Goal: Task Accomplishment & Management: Manage account settings

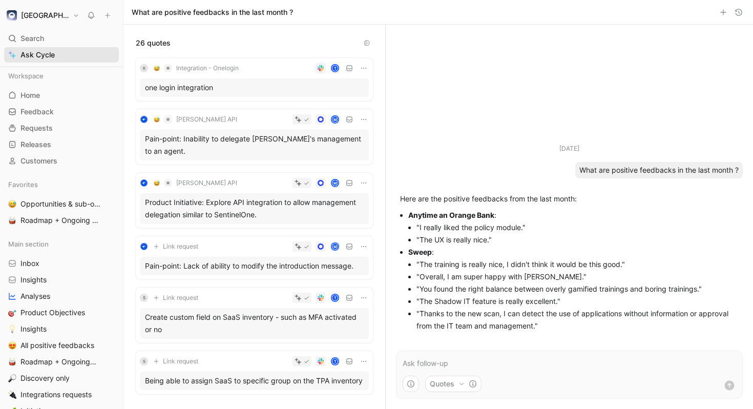
scroll to position [85, 0]
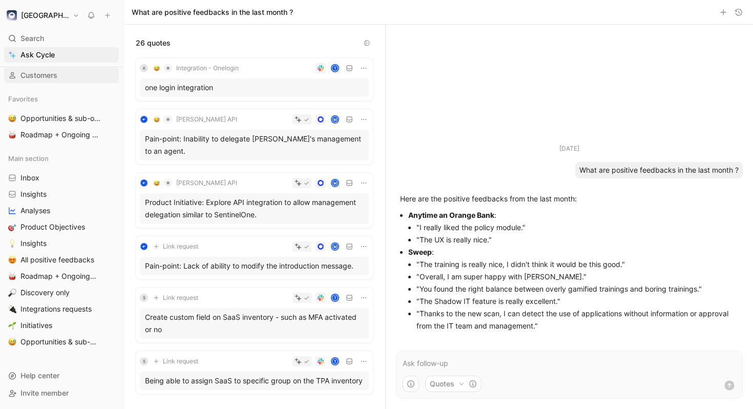
click at [69, 75] on link "Customers" at bounding box center [61, 75] width 115 height 15
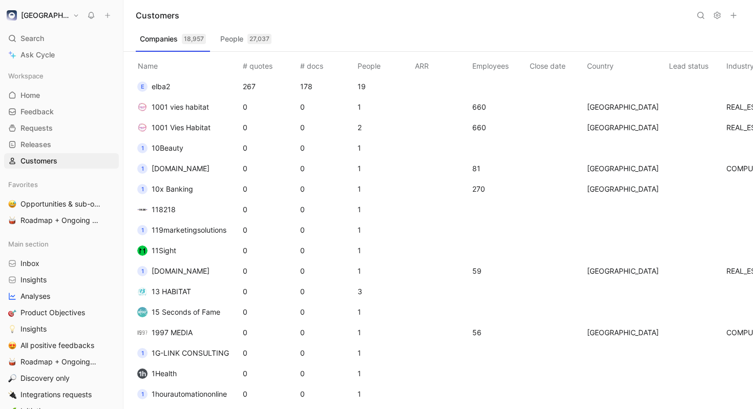
click at [202, 182] on td "1 10x Banking" at bounding box center [186, 189] width 109 height 20
click at [175, 186] on span "10x Banking" at bounding box center [172, 188] width 41 height 9
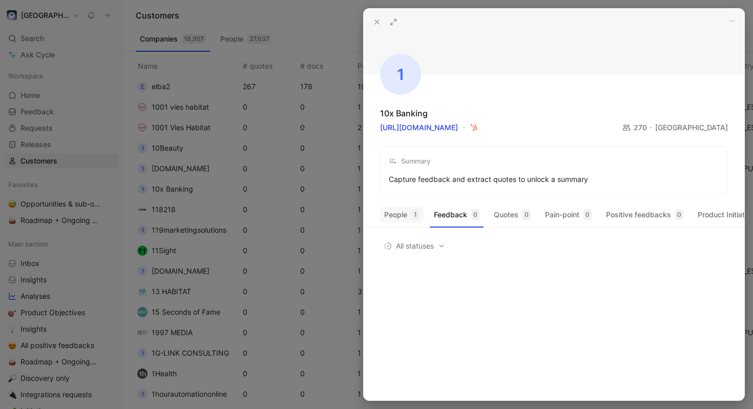
click at [398, 221] on button "People 1" at bounding box center [402, 214] width 44 height 16
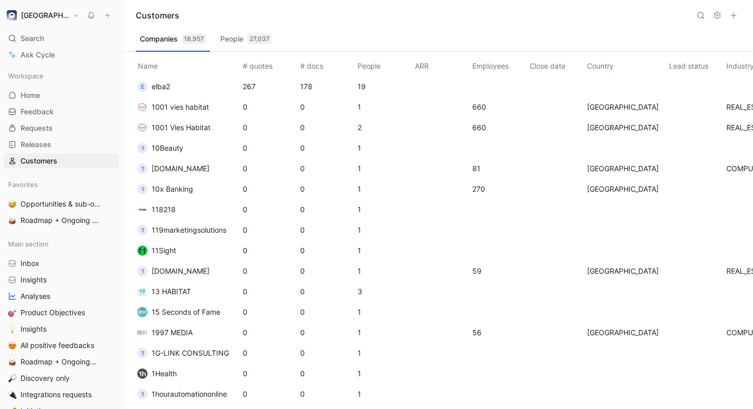
click at [719, 13] on icon at bounding box center [717, 15] width 8 height 8
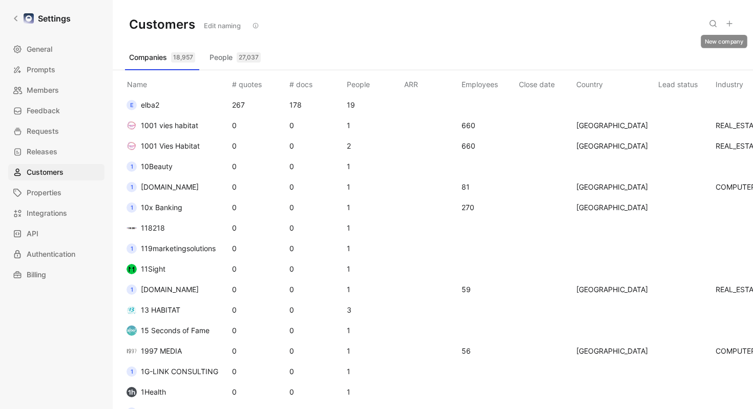
click at [728, 22] on icon at bounding box center [729, 23] width 8 height 8
click at [487, 85] on th "Employees" at bounding box center [487, 82] width 57 height 25
click at [39, 69] on span "Prompts" at bounding box center [41, 69] width 29 height 12
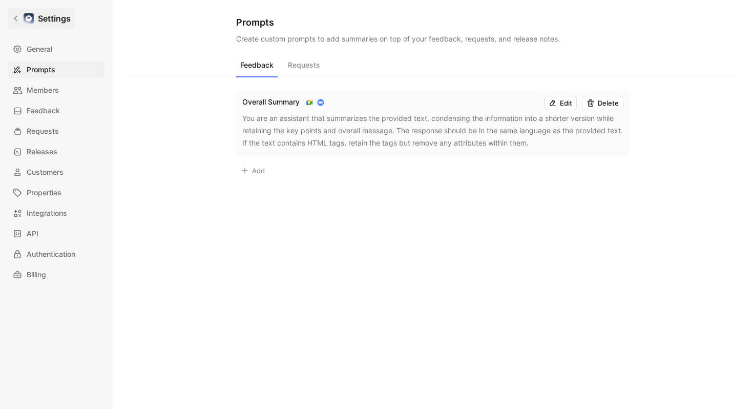
click at [17, 19] on icon at bounding box center [15, 18] width 7 height 7
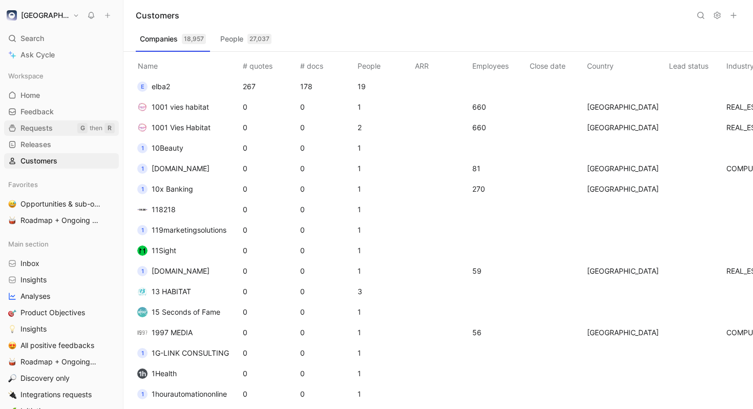
click at [47, 132] on span "Requests" at bounding box center [36, 128] width 32 height 10
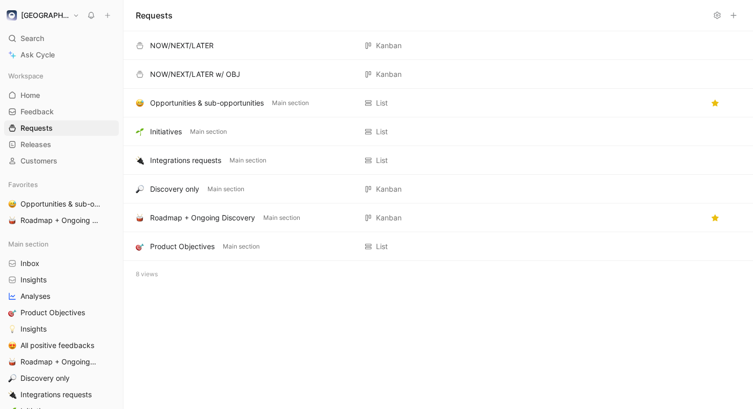
click at [41, 119] on div "Workspace Home G then H Feedback G then F Requests G then R Releases G then L C…" at bounding box center [61, 118] width 115 height 100
click at [38, 111] on span "Feedback" at bounding box center [36, 111] width 33 height 10
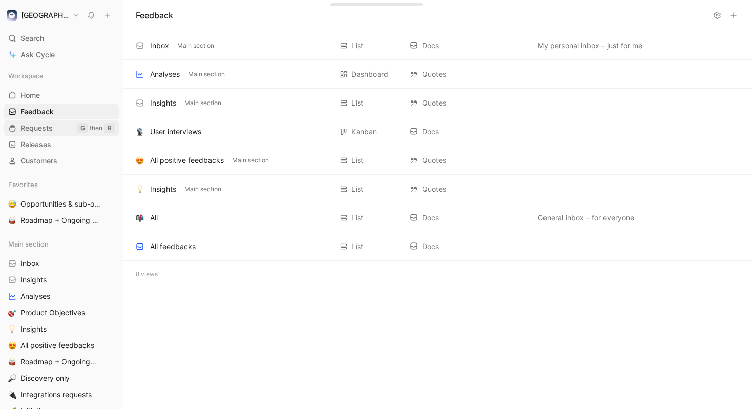
click at [40, 130] on span "Requests" at bounding box center [36, 128] width 32 height 10
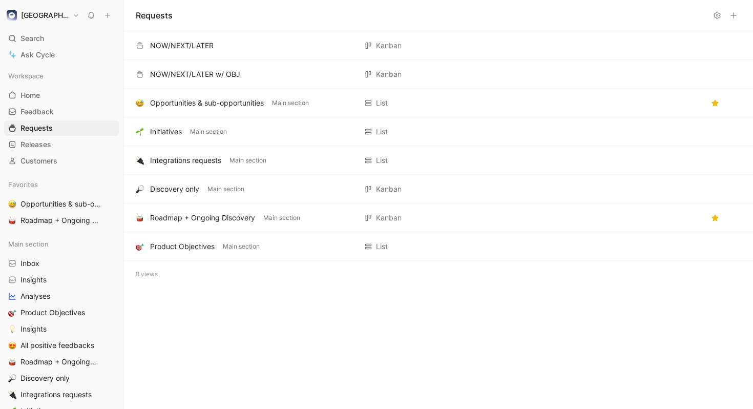
click at [712, 15] on button at bounding box center [717, 15] width 14 height 14
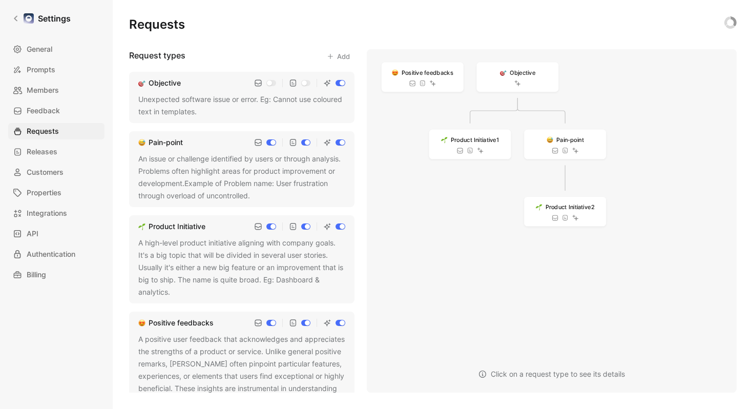
click at [340, 83] on input "checkbox" at bounding box center [340, 83] width 10 height 6
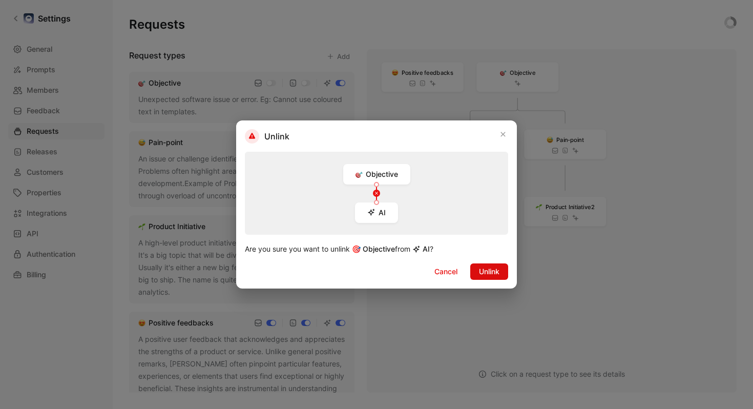
click at [489, 271] on span "Unlink" at bounding box center [489, 271] width 20 height 12
checkbox input "false"
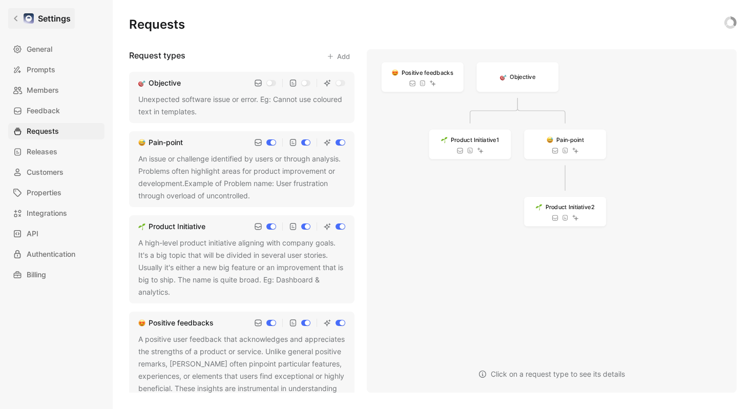
click at [17, 15] on icon at bounding box center [15, 18] width 7 height 7
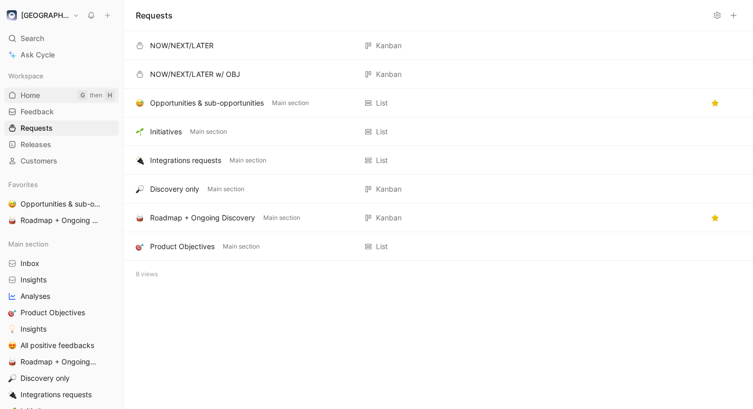
click at [57, 95] on link "Home G then H" at bounding box center [61, 95] width 115 height 15
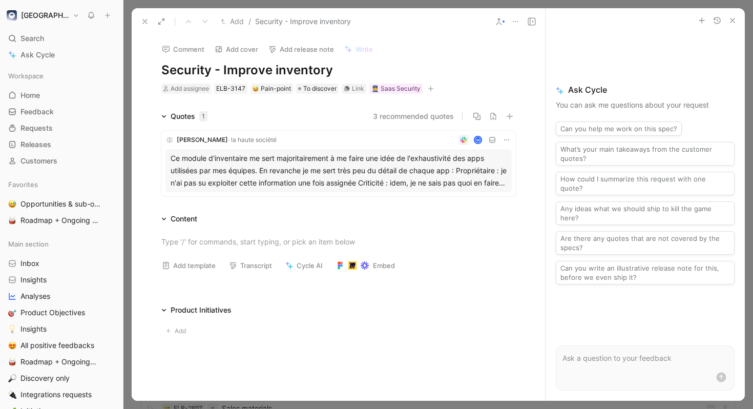
click at [392, 114] on button "3 recommended quotes" at bounding box center [413, 116] width 81 height 12
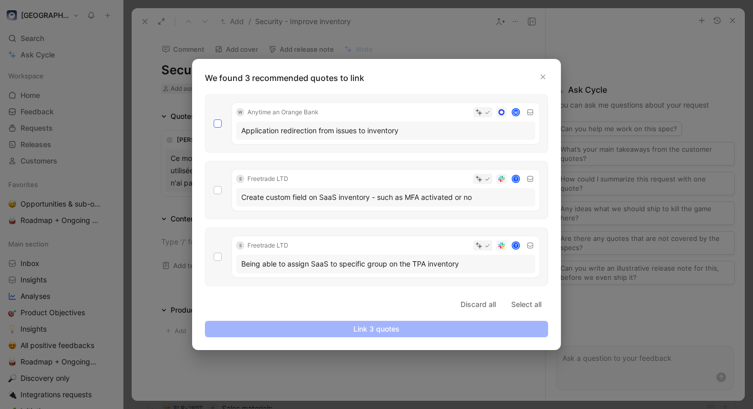
click at [218, 124] on icon at bounding box center [218, 123] width 6 height 6
click at [213, 119] on input "checkbox" at bounding box center [213, 119] width 0 height 0
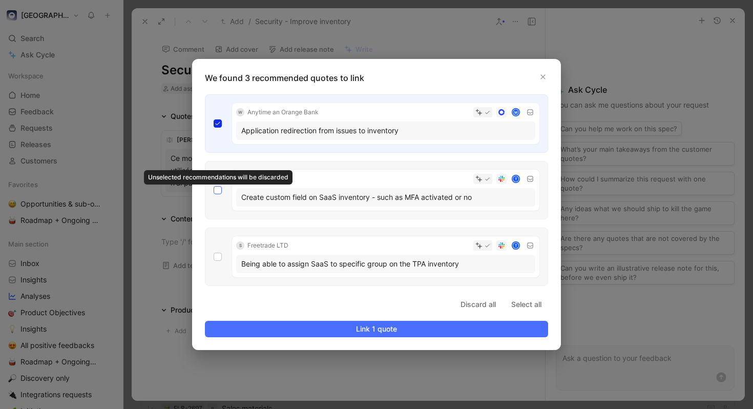
click at [220, 192] on icon at bounding box center [218, 190] width 6 height 6
click at [213, 186] on input "checkbox" at bounding box center [213, 186] width 0 height 0
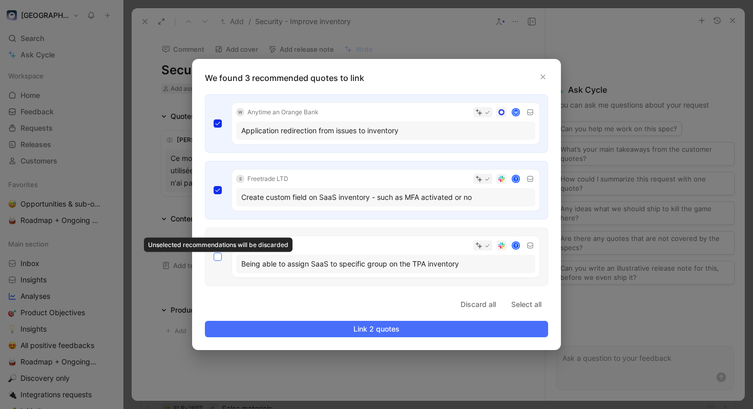
click at [216, 259] on icon at bounding box center [218, 256] width 6 height 6
click at [213, 252] on input "checkbox" at bounding box center [213, 252] width 0 height 0
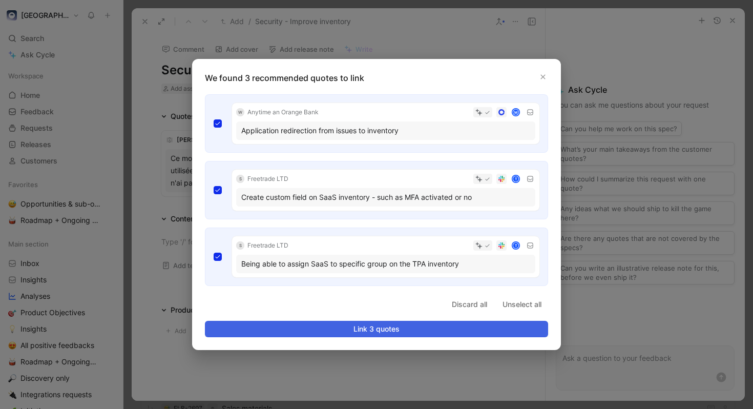
click at [382, 328] on span "Link 3 quotes" at bounding box center [376, 329] width 326 height 12
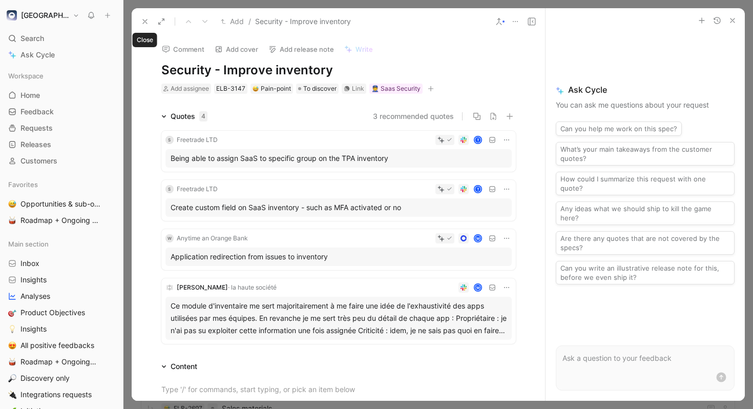
click at [149, 18] on button at bounding box center [145, 21] width 14 height 14
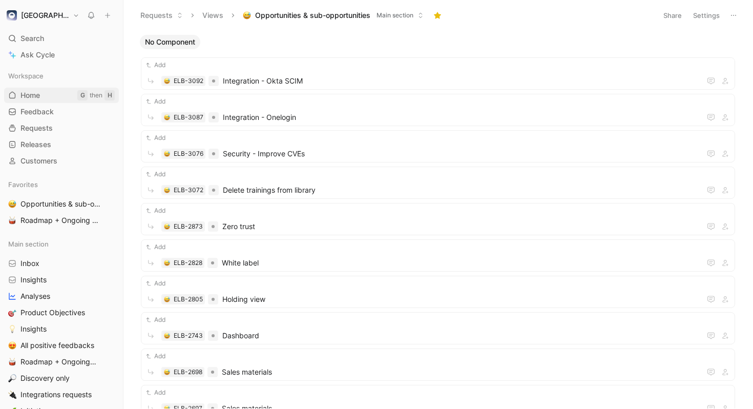
click at [63, 92] on link "Home G then H" at bounding box center [61, 95] width 115 height 15
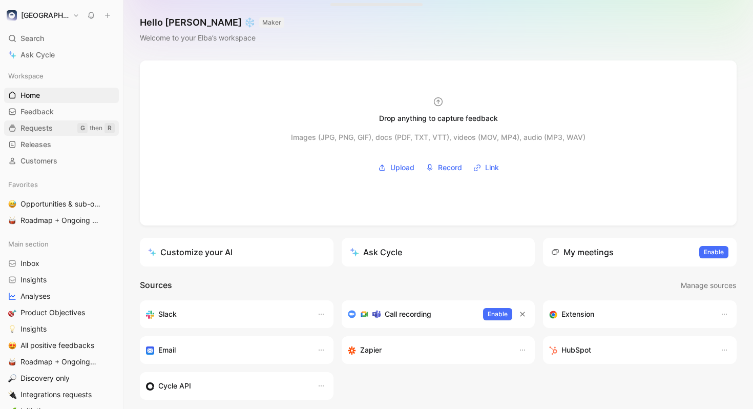
click at [55, 125] on link "Requests G then R" at bounding box center [61, 127] width 115 height 15
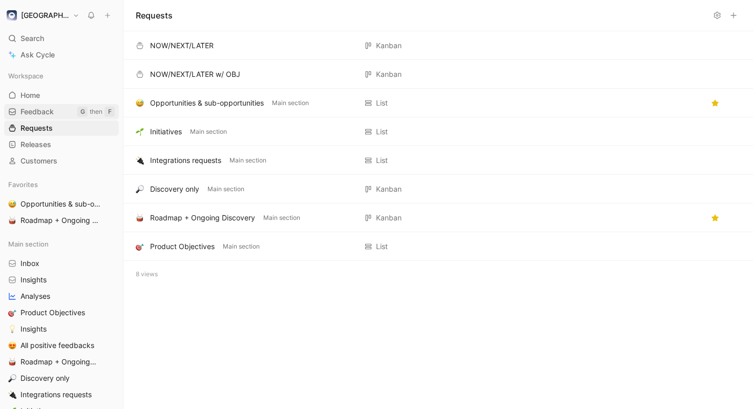
click at [39, 109] on span "Feedback" at bounding box center [36, 111] width 33 height 10
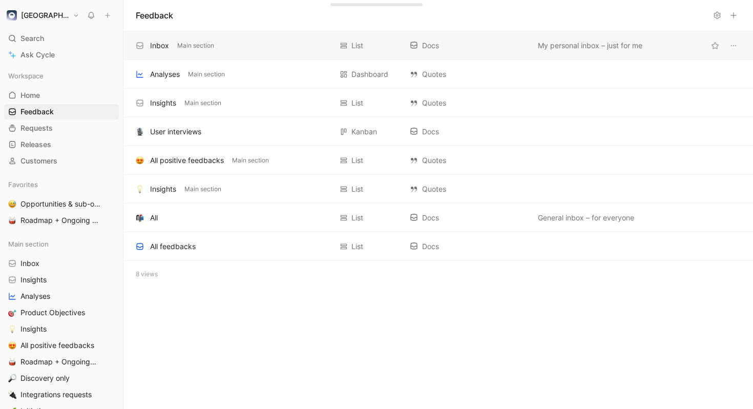
click at [155, 54] on div "Inbox Main section List Docs My personal inbox – just for me" at bounding box center [437, 45] width 629 height 29
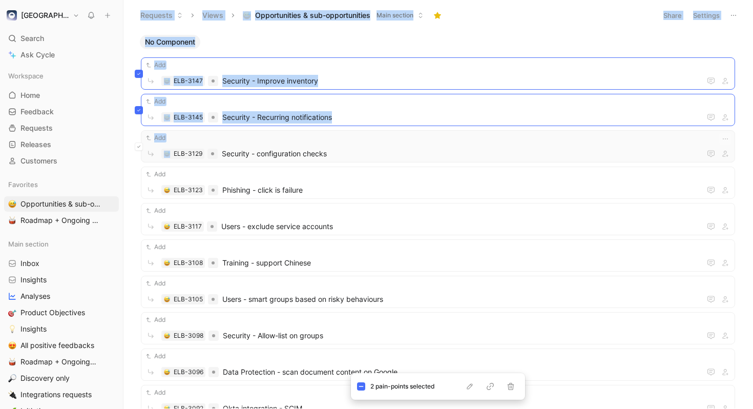
click at [140, 144] on icon at bounding box center [139, 146] width 4 height 4
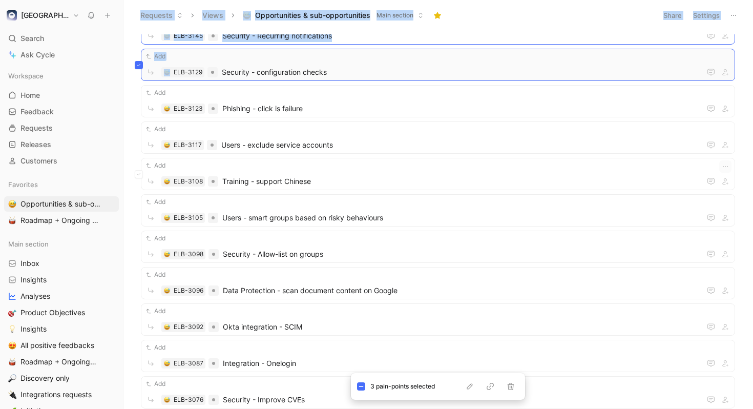
scroll to position [136, 0]
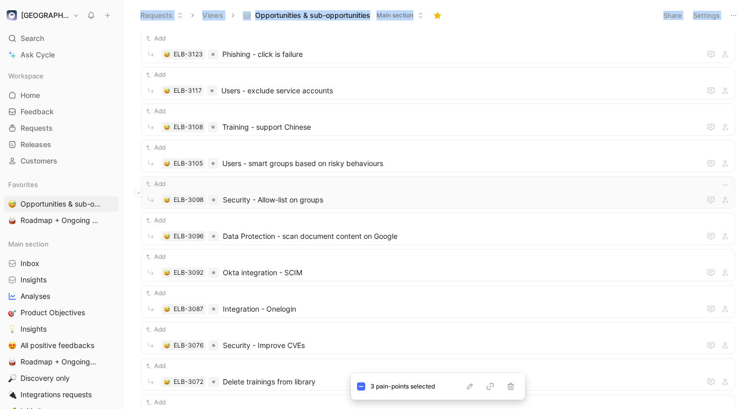
click at [139, 193] on icon at bounding box center [139, 192] width 4 height 4
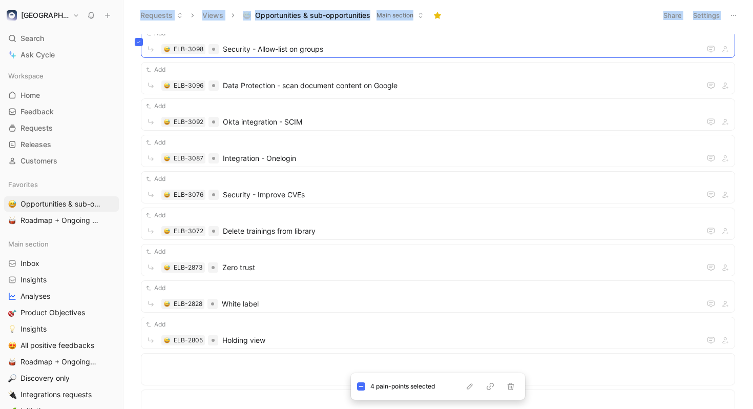
scroll to position [0, 0]
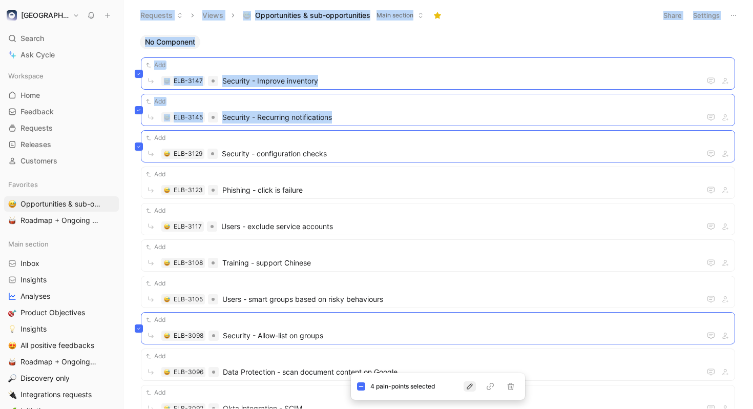
click at [472, 382] on icon "button" at bounding box center [469, 386] width 8 height 8
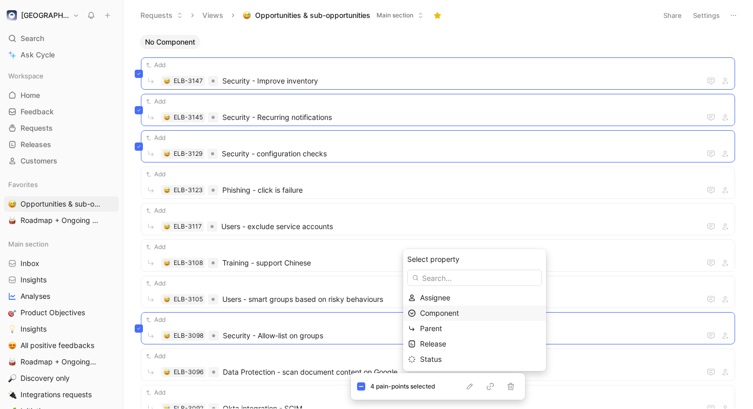
click at [462, 315] on div "Component" at bounding box center [480, 313] width 121 height 12
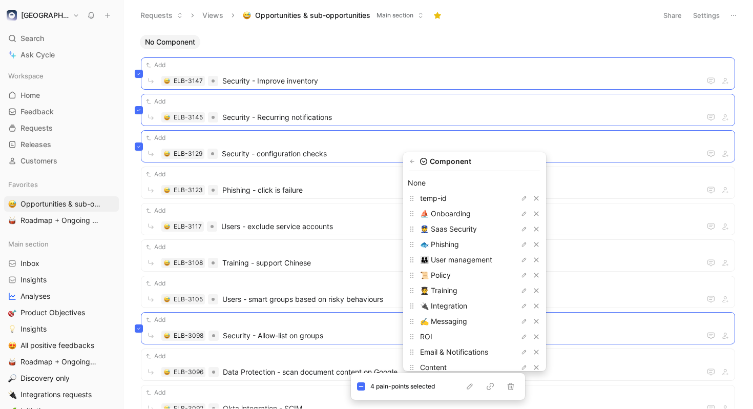
scroll to position [19, 0]
click at [466, 227] on span "👮 Saas Security" at bounding box center [448, 228] width 57 height 9
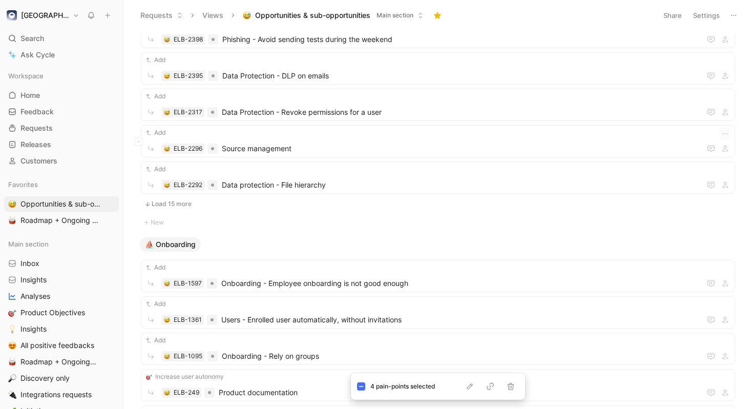
scroll to position [806, 0]
click at [169, 202] on button "Load 15 more" at bounding box center [438, 203] width 594 height 12
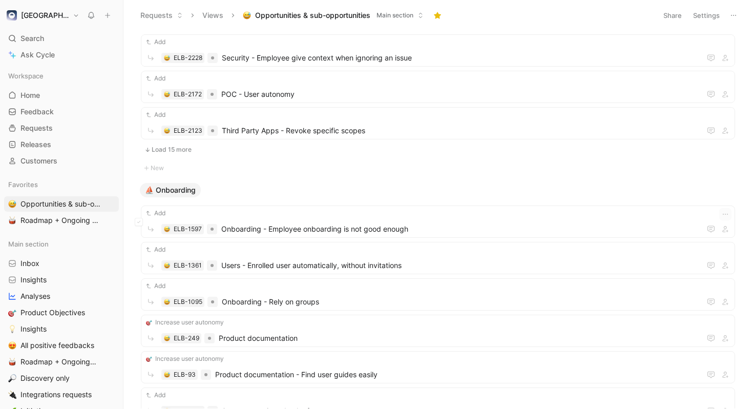
scroll to position [1411, 0]
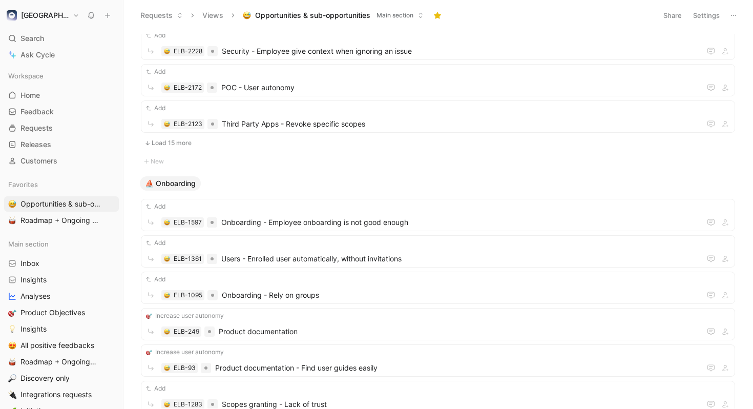
click at [181, 144] on button "Load 15 more" at bounding box center [438, 143] width 594 height 12
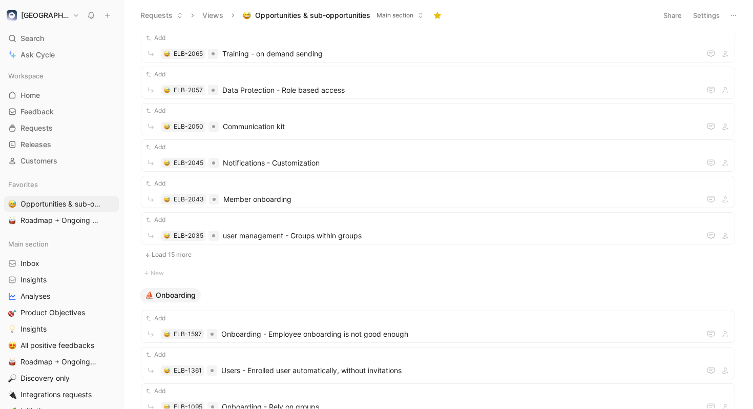
scroll to position [1973, 0]
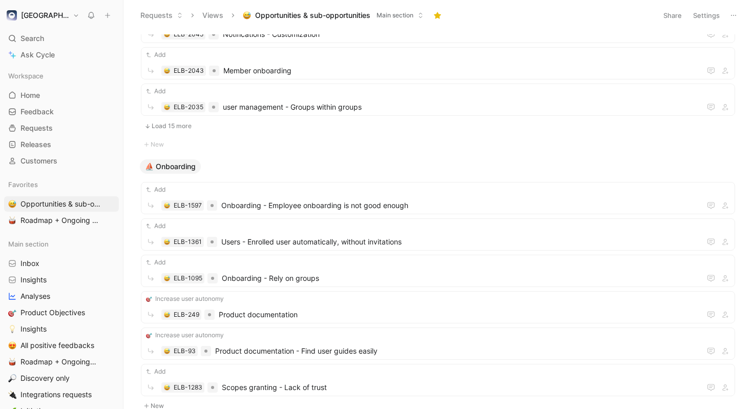
click at [179, 130] on button "Load 15 more" at bounding box center [438, 126] width 594 height 12
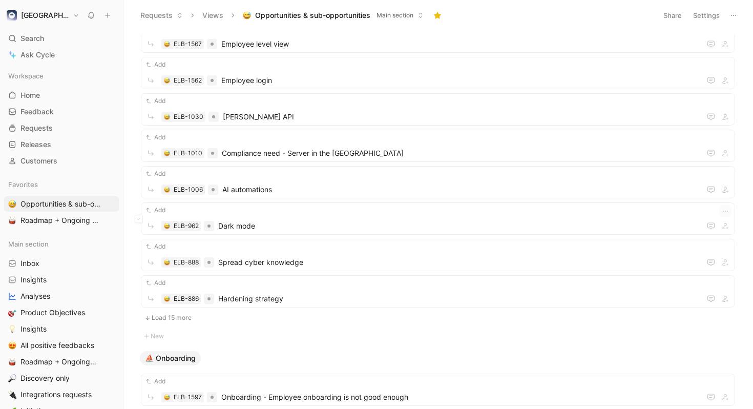
scroll to position [2376, 0]
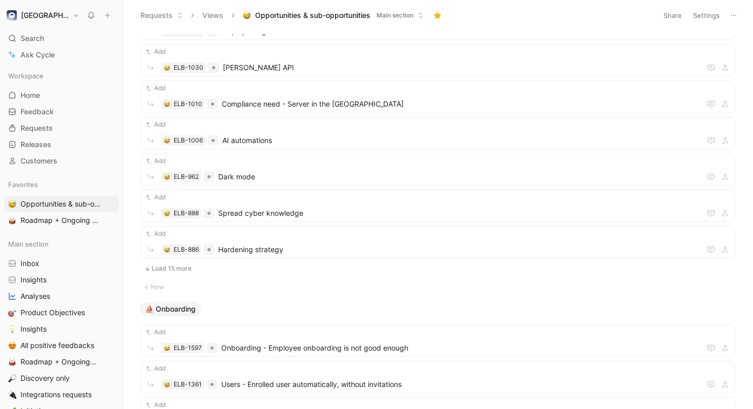
click at [169, 270] on button "Load 15 more" at bounding box center [438, 268] width 594 height 12
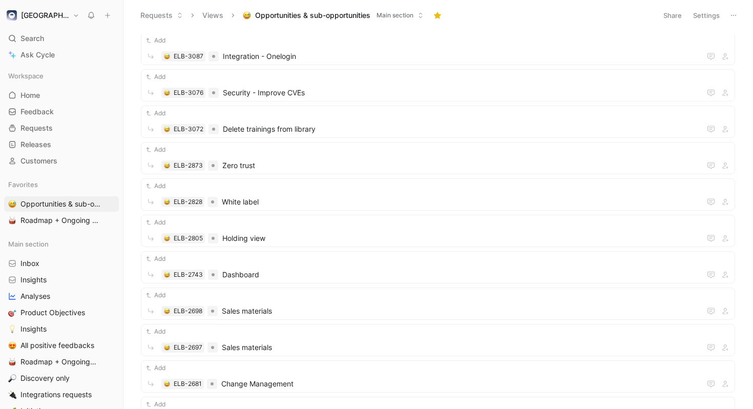
scroll to position [0, 0]
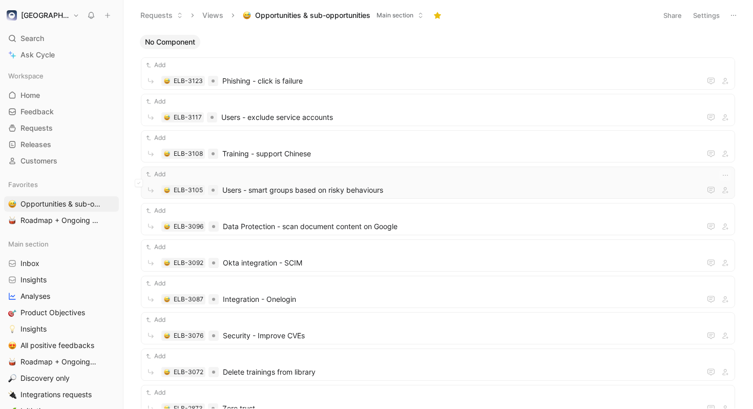
click at [155, 176] on button "Add" at bounding box center [155, 174] width 23 height 10
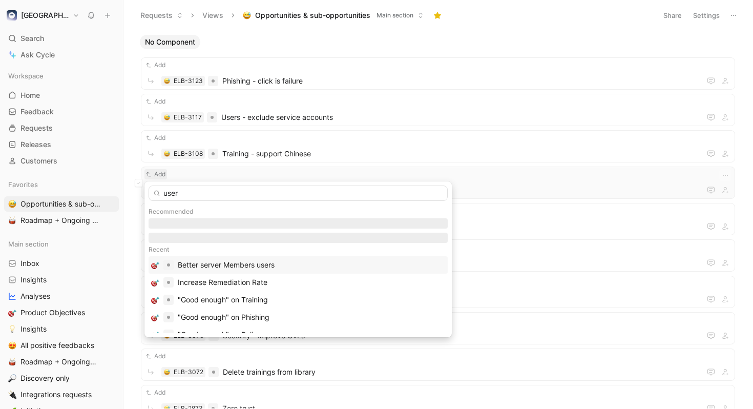
type input "users"
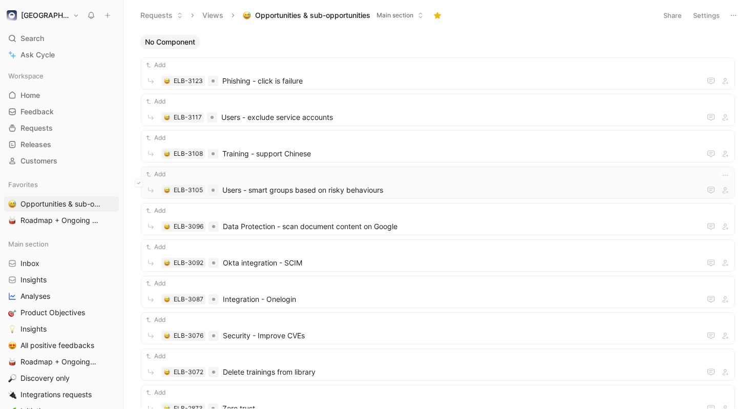
click at [137, 183] on icon at bounding box center [139, 183] width 4 height 4
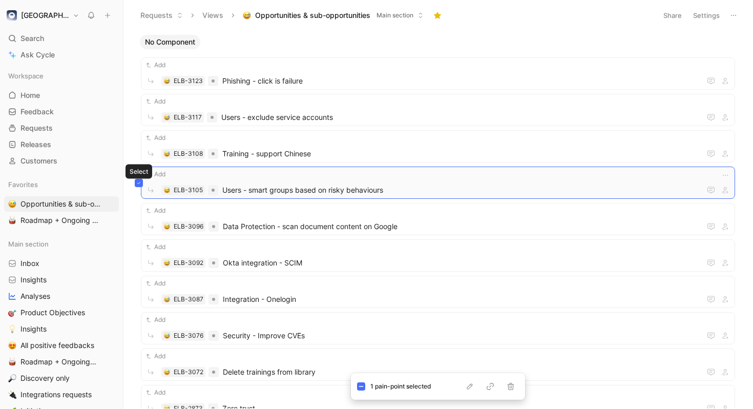
click at [138, 183] on icon at bounding box center [138, 182] width 3 height 2
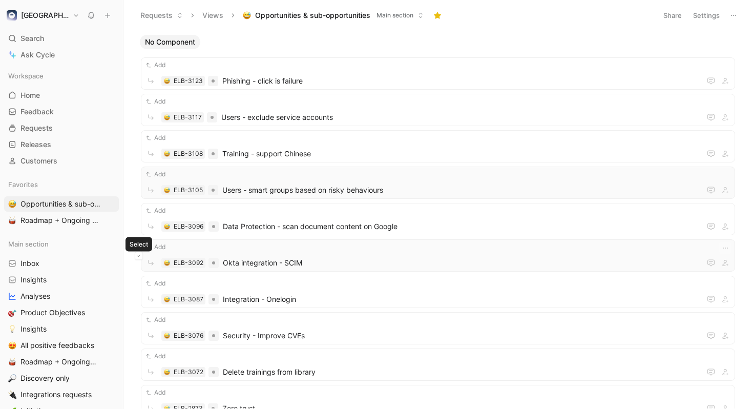
click at [141, 256] on button at bounding box center [139, 255] width 8 height 8
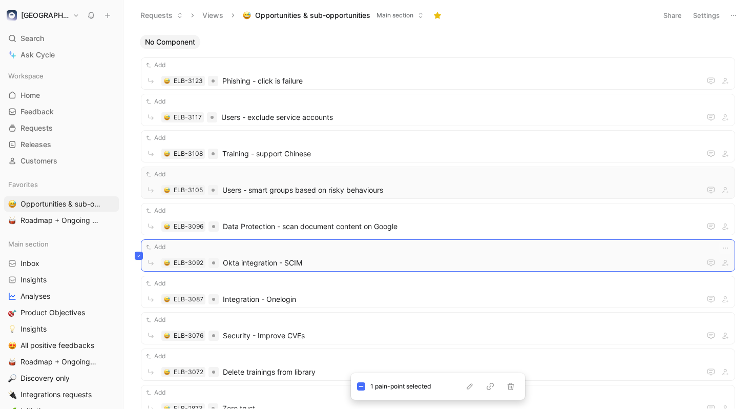
click at [138, 255] on icon at bounding box center [139, 255] width 4 height 4
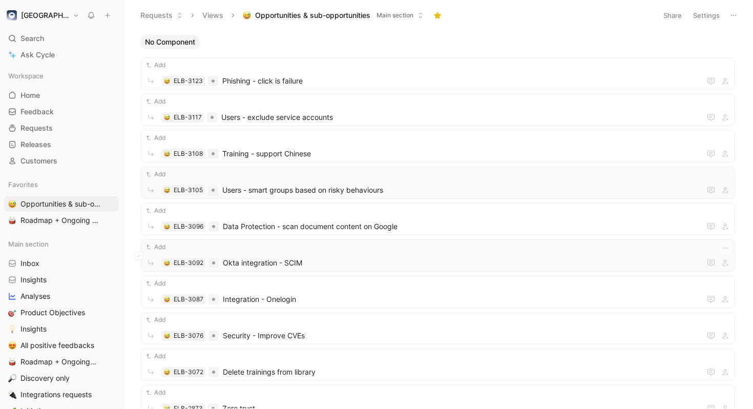
click at [193, 251] on div "Add" at bounding box center [437, 247] width 587 height 10
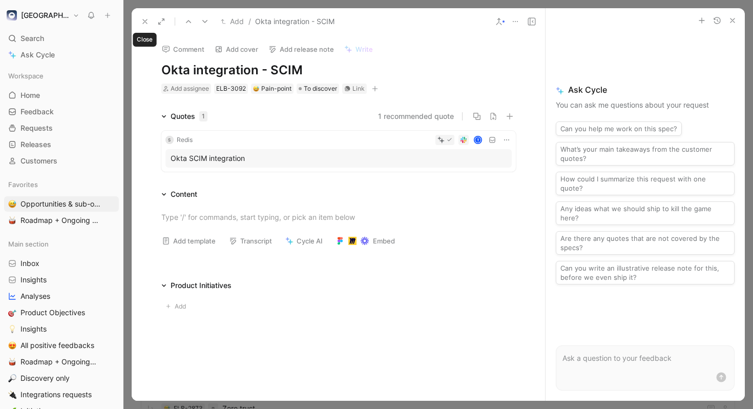
click at [144, 22] on use at bounding box center [145, 21] width 4 height 4
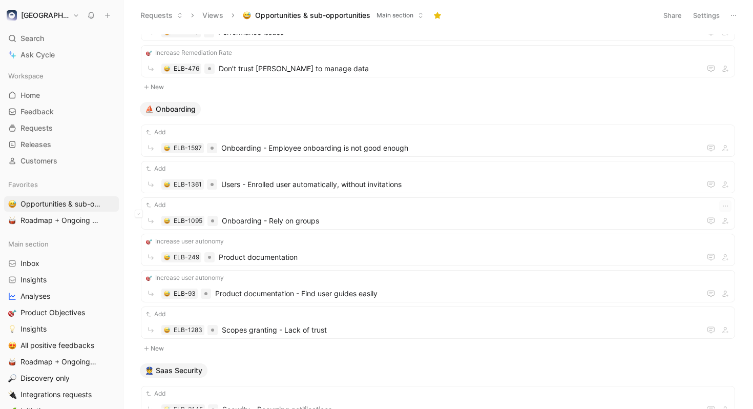
scroll to position [2765, 0]
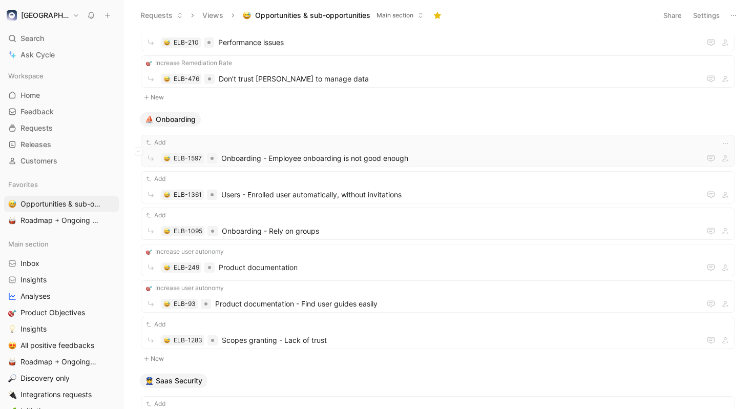
click at [309, 145] on div "Add" at bounding box center [437, 142] width 587 height 10
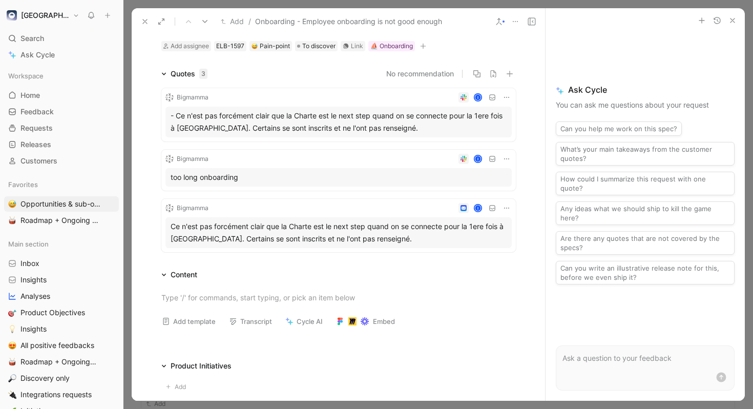
scroll to position [1, 0]
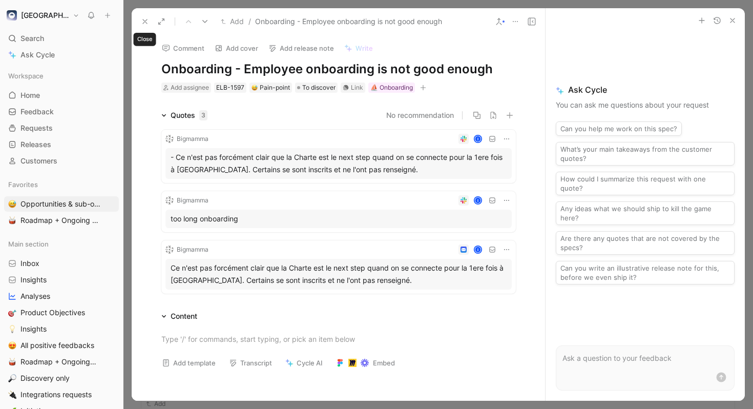
click at [142, 20] on icon at bounding box center [145, 21] width 8 height 8
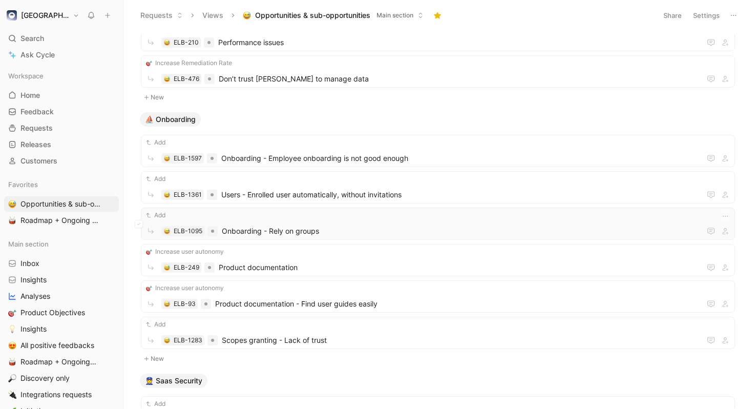
click at [253, 213] on div "Add" at bounding box center [437, 215] width 587 height 10
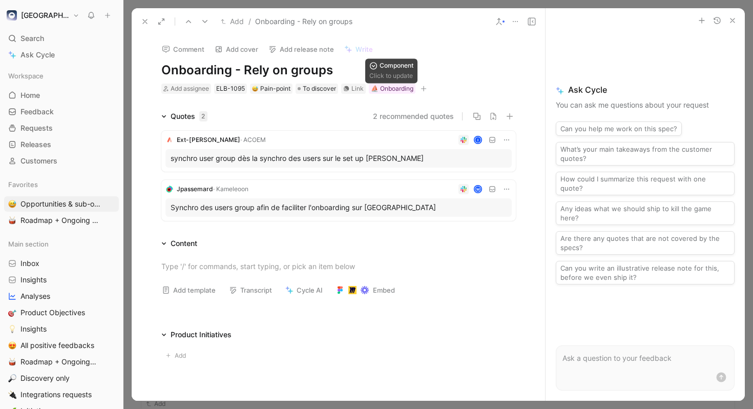
click at [421, 88] on icon "button" at bounding box center [423, 88] width 6 height 6
click at [351, 93] on div "Link" at bounding box center [357, 88] width 12 height 10
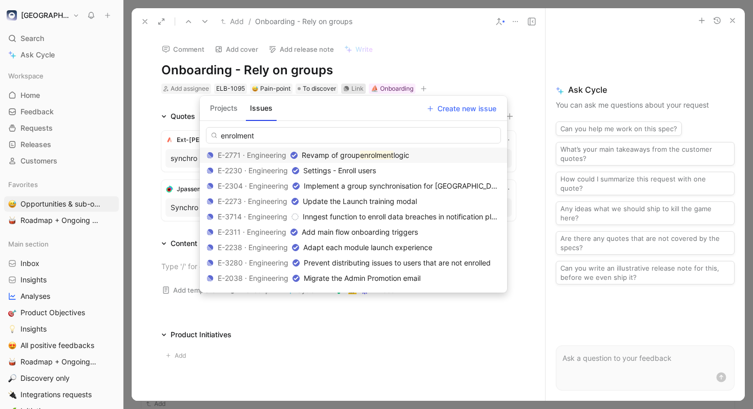
type input "enrolment"
click at [365, 157] on mark "enrolment" at bounding box center [376, 155] width 33 height 9
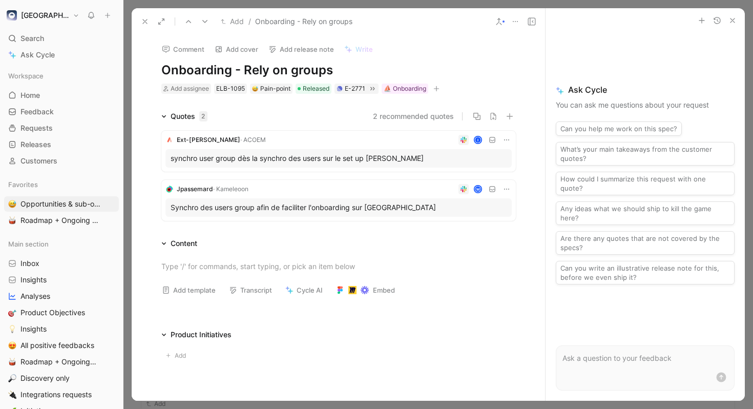
click at [506, 140] on icon at bounding box center [506, 140] width 8 height 8
click at [500, 20] on icon at bounding box center [499, 21] width 8 height 8
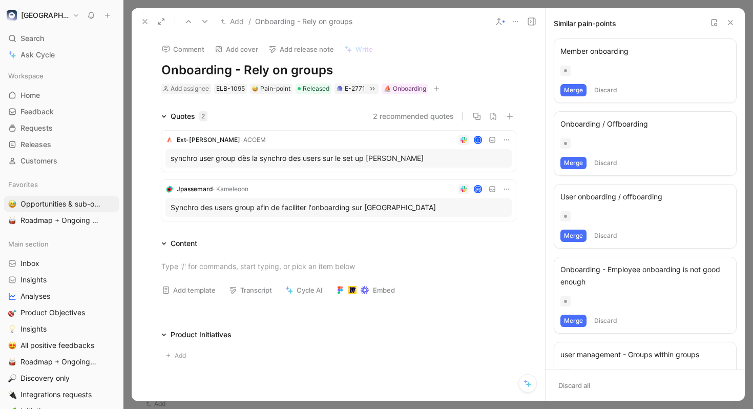
click at [650, 76] on div "Member onboarding Merge Discard" at bounding box center [644, 70] width 183 height 65
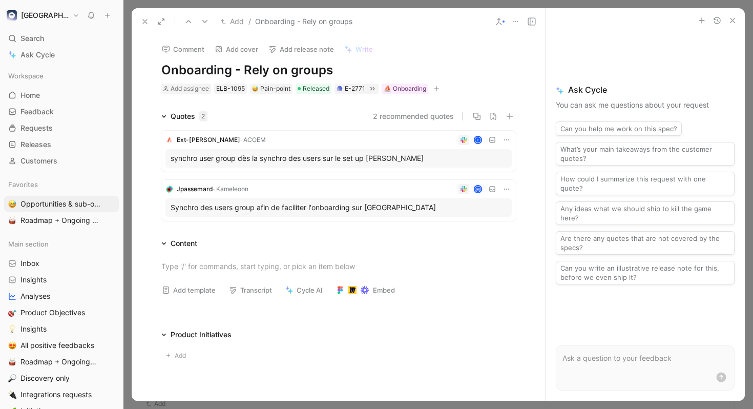
click at [499, 19] on use at bounding box center [498, 21] width 5 height 6
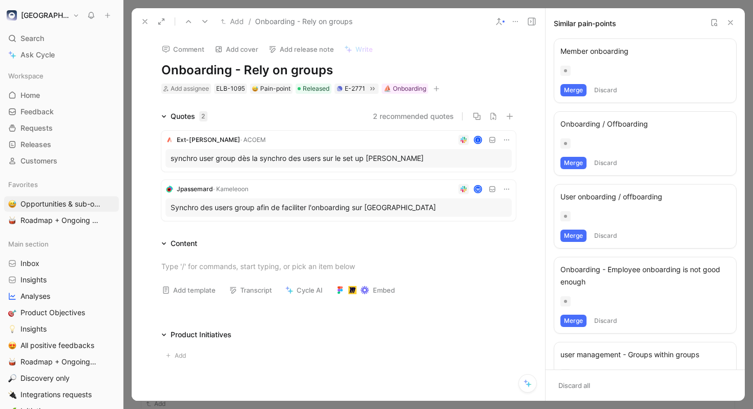
click at [234, 19] on button "Add" at bounding box center [232, 21] width 28 height 12
click at [149, 19] on button at bounding box center [145, 21] width 14 height 14
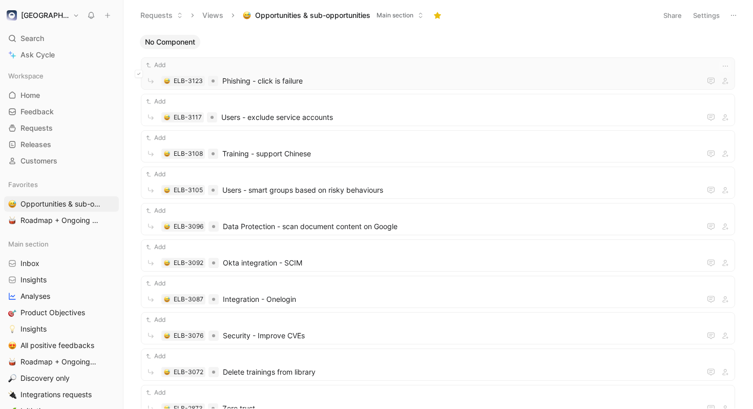
click at [139, 72] on icon at bounding box center [139, 74] width 4 height 4
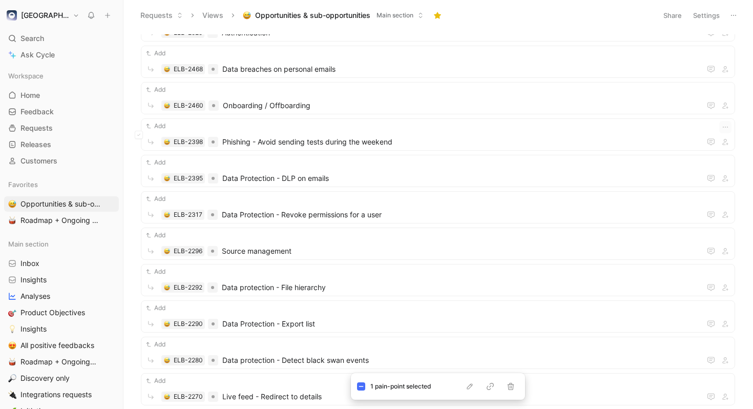
scroll to position [703, 0]
click at [141, 133] on button at bounding box center [139, 134] width 8 height 8
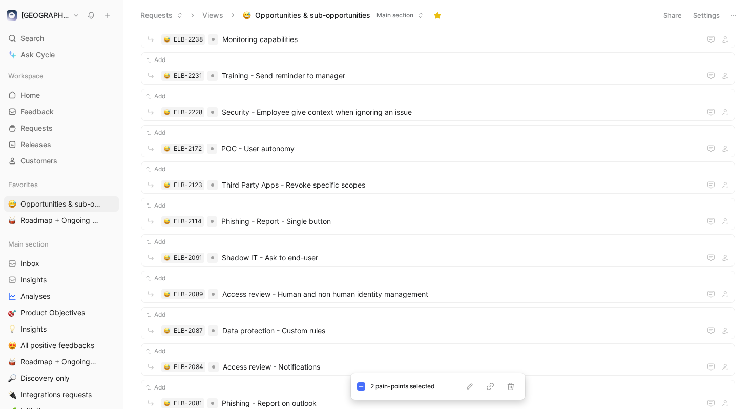
scroll to position [1387, 0]
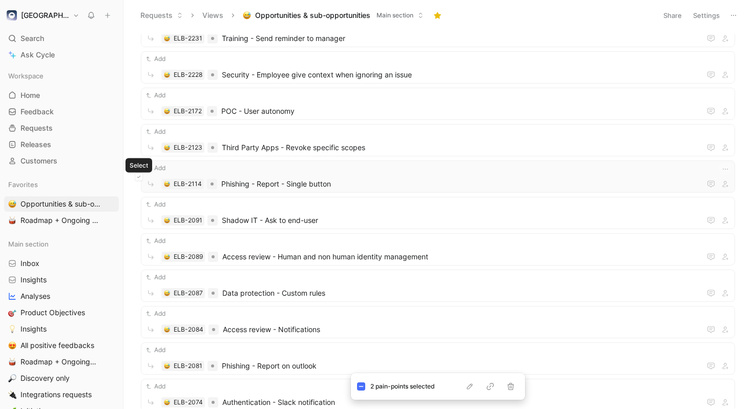
click at [139, 177] on icon at bounding box center [139, 177] width 4 height 4
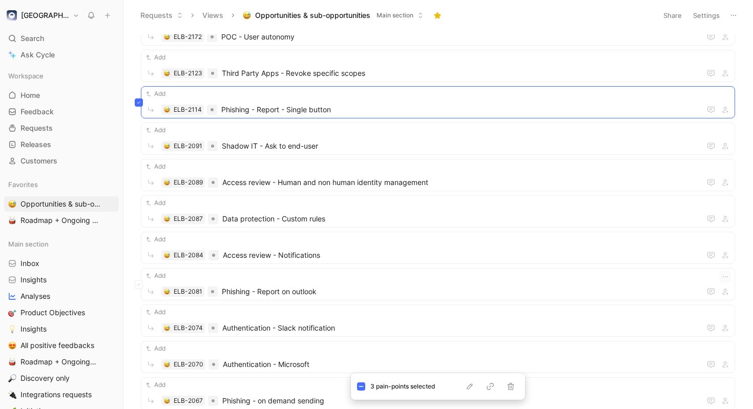
scroll to position [1468, 0]
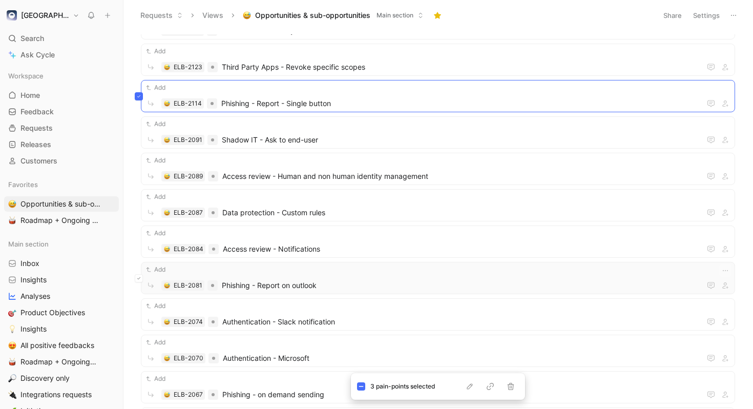
click at [139, 277] on icon at bounding box center [139, 278] width 4 height 4
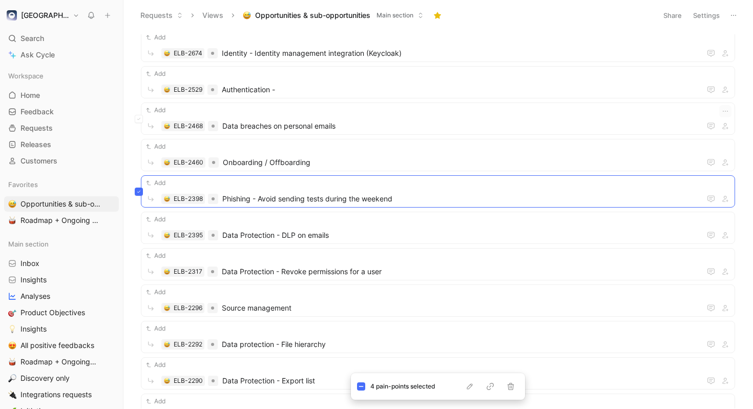
scroll to position [330, 0]
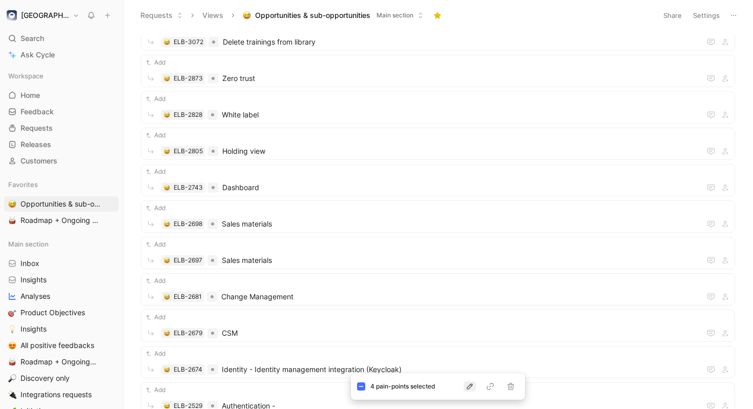
click at [470, 388] on icon "button" at bounding box center [469, 386] width 8 height 8
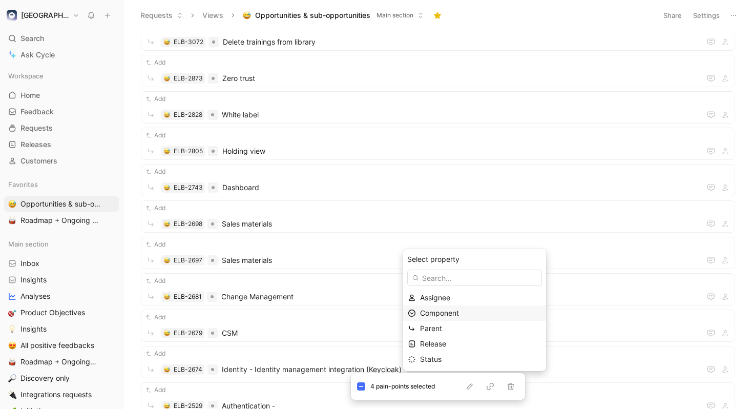
click at [453, 311] on span "Component" at bounding box center [439, 312] width 39 height 9
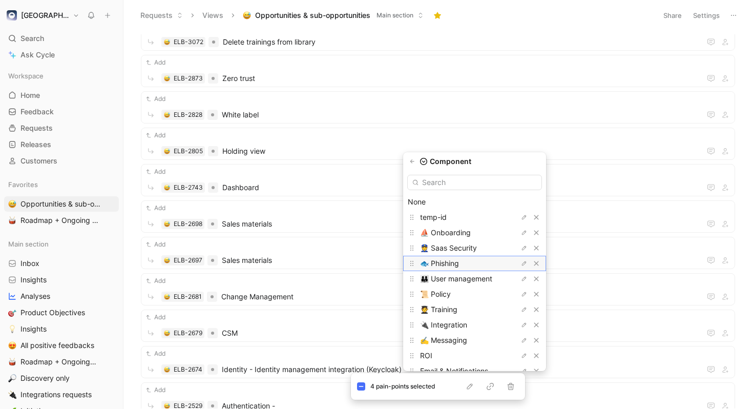
click at [451, 265] on span "🐟 Phishing" at bounding box center [439, 263] width 39 height 9
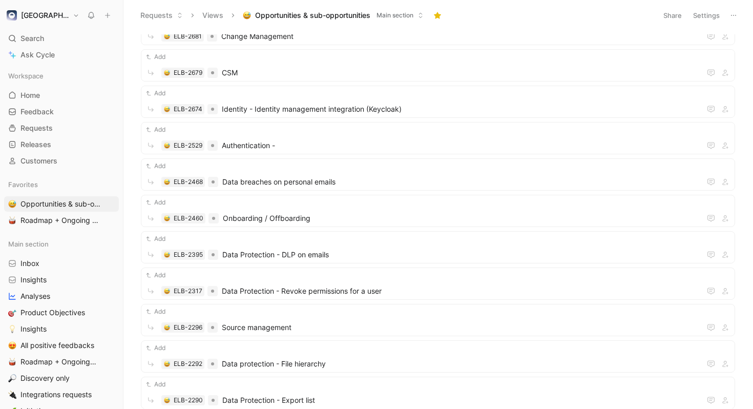
scroll to position [0, 0]
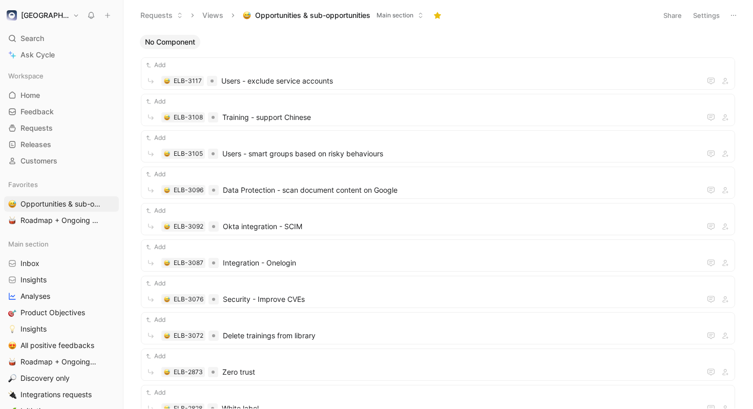
click at [138, 111] on icon at bounding box center [138, 110] width 3 height 2
click at [465, 383] on icon "button" at bounding box center [469, 386] width 8 height 8
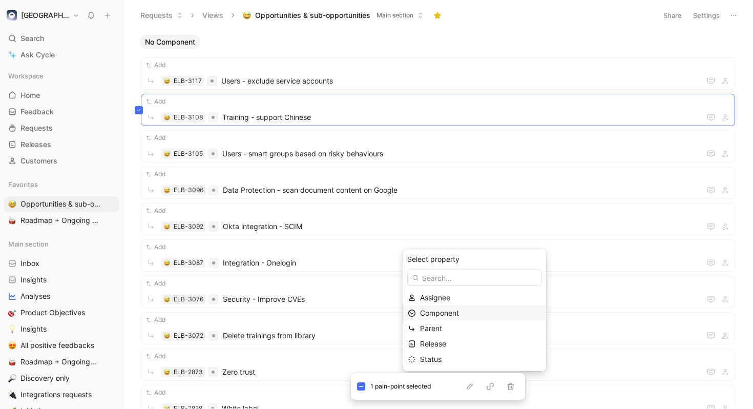
click at [454, 313] on span "Component" at bounding box center [439, 312] width 39 height 9
type input "content"
type input "Training"
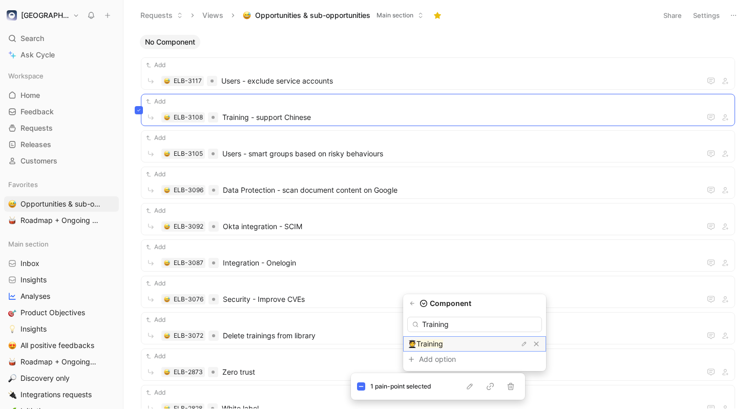
click at [446, 346] on div "🧑‍🎓 Training" at bounding box center [446, 343] width 77 height 12
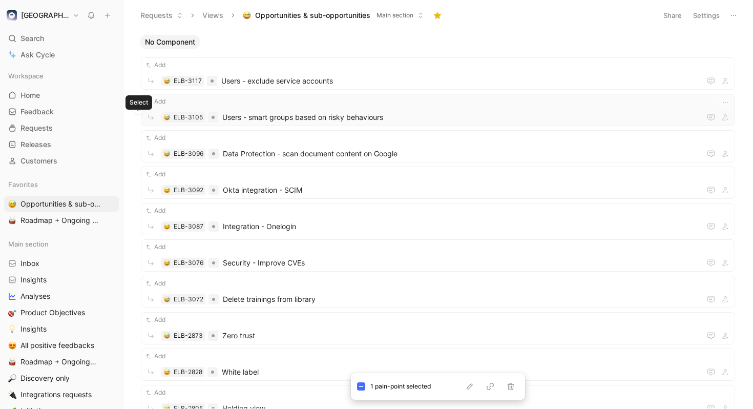
click at [137, 112] on button at bounding box center [139, 110] width 8 height 8
click at [140, 73] on icon at bounding box center [139, 74] width 4 height 4
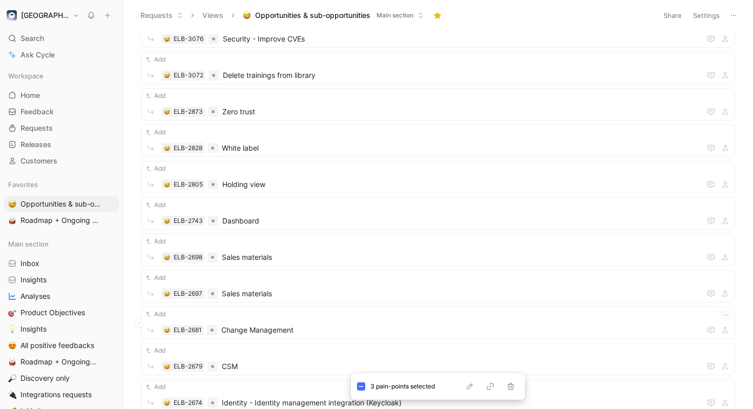
scroll to position [443, 0]
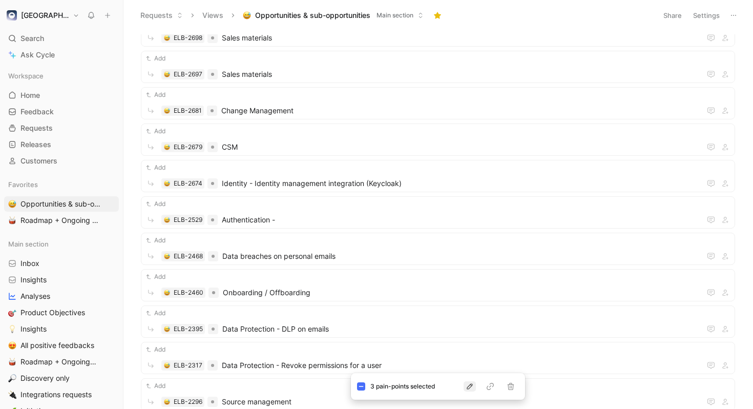
click at [472, 387] on icon "button" at bounding box center [469, 386] width 8 height 8
type input "users"
type input "com"
type input "use"
click at [454, 326] on input "use" at bounding box center [474, 323] width 135 height 15
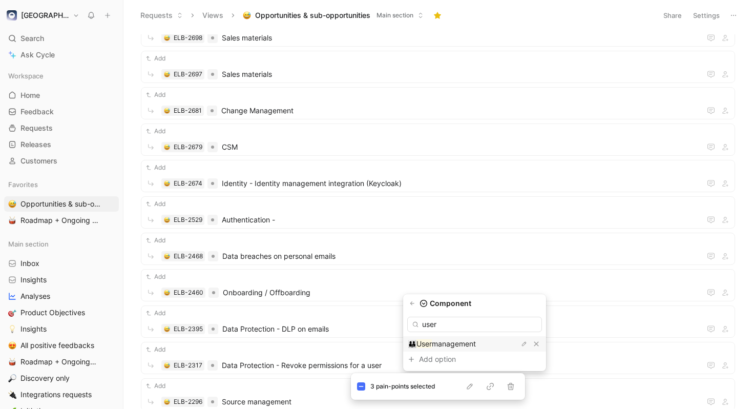
type input "user"
click at [452, 345] on span "management" at bounding box center [454, 343] width 44 height 9
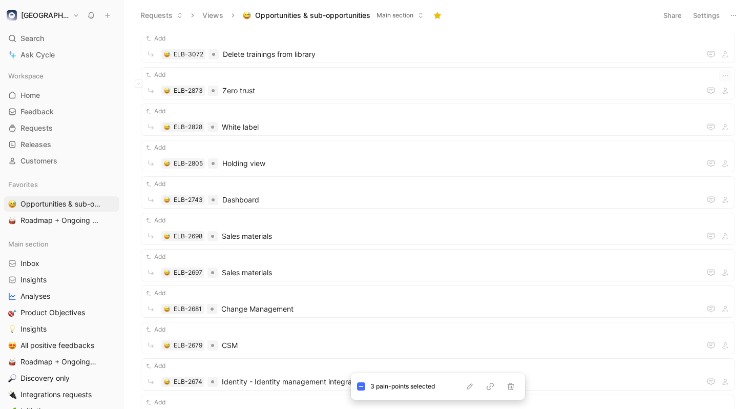
scroll to position [0, 0]
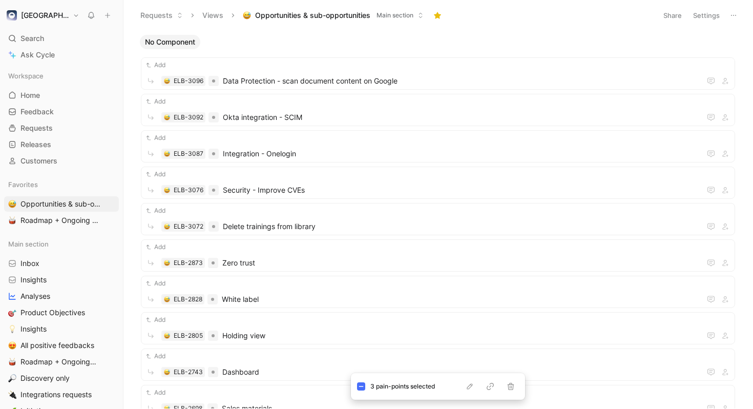
click at [140, 74] on icon at bounding box center [139, 74] width 4 height 4
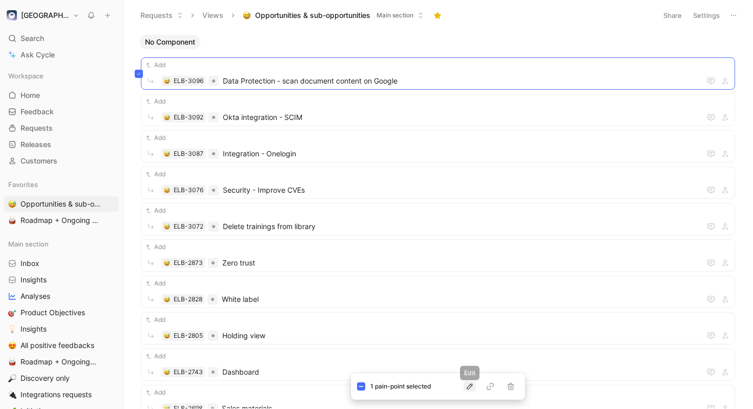
click at [467, 385] on icon "button" at bounding box center [469, 386] width 8 height 8
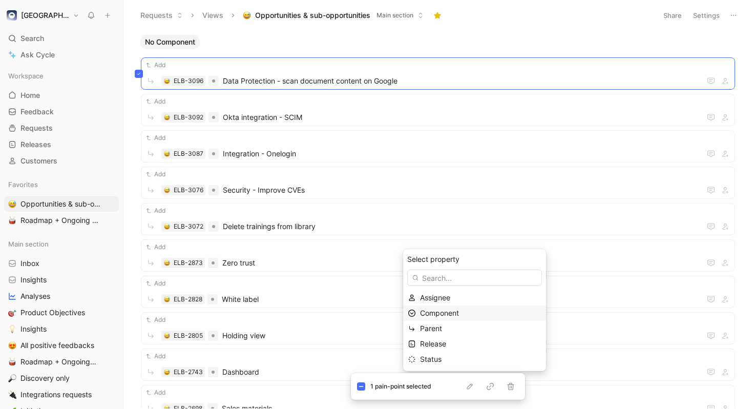
click at [452, 311] on span "Component" at bounding box center [439, 312] width 39 height 9
type input "secur"
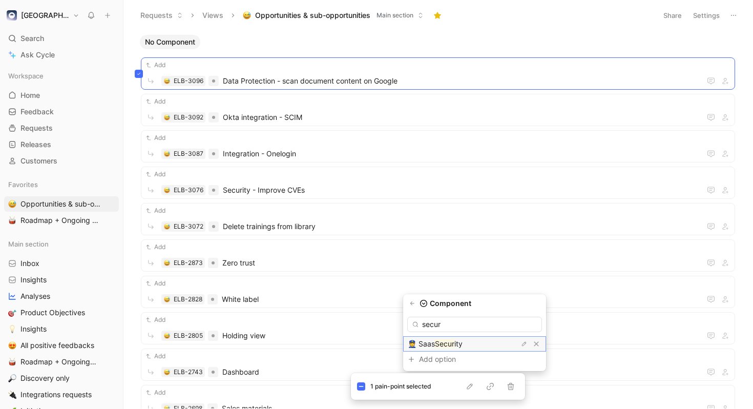
click at [455, 347] on span "ity" at bounding box center [458, 343] width 8 height 9
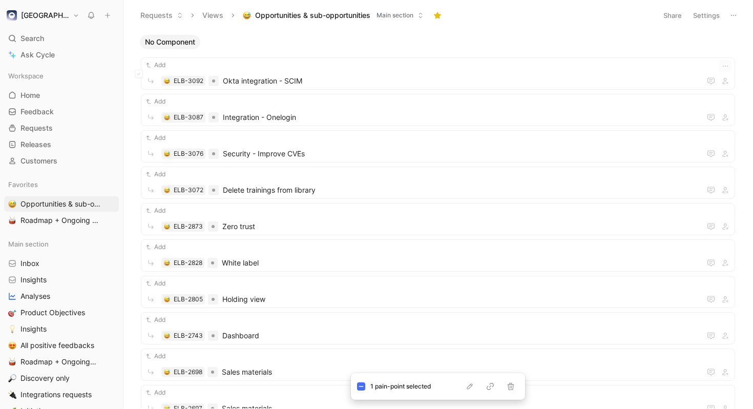
click at [248, 77] on div "Add ELB-3092 Okta integration - SCIM" at bounding box center [438, 73] width 594 height 32
click at [293, 82] on span "Okta integration - SCIM" at bounding box center [462, 81] width 478 height 12
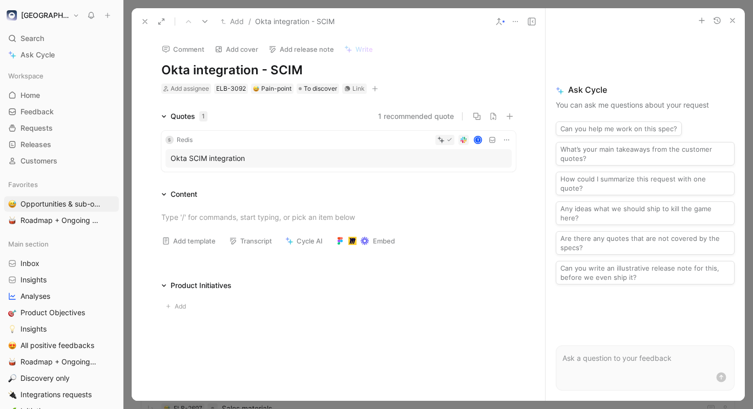
click at [311, 68] on h1 "Okta integration - SCIM" at bounding box center [338, 70] width 354 height 16
drag, startPoint x: 145, startPoint y: 19, endPoint x: 502, endPoint y: 79, distance: 361.2
click at [502, 79] on div "Add / Integration - Okta SCIM Comment Add cover Add release note Write Integrat…" at bounding box center [338, 204] width 413 height 392
click at [500, 24] on icon at bounding box center [499, 21] width 8 height 8
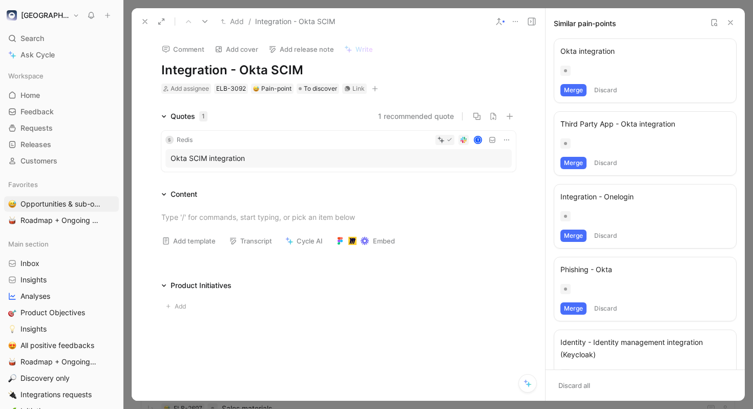
click at [144, 22] on icon at bounding box center [145, 21] width 8 height 8
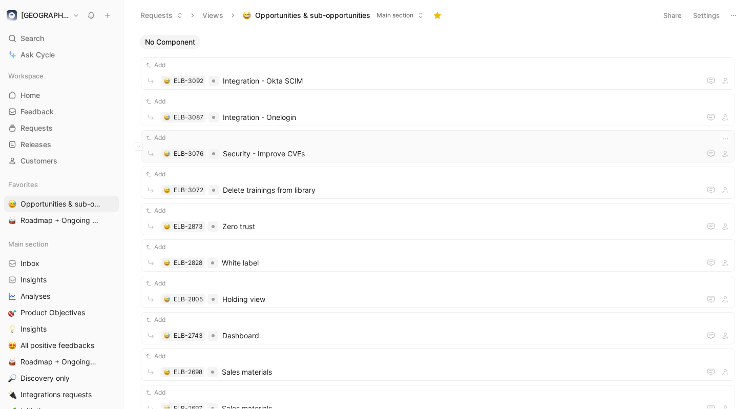
click at [259, 136] on div "Add" at bounding box center [437, 138] width 587 height 10
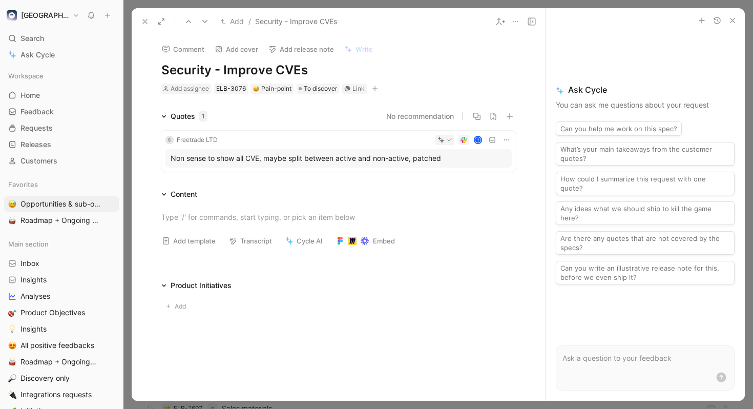
click at [500, 26] on button at bounding box center [498, 21] width 14 height 14
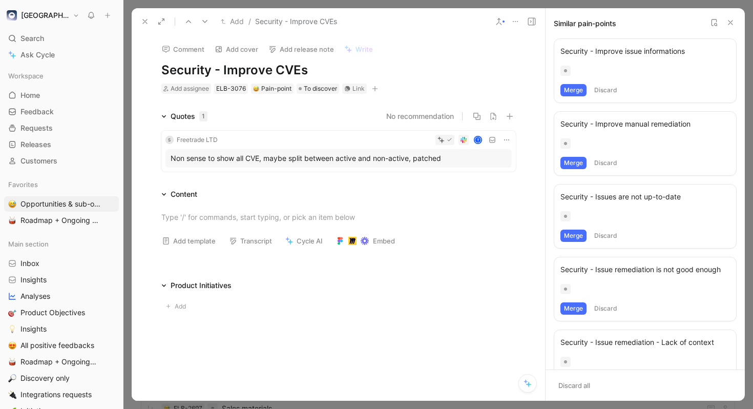
click at [500, 25] on icon at bounding box center [499, 21] width 8 height 8
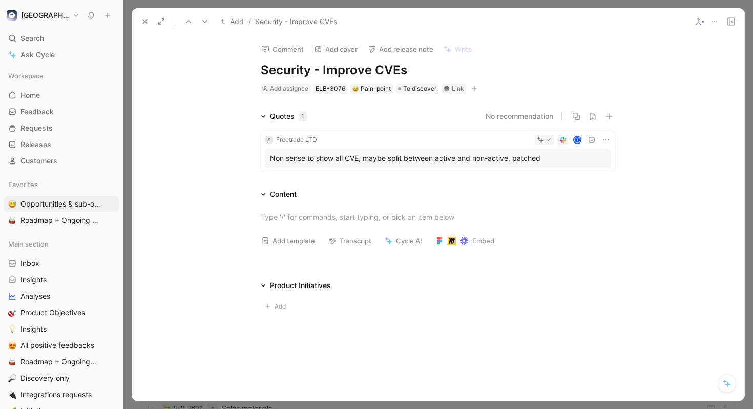
click at [695, 22] on icon at bounding box center [698, 21] width 8 height 8
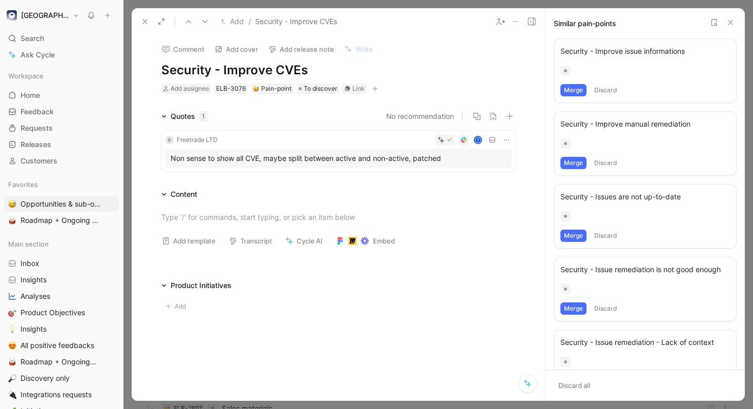
click at [536, 22] on button at bounding box center [531, 21] width 14 height 14
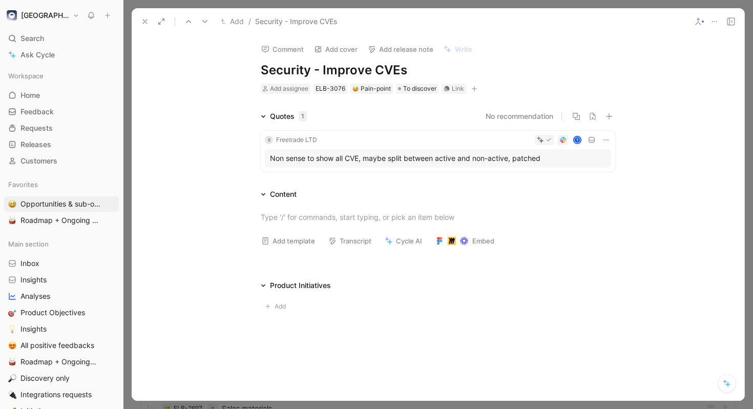
click at [731, 19] on icon at bounding box center [730, 21] width 8 height 8
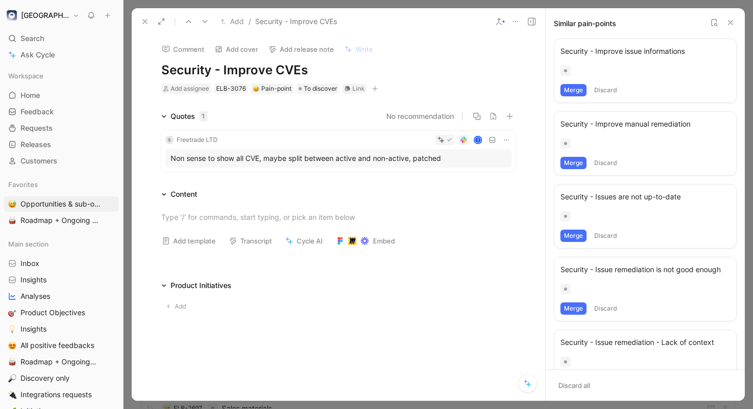
click at [518, 19] on icon at bounding box center [515, 21] width 8 height 8
click at [196, 115] on div "Quotes 1" at bounding box center [188, 116] width 37 height 12
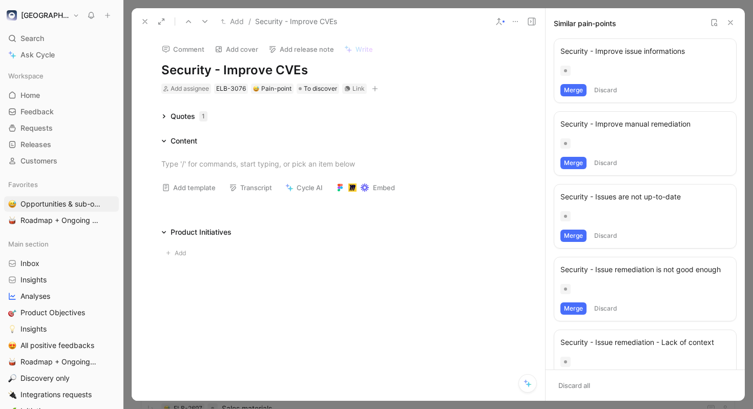
click at [196, 115] on div "Quotes 1" at bounding box center [188, 116] width 37 height 12
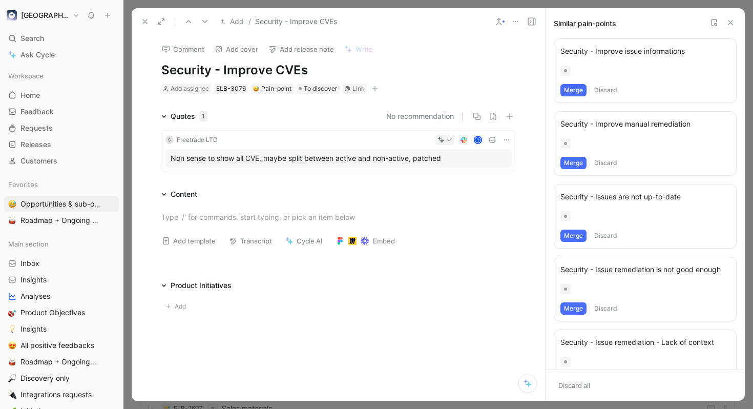
click at [530, 375] on button at bounding box center [527, 383] width 18 height 18
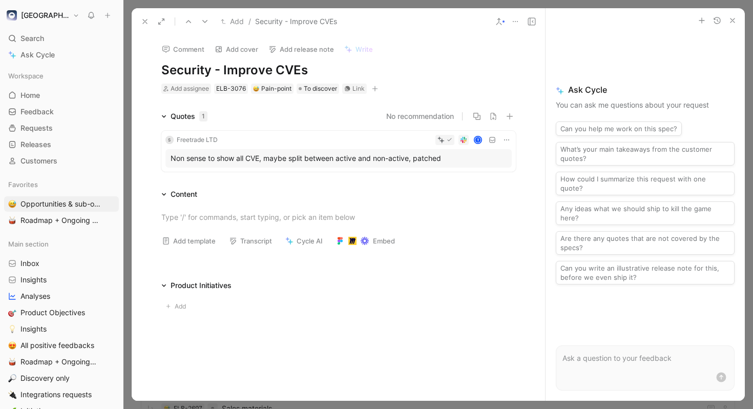
click at [596, 358] on p at bounding box center [644, 358] width 165 height 12
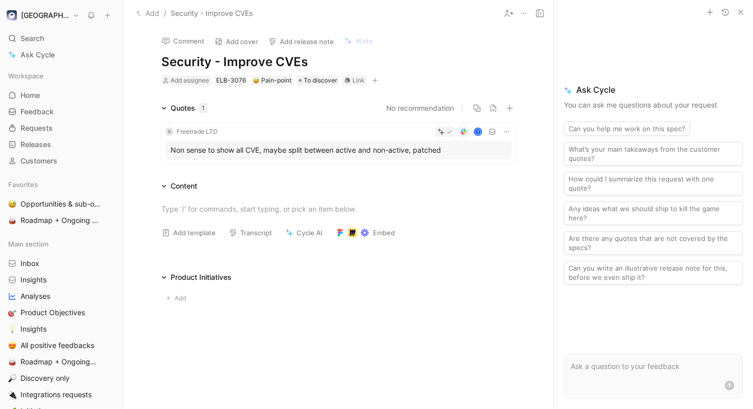
click at [621, 372] on form at bounding box center [653, 375] width 179 height 45
click at [617, 369] on p at bounding box center [652, 366] width 165 height 12
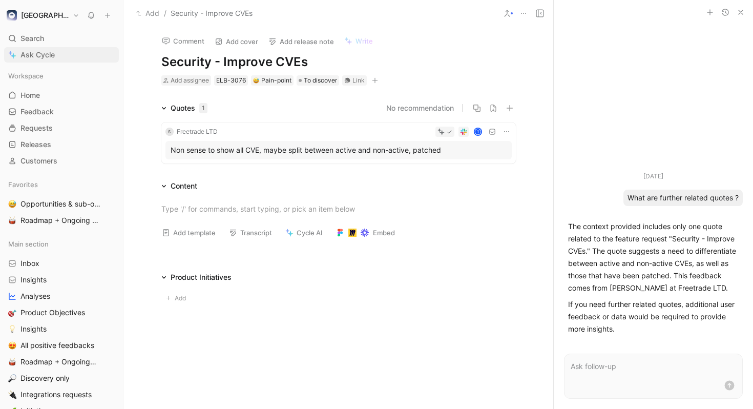
click at [49, 52] on span "Ask Cycle" at bounding box center [37, 55] width 34 height 12
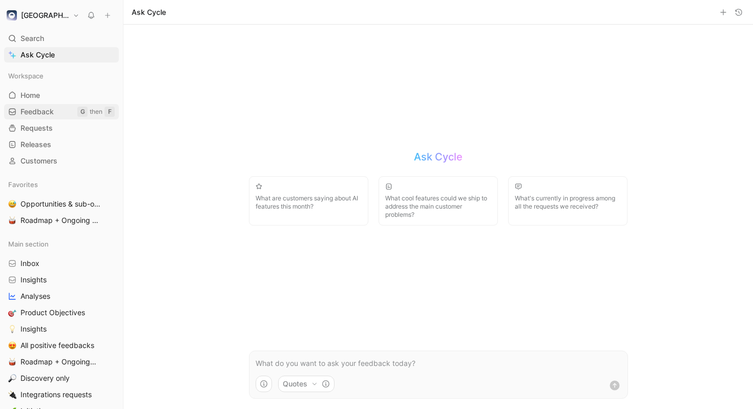
click at [51, 105] on link "Feedback G then F" at bounding box center [61, 111] width 115 height 15
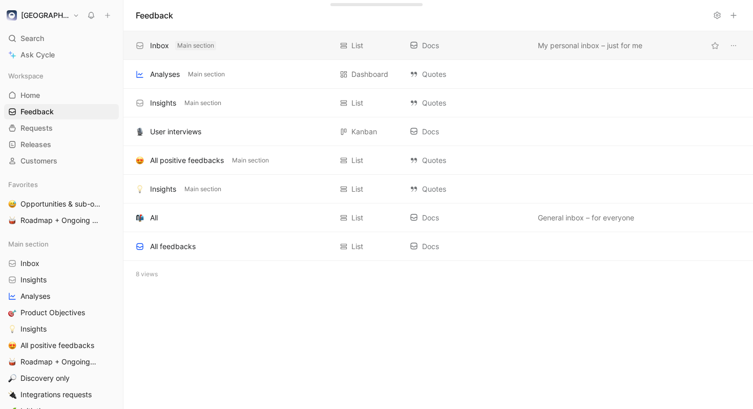
click at [196, 50] on span "Main section" at bounding box center [195, 45] width 37 height 10
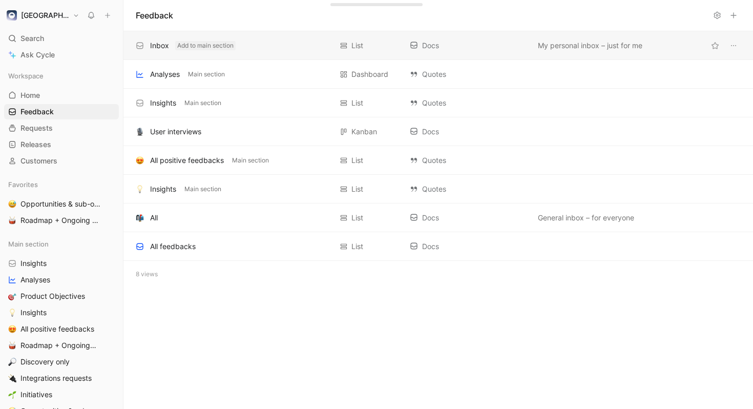
click at [209, 46] on button "Add to main section" at bounding box center [205, 45] width 60 height 9
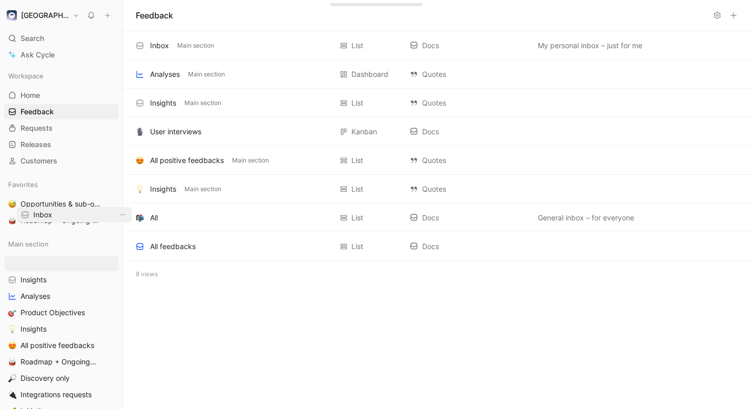
drag, startPoint x: 45, startPoint y: 261, endPoint x: 56, endPoint y: 216, distance: 46.6
click at [57, 218] on div "Workspace Home G then H Feedback G then F Requests G then R Releases G then L C…" at bounding box center [61, 255] width 115 height 375
click at [112, 263] on icon "View actions" at bounding box center [109, 263] width 8 height 8
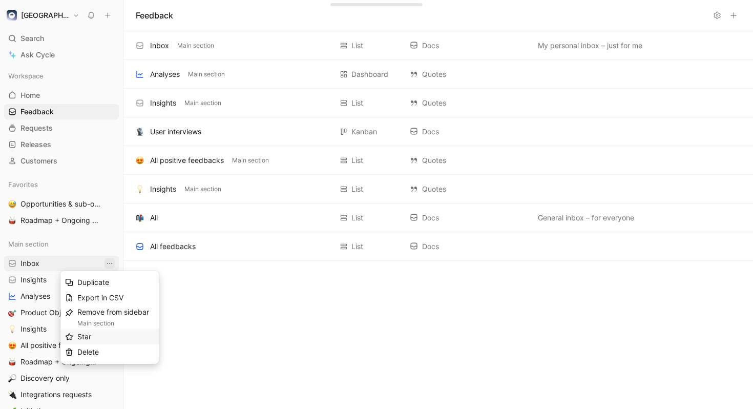
click at [143, 336] on div "Star" at bounding box center [115, 336] width 77 height 12
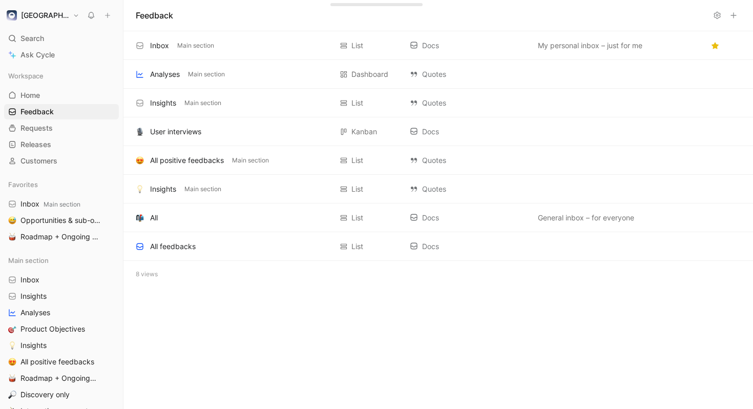
click at [180, 324] on div "Feedback Inbox Main section List Docs My personal inbox – just for me Analyses …" at bounding box center [437, 204] width 629 height 409
drag, startPoint x: 121, startPoint y: 227, endPoint x: 120, endPoint y: 232, distance: 5.1
click at [121, 232] on div at bounding box center [123, 204] width 4 height 409
click at [56, 208] on span "Inbox Main section" at bounding box center [50, 204] width 60 height 11
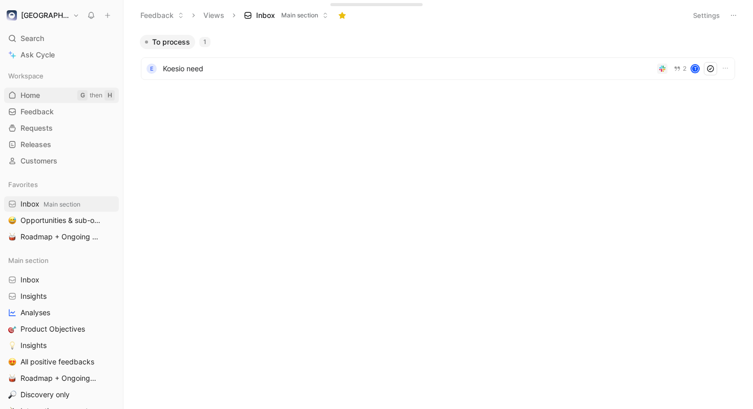
click at [50, 95] on link "Home G then H" at bounding box center [61, 95] width 115 height 15
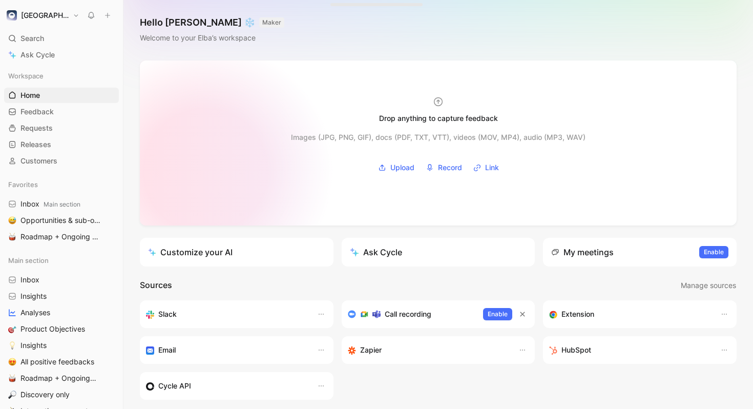
scroll to position [161, 0]
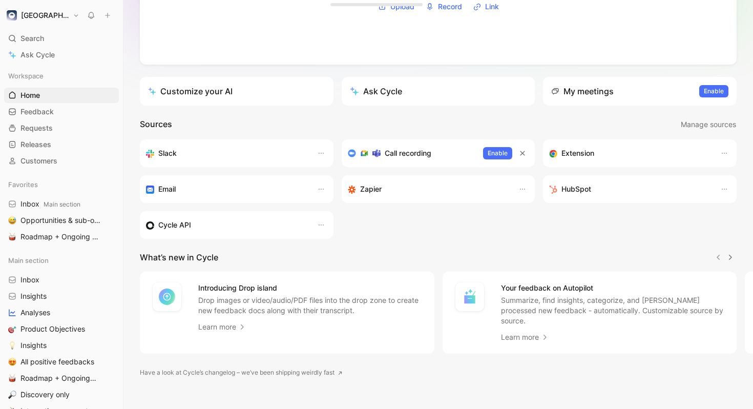
click at [438, 155] on div "Call recording" at bounding box center [411, 153] width 127 height 12
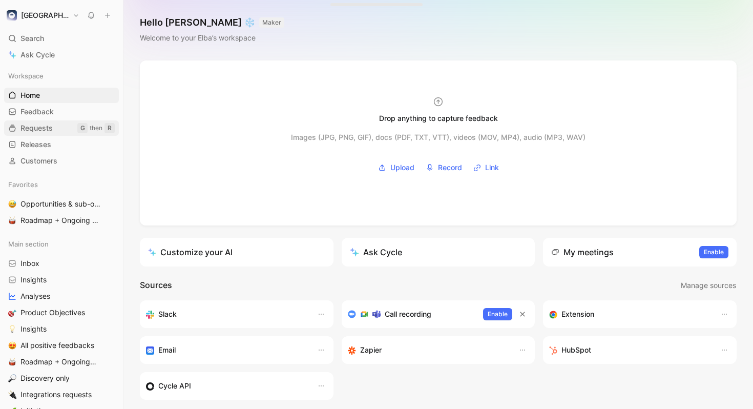
click at [51, 130] on span "Requests" at bounding box center [36, 128] width 32 height 10
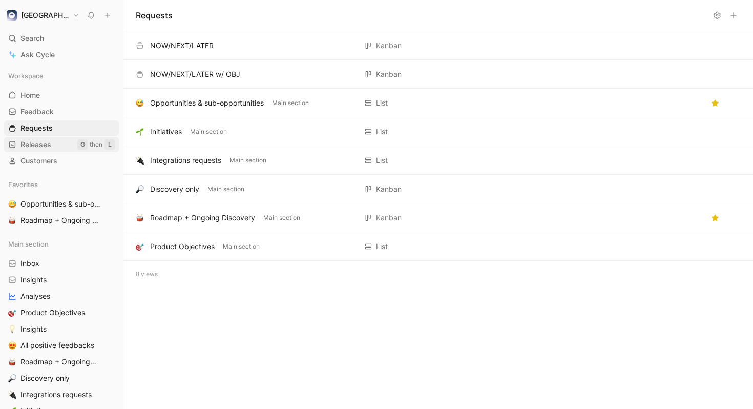
click at [37, 149] on link "Releases G then L" at bounding box center [61, 144] width 115 height 15
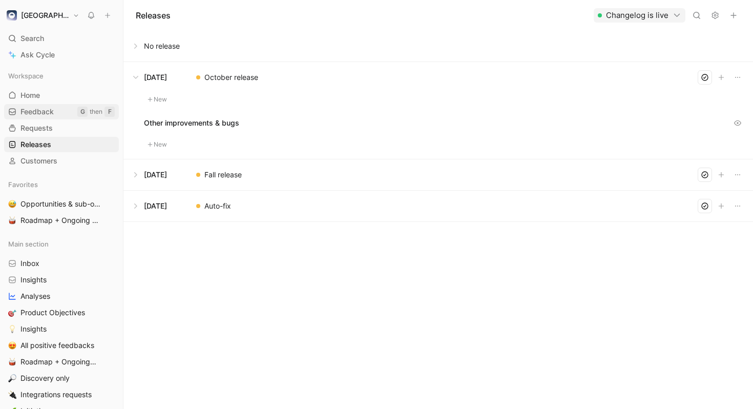
click at [42, 109] on span "Feedback" at bounding box center [36, 111] width 33 height 10
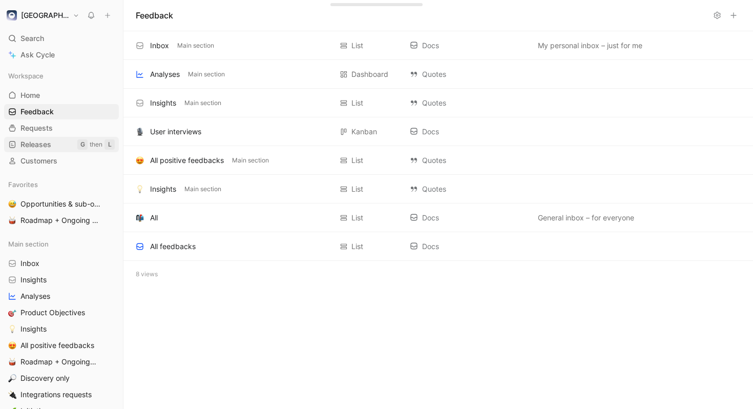
click at [43, 147] on span "Releases" at bounding box center [35, 144] width 31 height 10
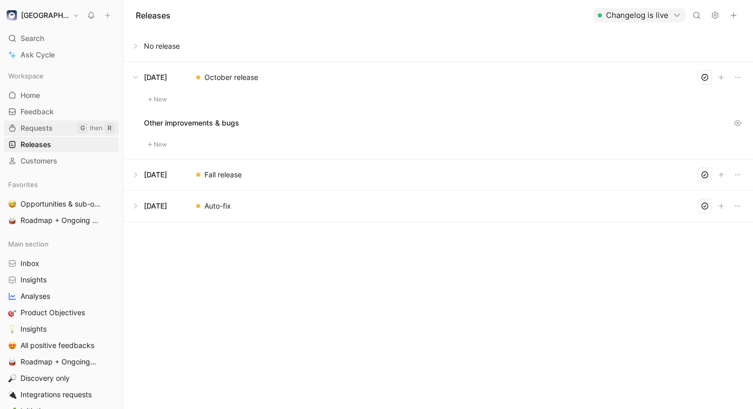
click at [40, 127] on span "Requests" at bounding box center [36, 128] width 32 height 10
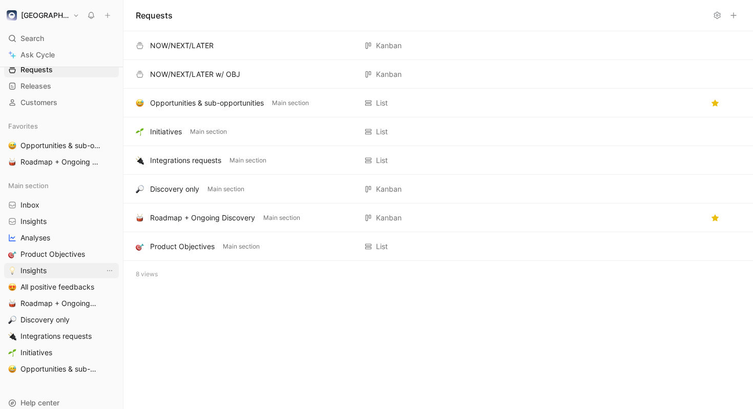
scroll to position [70, 0]
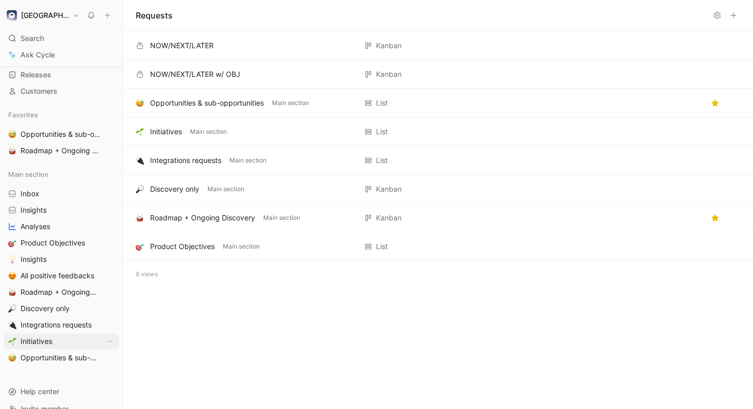
click at [53, 341] on link "Initiatives" at bounding box center [61, 340] width 115 height 15
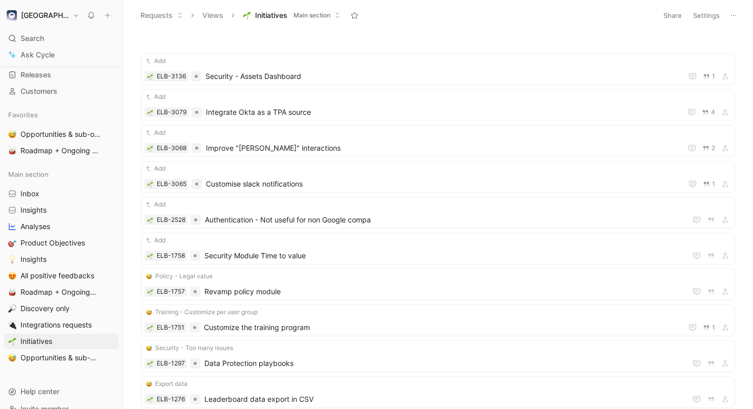
click at [330, 19] on span "Main section" at bounding box center [311, 15] width 37 height 10
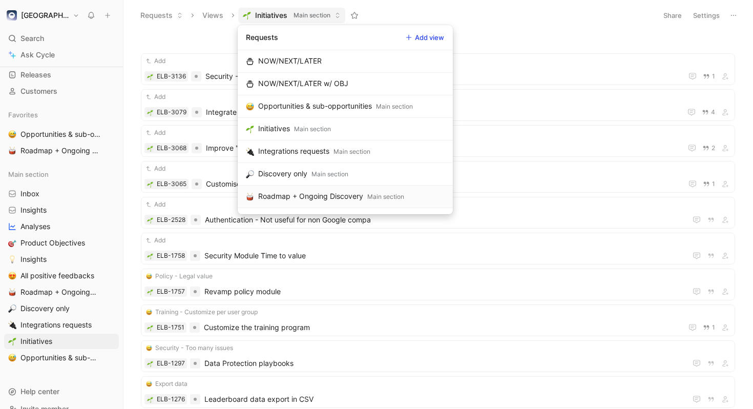
click at [362, 191] on div "Roadmap + Ongoing Discovery" at bounding box center [310, 196] width 105 height 12
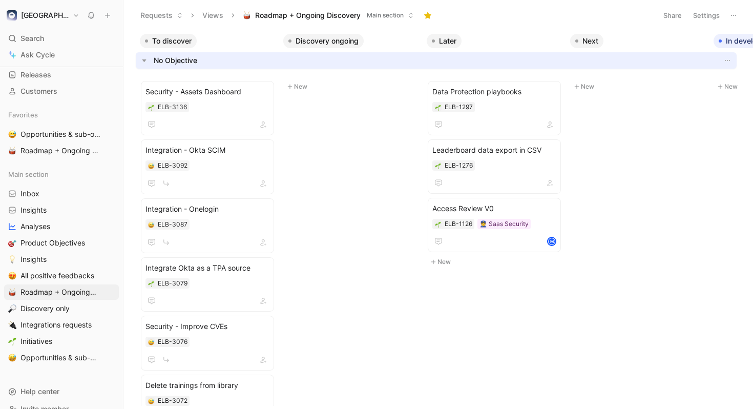
scroll to position [0, 260]
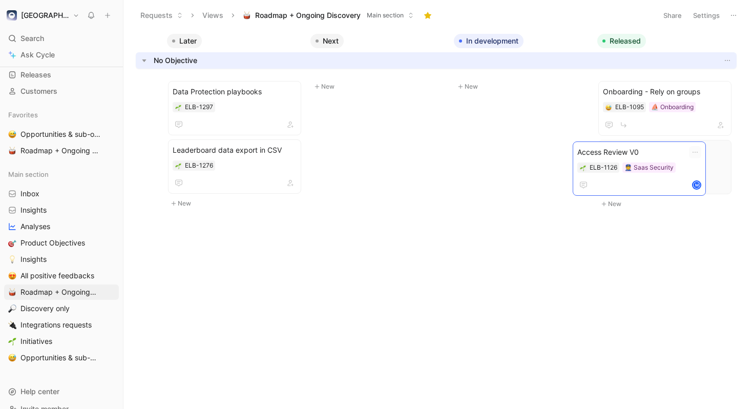
drag, startPoint x: 730, startPoint y: 189, endPoint x: 681, endPoint y: 139, distance: 69.9
click at [613, 155] on span "Access Review V0" at bounding box center [665, 150] width 124 height 12
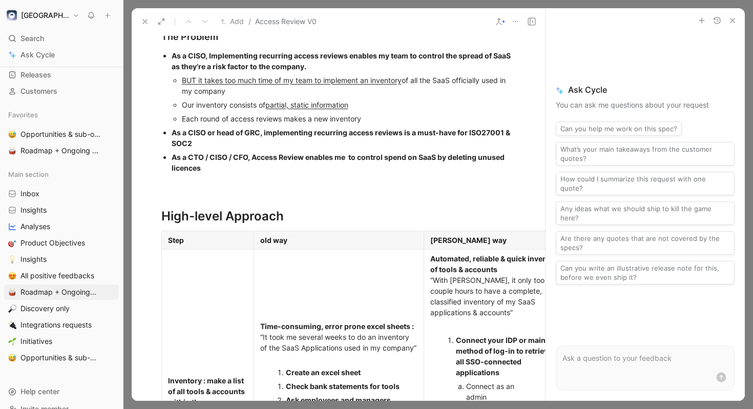
scroll to position [487, 0]
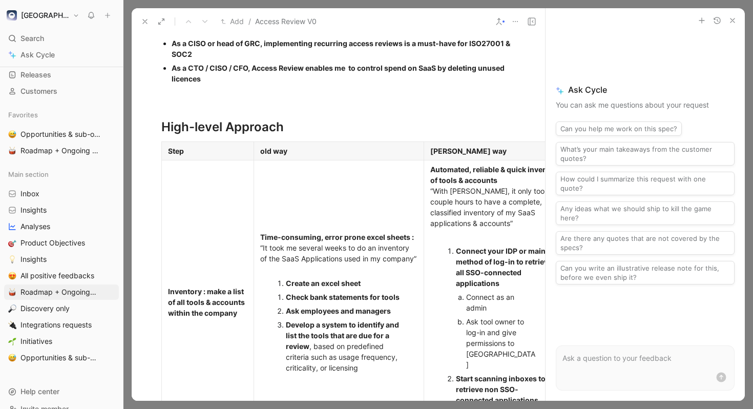
click at [143, 20] on use at bounding box center [145, 21] width 4 height 4
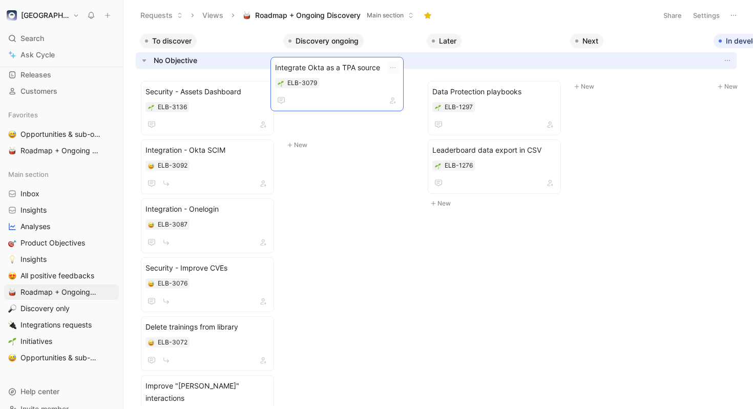
drag, startPoint x: 220, startPoint y: 289, endPoint x: 350, endPoint y: 92, distance: 236.1
click at [368, 103] on div "ELB-3079" at bounding box center [351, 107] width 124 height 10
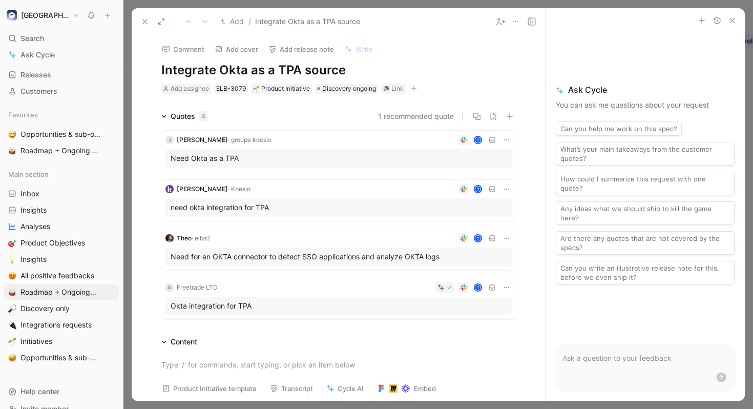
click at [428, 114] on button "1 recommended quote" at bounding box center [416, 116] width 76 height 12
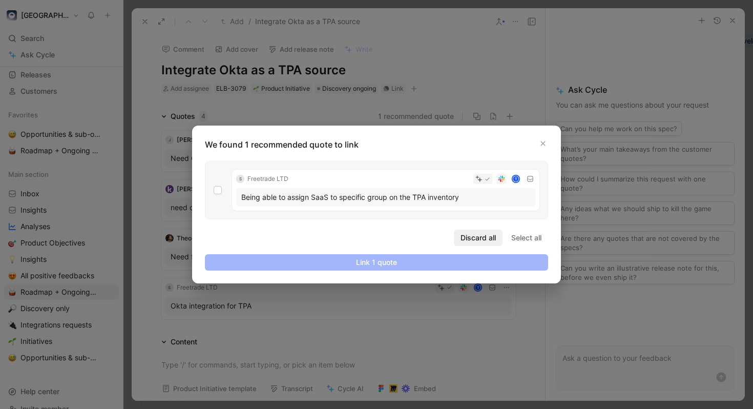
click at [480, 230] on button "Discard all" at bounding box center [478, 237] width 49 height 16
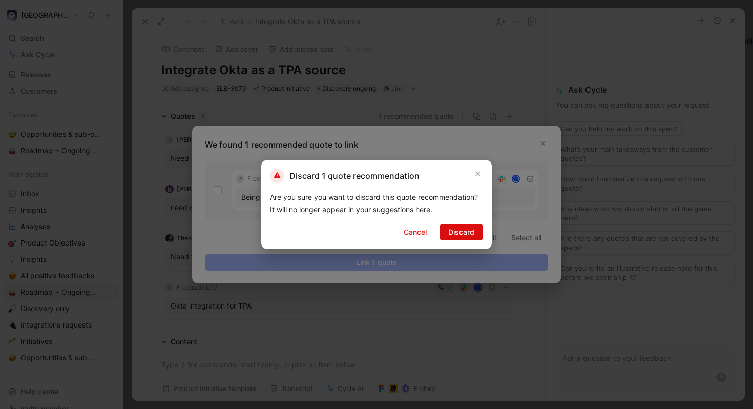
click at [463, 230] on span "Discard" at bounding box center [461, 232] width 26 height 12
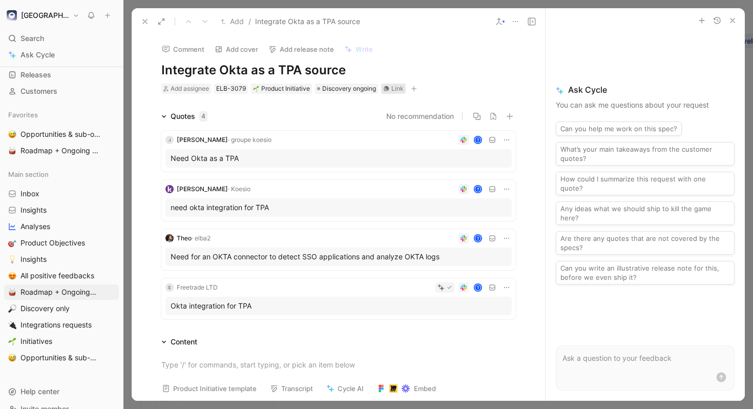
click at [395, 91] on div "Link" at bounding box center [397, 88] width 12 height 10
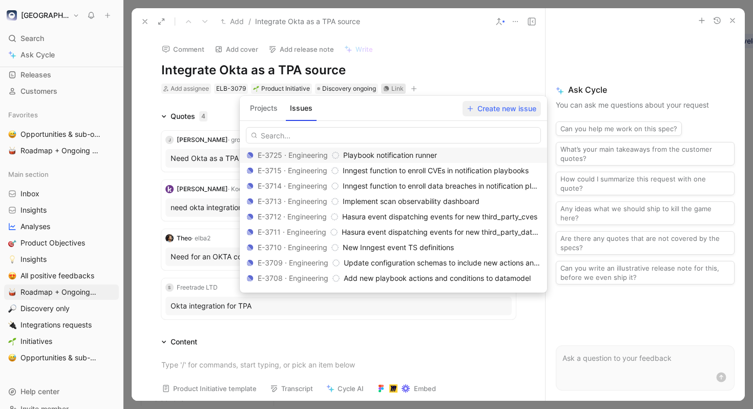
click at [490, 109] on span "Create new issue" at bounding box center [501, 108] width 69 height 12
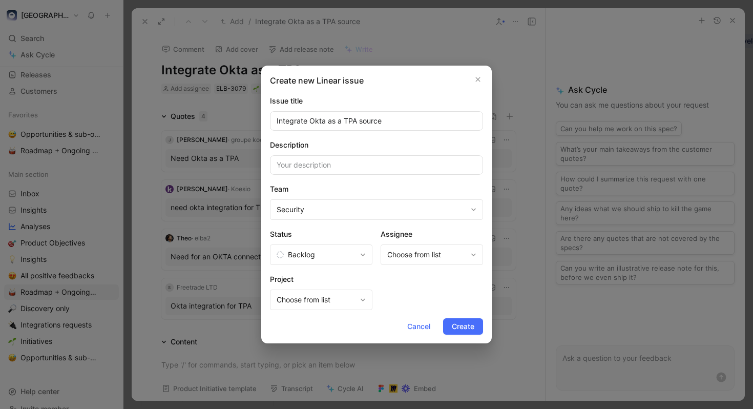
click at [390, 218] on button "Security" at bounding box center [376, 209] width 213 height 20
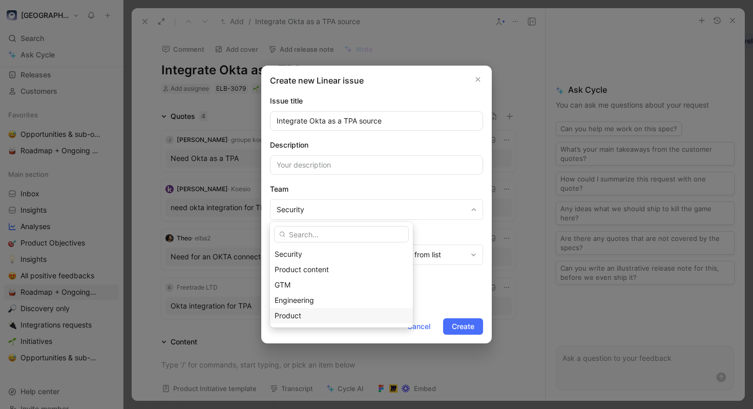
click at [317, 316] on div "Product" at bounding box center [341, 315] width 134 height 12
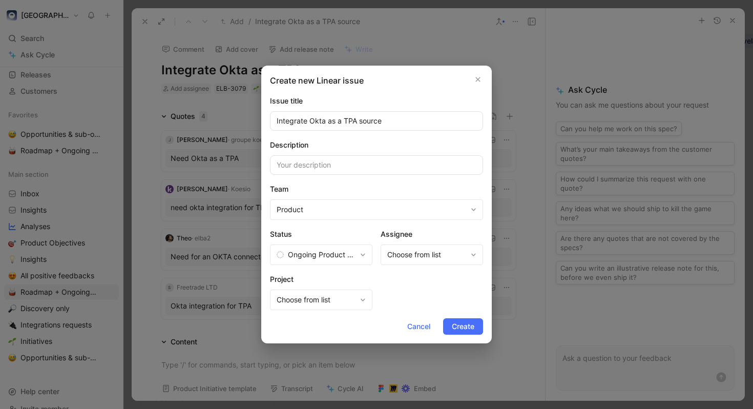
click at [358, 255] on button "Ongoing Product Work" at bounding box center [321, 254] width 102 height 20
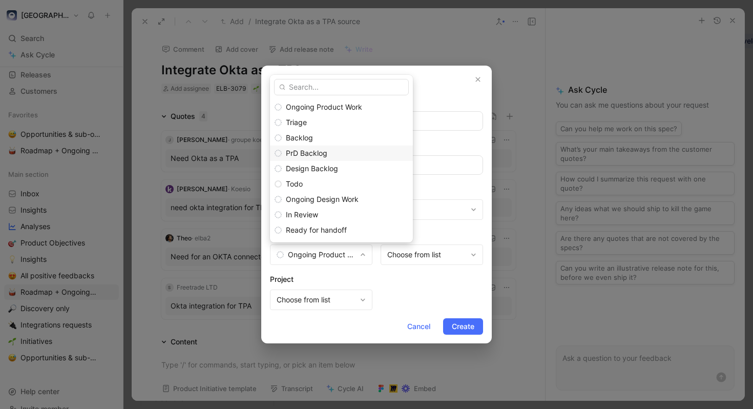
click at [339, 152] on div "PrD Backlog" at bounding box center [347, 153] width 122 height 12
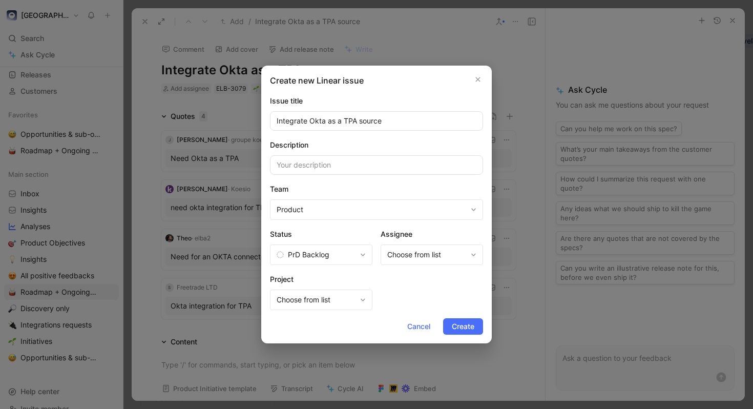
click at [424, 260] on span "Choose from list" at bounding box center [426, 254] width 79 height 12
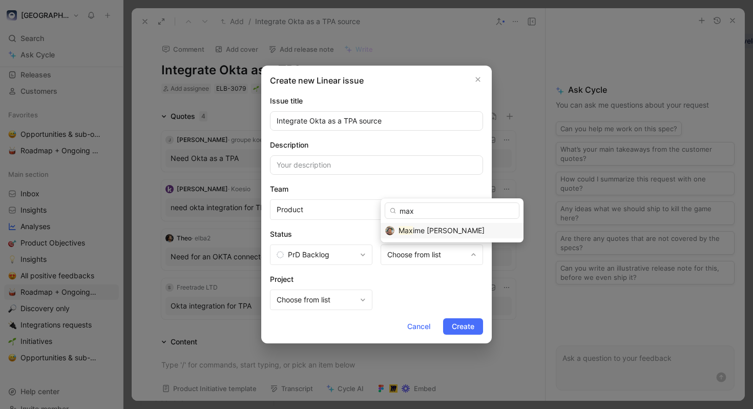
type input "max"
click at [434, 231] on span "ime Berkowicz" at bounding box center [449, 230] width 72 height 9
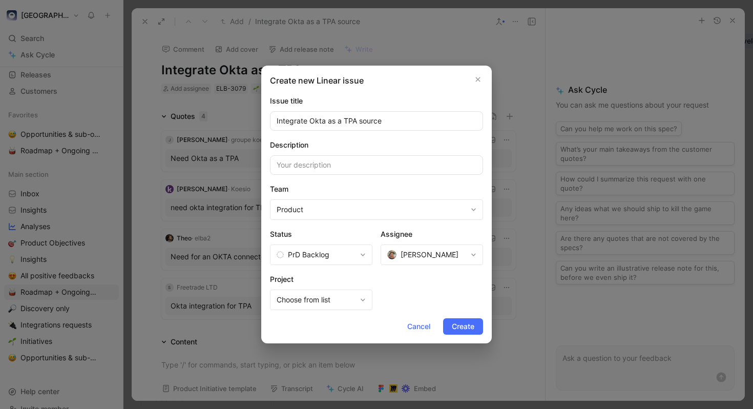
click at [419, 288] on div "Project Choose from list" at bounding box center [376, 291] width 213 height 37
click at [454, 325] on span "Create" at bounding box center [463, 326] width 23 height 12
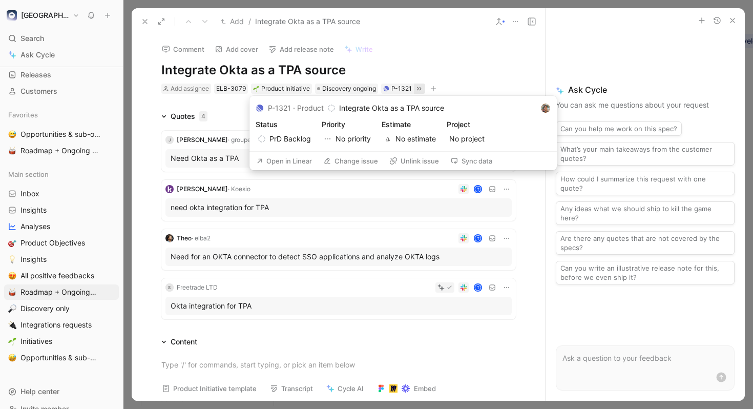
click at [418, 89] on icon at bounding box center [419, 88] width 8 height 8
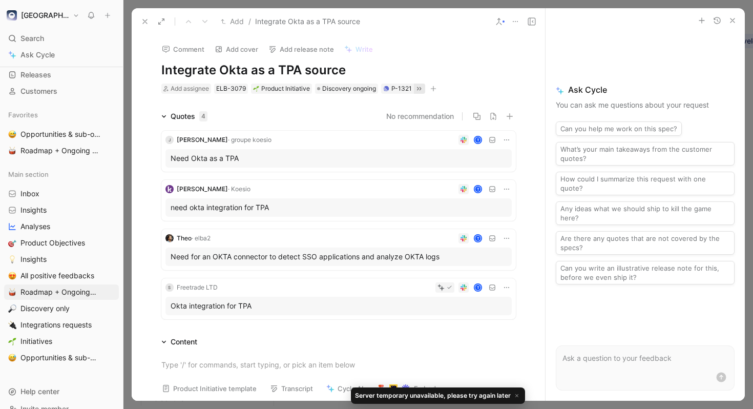
click at [419, 85] on icon at bounding box center [419, 88] width 8 height 8
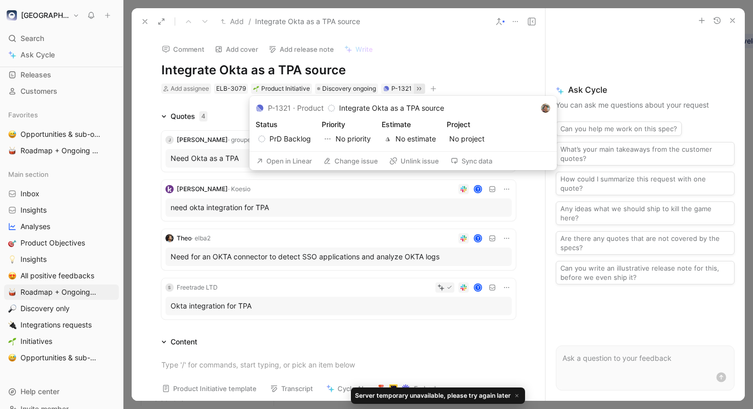
click at [291, 157] on button "Open in Linear" at bounding box center [283, 161] width 65 height 14
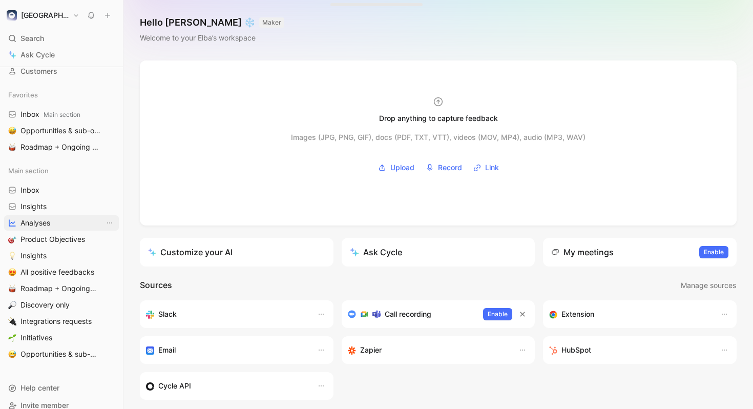
scroll to position [102, 0]
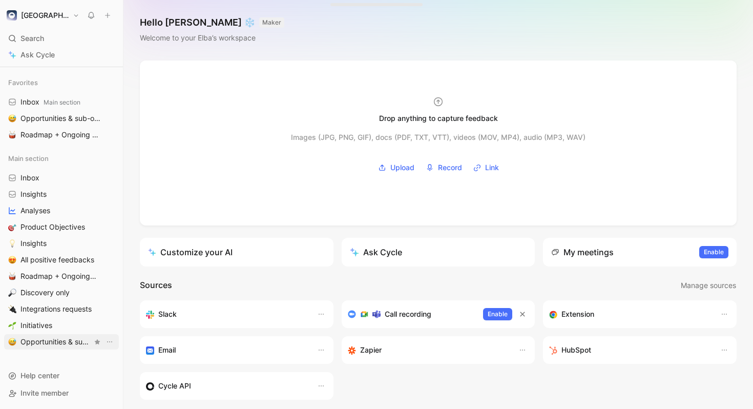
click at [56, 338] on span "Opportunities & sub-opportunities" at bounding box center [56, 341] width 72 height 10
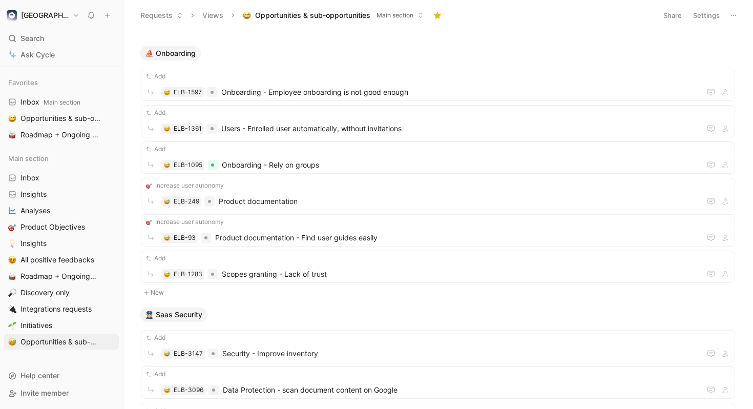
scroll to position [599, 0]
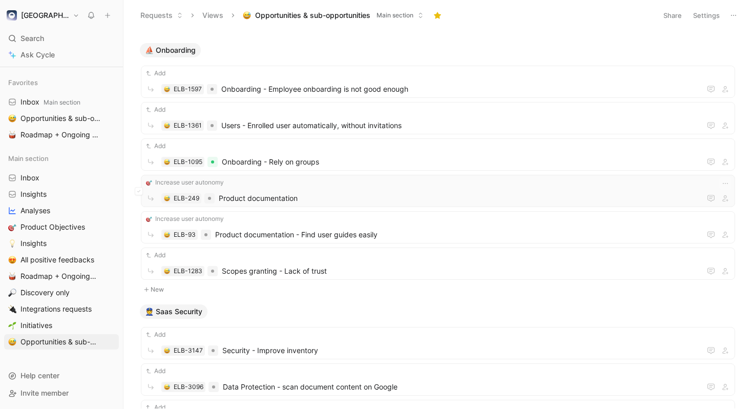
click at [317, 186] on div "Increase user autonomy" at bounding box center [437, 182] width 587 height 10
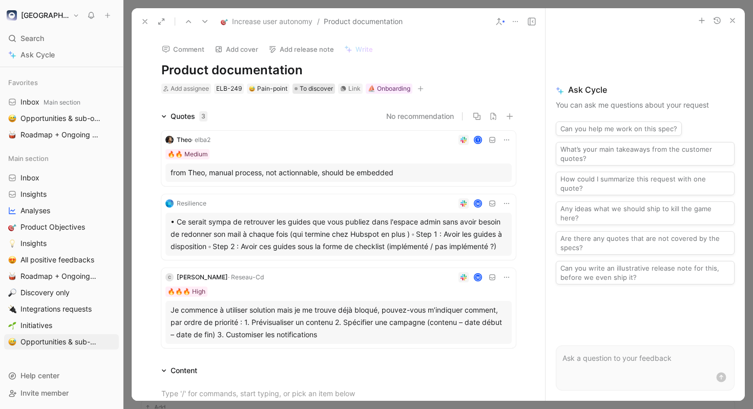
click at [314, 90] on span "To discover" at bounding box center [316, 88] width 33 height 10
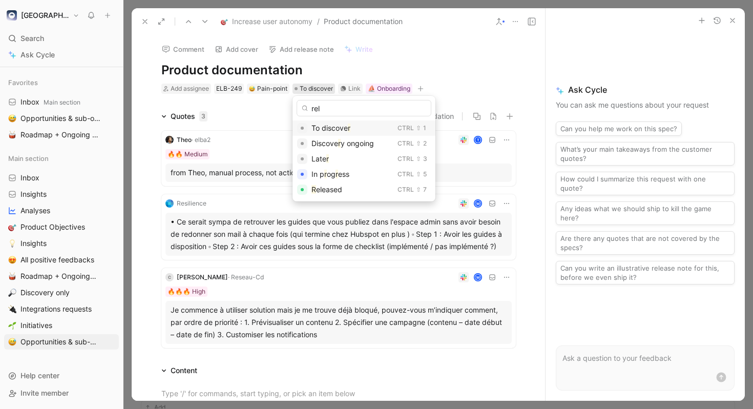
type input "rele"
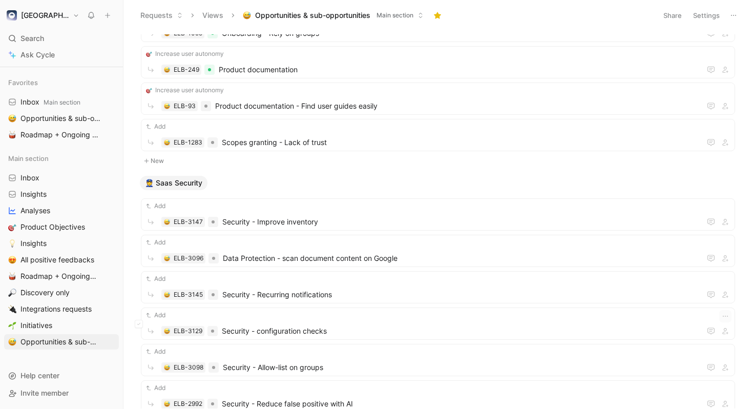
scroll to position [732, 0]
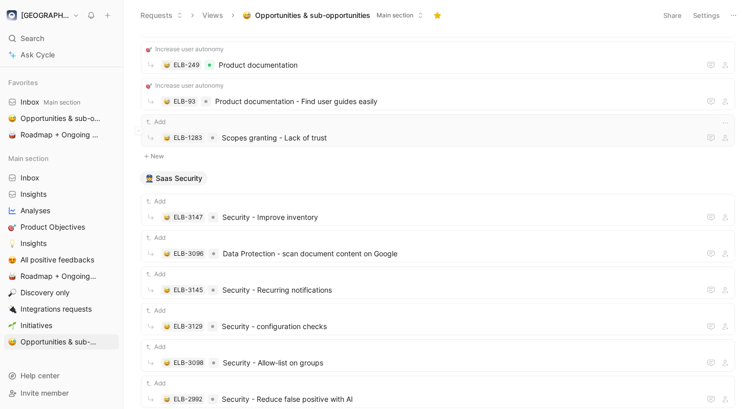
click at [407, 117] on div "Add" at bounding box center [437, 122] width 587 height 10
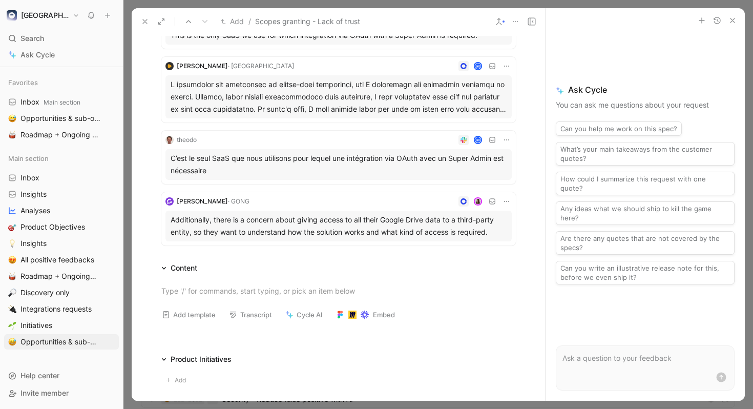
scroll to position [407, 0]
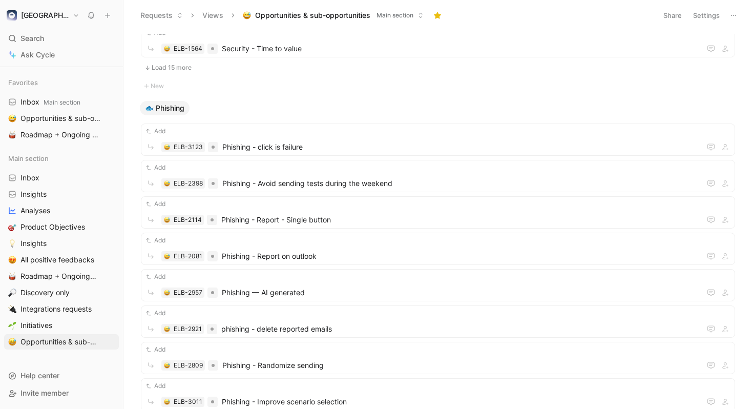
scroll to position [1386, 0]
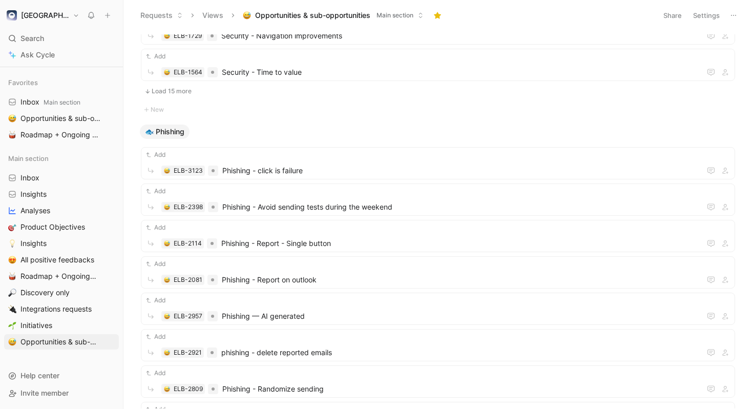
click at [169, 92] on button "Load 15 more" at bounding box center [438, 91] width 594 height 12
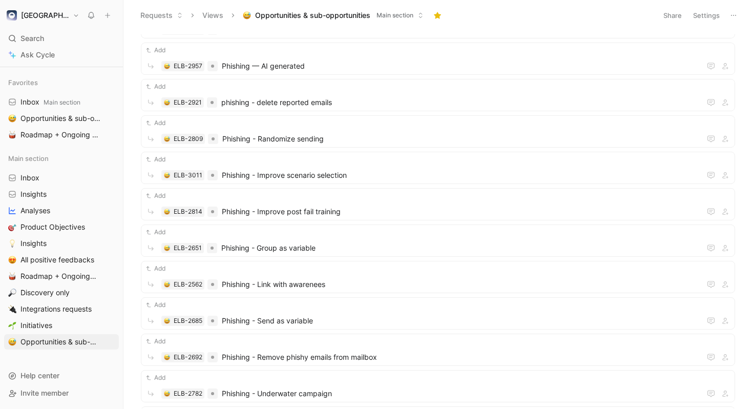
scroll to position [1889, 0]
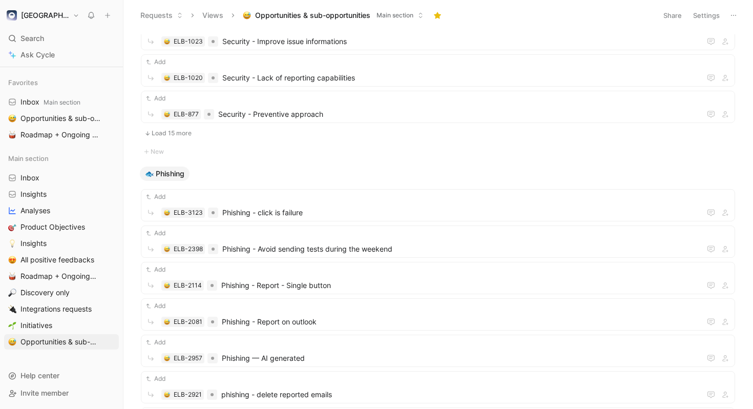
click at [416, 13] on button "Opportunities & sub-opportunities Main section" at bounding box center [333, 15] width 190 height 15
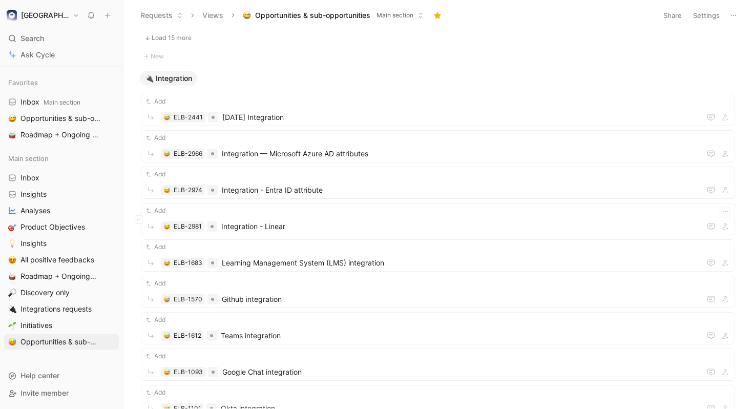
scroll to position [4276, 0]
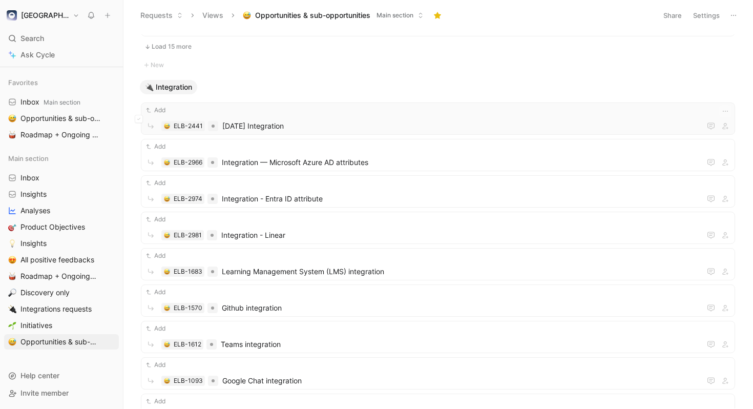
click at [395, 120] on span "[DATE] Integration" at bounding box center [459, 126] width 474 height 12
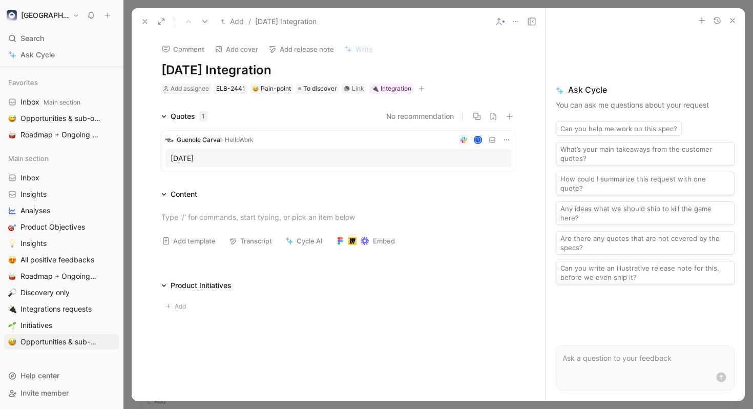
click at [146, 24] on icon at bounding box center [145, 21] width 8 height 8
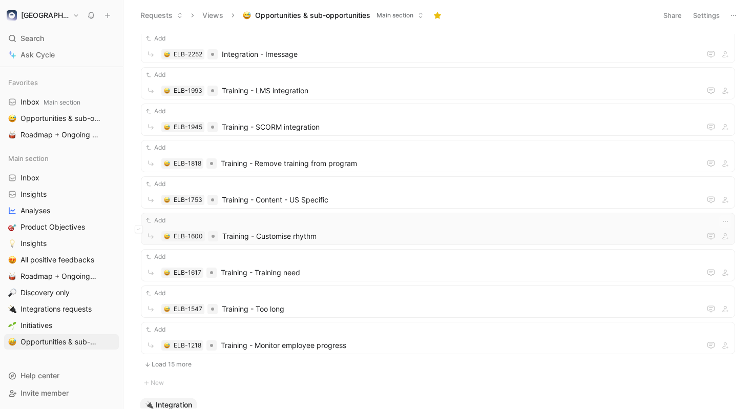
scroll to position [3960, 0]
click at [470, 163] on span "Training - Remove training from program" at bounding box center [459, 163] width 476 height 12
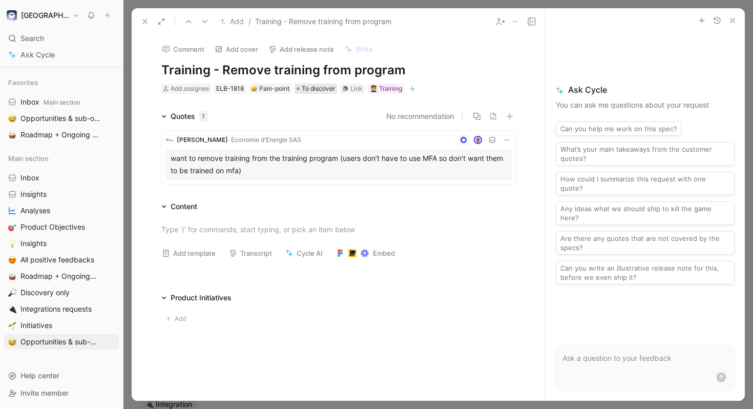
click at [315, 91] on span "To discover" at bounding box center [318, 88] width 33 height 10
type input "relea"
click at [141, 24] on icon at bounding box center [145, 21] width 8 height 8
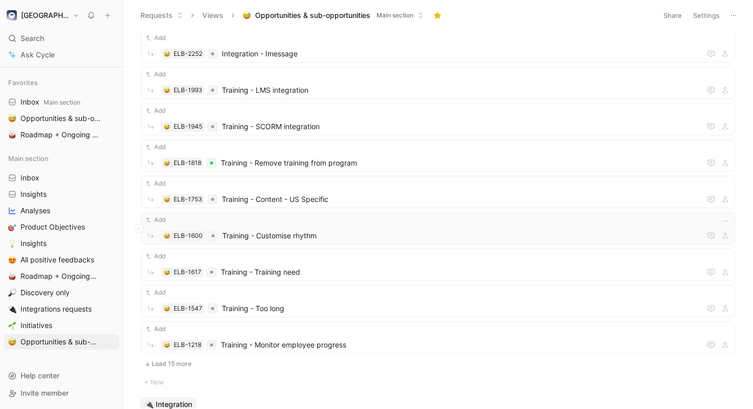
click at [312, 229] on span "Training - Customise rhythm" at bounding box center [459, 235] width 474 height 12
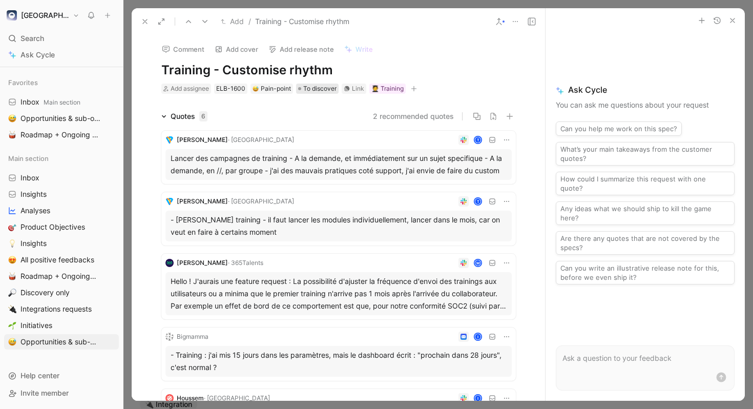
click at [319, 91] on span "To discover" at bounding box center [319, 88] width 33 height 10
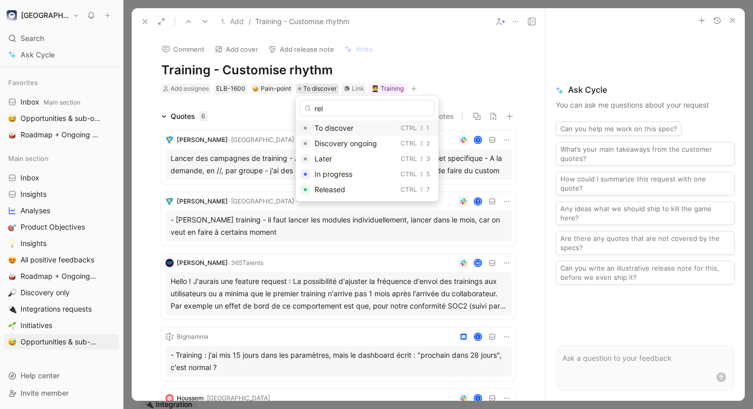
type input "rele"
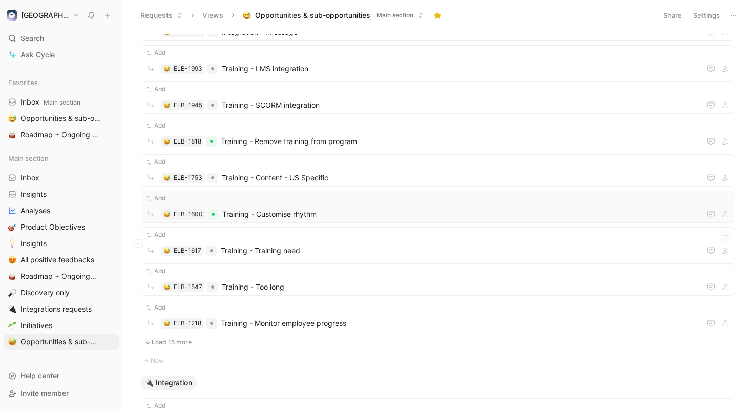
scroll to position [3982, 0]
click at [172, 346] on button "Load 15 more" at bounding box center [438, 341] width 594 height 12
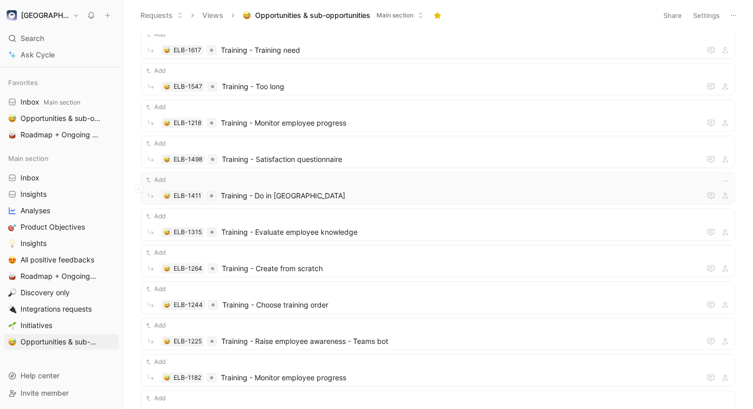
scroll to position [4200, 0]
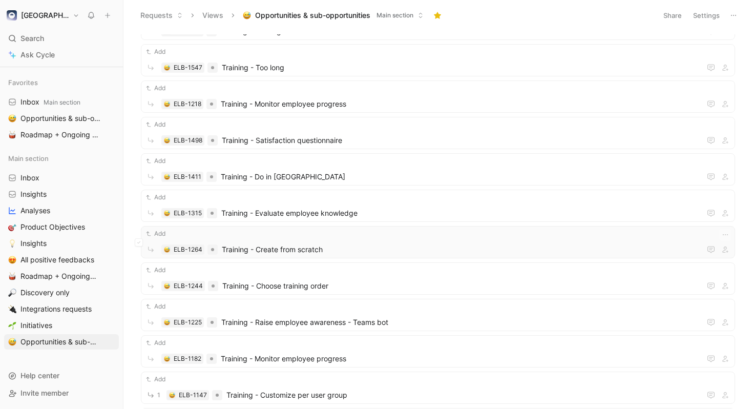
click at [495, 245] on span "Training - Create from scratch" at bounding box center [459, 249] width 475 height 12
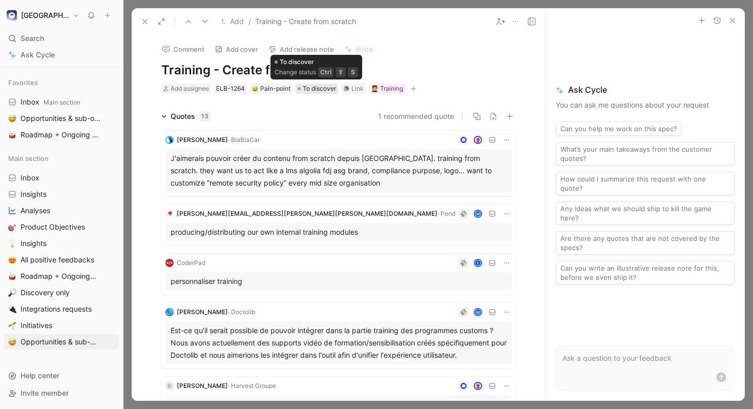
click at [324, 88] on span "To discover" at bounding box center [319, 88] width 33 height 10
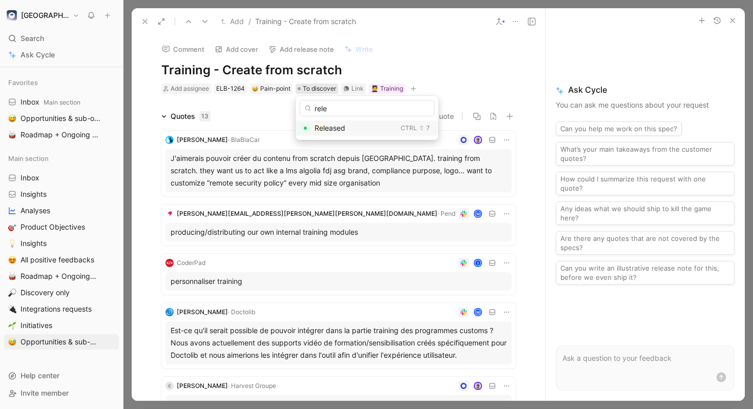
type input "relea"
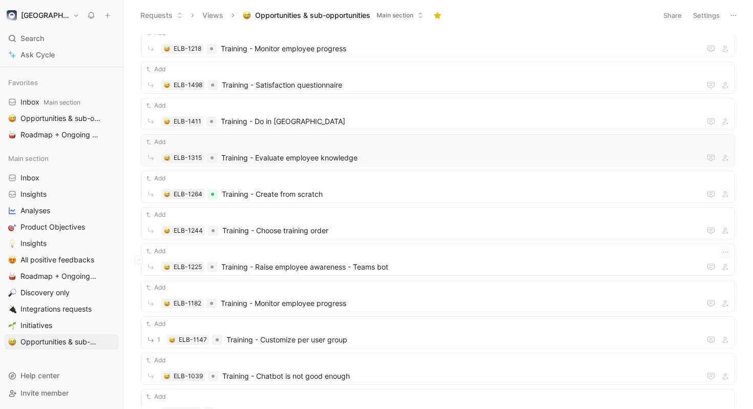
scroll to position [4329, 0]
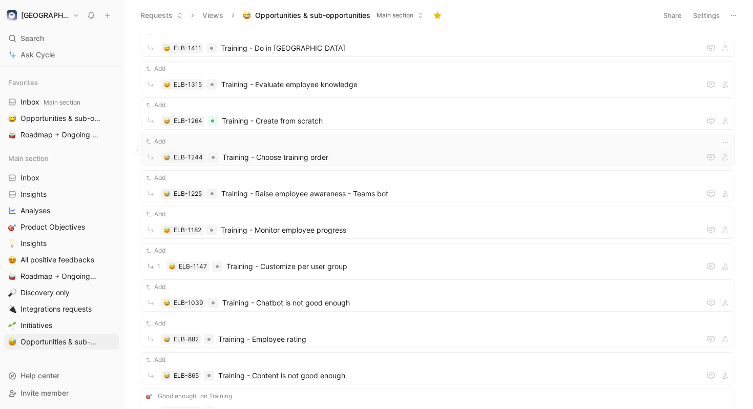
click at [412, 153] on span "Training - Choose training order" at bounding box center [459, 157] width 474 height 12
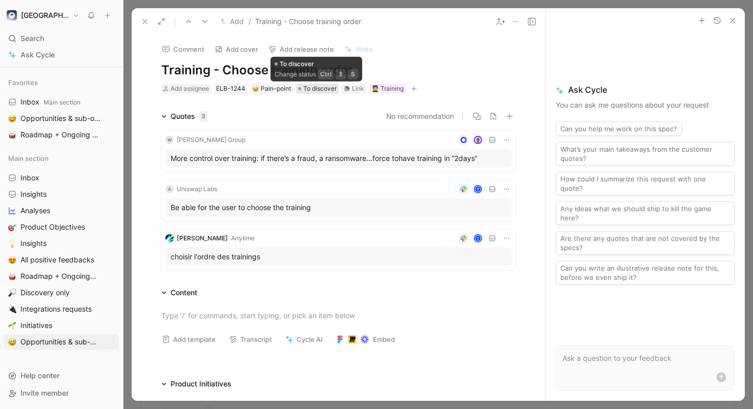
click at [320, 89] on span "To discover" at bounding box center [319, 88] width 33 height 10
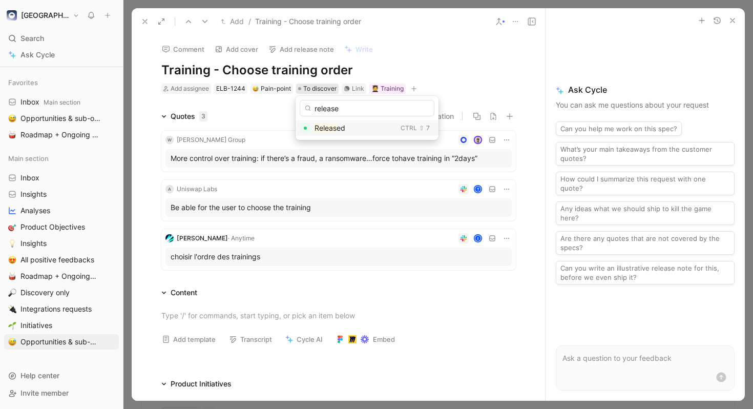
type input "released"
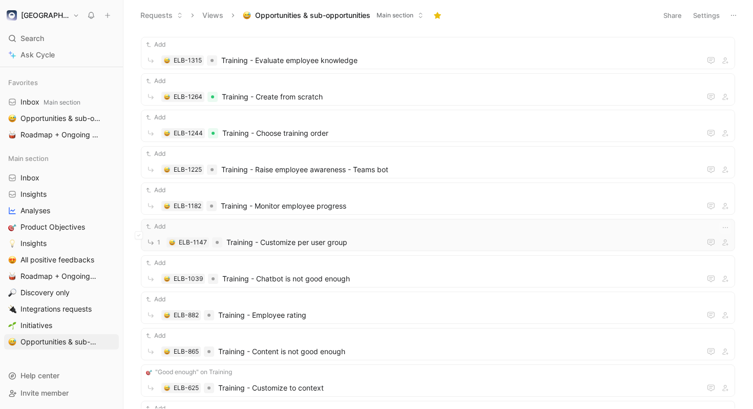
scroll to position [4354, 0]
click at [418, 209] on span "Training - Monitor employee progress" at bounding box center [459, 204] width 476 height 12
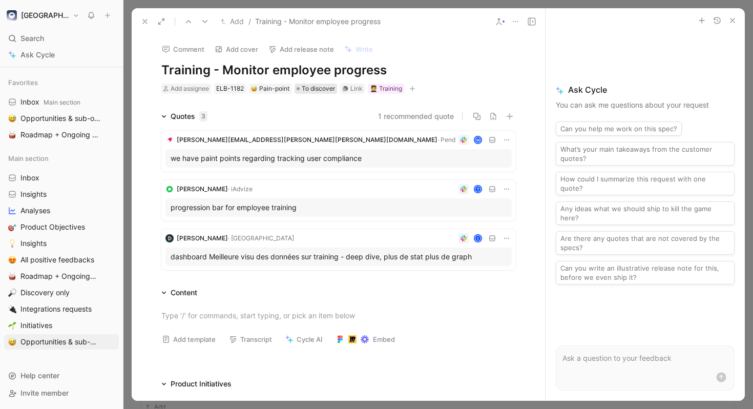
click at [333, 88] on span "To discover" at bounding box center [318, 88] width 33 height 10
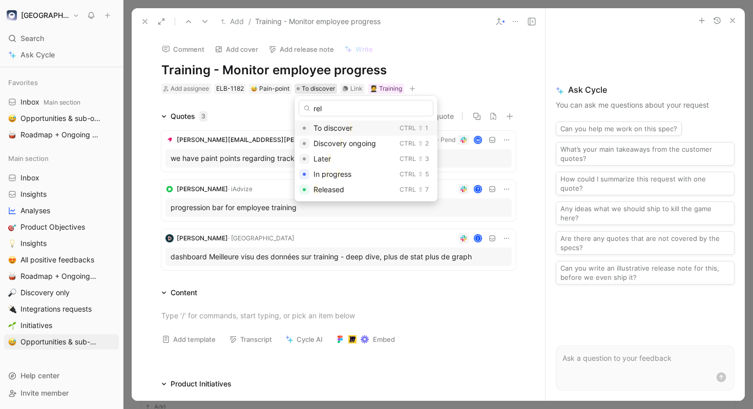
type input "rele"
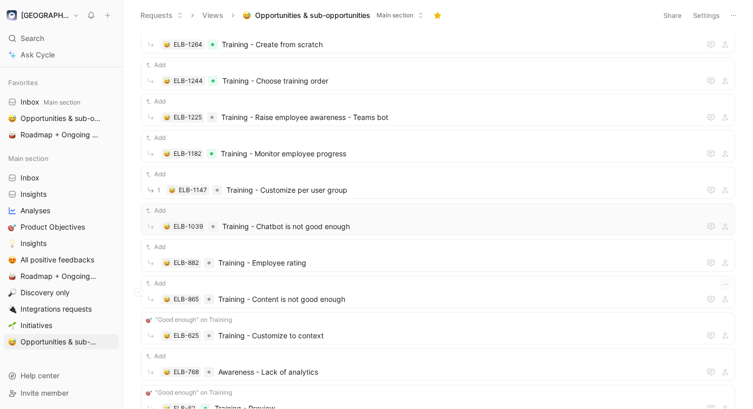
scroll to position [4414, 0]
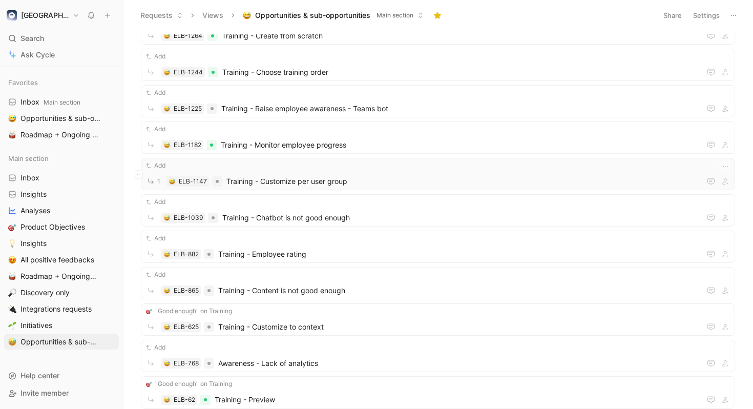
click at [427, 176] on span "Training - Customize per user group" at bounding box center [461, 181] width 470 height 12
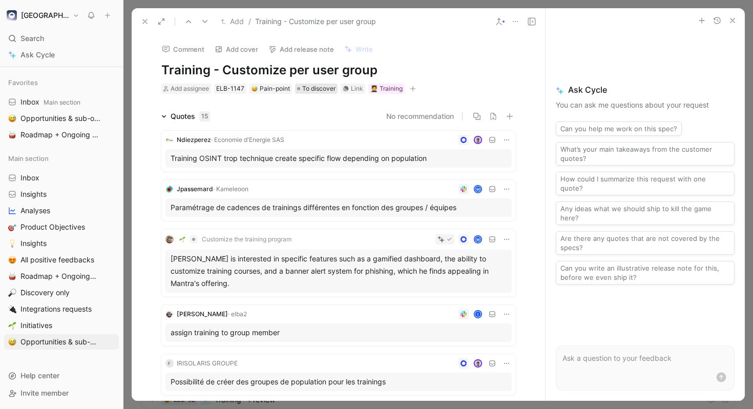
click at [321, 87] on span "To discover" at bounding box center [318, 88] width 33 height 10
type input "rele"
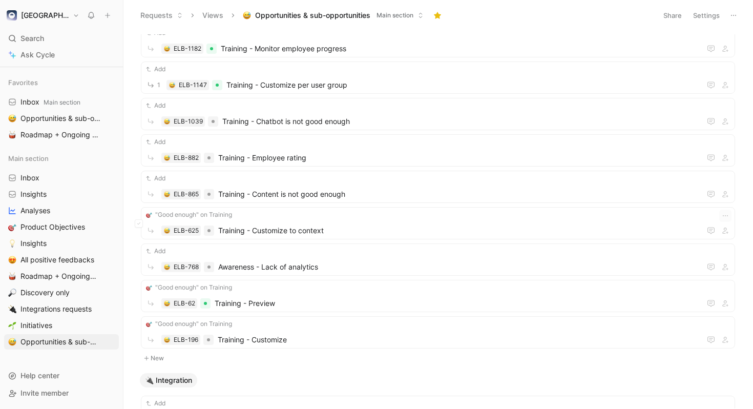
scroll to position [4514, 0]
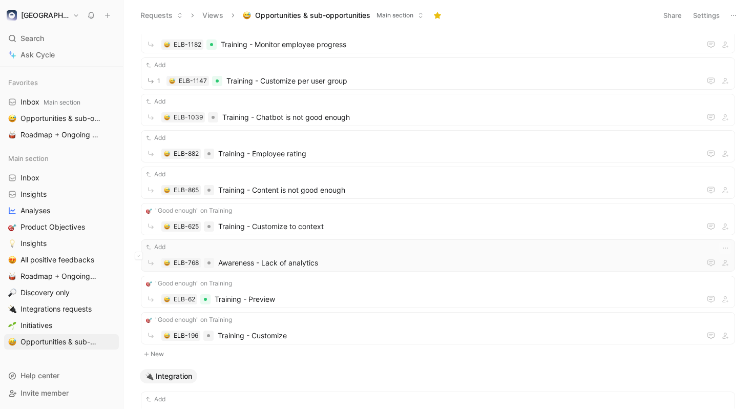
click at [310, 260] on span "Awareness - Lack of analytics" at bounding box center [457, 262] width 478 height 12
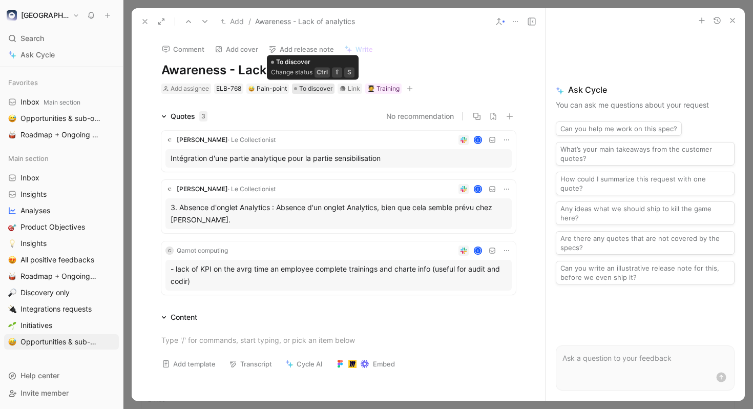
click at [318, 85] on span "To discover" at bounding box center [315, 88] width 33 height 10
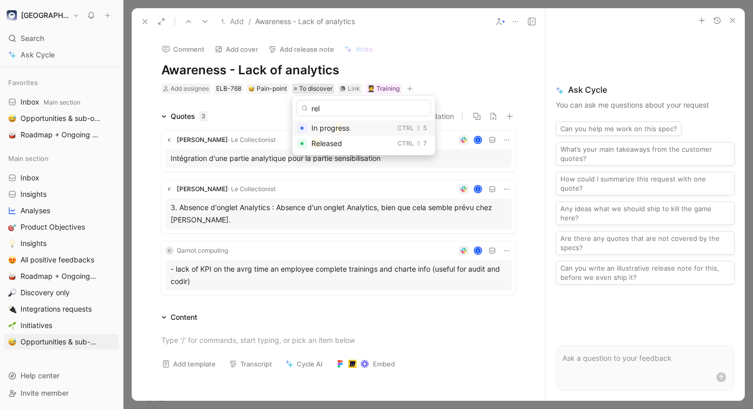
type input "rele"
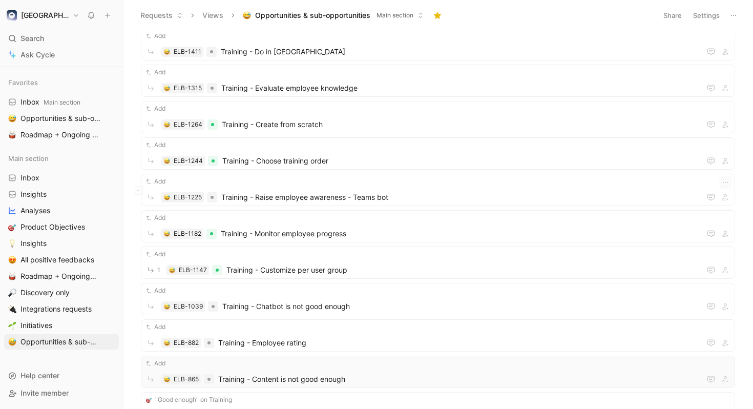
scroll to position [4315, 0]
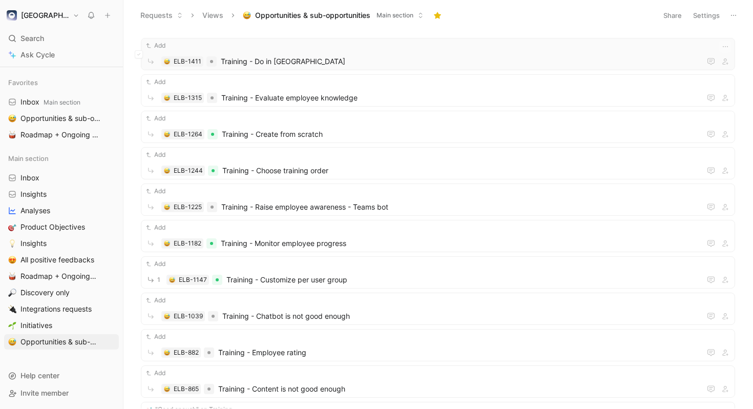
click at [382, 58] on span "Training - Do in Slack" at bounding box center [459, 61] width 476 height 12
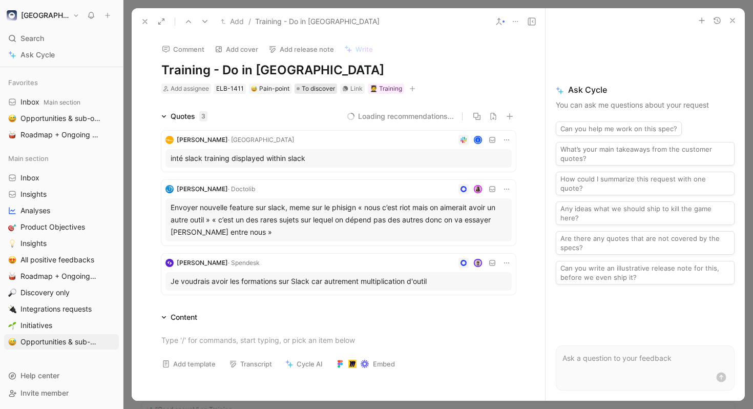
click at [314, 88] on span "To discover" at bounding box center [318, 88] width 33 height 10
type input "rele"
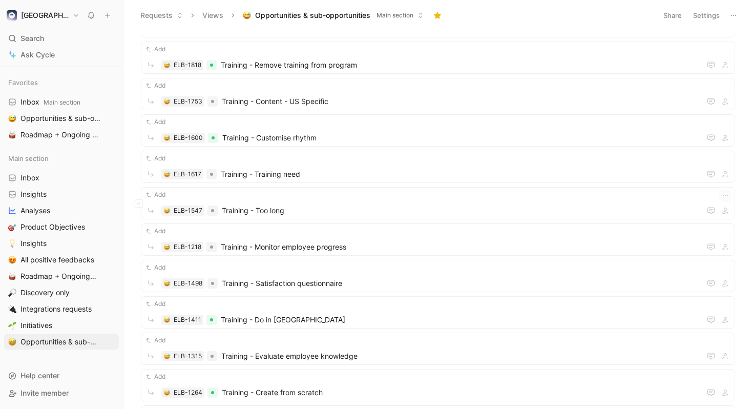
scroll to position [4056, 0]
click at [416, 228] on div "Add" at bounding box center [437, 232] width 587 height 10
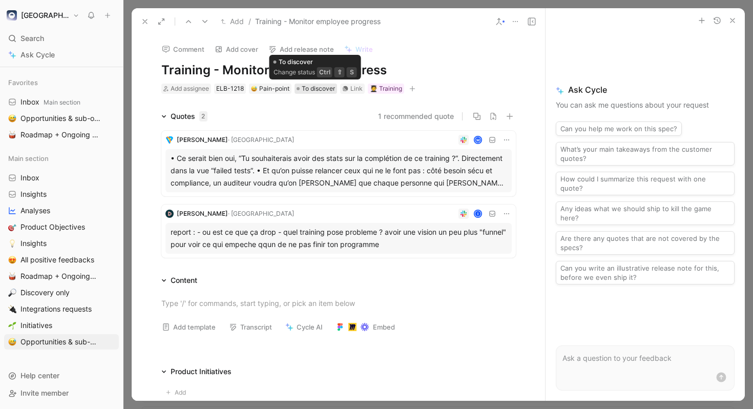
click at [320, 85] on span "To discover" at bounding box center [318, 88] width 33 height 10
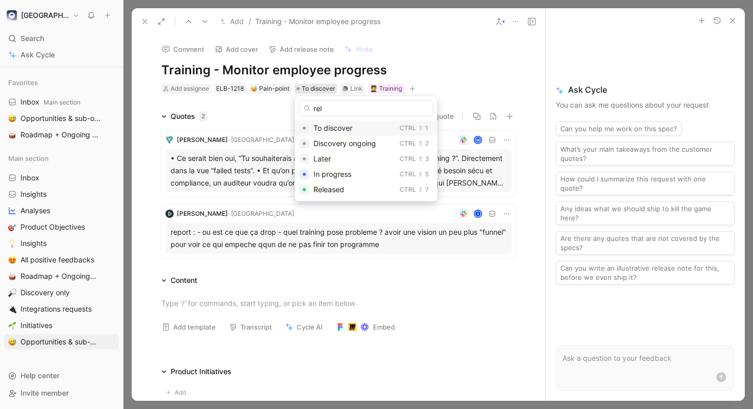
type input "rele"
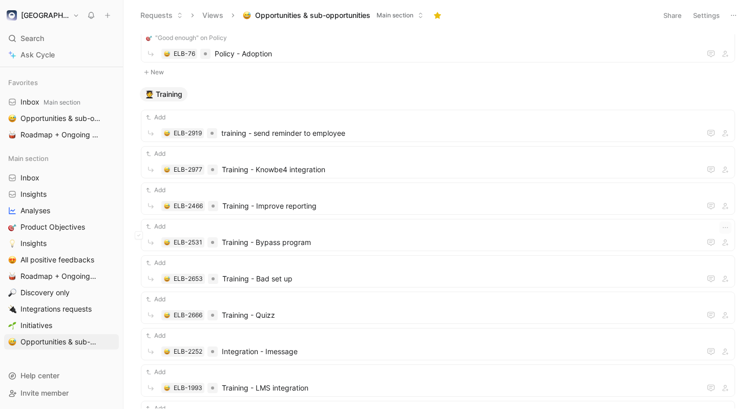
scroll to position [3658, 0]
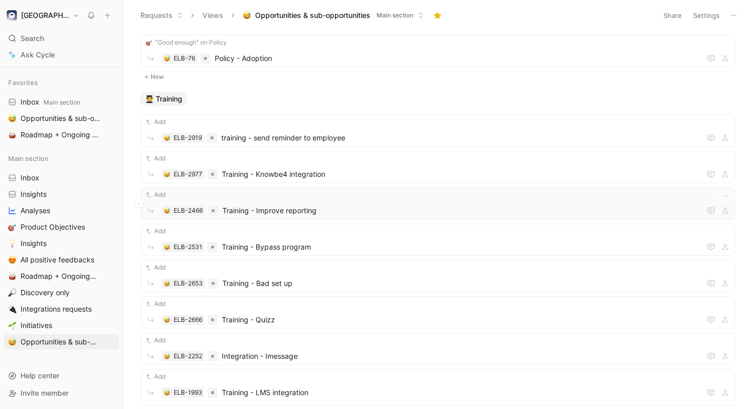
click at [431, 209] on span "Training - Improve reporting" at bounding box center [459, 210] width 474 height 12
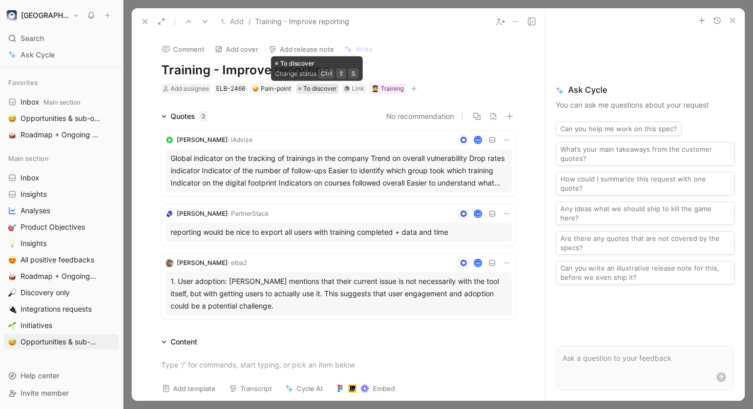
click at [315, 87] on span "To discover" at bounding box center [319, 88] width 33 height 10
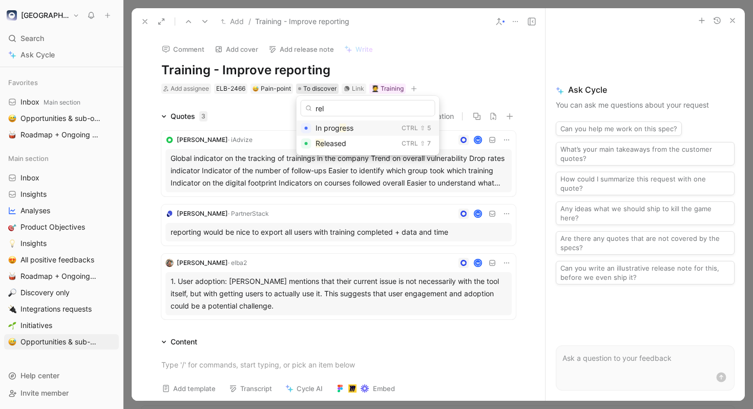
type input "rele"
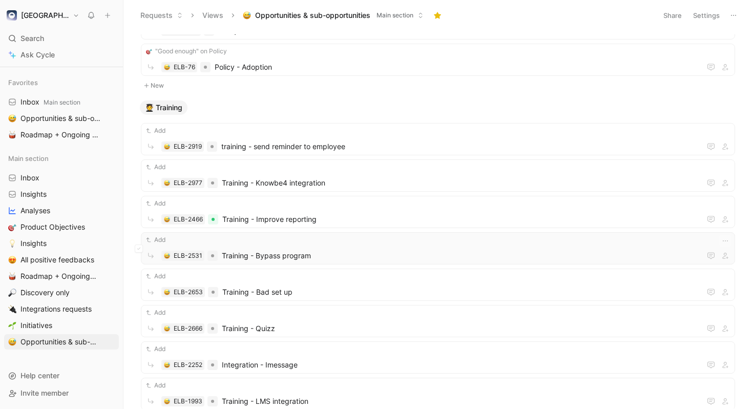
scroll to position [3647, 0]
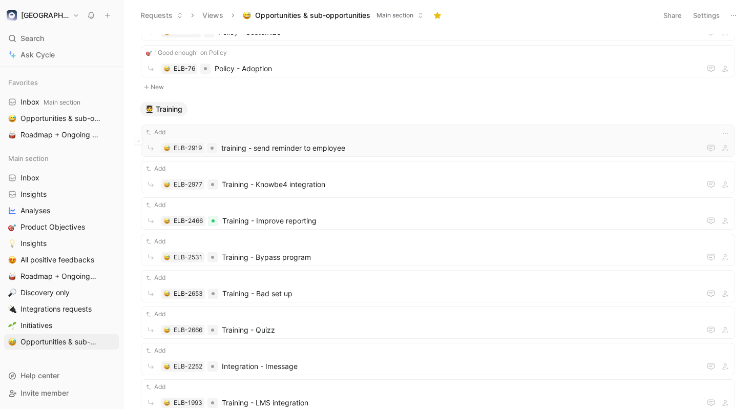
click at [424, 142] on span "training - send reminder to employee" at bounding box center [458, 148] width 475 height 12
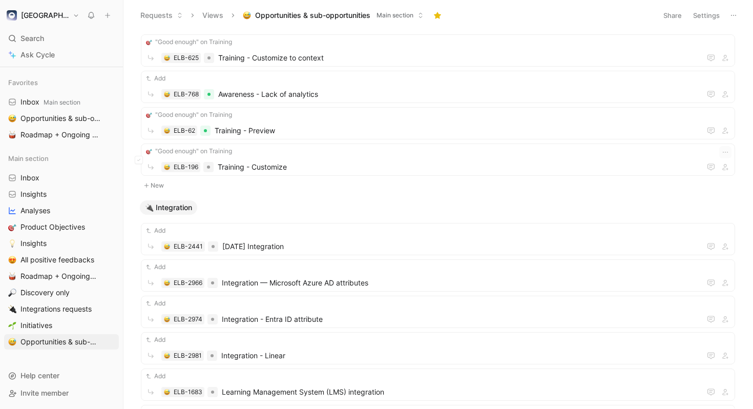
scroll to position [4683, 0]
click at [351, 167] on span "Training - Customize" at bounding box center [457, 166] width 479 height 12
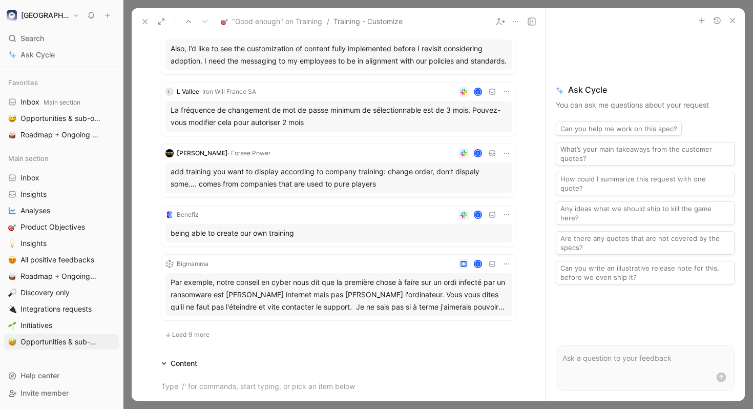
scroll to position [409, 0]
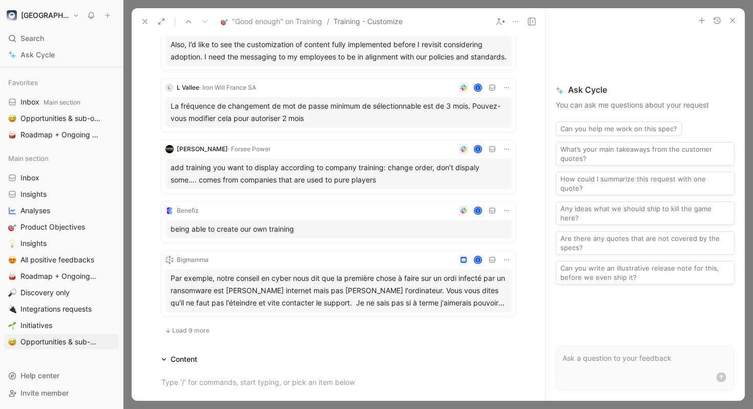
click at [507, 92] on icon at bounding box center [506, 87] width 8 height 8
drag, startPoint x: 493, startPoint y: 165, endPoint x: 531, endPoint y: 194, distance: 48.3
click at [531, 194] on body "Elba Search ⌘ K Ask Cycle Workspace Home G then H Feedback G then F Requests G …" at bounding box center [376, 204] width 753 height 409
click at [508, 92] on icon at bounding box center [506, 87] width 8 height 8
click at [484, 116] on span "Edit property" at bounding box center [475, 118] width 44 height 9
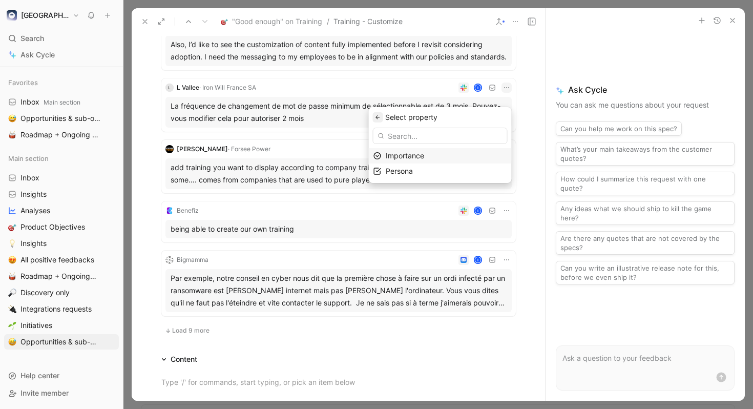
click at [383, 116] on button "button" at bounding box center [378, 117] width 10 height 10
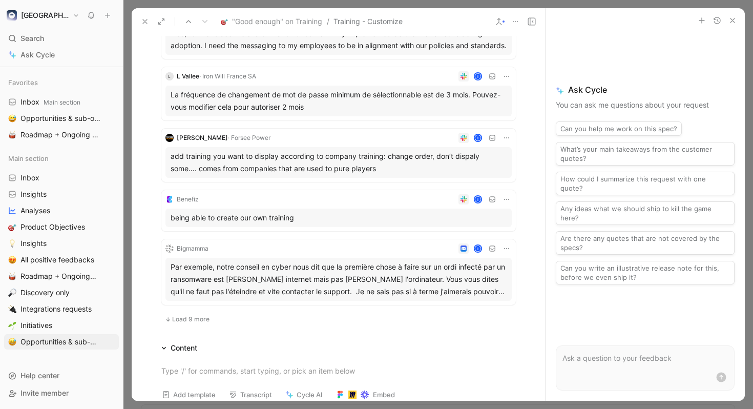
scroll to position [421, 0]
click at [505, 79] on icon at bounding box center [506, 75] width 8 height 8
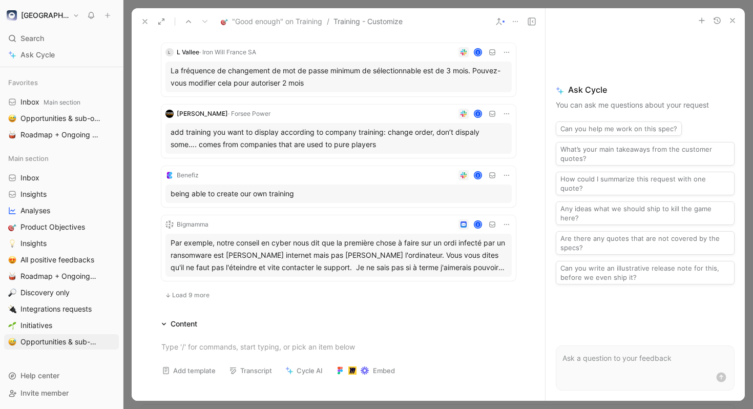
scroll to position [444, 0]
click at [200, 298] on span "Load 9 more" at bounding box center [190, 294] width 37 height 8
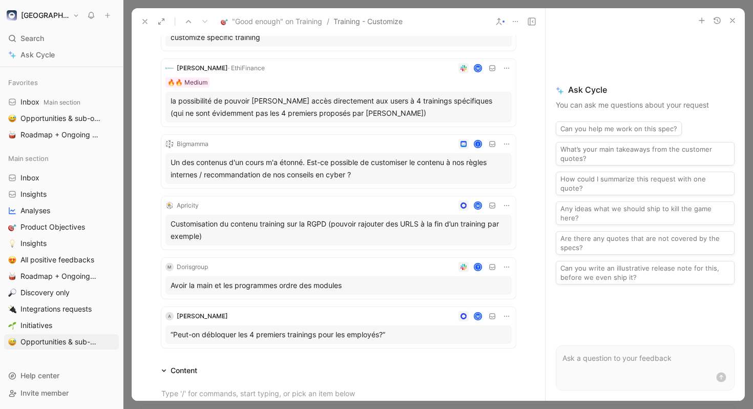
scroll to position [0, 0]
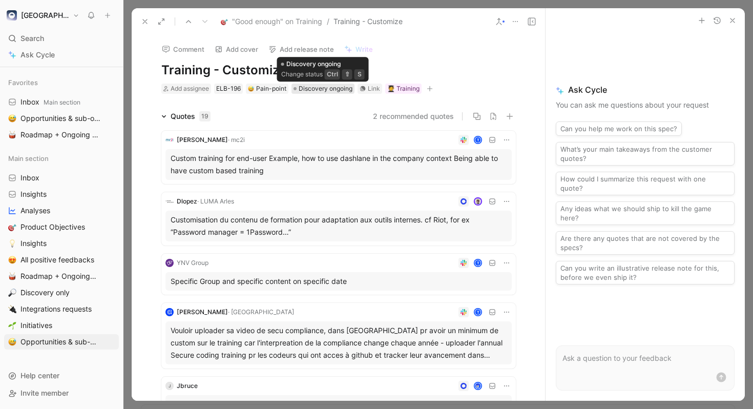
click at [319, 87] on span "Discovery ongoing" at bounding box center [325, 88] width 54 height 10
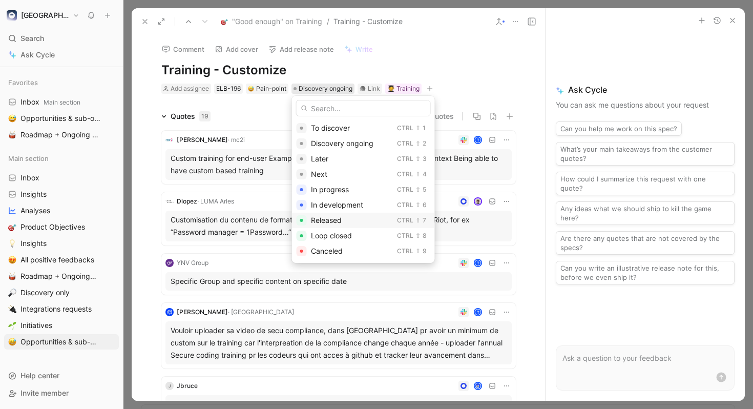
click at [340, 216] on span "Released" at bounding box center [326, 220] width 31 height 9
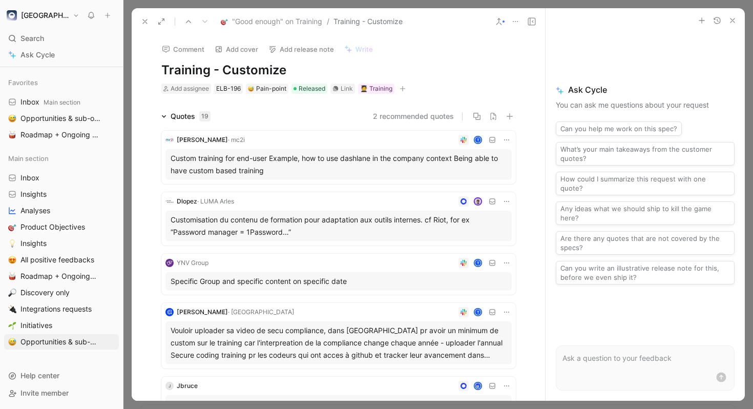
click at [149, 20] on button at bounding box center [145, 21] width 14 height 14
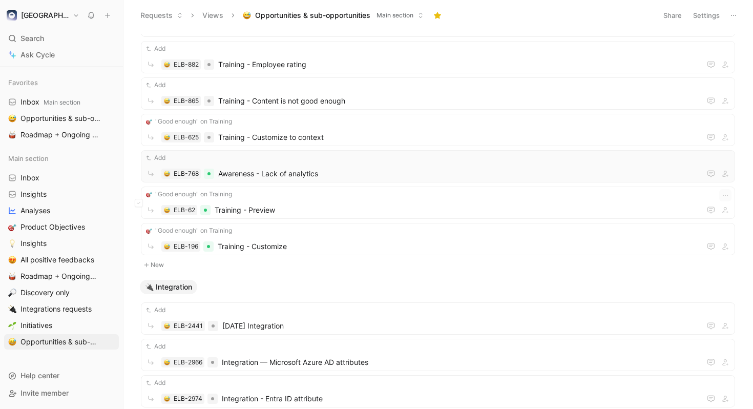
scroll to position [4604, 0]
click at [333, 134] on span "Training - Customize to context" at bounding box center [457, 137] width 478 height 12
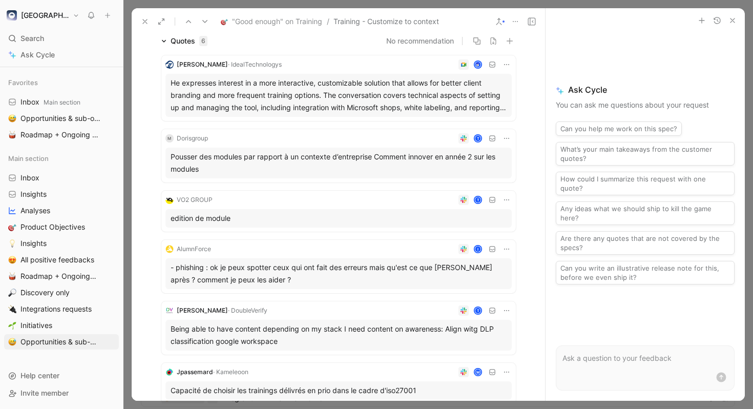
scroll to position [76, 0]
click at [446, 109] on div "He expresses interest in a more interactive, customizable solution that allows …" at bounding box center [338, 94] width 336 height 37
click at [389, 79] on div "He expresses interest in a more interactive, customizable solution that allows …" at bounding box center [338, 94] width 336 height 37
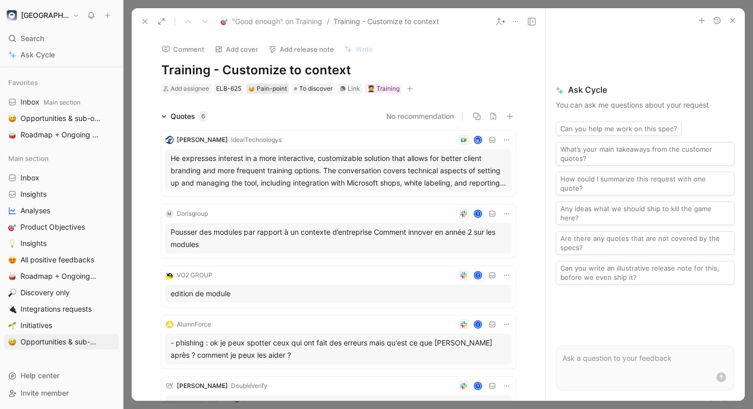
click at [273, 90] on div "Pain-point" at bounding box center [267, 88] width 38 height 10
click at [306, 92] on span "To discover" at bounding box center [315, 88] width 33 height 10
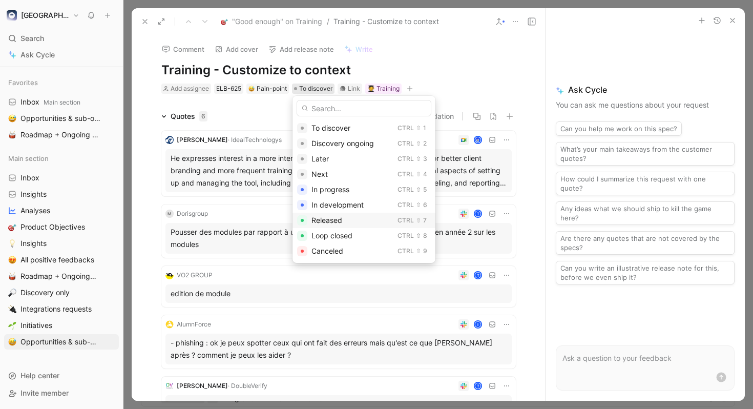
click at [330, 218] on span "Released" at bounding box center [326, 220] width 31 height 9
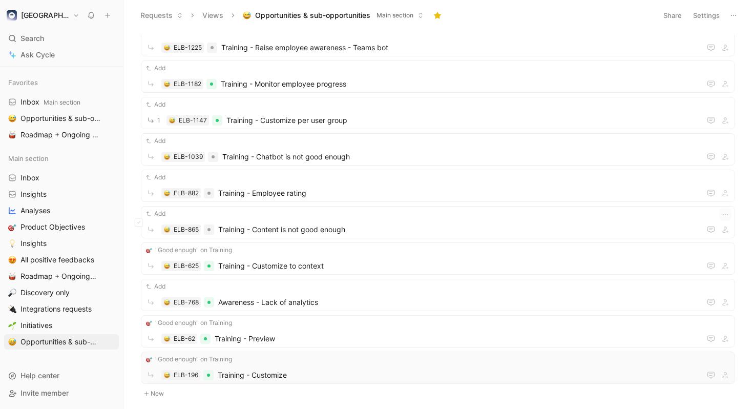
scroll to position [4458, 0]
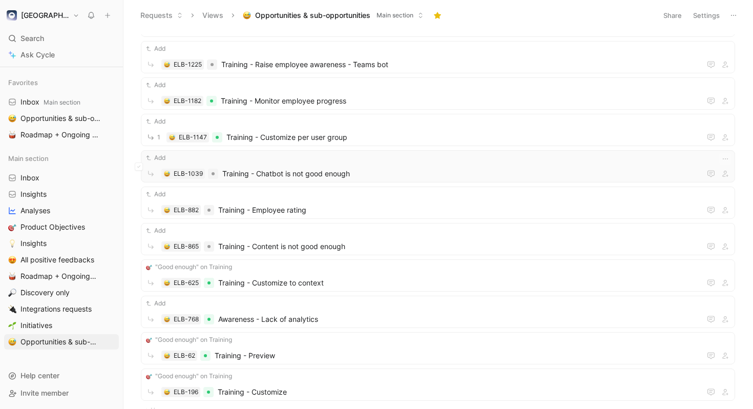
click at [385, 173] on span "Training - Chatbot is not good enough" at bounding box center [459, 173] width 474 height 12
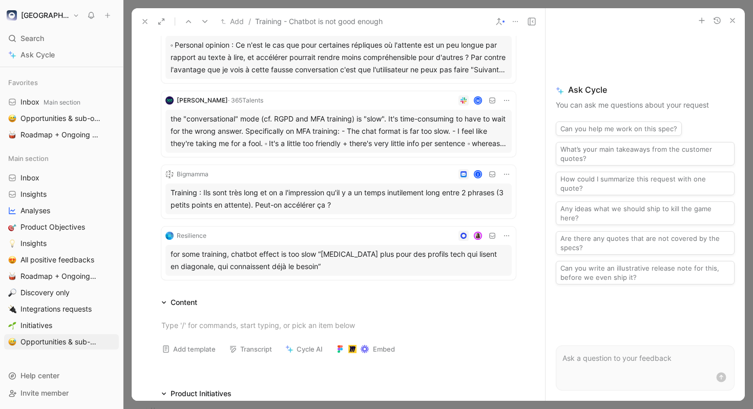
scroll to position [446, 0]
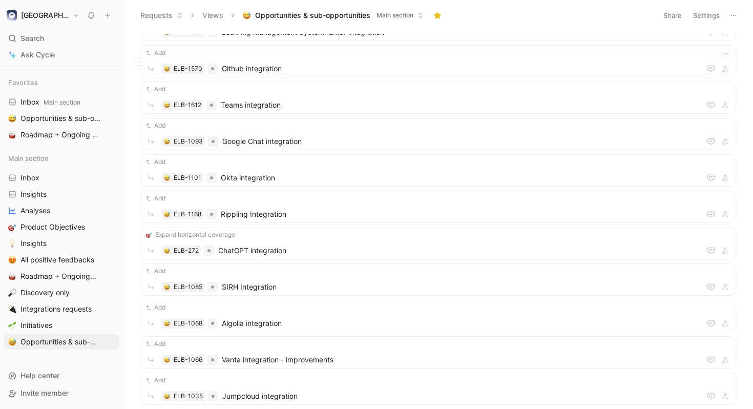
scroll to position [5007, 0]
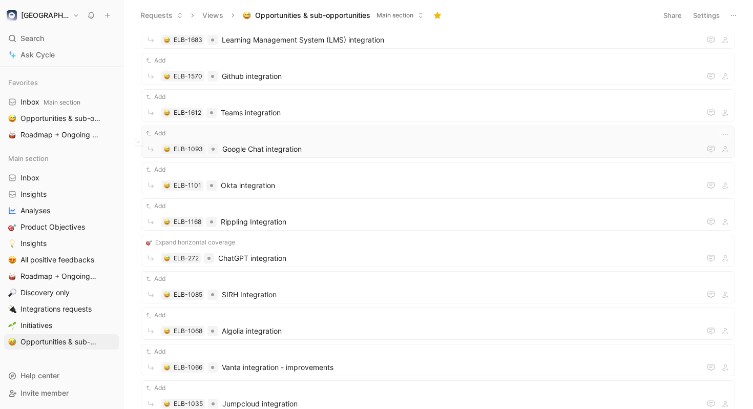
click at [494, 132] on div "Add" at bounding box center [437, 133] width 587 height 10
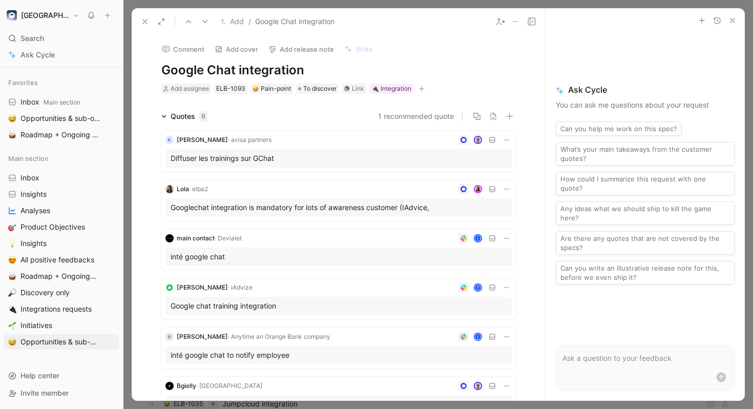
click at [400, 112] on button "1 recommended quote" at bounding box center [416, 116] width 76 height 12
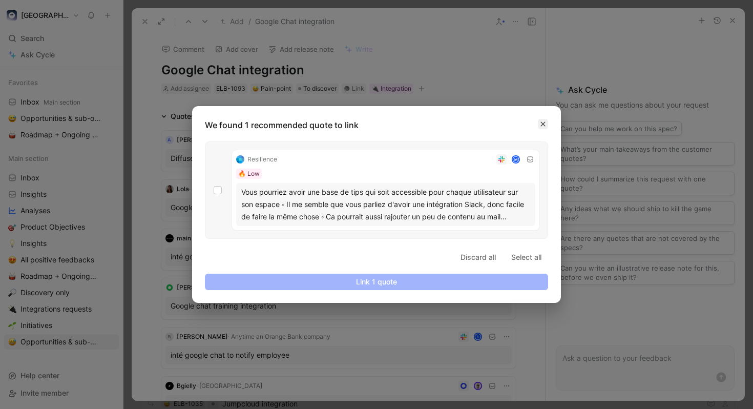
click at [543, 127] on button "button" at bounding box center [543, 124] width 10 height 10
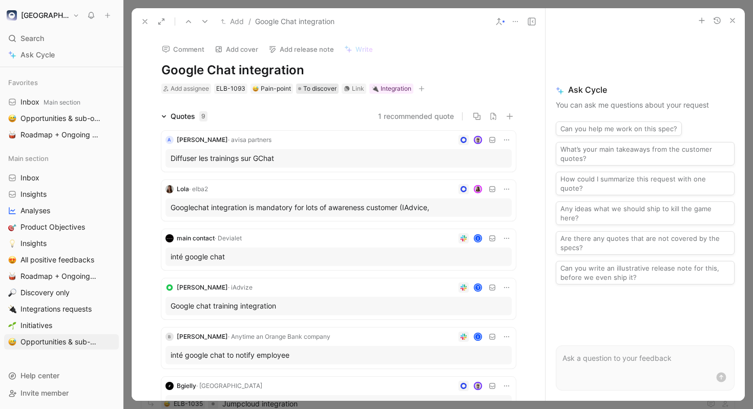
click at [328, 91] on span "To discover" at bounding box center [319, 88] width 33 height 10
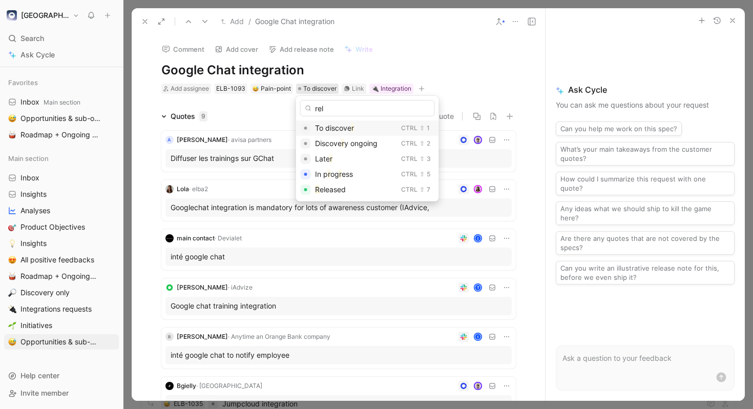
type input "rele"
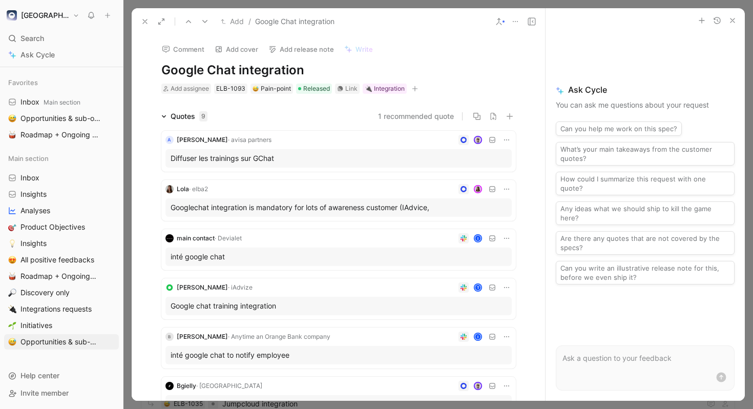
click at [143, 24] on icon at bounding box center [145, 21] width 8 height 8
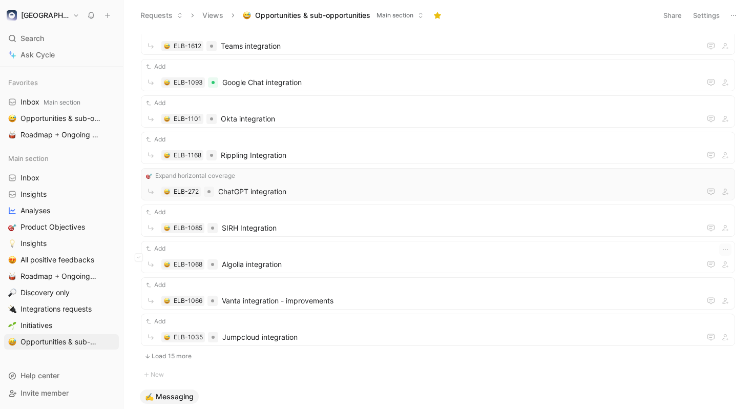
scroll to position [5073, 0]
click at [350, 116] on span "Okta integration" at bounding box center [459, 119] width 476 height 12
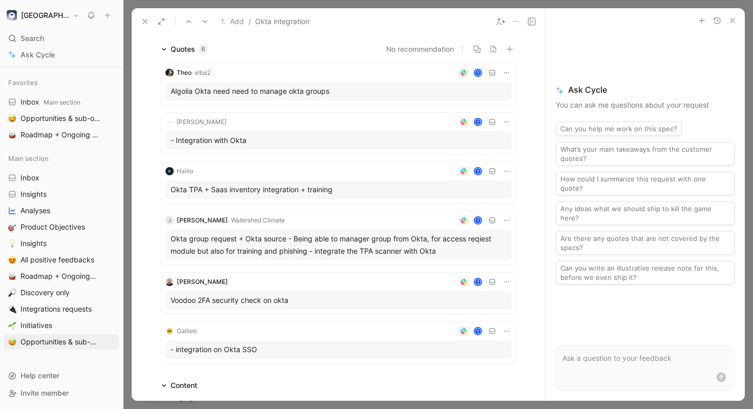
scroll to position [68, 0]
click at [504, 172] on icon at bounding box center [506, 170] width 8 height 8
click at [482, 187] on span "Edit property" at bounding box center [475, 189] width 44 height 9
click at [381, 185] on icon "button" at bounding box center [378, 188] width 6 height 6
click at [491, 201] on span "Change request" at bounding box center [480, 204] width 54 height 9
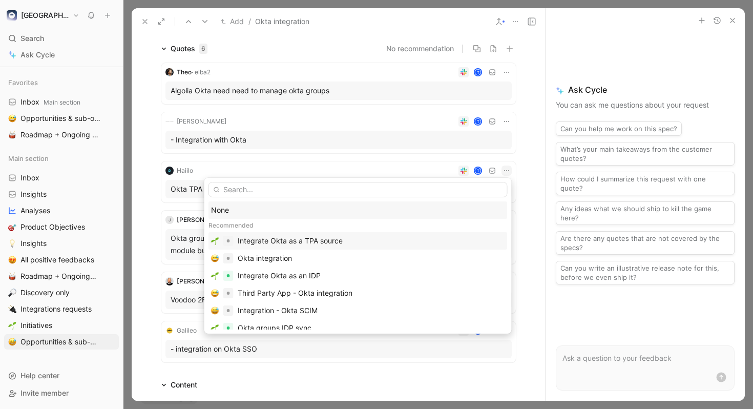
click at [351, 239] on div "Integrate Okta as a TPA source" at bounding box center [371, 240] width 267 height 12
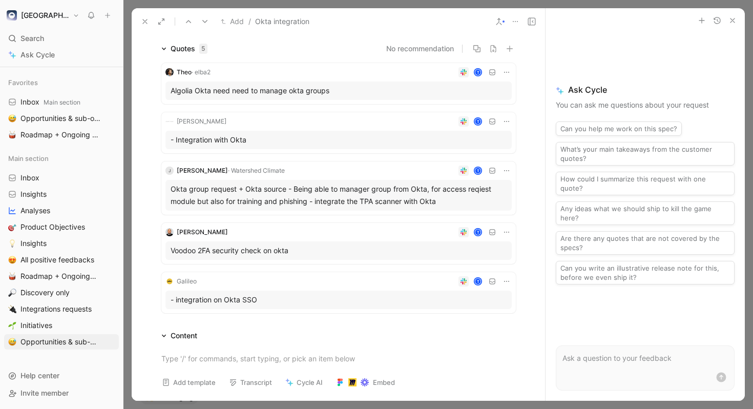
click at [504, 173] on icon at bounding box center [506, 170] width 8 height 8
click at [486, 207] on span "Change request" at bounding box center [480, 204] width 54 height 9
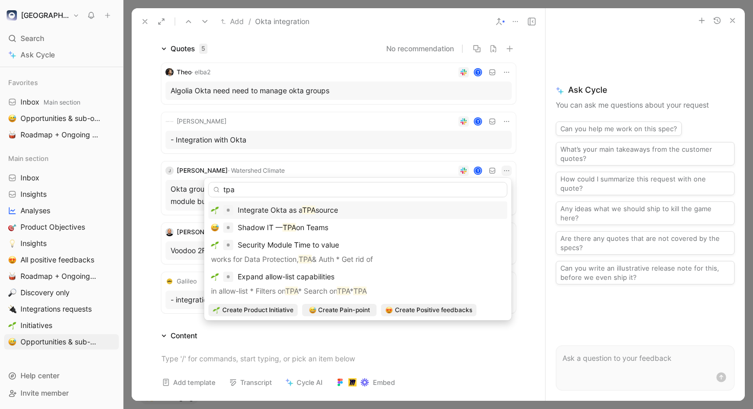
type input "tpa"
click at [363, 212] on div "Integrate Okta as a TPA source" at bounding box center [358, 210] width 294 height 12
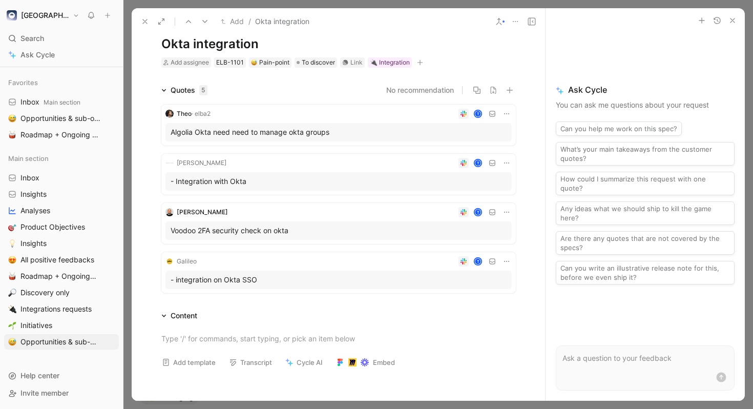
scroll to position [12, 0]
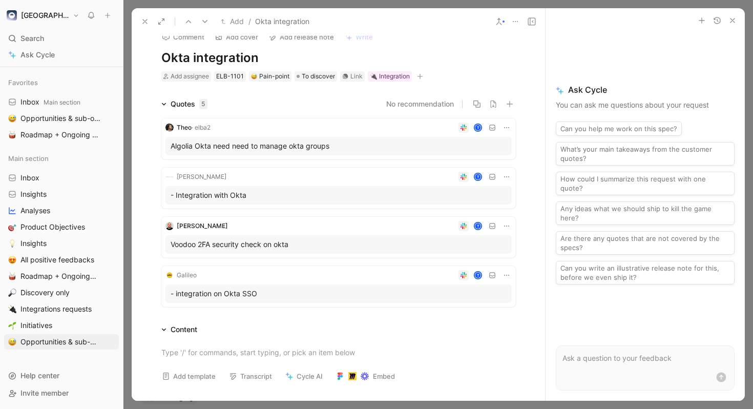
click at [509, 227] on icon at bounding box center [506, 226] width 8 height 8
click at [487, 243] on span "Edit property" at bounding box center [475, 244] width 44 height 9
click at [505, 224] on icon at bounding box center [506, 226] width 8 height 8
click at [484, 256] on span "Change request" at bounding box center [480, 259] width 54 height 9
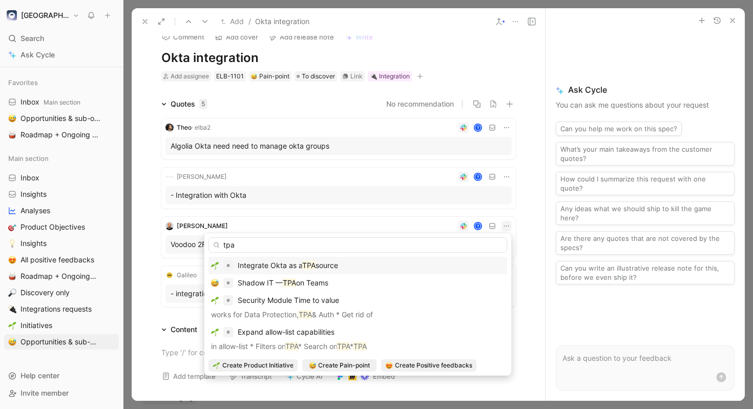
type input "tpa"
click at [345, 259] on div "Integrate Okta as a TPA source" at bounding box center [358, 265] width 294 height 12
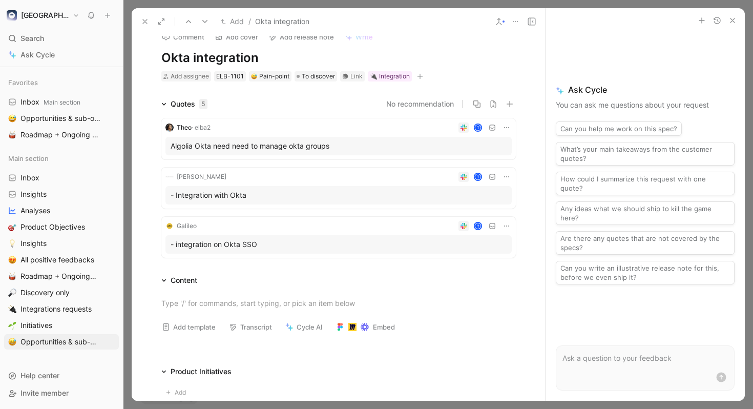
scroll to position [0, 0]
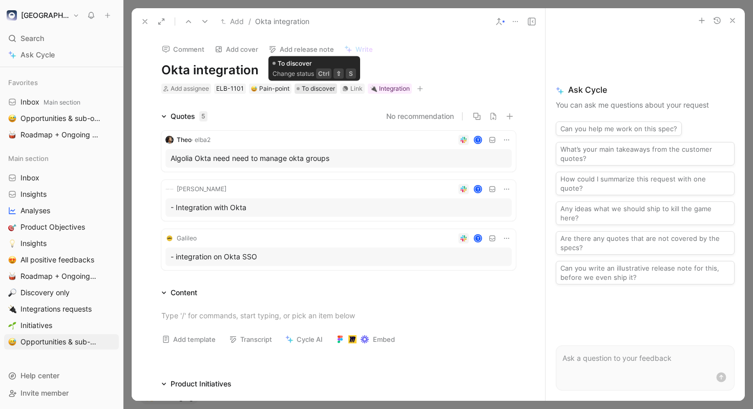
click at [310, 89] on span "To discover" at bounding box center [318, 88] width 33 height 10
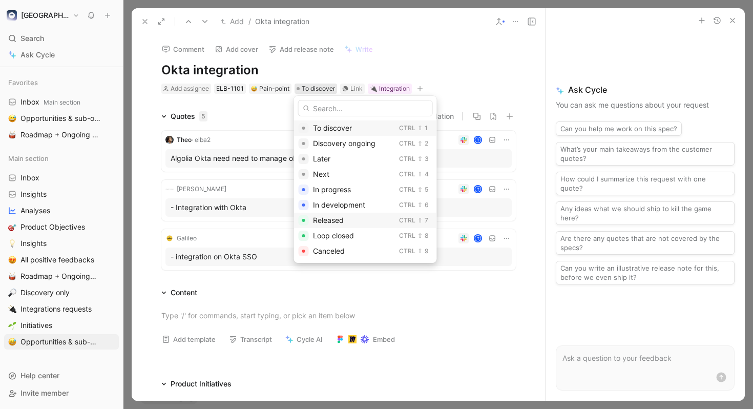
click at [345, 217] on div "Released" at bounding box center [354, 220] width 82 height 12
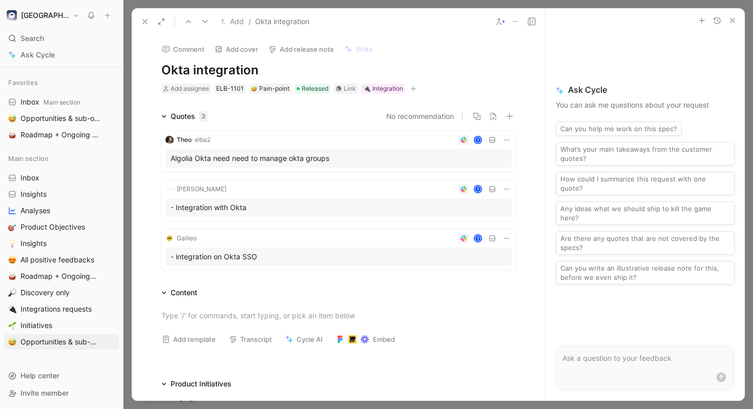
click at [145, 20] on icon at bounding box center [145, 21] width 8 height 8
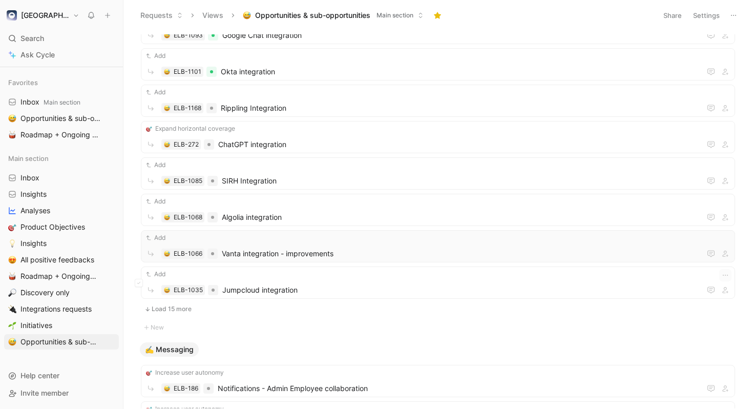
scroll to position [5146, 0]
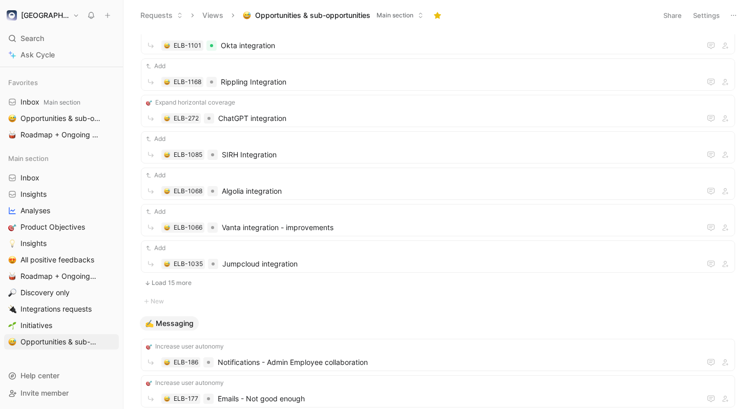
click at [190, 284] on button "Load 15 more" at bounding box center [438, 282] width 594 height 12
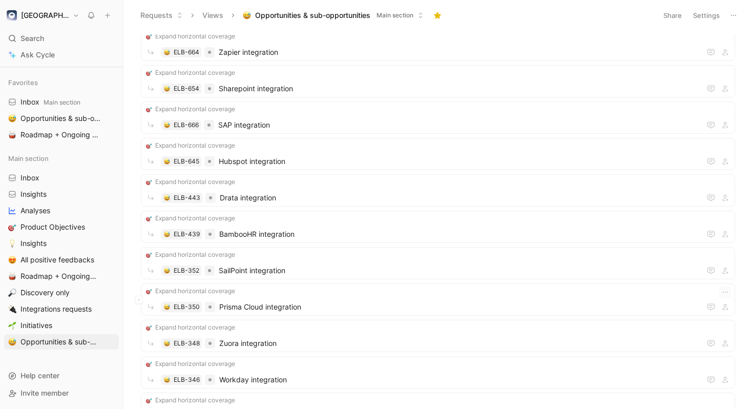
scroll to position [5504, 0]
click at [318, 85] on span "Sharepoint integration" at bounding box center [458, 88] width 478 height 12
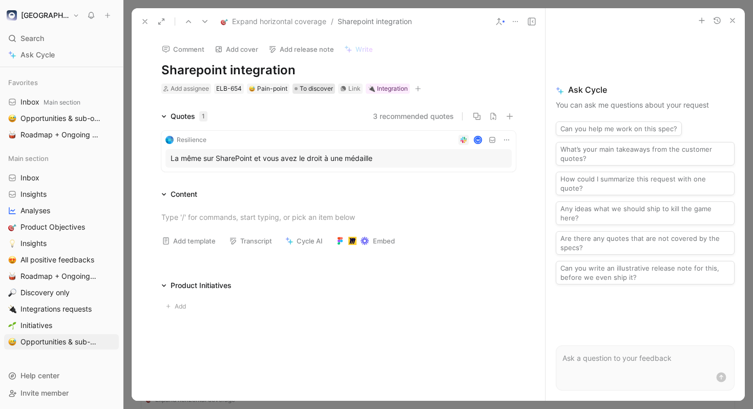
click at [318, 86] on span "To discover" at bounding box center [316, 88] width 33 height 10
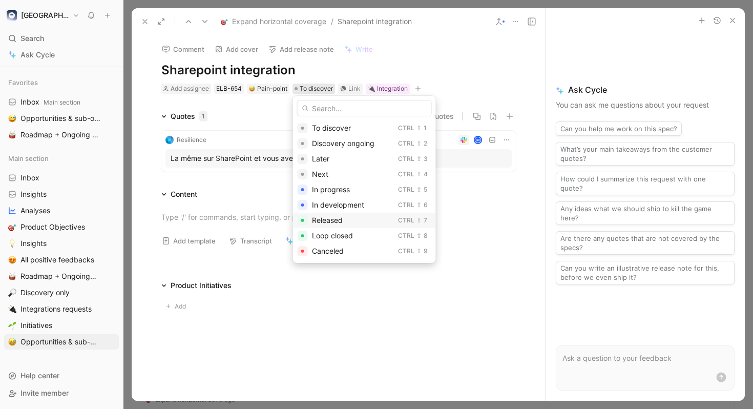
click at [330, 212] on div "Released Ctrl ⇧ 7" at bounding box center [364, 219] width 143 height 15
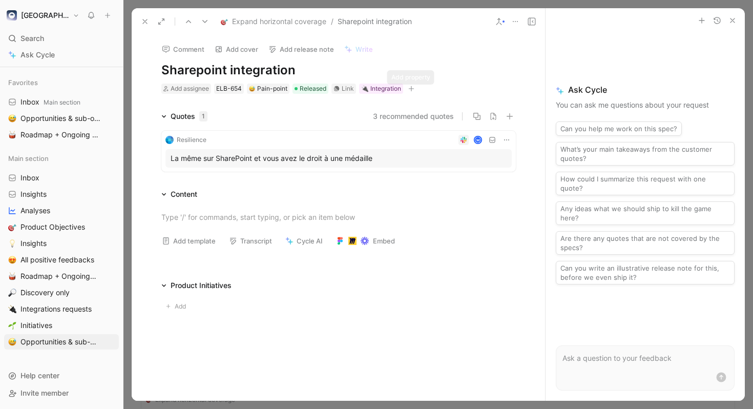
click at [411, 118] on button "3 recommended quotes" at bounding box center [413, 116] width 81 height 12
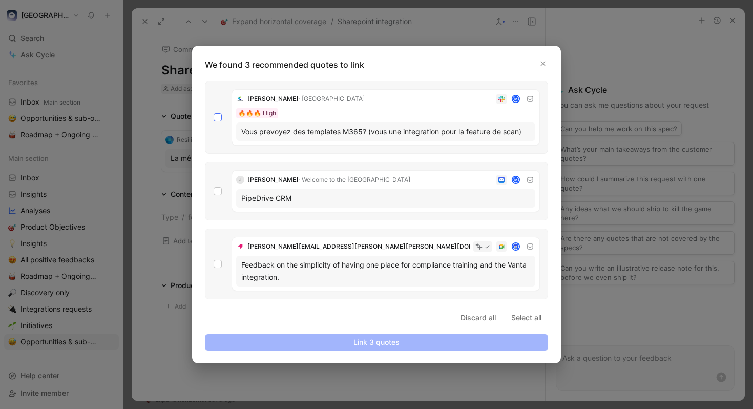
click at [219, 115] on icon at bounding box center [218, 117] width 6 height 6
click at [213, 113] on input "checkbox" at bounding box center [213, 113] width 0 height 0
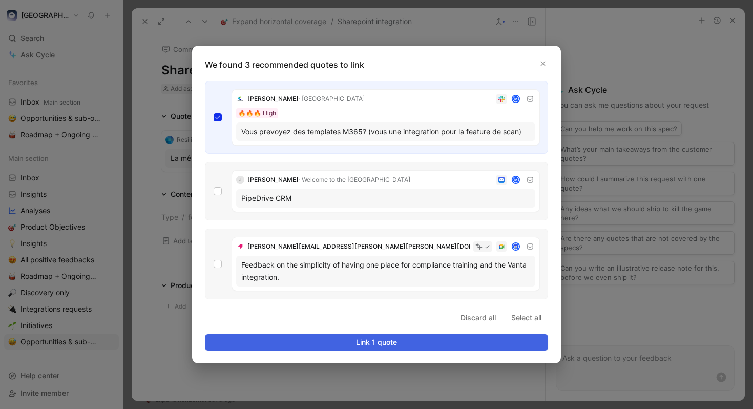
click at [355, 342] on span "Link 1 quote" at bounding box center [376, 342] width 326 height 12
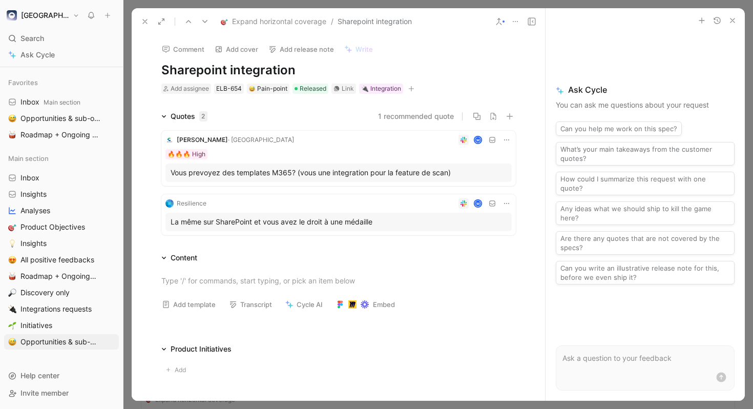
click at [147, 23] on icon at bounding box center [145, 21] width 8 height 8
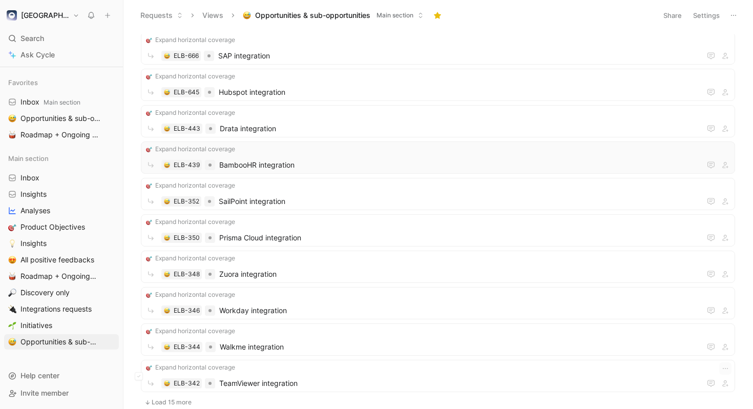
scroll to position [5779, 0]
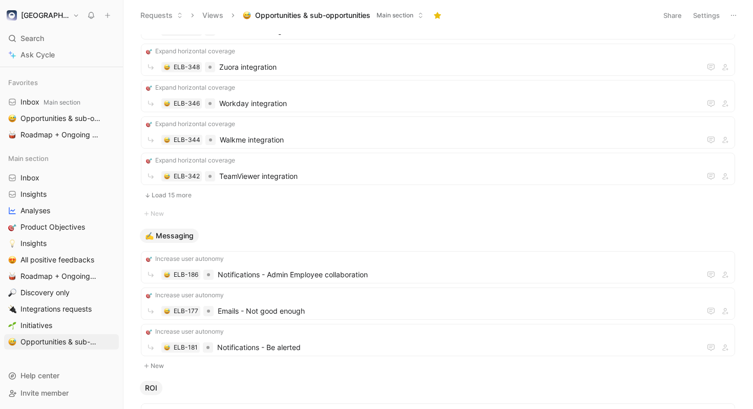
click at [179, 193] on button "Load 15 more" at bounding box center [438, 195] width 594 height 12
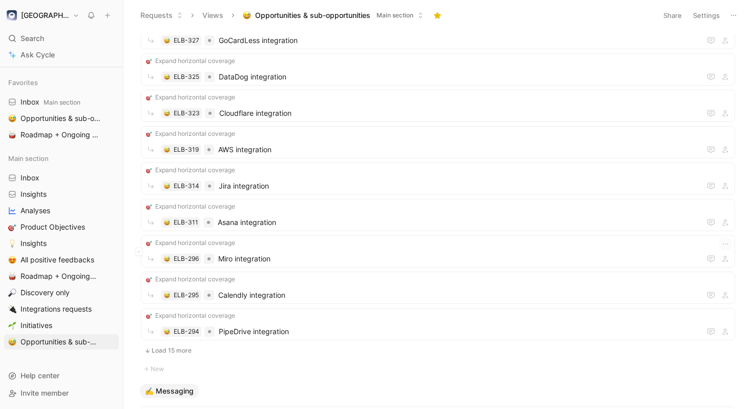
scroll to position [6208, 0]
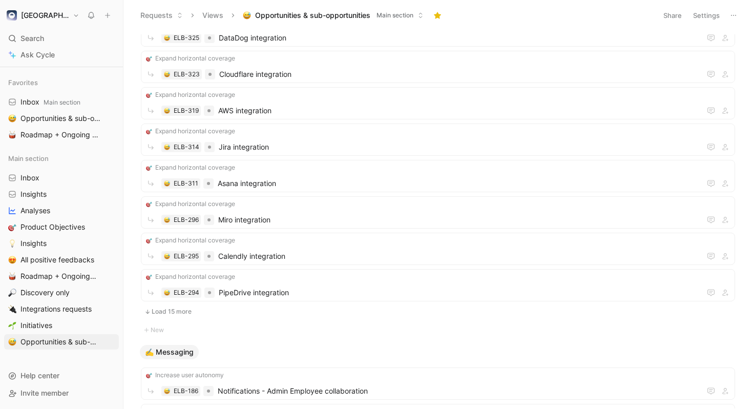
click at [180, 309] on button "Load 15 more" at bounding box center [438, 311] width 594 height 12
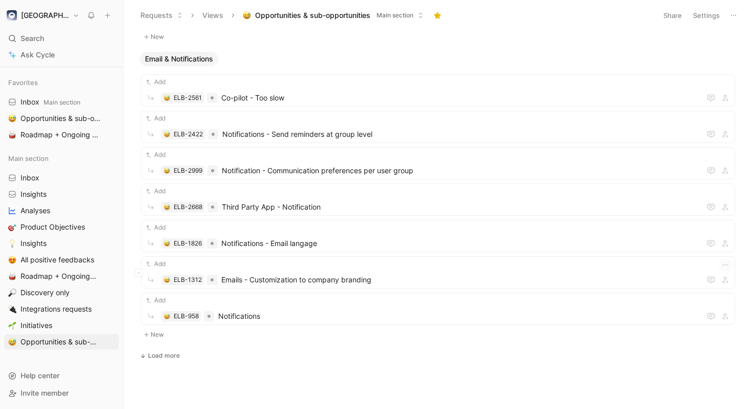
scroll to position [7191, 0]
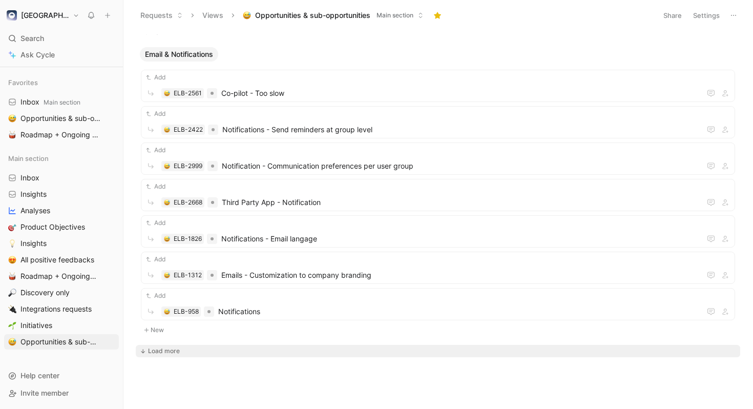
click at [170, 352] on div "Load more" at bounding box center [164, 351] width 32 height 10
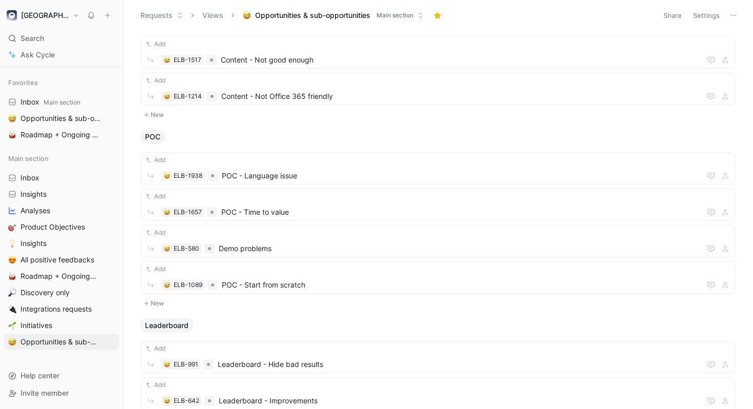
scroll to position [7559, 0]
click at [379, 96] on span "Content - Not Office 365 friendly" at bounding box center [458, 95] width 475 height 12
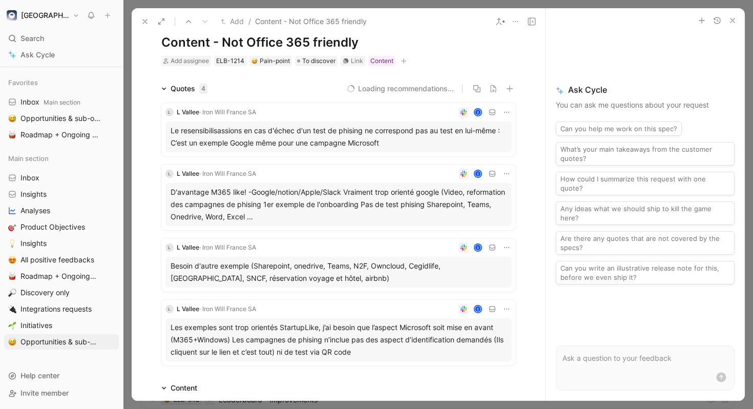
scroll to position [28, 0]
click at [306, 57] on span "To discover" at bounding box center [318, 60] width 33 height 10
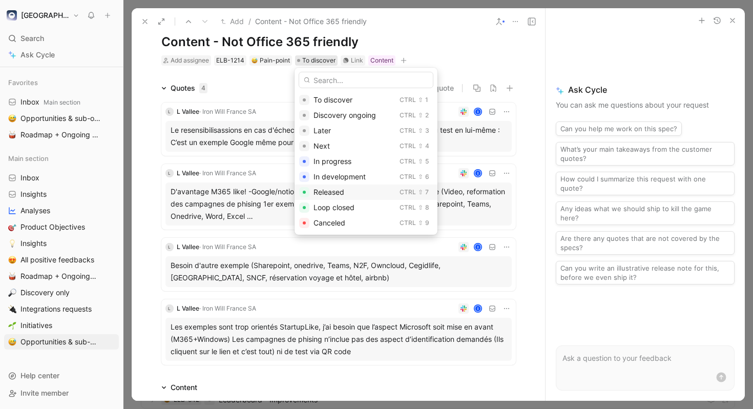
click at [333, 192] on span "Released" at bounding box center [328, 191] width 31 height 9
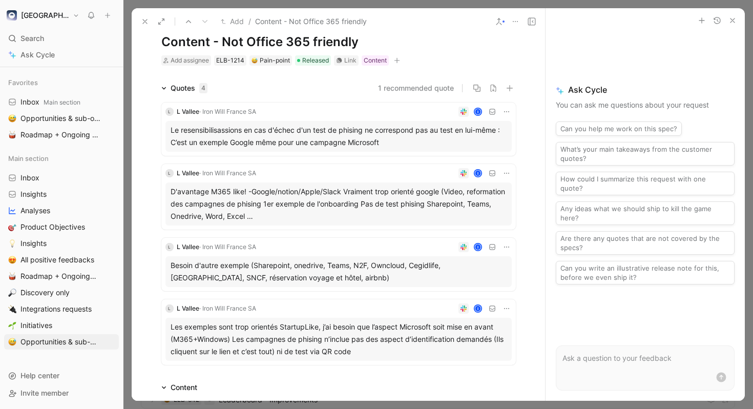
click at [147, 23] on icon at bounding box center [145, 21] width 8 height 8
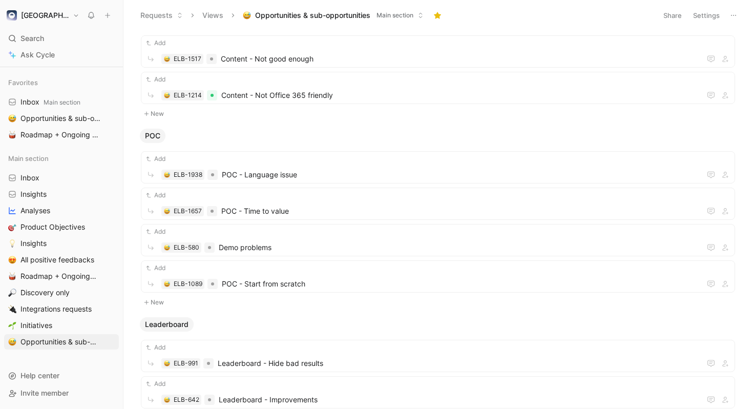
scroll to position [7644, 0]
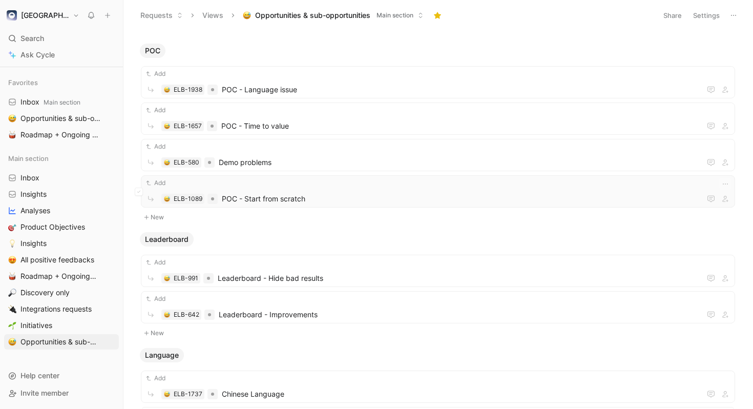
click at [420, 189] on div "Add ELB-1089 POC - Start from scratch" at bounding box center [437, 191] width 587 height 27
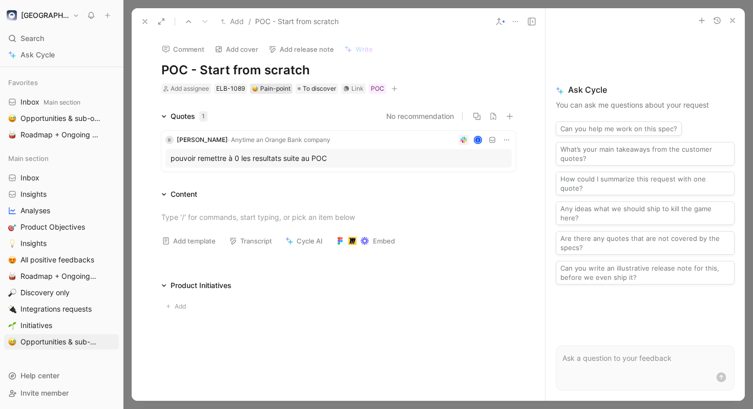
click at [277, 88] on div "Pain-point" at bounding box center [271, 88] width 38 height 10
click at [318, 90] on span "To discover" at bounding box center [319, 88] width 33 height 10
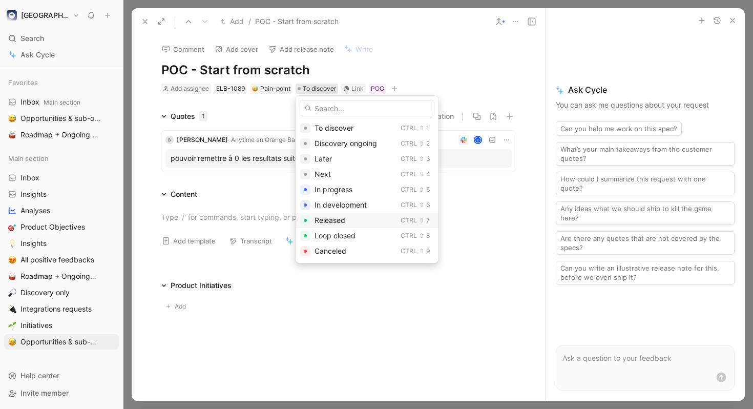
click at [338, 216] on span "Released" at bounding box center [329, 220] width 31 height 9
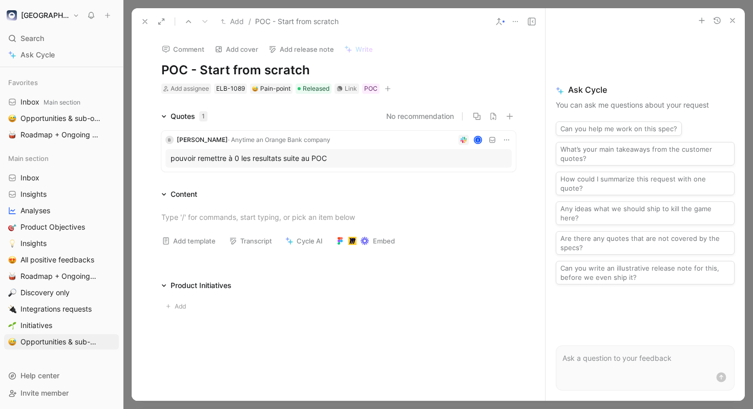
click at [148, 22] on icon at bounding box center [145, 21] width 8 height 8
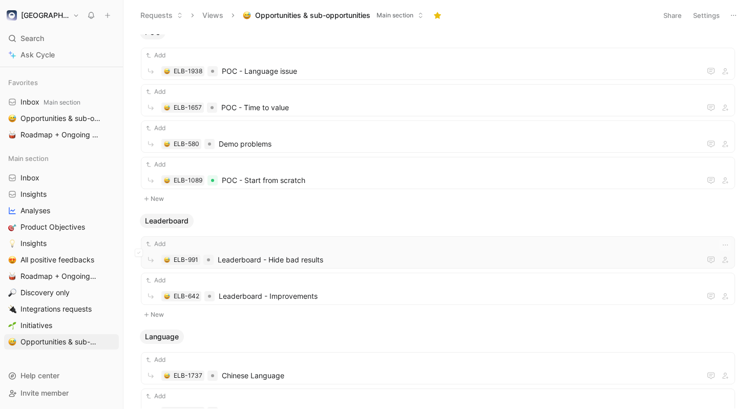
scroll to position [7670, 0]
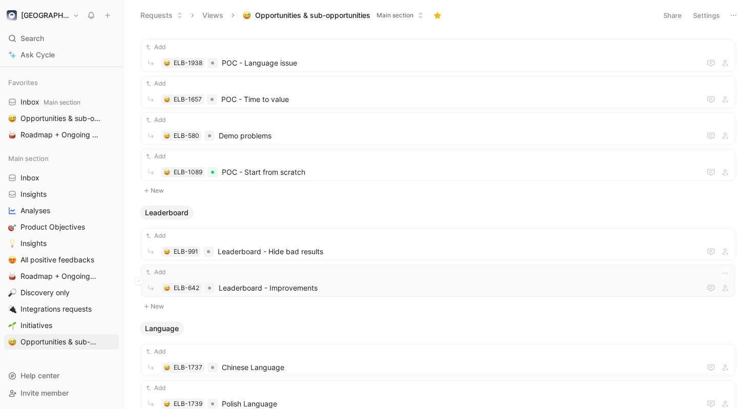
click at [413, 287] on span "Leaderboard - Improvements" at bounding box center [458, 288] width 478 height 12
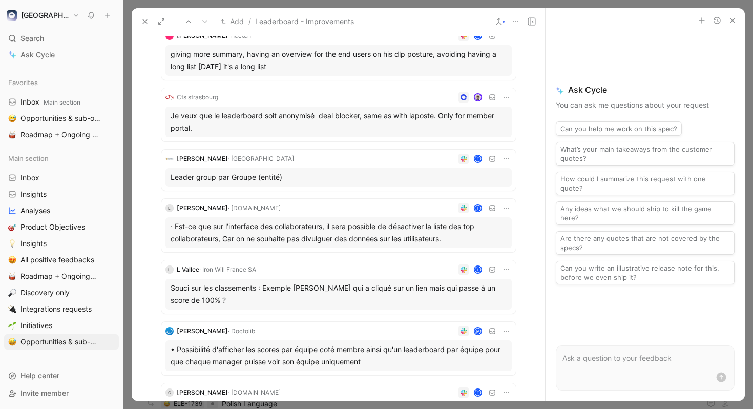
scroll to position [107, 0]
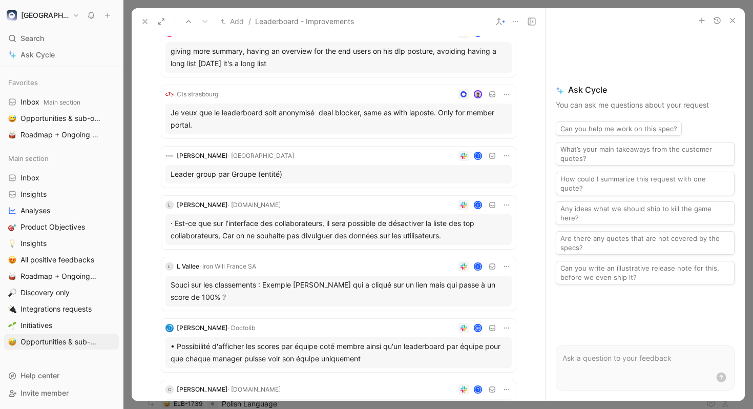
click at [504, 94] on icon at bounding box center [506, 94] width 5 height 1
click at [489, 127] on span "Change request" at bounding box center [480, 128] width 54 height 9
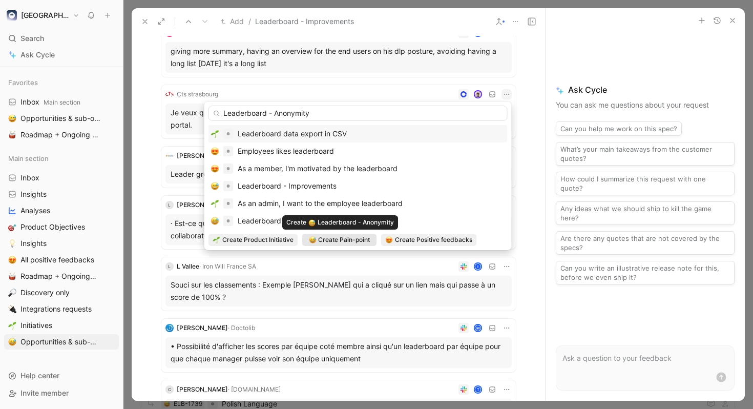
type input "Leaderboard - Anonymity"
click at [361, 238] on span "Create Pain-point" at bounding box center [344, 239] width 52 height 10
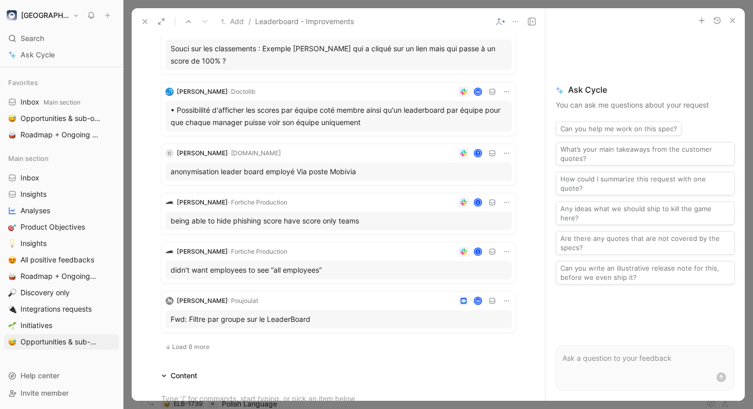
scroll to position [283, 0]
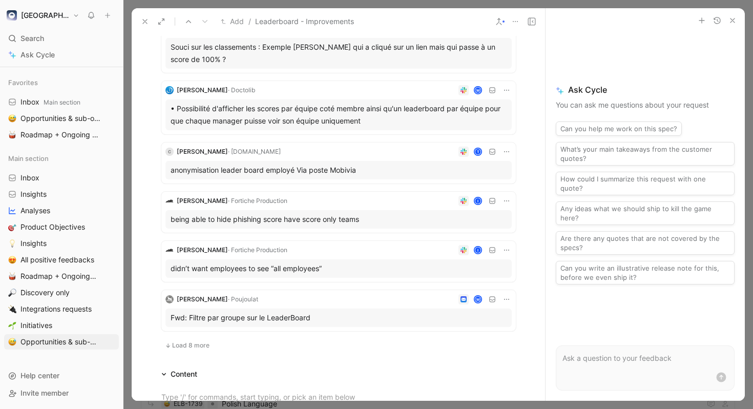
click at [197, 341] on span "Load 8 more" at bounding box center [190, 345] width 37 height 8
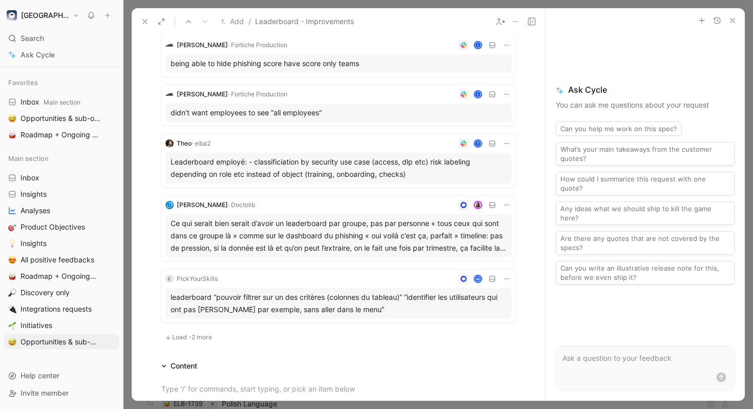
scroll to position [876, 0]
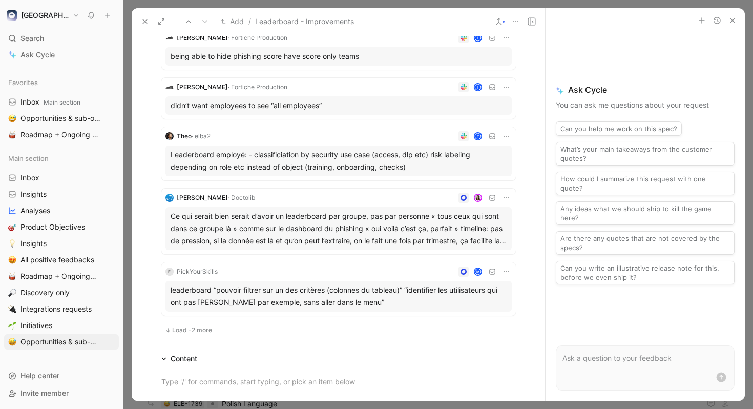
click at [193, 326] on span "Load -2 more" at bounding box center [192, 330] width 40 height 8
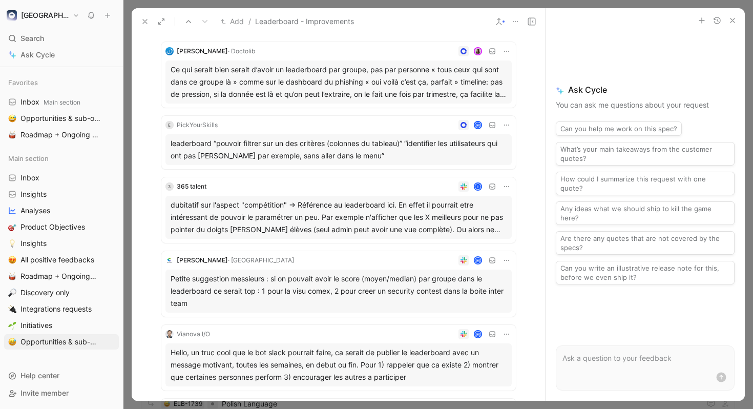
scroll to position [1023, 0]
click at [148, 20] on icon at bounding box center [145, 21] width 8 height 8
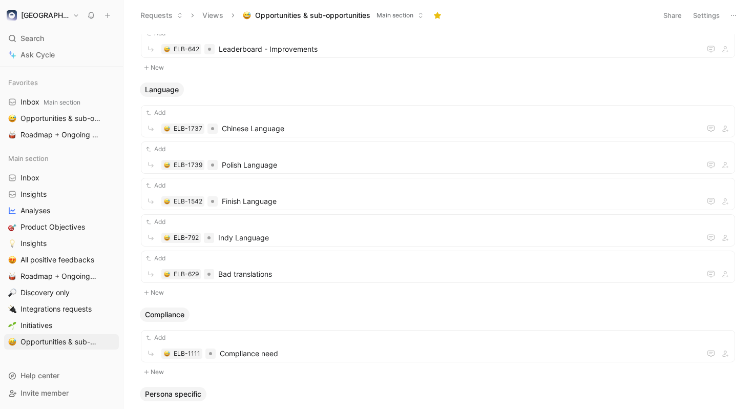
scroll to position [7938, 0]
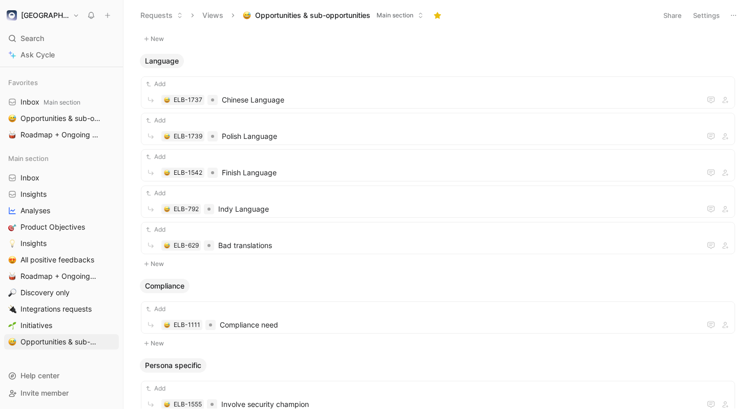
click at [357, 111] on ul "Add ELB-1737 Chinese Language Add ELB-1739 Polish Language Add ELB-1542 Finish …" at bounding box center [438, 166] width 594 height 181
click at [363, 127] on div "Add ELB-1739 Polish Language" at bounding box center [437, 128] width 587 height 27
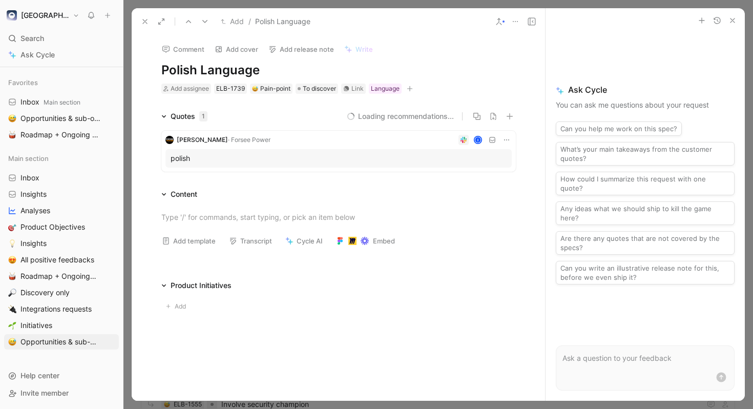
click at [145, 15] on button at bounding box center [145, 21] width 14 height 14
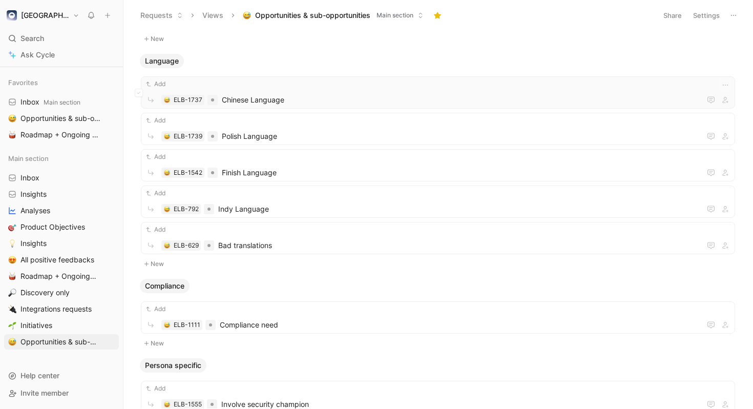
click at [255, 102] on span "Chinese Language" at bounding box center [459, 100] width 475 height 12
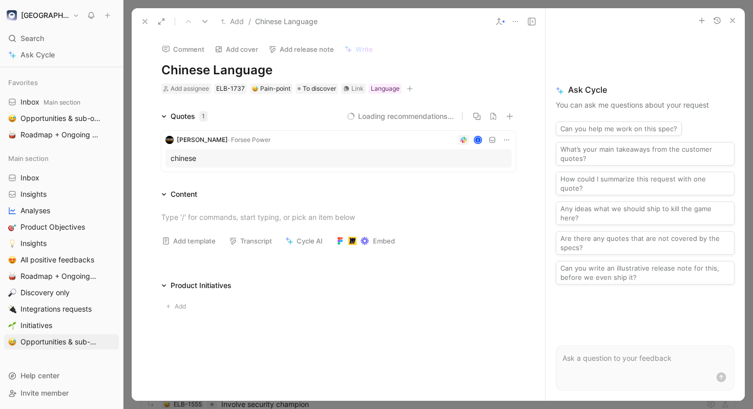
click at [143, 22] on icon at bounding box center [145, 21] width 8 height 8
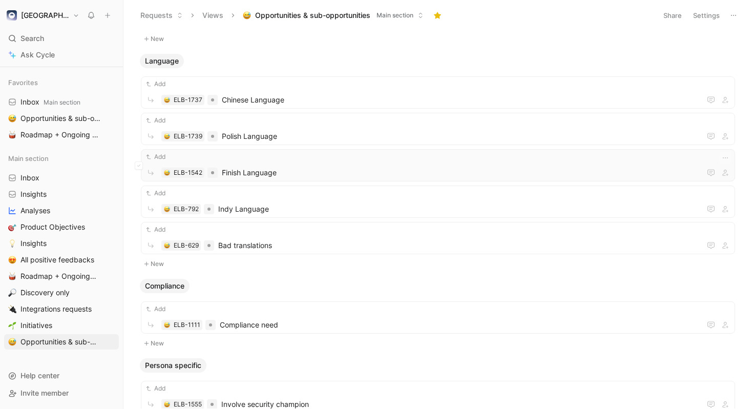
click at [273, 169] on span "Finish Language" at bounding box center [459, 172] width 475 height 12
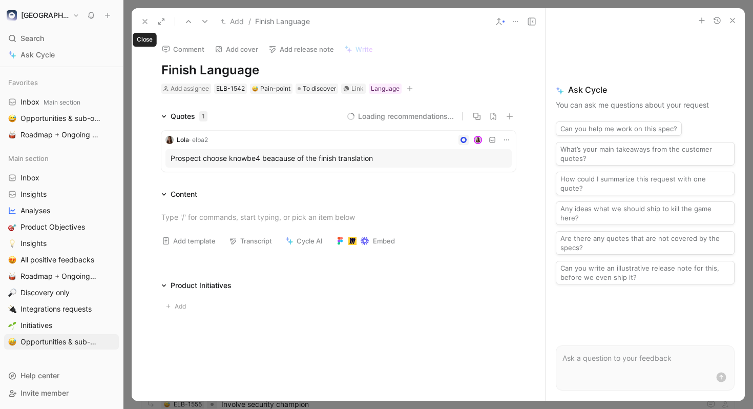
click at [147, 18] on icon at bounding box center [145, 21] width 8 height 8
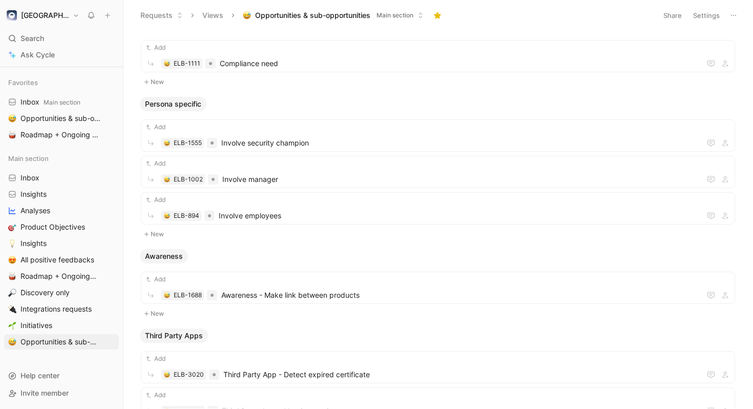
scroll to position [8202, 0]
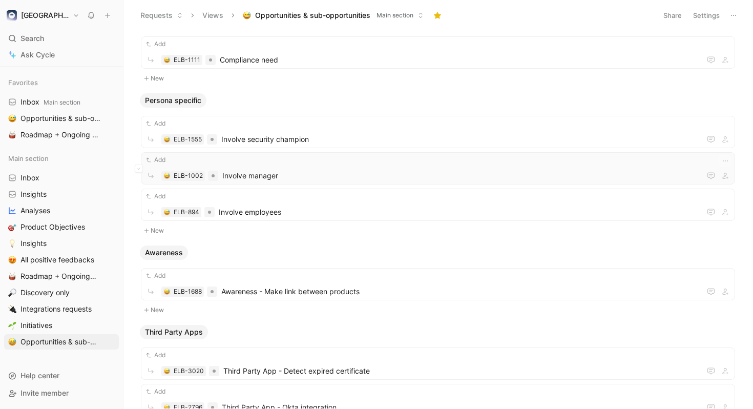
click at [364, 165] on div "Add ELB-1002 Involve manager" at bounding box center [437, 168] width 587 height 27
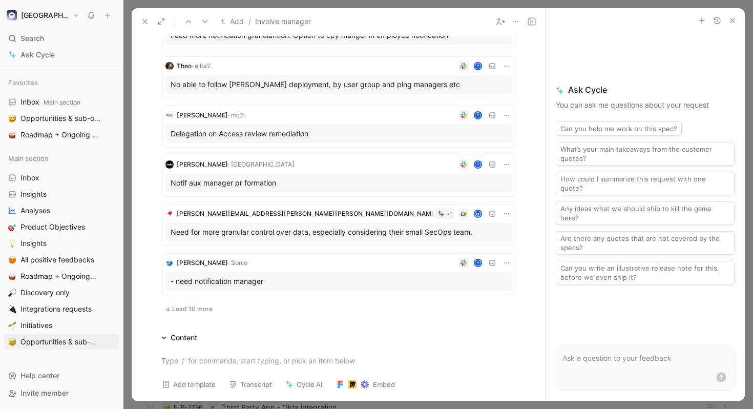
scroll to position [495, 0]
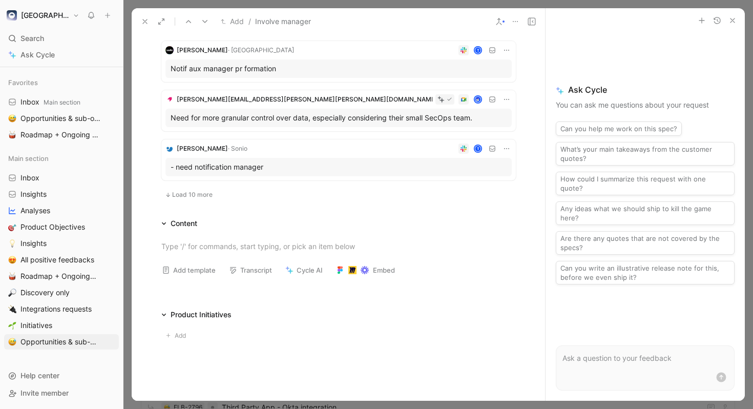
click at [202, 194] on span "Load 10 more" at bounding box center [192, 194] width 40 height 8
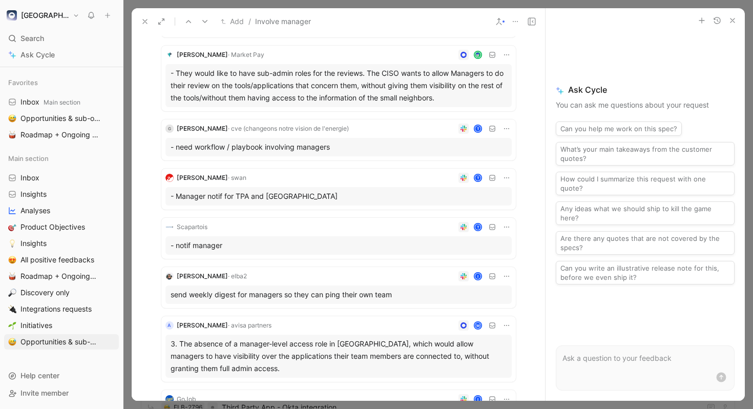
scroll to position [775, 0]
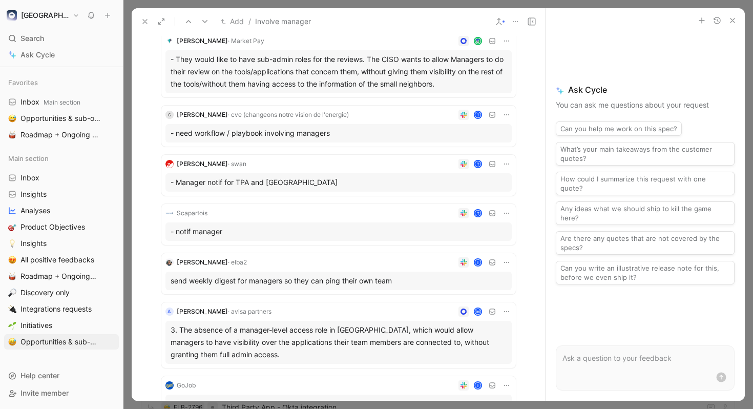
click at [506, 117] on icon at bounding box center [506, 115] width 8 height 8
click at [483, 146] on span "Change request" at bounding box center [480, 148] width 54 height 9
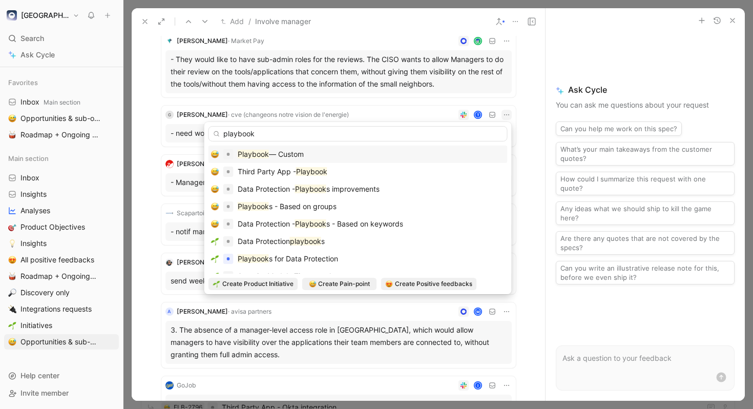
type input "playbook"
click at [372, 156] on div "Playbook — Custom" at bounding box center [358, 154] width 294 height 12
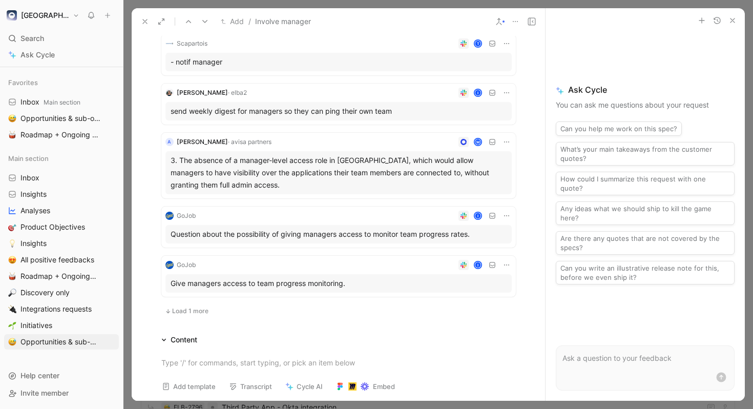
scroll to position [896, 0]
click at [191, 313] on span "Load 1 more" at bounding box center [190, 310] width 36 height 8
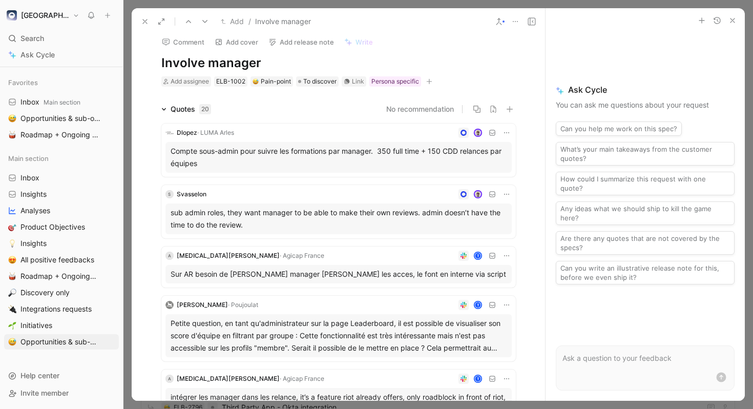
scroll to position [0, 0]
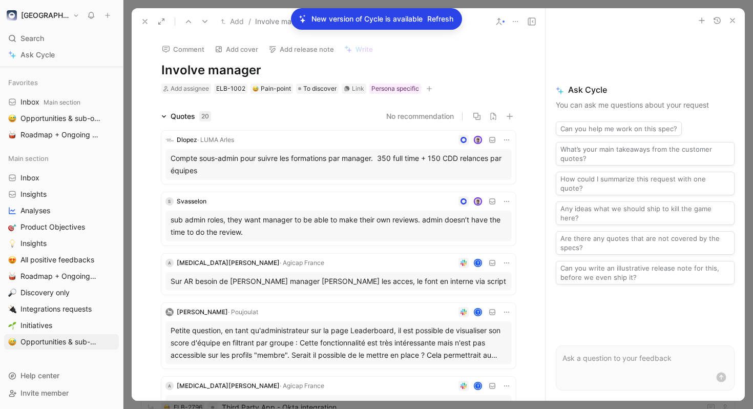
click at [439, 22] on span "Refresh" at bounding box center [440, 19] width 26 height 12
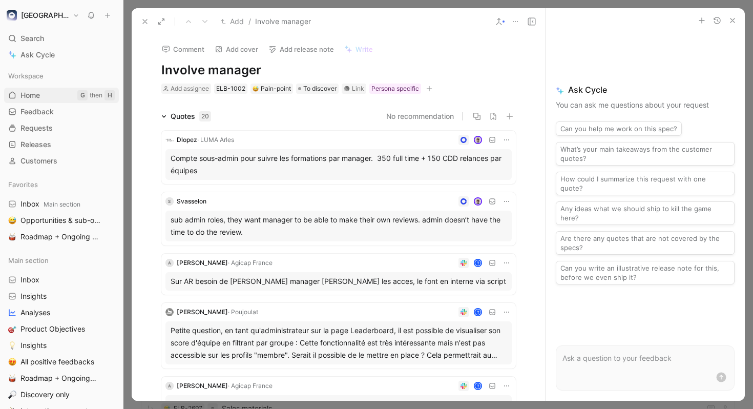
click at [49, 102] on link "Home G then H" at bounding box center [61, 95] width 115 height 15
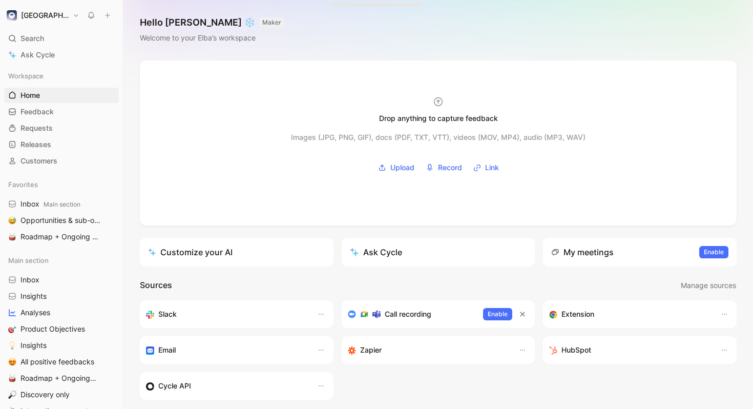
click at [227, 254] on div "Customize your AI" at bounding box center [190, 252] width 84 height 12
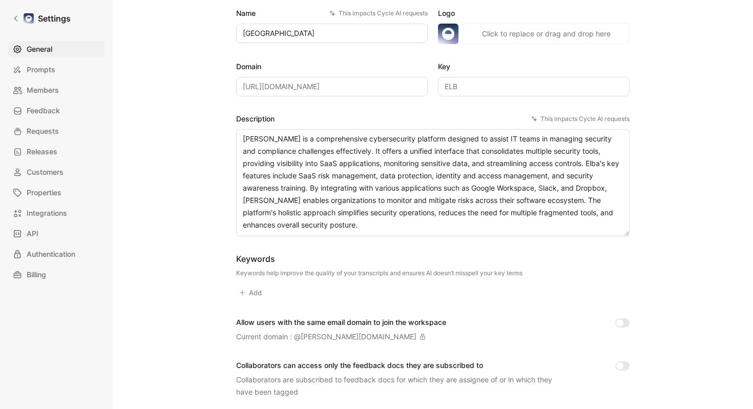
scroll to position [80, 0]
click at [350, 93] on input "[URL][DOMAIN_NAME]" at bounding box center [331, 85] width 191 height 19
click at [337, 81] on input "[URL][DOMAIN_NAME]" at bounding box center [331, 85] width 191 height 19
click at [500, 87] on input "ELB" at bounding box center [533, 85] width 191 height 19
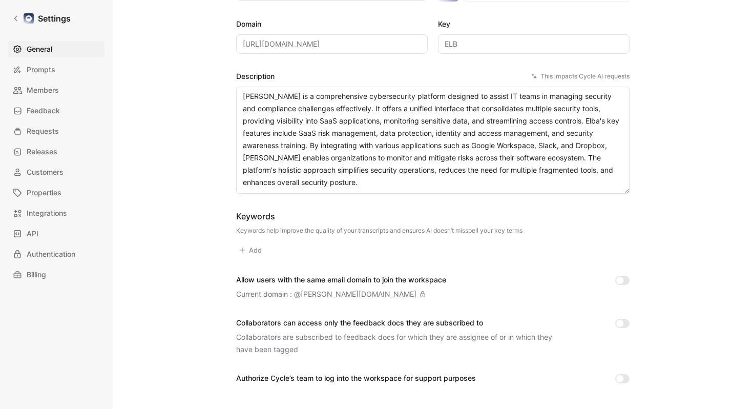
scroll to position [49, 0]
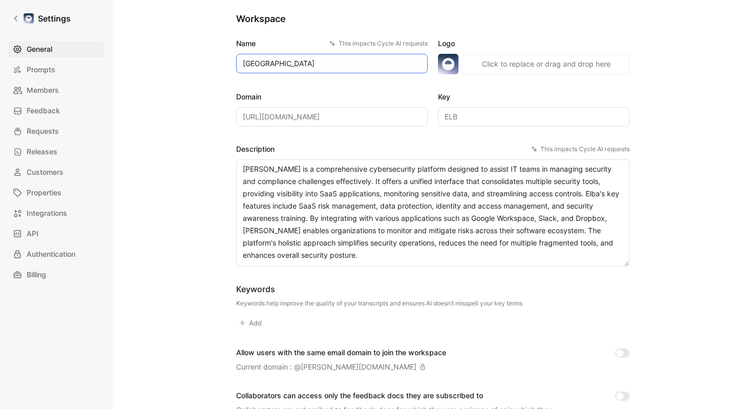
click at [247, 63] on input "[GEOGRAPHIC_DATA]" at bounding box center [331, 63] width 191 height 19
type input "[GEOGRAPHIC_DATA]"
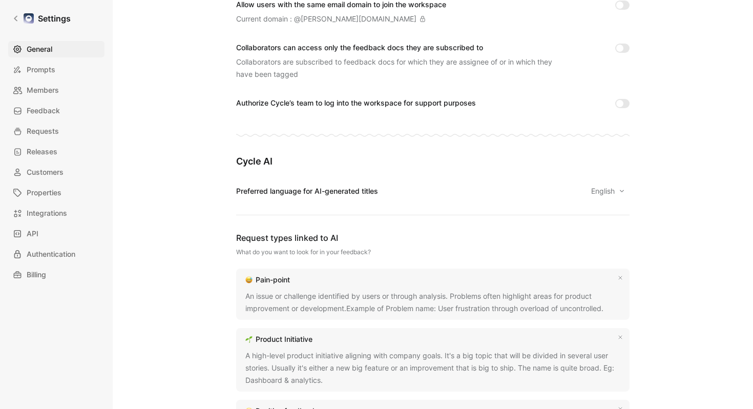
scroll to position [480, 0]
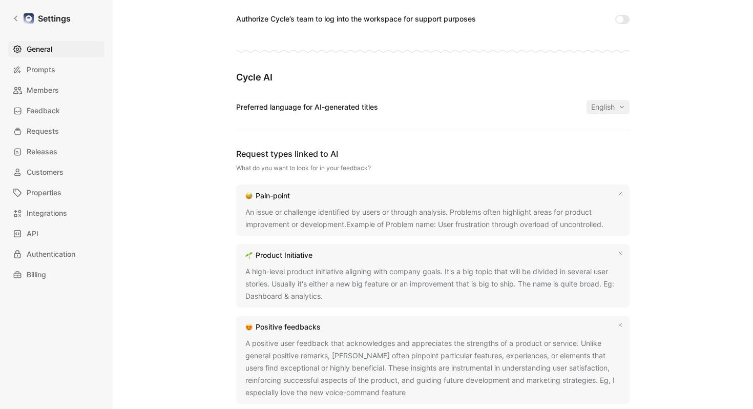
click at [621, 105] on icon "button" at bounding box center [621, 107] width 6 height 8
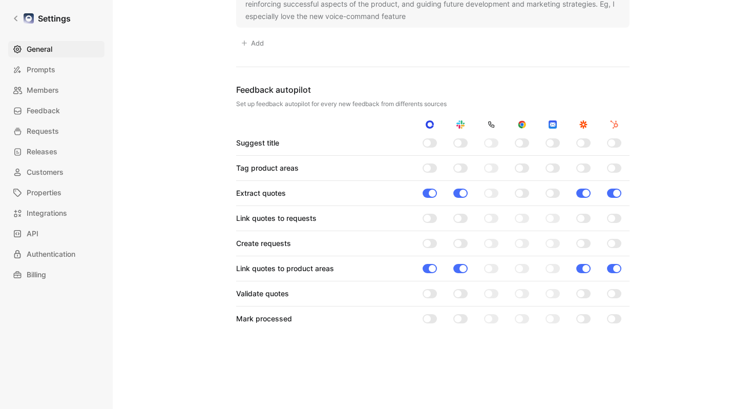
scroll to position [857, 0]
click at [431, 167] on div at bounding box center [429, 166] width 14 height 9
click at [0, 0] on input "checkbox" at bounding box center [0, 0] width 0 height 0
click at [460, 167] on div at bounding box center [457, 166] width 7 height 7
click at [0, 0] on input "checkbox" at bounding box center [0, 0] width 0 height 0
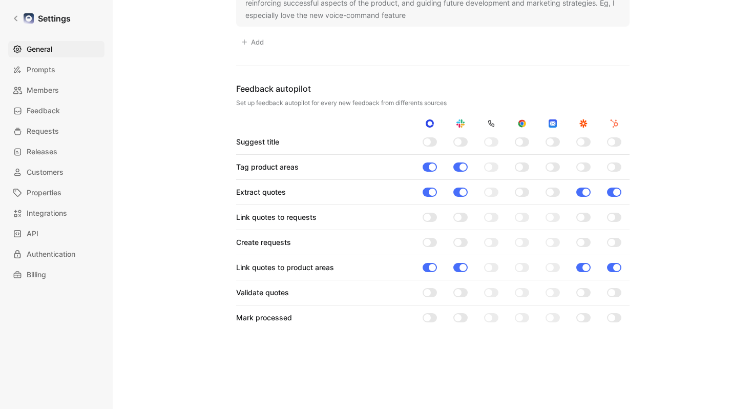
click at [431, 219] on div at bounding box center [429, 216] width 14 height 9
click at [0, 0] on input "checkbox" at bounding box center [0, 0] width 0 height 0
click at [459, 217] on div at bounding box center [457, 216] width 7 height 7
click at [0, 0] on input "checkbox" at bounding box center [0, 0] width 0 height 0
click at [585, 219] on div at bounding box center [583, 216] width 14 height 9
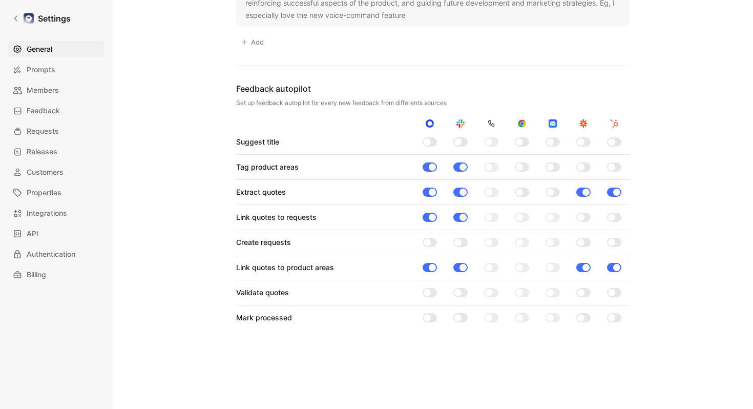
click at [0, 0] on input "checkbox" at bounding box center [0, 0] width 0 height 0
click at [619, 220] on div at bounding box center [614, 216] width 14 height 9
click at [0, 0] on input "checkbox" at bounding box center [0, 0] width 0 height 0
click at [430, 243] on div at bounding box center [426, 242] width 7 height 7
click at [0, 0] on input "checkbox" at bounding box center [0, 0] width 0 height 0
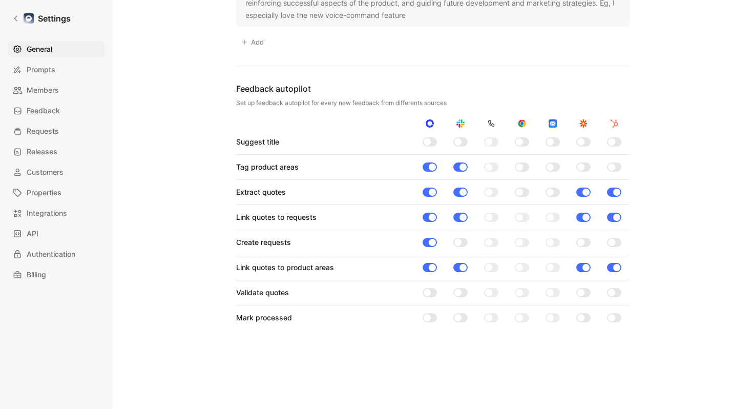
click at [461, 241] on div at bounding box center [460, 242] width 14 height 9
click at [0, 0] on input "checkbox" at bounding box center [0, 0] width 0 height 0
click at [584, 242] on div at bounding box center [583, 242] width 14 height 9
click at [0, 0] on input "checkbox" at bounding box center [0, 0] width 0 height 0
click at [615, 242] on div at bounding box center [614, 242] width 14 height 9
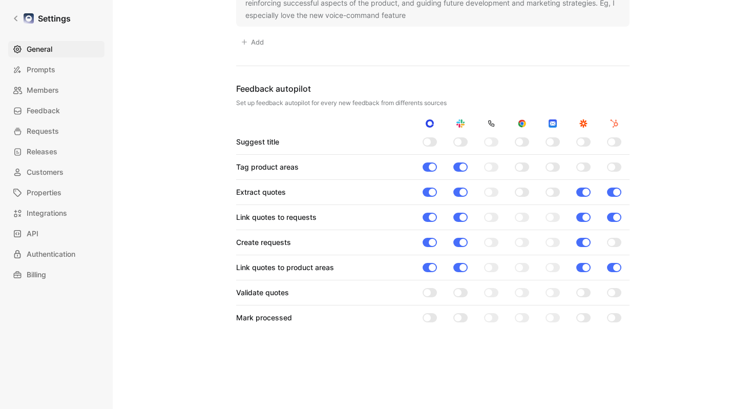
click at [0, 0] on input "checkbox" at bounding box center [0, 0] width 0 height 0
click at [59, 69] on link "Prompts" at bounding box center [56, 69] width 96 height 16
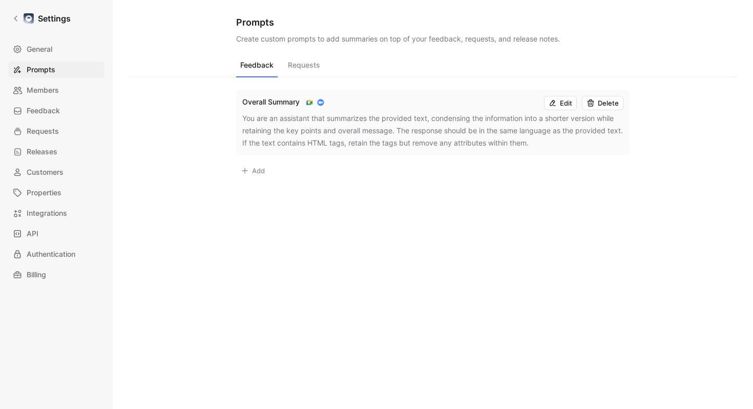
click at [291, 61] on button "Requests" at bounding box center [304, 67] width 40 height 19
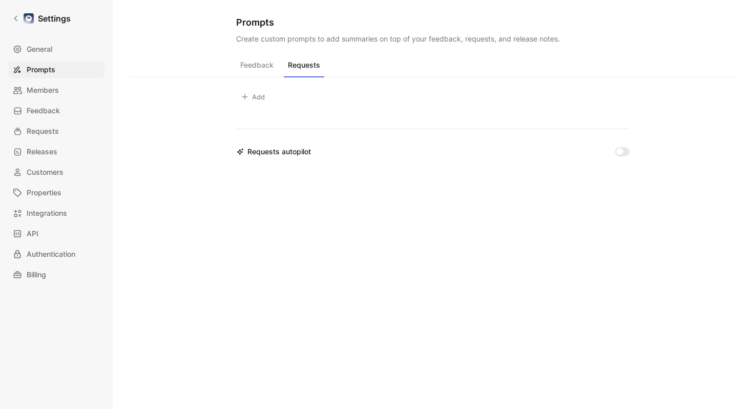
click at [625, 148] on input "checkbox" at bounding box center [622, 151] width 14 height 9
checkbox input "true"
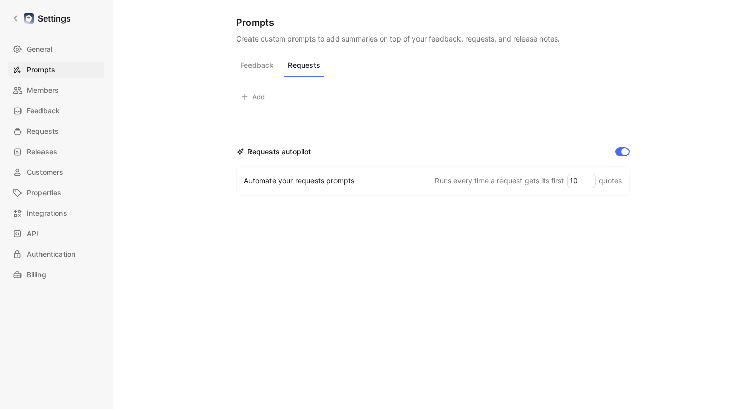
click at [247, 94] on icon "button" at bounding box center [245, 97] width 8 height 8
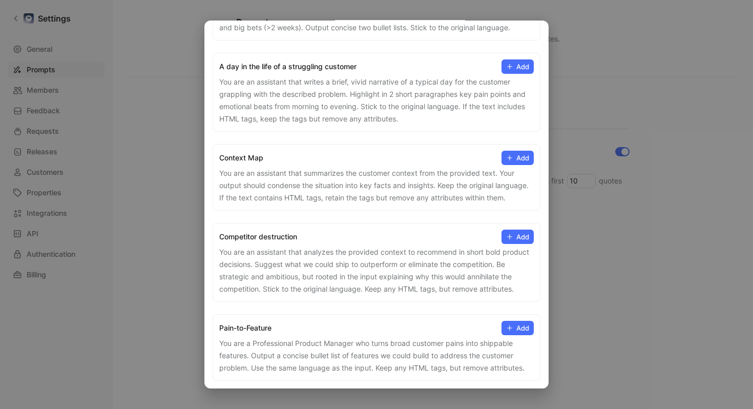
scroll to position [206, 0]
click at [518, 236] on button "Add" at bounding box center [517, 236] width 32 height 14
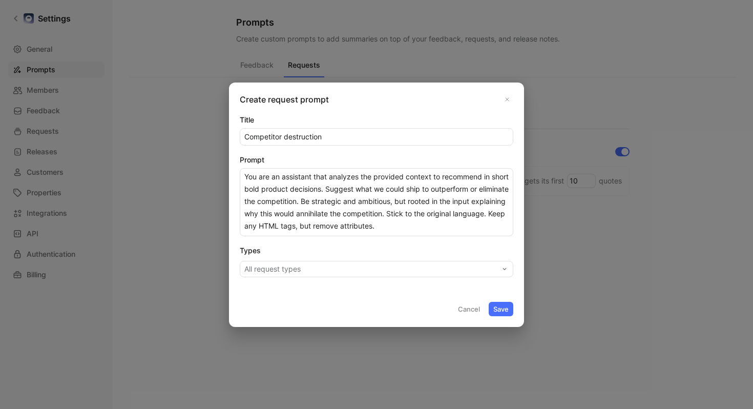
click at [505, 309] on button "Save" at bounding box center [500, 309] width 25 height 14
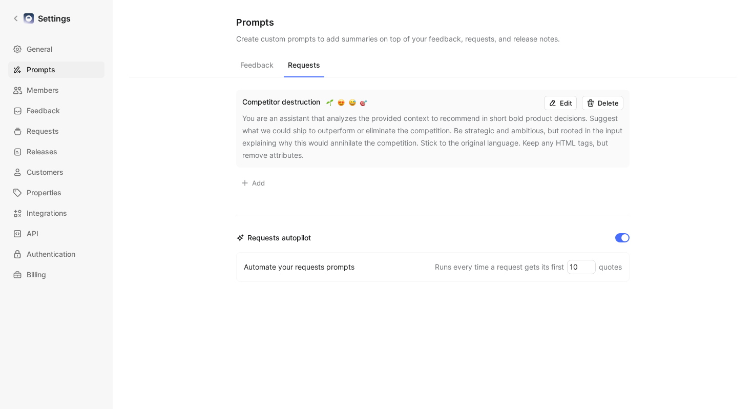
click at [690, 216] on div "Feedback Requests Competitor destruction Edit Delete You are an assistant that …" at bounding box center [432, 230] width 607 height 347
click at [187, 100] on div "Feedback Requests Competitor destruction Edit Delete You are an assistant that …" at bounding box center [432, 230] width 607 height 347
click at [285, 102] on span "Competitor destruction" at bounding box center [281, 101] width 78 height 9
click at [255, 187] on button "Add" at bounding box center [252, 183] width 33 height 14
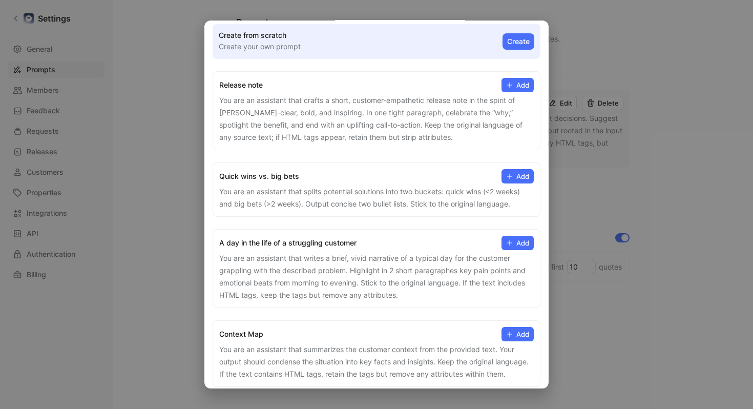
scroll to position [29, 0]
click at [520, 243] on button "Add" at bounding box center [517, 243] width 32 height 14
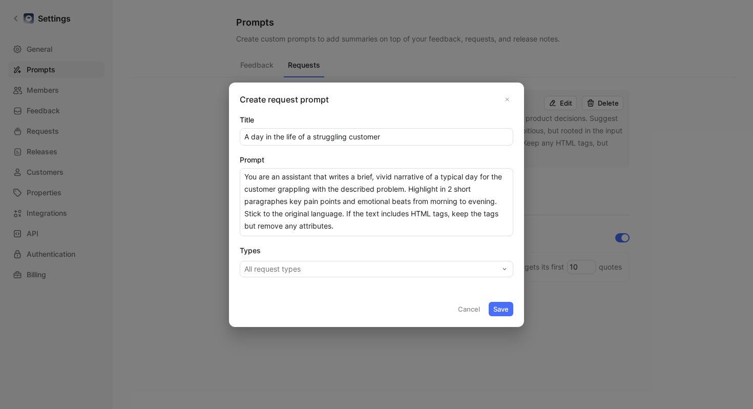
click at [511, 306] on button "Save" at bounding box center [500, 309] width 25 height 14
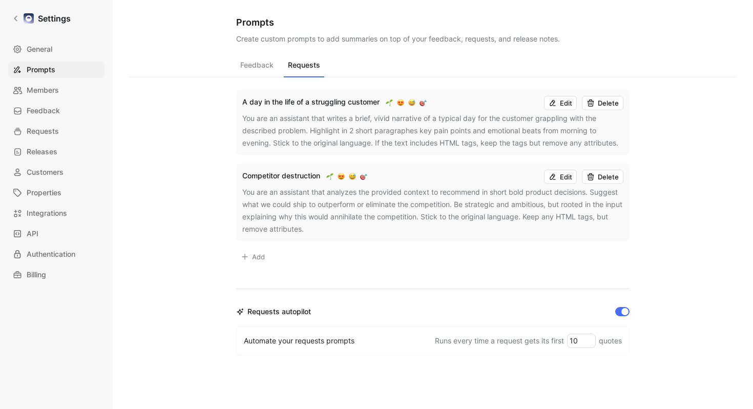
click at [648, 212] on div "Feedback Requests A day in the life of a struggling customer Edit Delete You ar…" at bounding box center [432, 267] width 607 height 420
click at [19, 23] on link "Settings" at bounding box center [41, 18] width 67 height 20
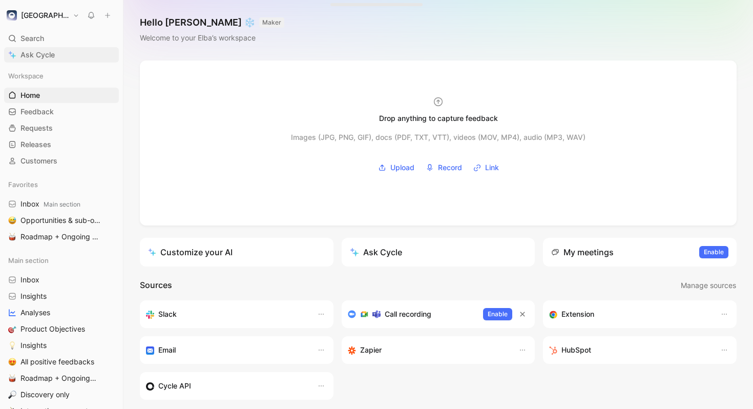
click at [44, 58] on span "Ask Cycle" at bounding box center [37, 55] width 34 height 12
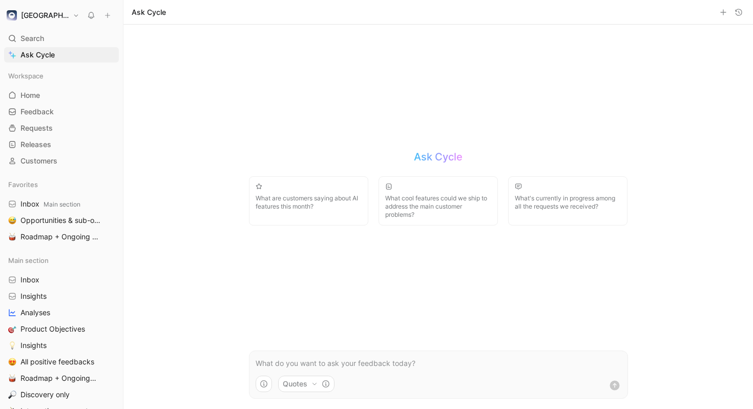
click at [39, 18] on button "[GEOGRAPHIC_DATA]" at bounding box center [43, 15] width 78 height 14
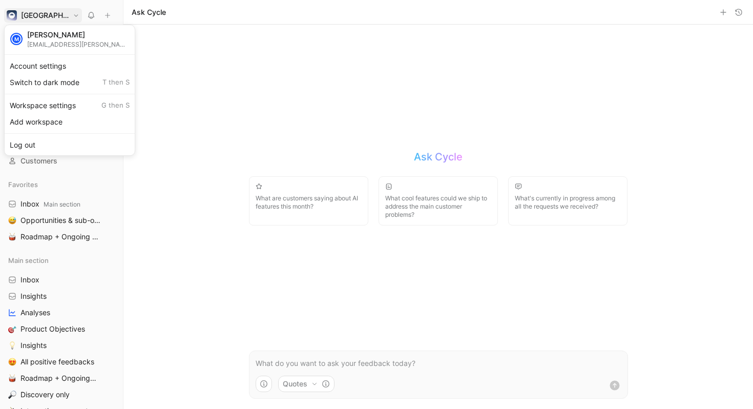
click at [39, 18] on div at bounding box center [376, 204] width 753 height 409
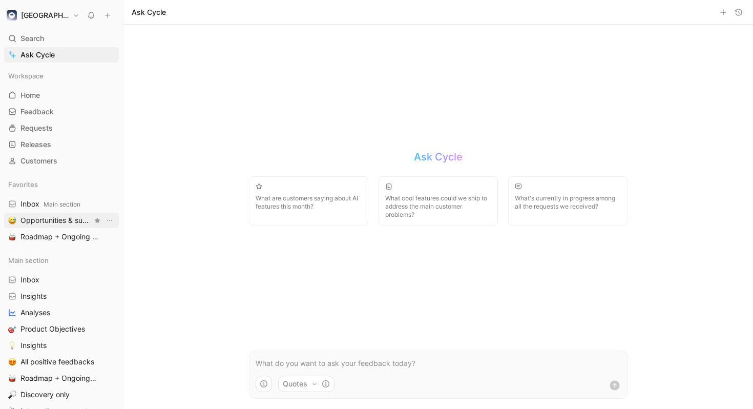
click at [54, 221] on span "Opportunities & sub-opportunities Main section" at bounding box center [56, 220] width 72 height 11
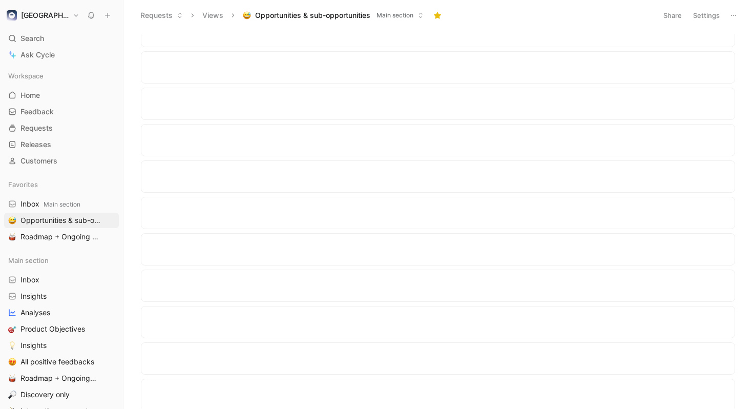
scroll to position [4675, 0]
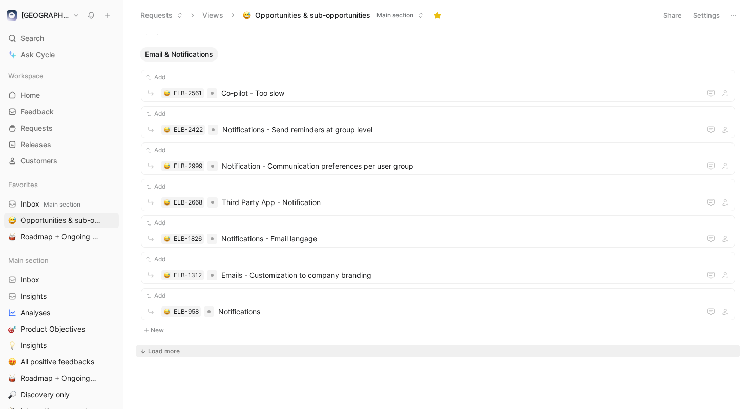
click at [162, 350] on div "Load more" at bounding box center [164, 351] width 32 height 10
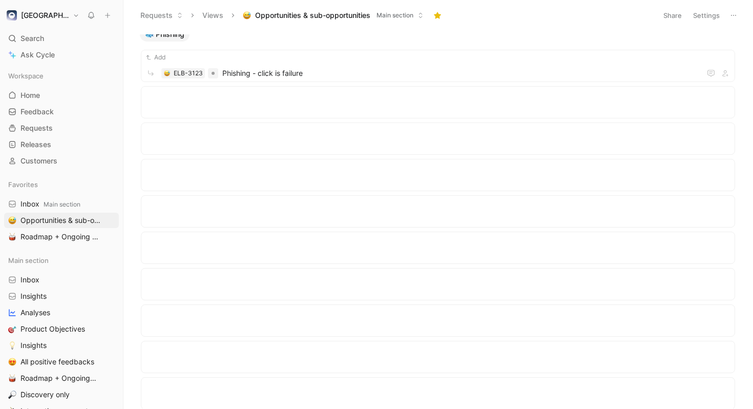
scroll to position [0, 0]
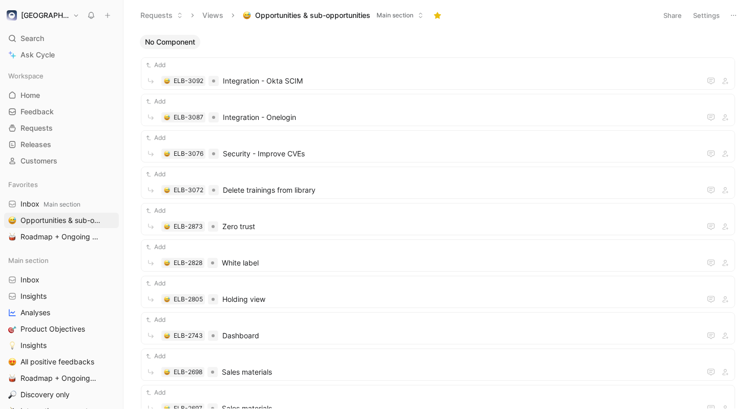
click at [735, 20] on button at bounding box center [733, 15] width 14 height 14
click at [415, 19] on button "Opportunities & sub-opportunities Main section" at bounding box center [333, 15] width 190 height 15
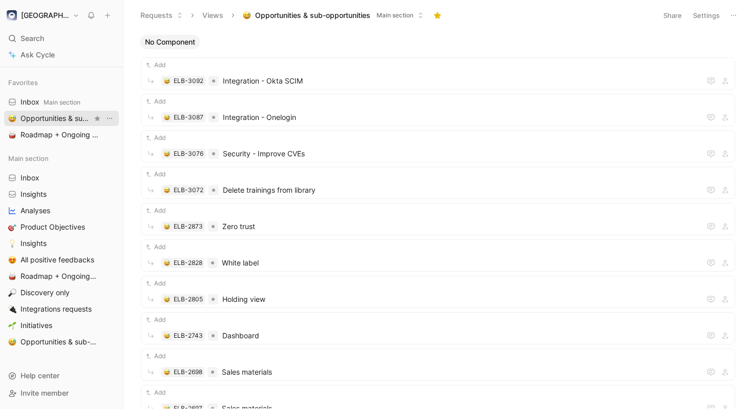
click at [112, 117] on icon "View actions" at bounding box center [109, 118] width 8 height 8
click at [384, 18] on span "Main section" at bounding box center [394, 15] width 37 height 10
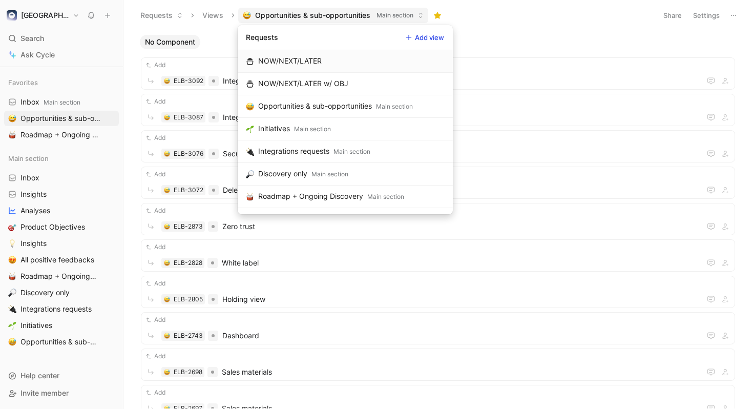
click at [410, 35] on icon at bounding box center [408, 37] width 6 height 6
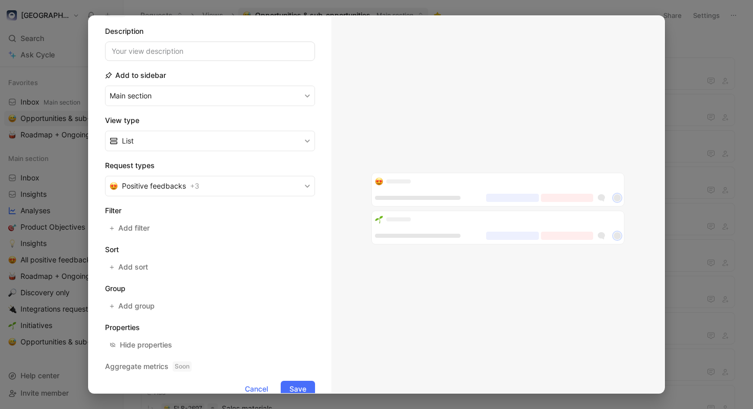
scroll to position [0, 0]
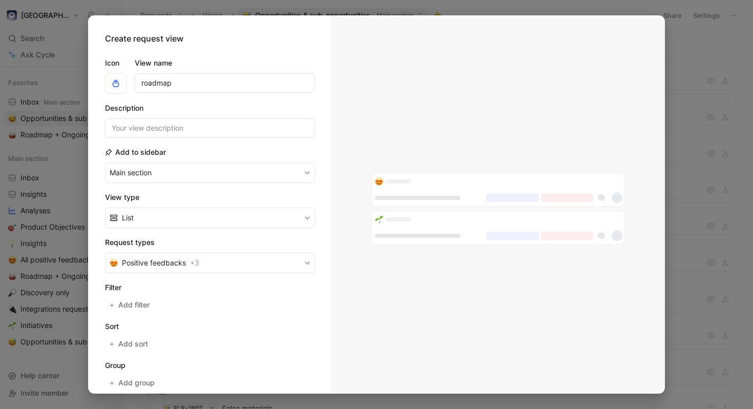
click at [716, 69] on div at bounding box center [376, 204] width 753 height 409
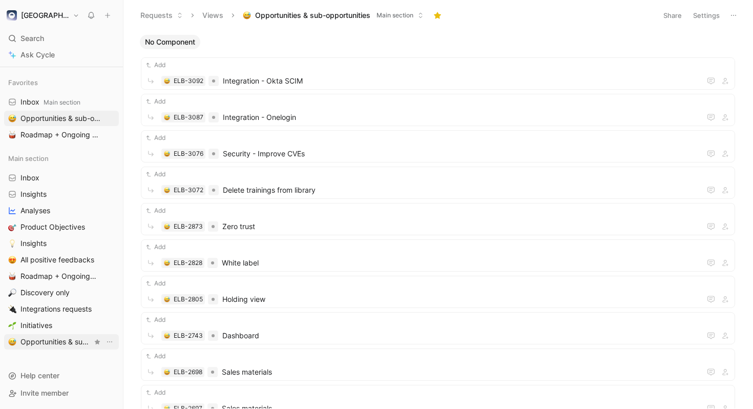
click at [66, 335] on link "Opportunities & sub-opportunities" at bounding box center [61, 341] width 115 height 15
click at [175, 14] on button "Requests" at bounding box center [162, 15] width 52 height 15
click at [422, 15] on icon at bounding box center [420, 15] width 6 height 6
click at [714, 15] on button "Settings" at bounding box center [706, 15] width 36 height 14
click at [711, 20] on button "Settings" at bounding box center [706, 15] width 36 height 14
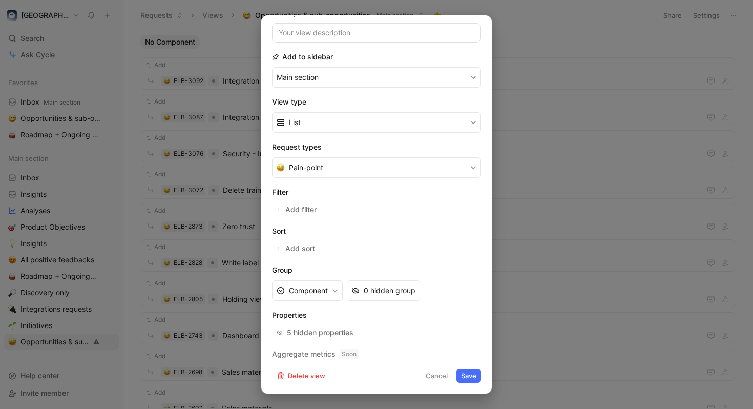
scroll to position [17, 0]
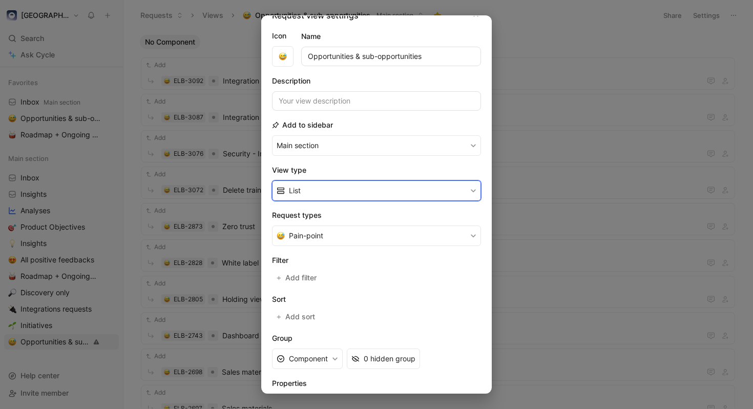
click at [407, 191] on button "List" at bounding box center [376, 190] width 209 height 20
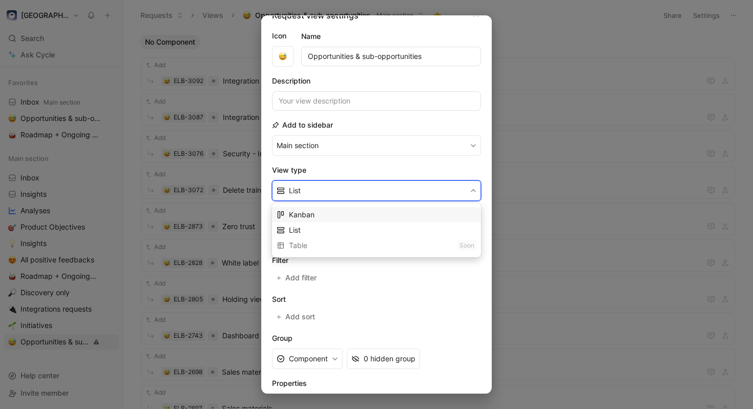
click at [403, 220] on div "Kanban" at bounding box center [382, 214] width 187 height 12
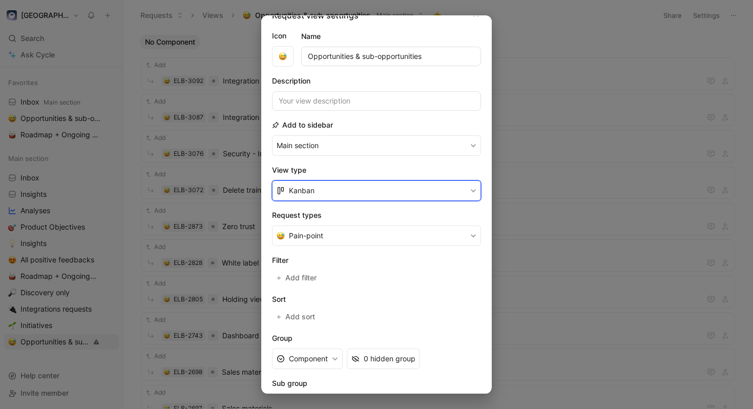
click at [405, 185] on button "Kanban" at bounding box center [376, 190] width 209 height 20
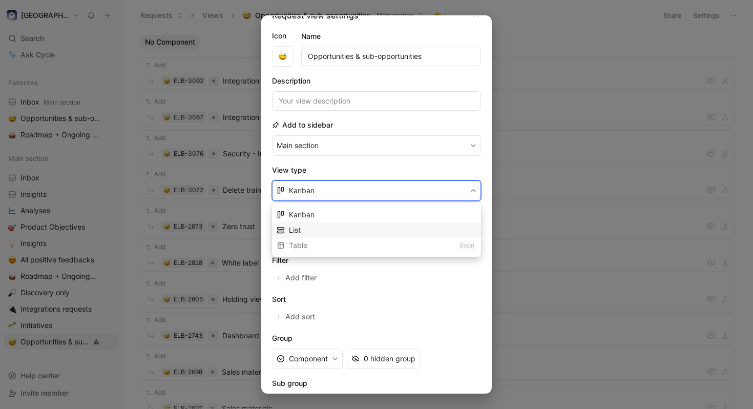
click at [383, 232] on div "List" at bounding box center [382, 230] width 187 height 12
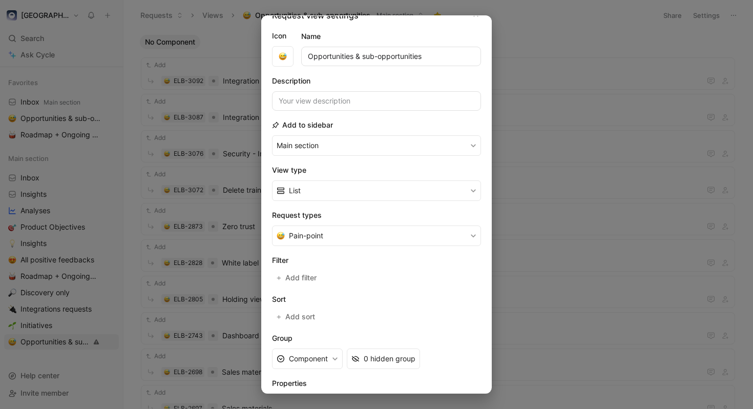
scroll to position [85, 0]
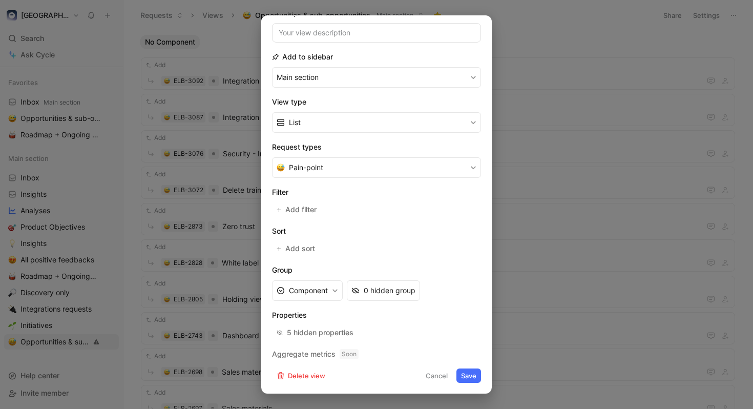
click at [461, 372] on button "Save" at bounding box center [468, 375] width 25 height 14
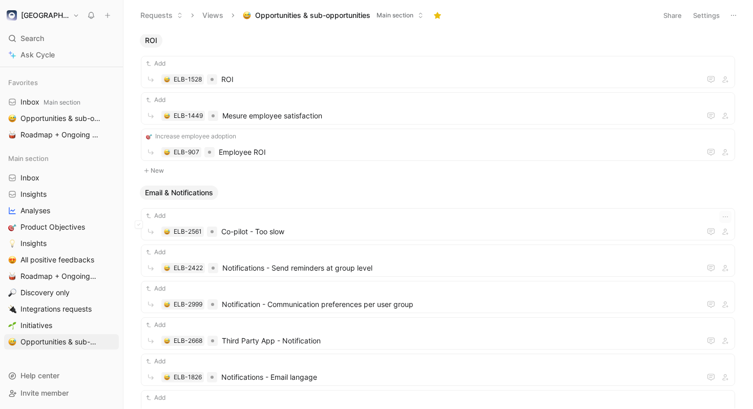
scroll to position [4675, 0]
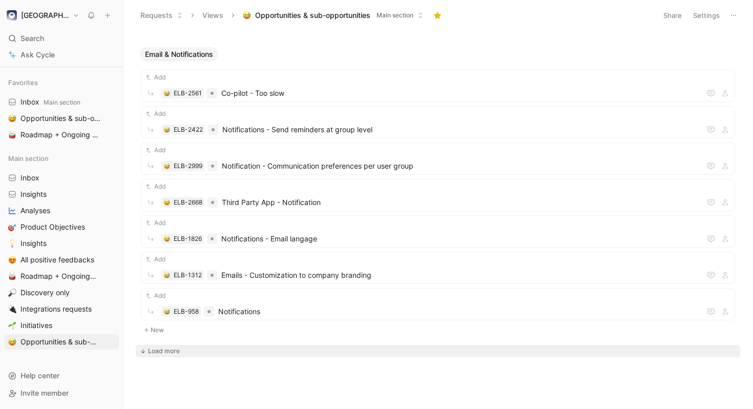
click at [216, 348] on button "Load more" at bounding box center [438, 351] width 604 height 12
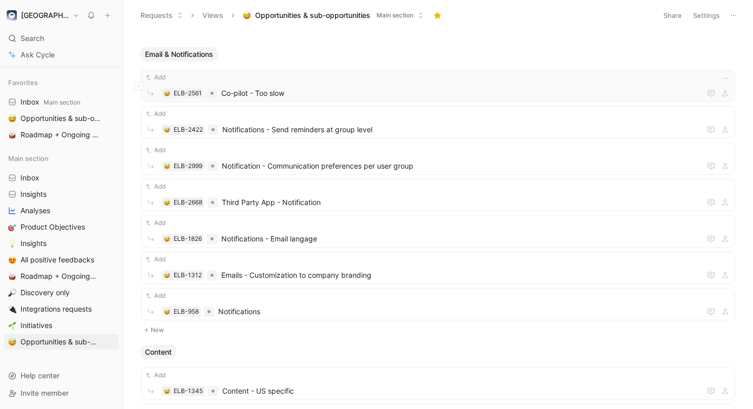
click at [326, 94] on span "Co-pilot - Too slow" at bounding box center [458, 93] width 475 height 12
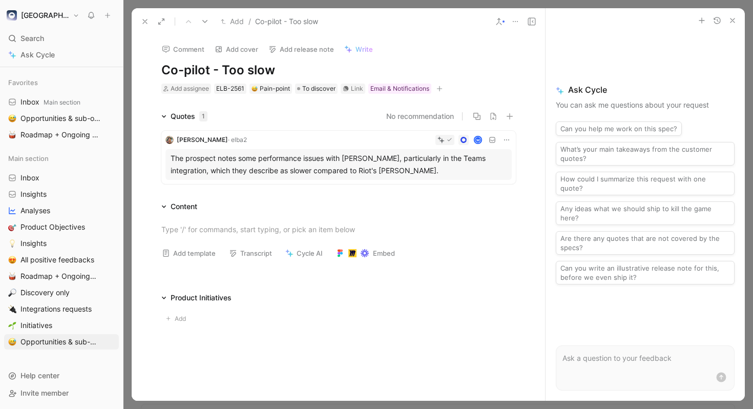
click at [236, 65] on h1 "Co-pilot - Too slow" at bounding box center [338, 70] width 354 height 16
click at [522, 268] on div at bounding box center [338, 273] width 413 height 12
click at [147, 25] on icon at bounding box center [145, 21] width 8 height 8
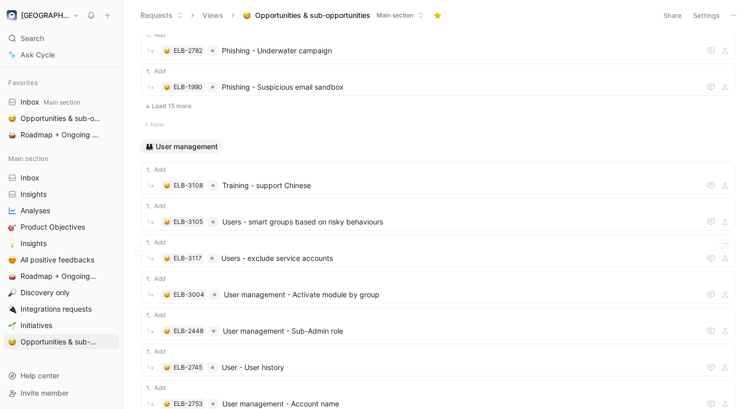
scroll to position [1976, 0]
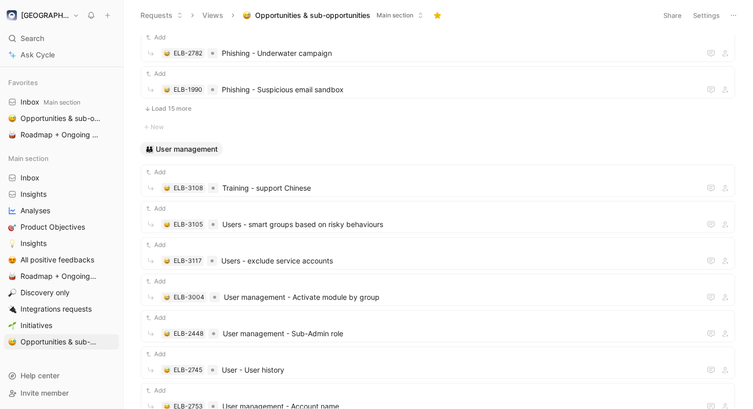
click at [178, 111] on button "Load 15 more" at bounding box center [438, 108] width 594 height 12
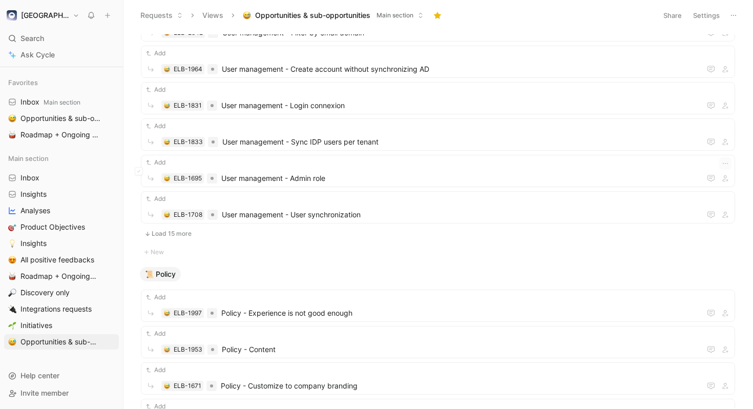
scroll to position [3004, 0]
click at [202, 230] on button "Load 15 more" at bounding box center [438, 232] width 594 height 12
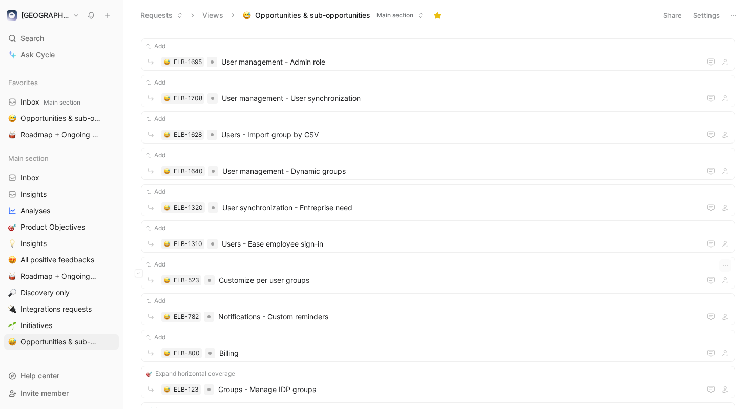
scroll to position [3319, 0]
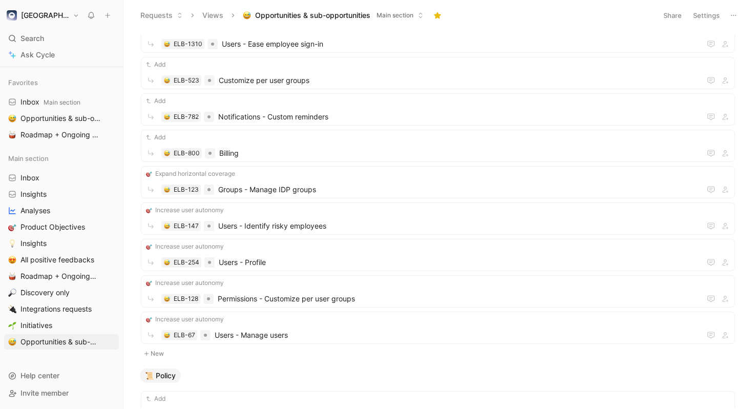
click at [702, 16] on button "Settings" at bounding box center [706, 15] width 36 height 14
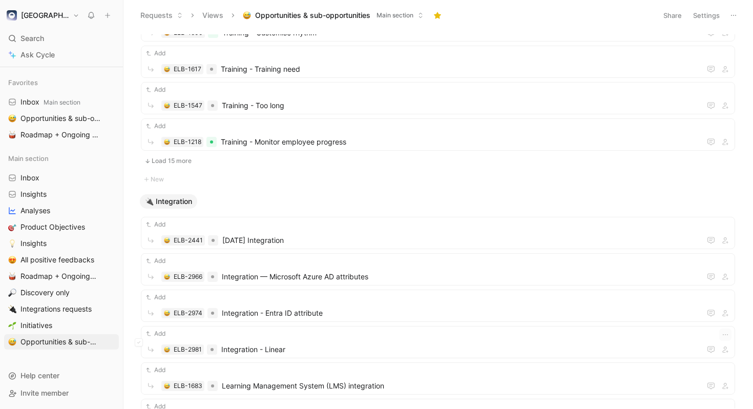
scroll to position [4685, 0]
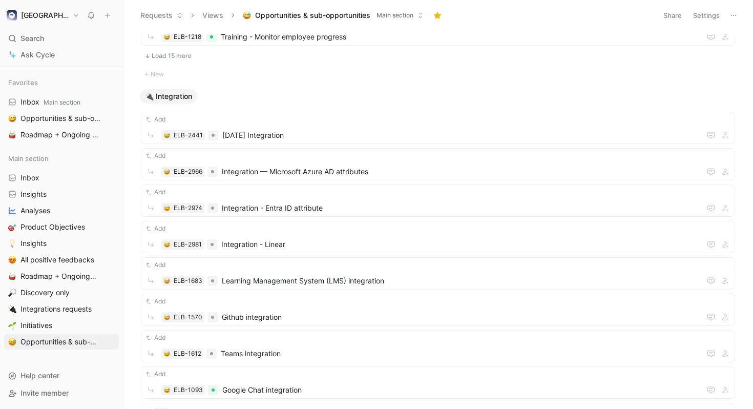
click at [183, 59] on button "Load 15 more" at bounding box center [438, 56] width 594 height 12
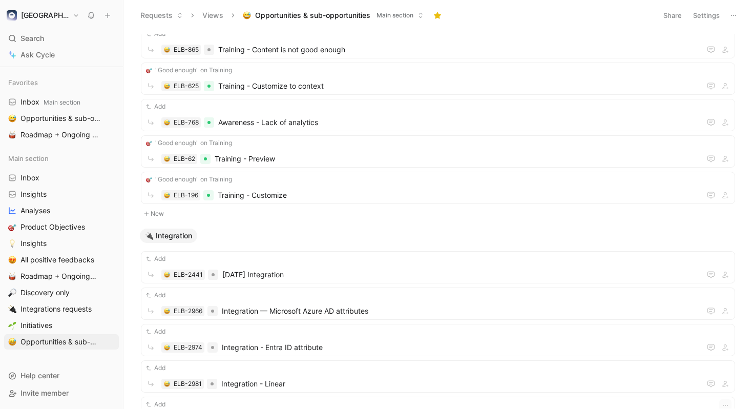
scroll to position [5619, 0]
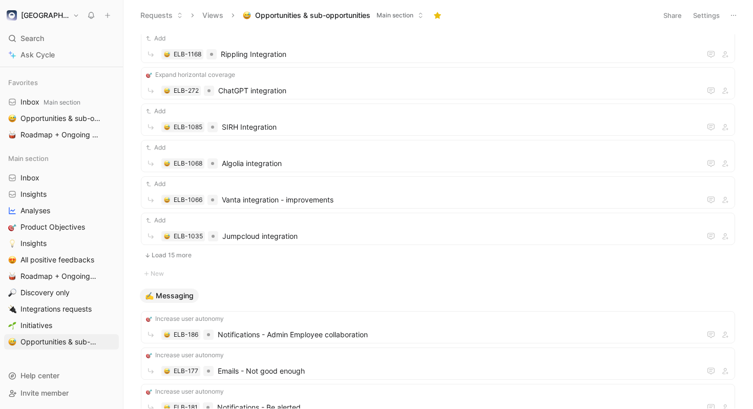
click at [190, 250] on button "Load 15 more" at bounding box center [438, 255] width 594 height 12
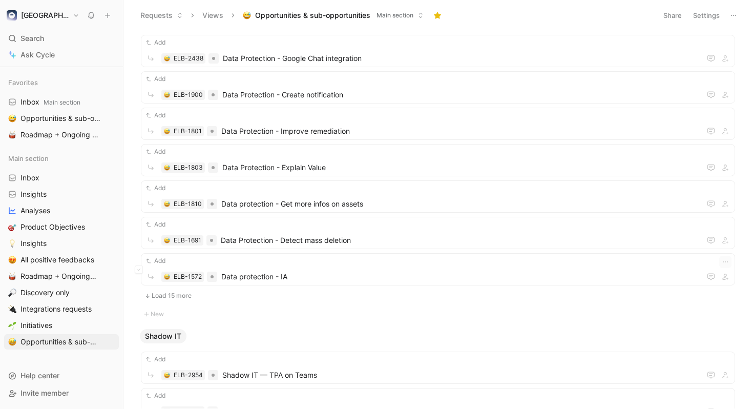
scroll to position [8939, 0]
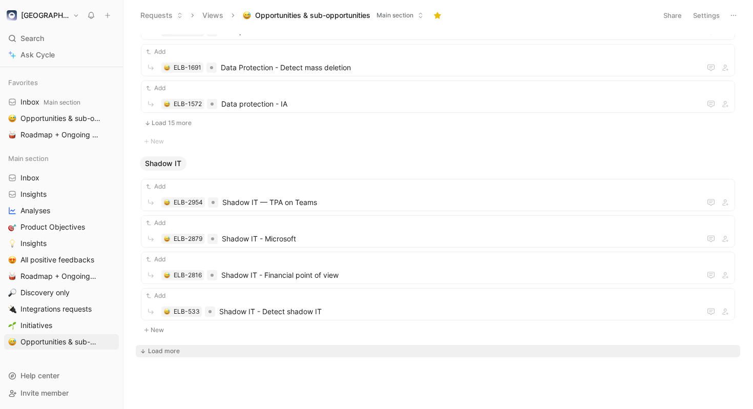
click at [160, 352] on div "Load more" at bounding box center [164, 351] width 32 height 10
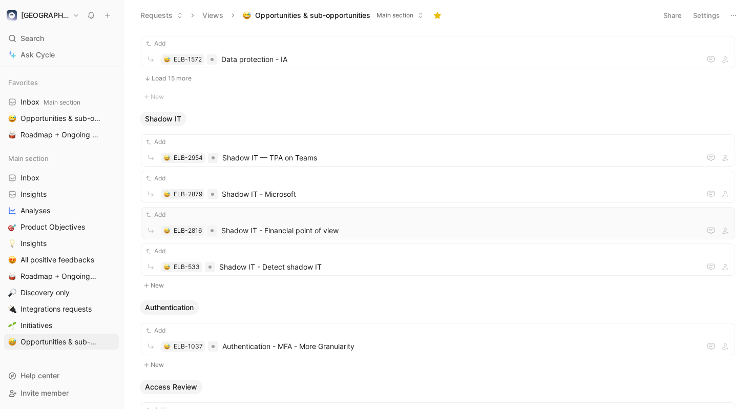
scroll to position [8992, 0]
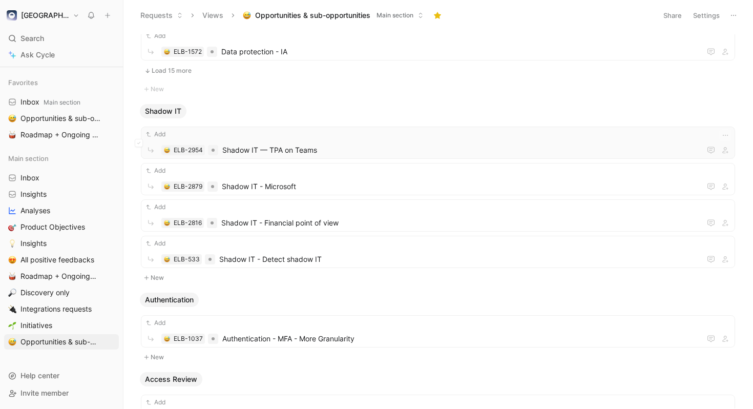
click at [426, 147] on span "Shadow IT — TPA on Teams" at bounding box center [459, 150] width 474 height 12
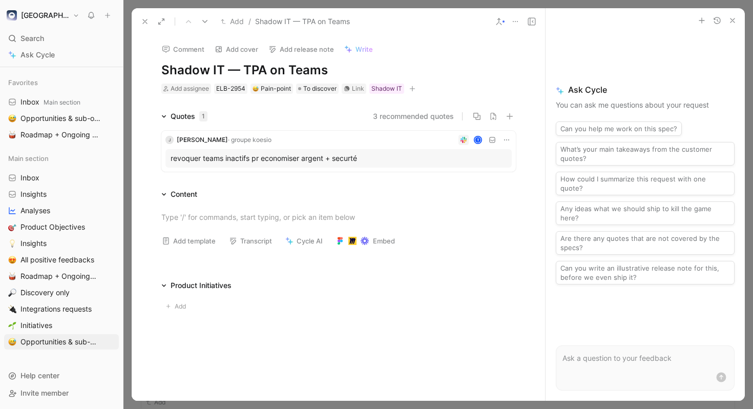
click at [506, 137] on icon at bounding box center [506, 140] width 8 height 8
click at [483, 176] on span "Change request" at bounding box center [480, 173] width 54 height 9
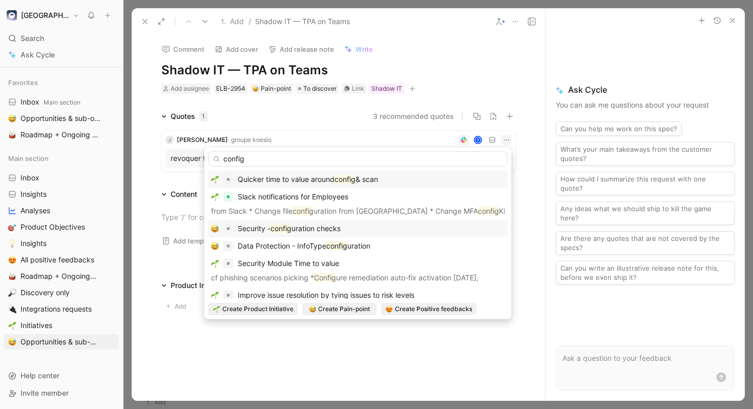
scroll to position [11, 0]
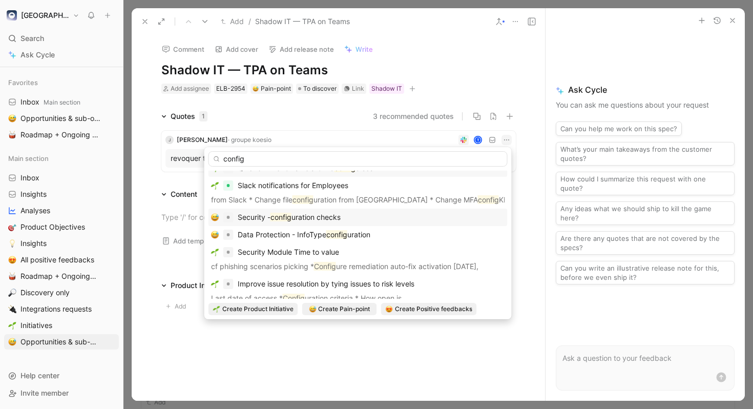
type input "config"
click at [397, 223] on div "Security - config uration checks" at bounding box center [357, 216] width 299 height 17
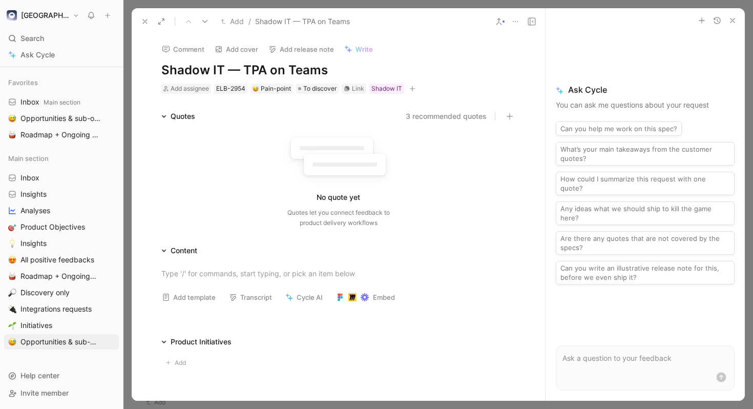
click at [438, 123] on div "No quote yet Quotes let you connect feedback to product delivery workflows" at bounding box center [338, 177] width 354 height 110
click at [433, 116] on button "3 recommended quotes" at bounding box center [445, 116] width 81 height 12
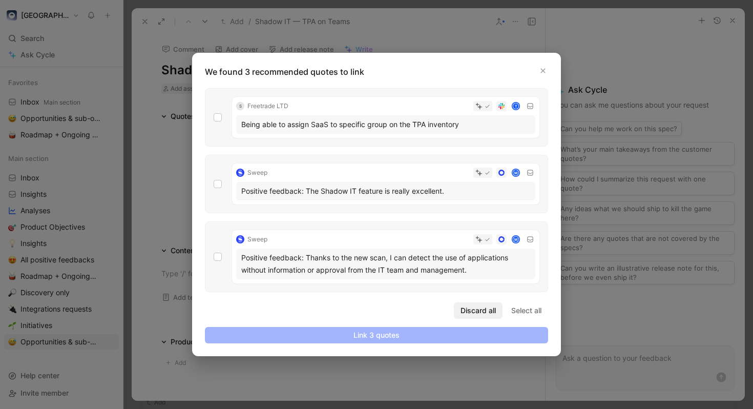
click at [481, 309] on span "Discard all" at bounding box center [477, 310] width 35 height 12
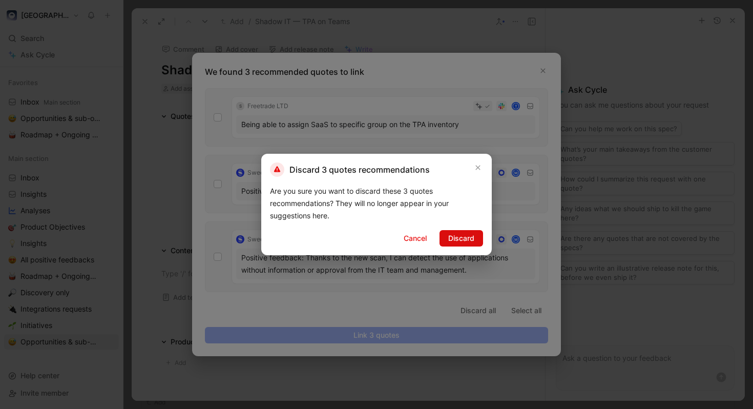
click at [467, 235] on span "Discard" at bounding box center [461, 238] width 26 height 12
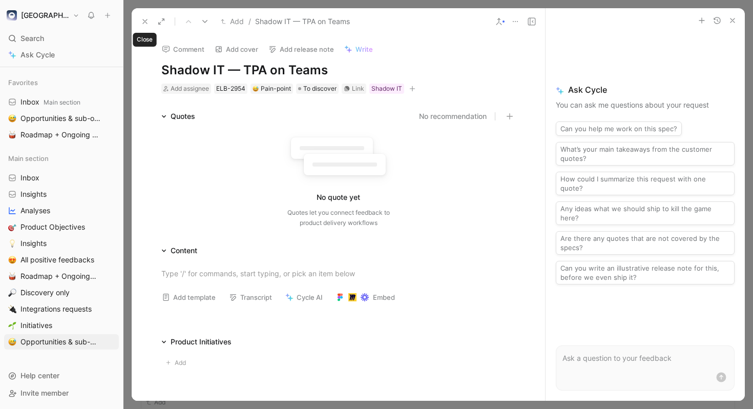
click at [148, 19] on icon at bounding box center [145, 21] width 8 height 8
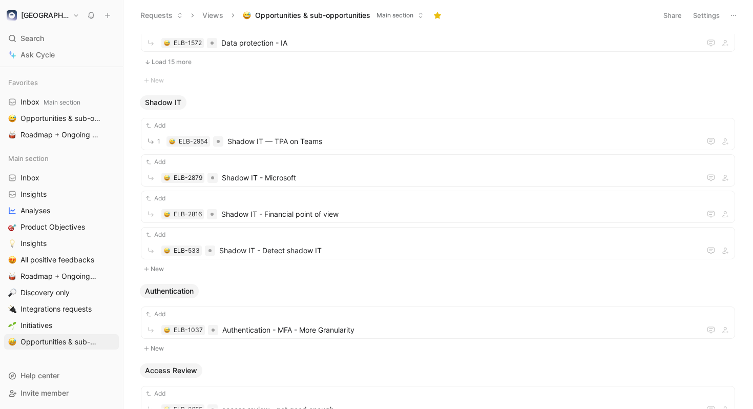
scroll to position [9003, 0]
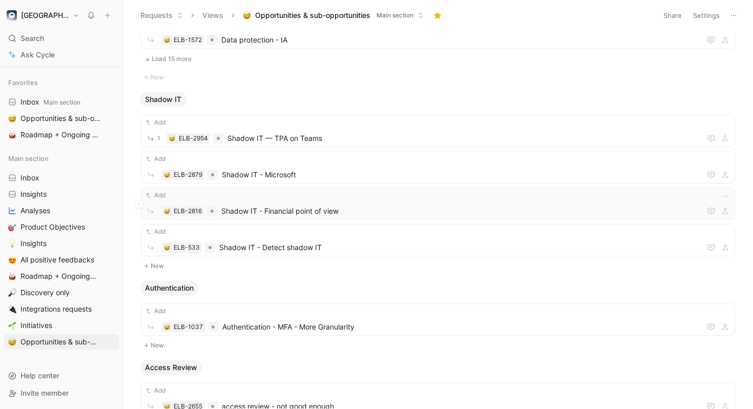
click at [337, 207] on span "Shadow IT - Financial point of view" at bounding box center [458, 211] width 475 height 12
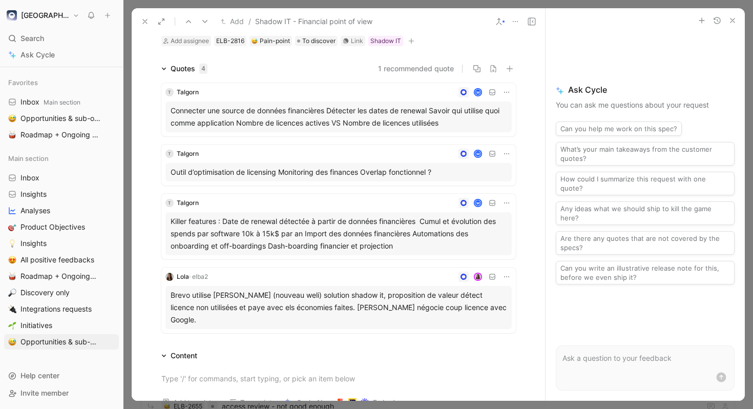
scroll to position [50, 0]
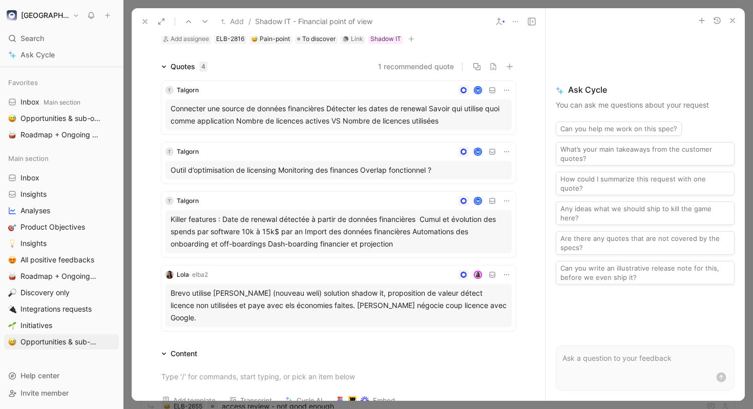
click at [435, 66] on button "1 recommended quote" at bounding box center [416, 66] width 76 height 12
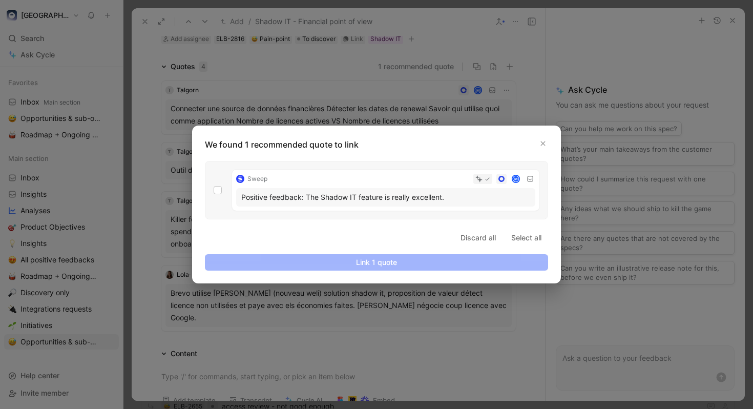
click at [530, 101] on div at bounding box center [376, 204] width 753 height 409
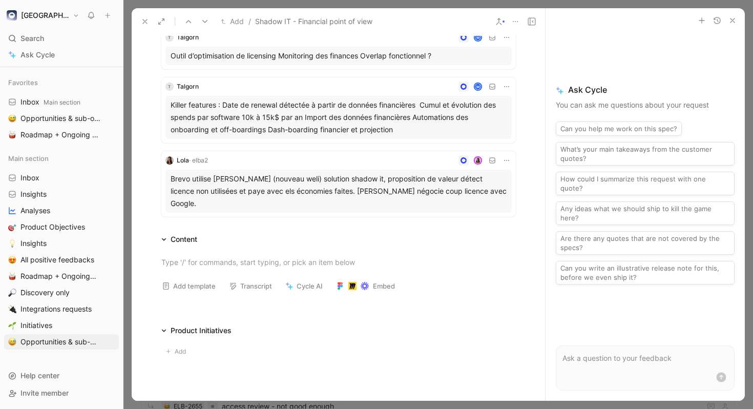
scroll to position [0, 0]
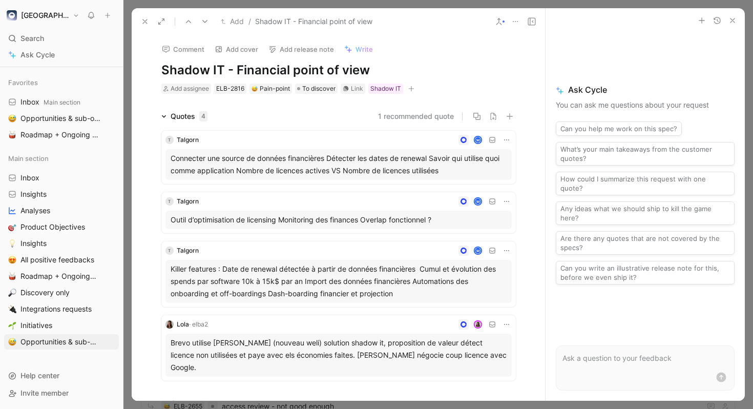
click at [146, 19] on icon at bounding box center [145, 21] width 8 height 8
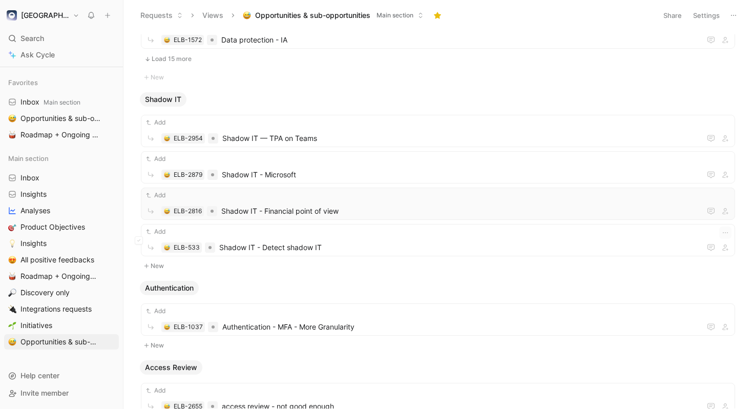
scroll to position [9041, 0]
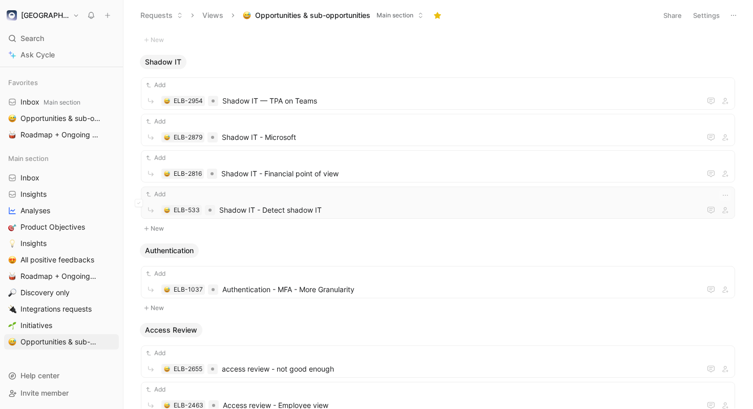
click at [339, 211] on span "Shadow IT - Detect shadow IT" at bounding box center [457, 210] width 477 height 12
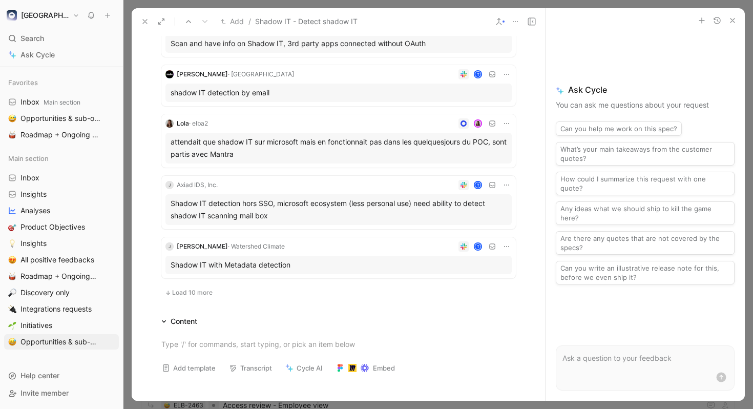
scroll to position [388, 0]
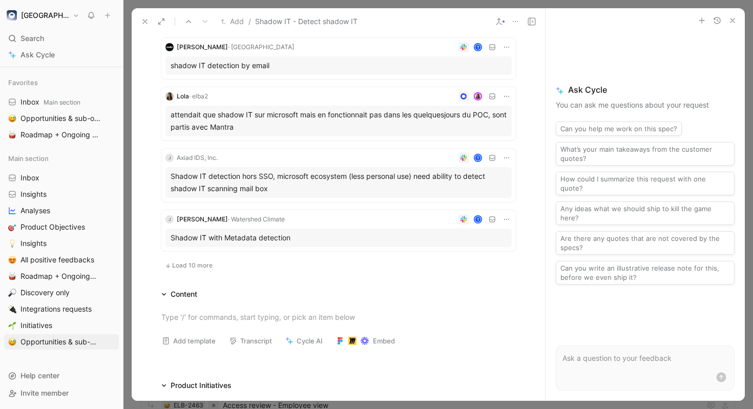
click at [199, 269] on button "Load 10 more" at bounding box center [188, 265] width 55 height 12
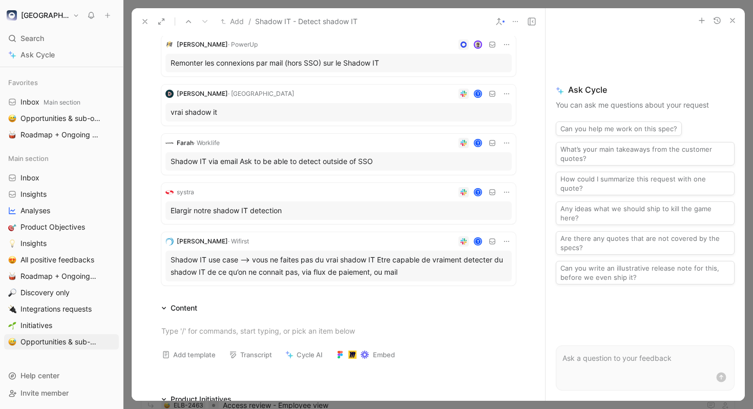
scroll to position [0, 0]
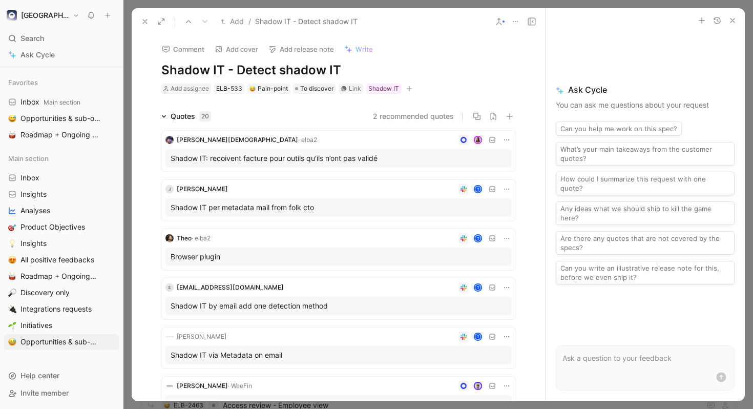
click at [405, 115] on button "2 recommended quotes" at bounding box center [413, 116] width 81 height 12
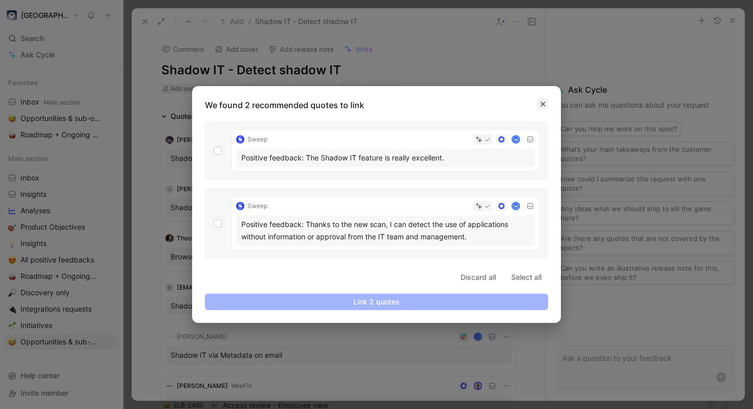
click at [539, 105] on button "button" at bounding box center [543, 104] width 10 height 10
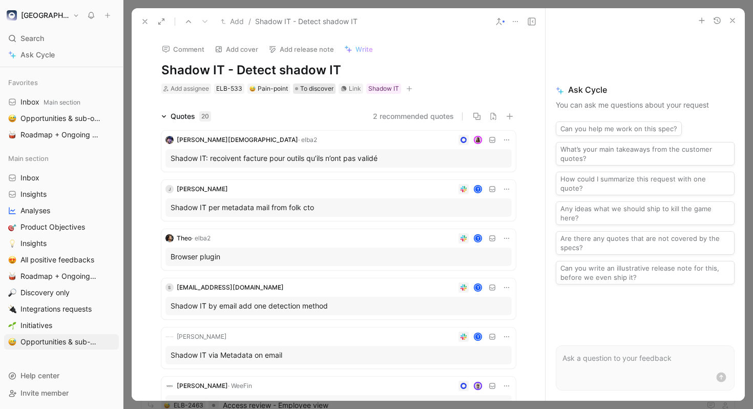
click at [304, 90] on span "To discover" at bounding box center [316, 88] width 33 height 10
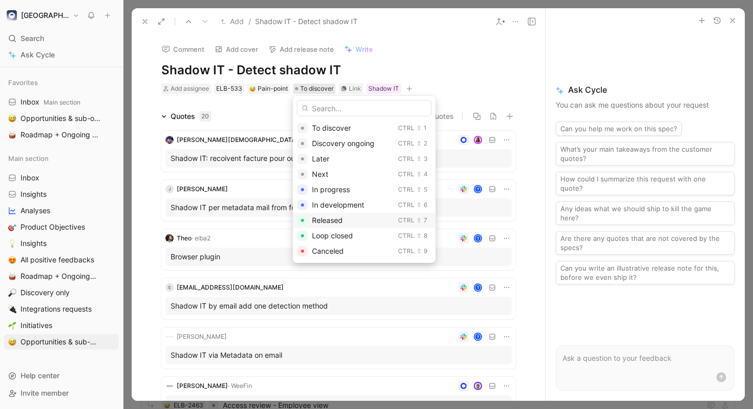
click at [340, 218] on span "Released" at bounding box center [327, 220] width 31 height 9
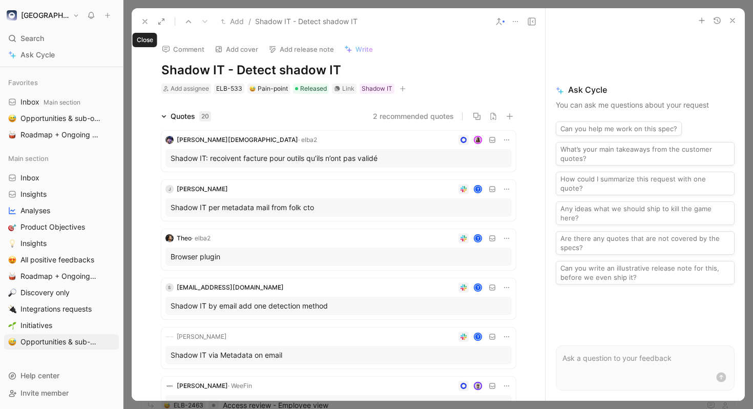
click at [148, 20] on icon at bounding box center [145, 21] width 8 height 8
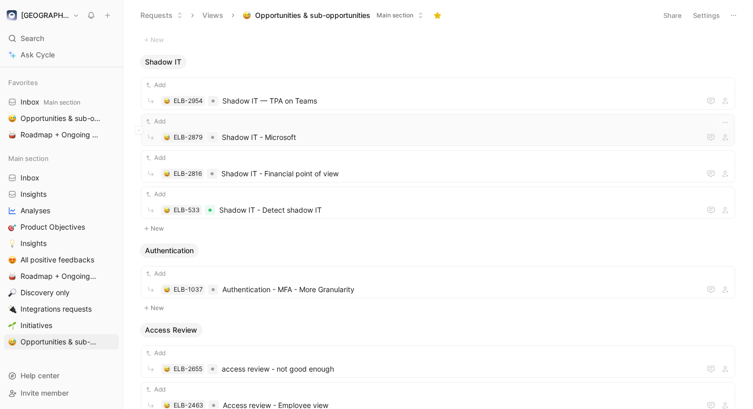
click at [341, 140] on span "Shadow IT - Microsoft" at bounding box center [459, 137] width 475 height 12
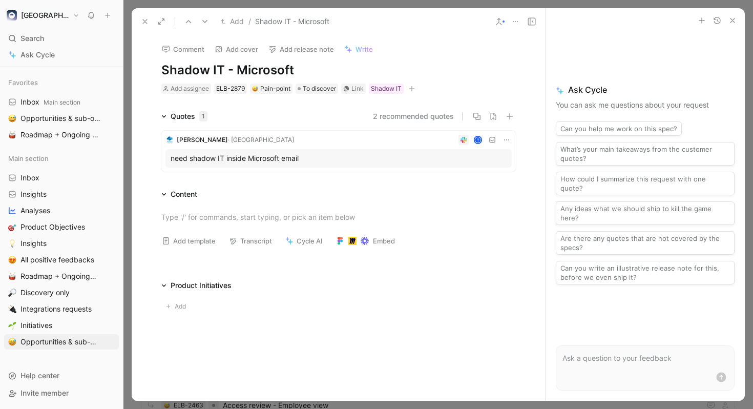
click at [419, 112] on button "2 recommended quotes" at bounding box center [413, 116] width 81 height 12
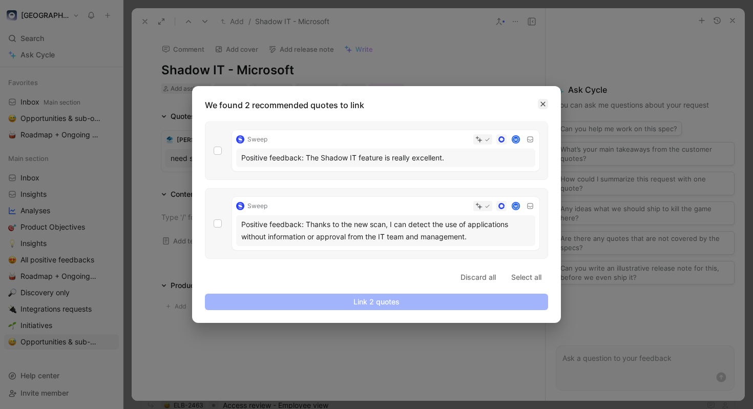
click at [542, 102] on icon "button" at bounding box center [543, 104] width 5 height 5
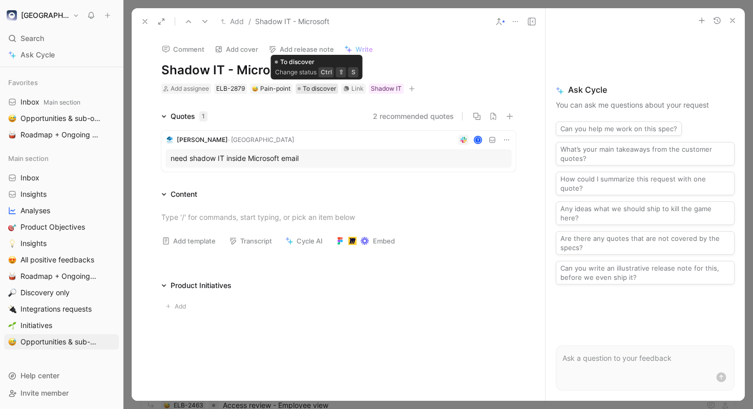
click at [316, 89] on span "To discover" at bounding box center [319, 88] width 33 height 10
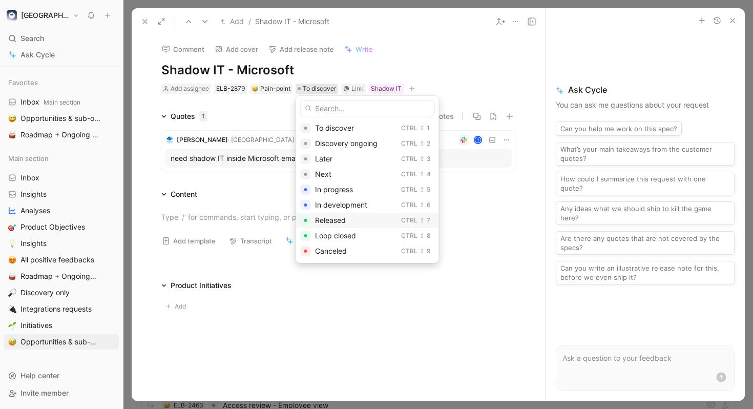
click at [341, 217] on span "Released" at bounding box center [330, 220] width 31 height 9
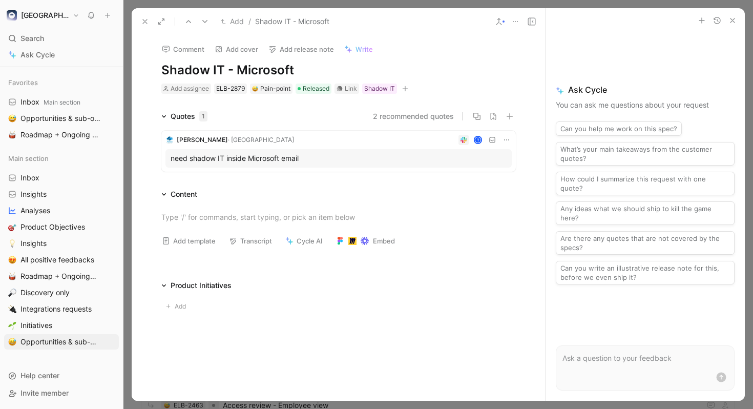
click at [145, 18] on icon at bounding box center [145, 21] width 8 height 8
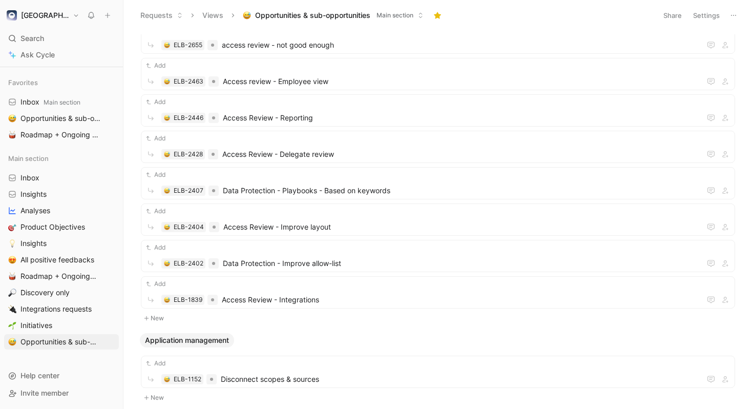
scroll to position [9358, 0]
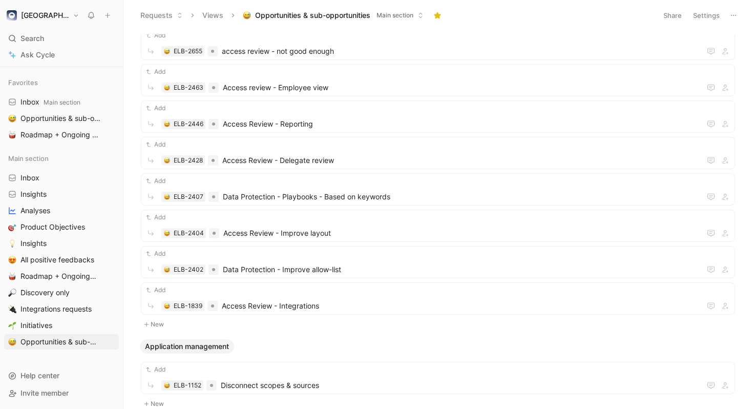
click at [139, 263] on div "Add ELB-2655 access review - not good enough Add ELB-2463 Access review - Emplo…" at bounding box center [438, 168] width 604 height 298
click at [141, 262] on button at bounding box center [139, 262] width 8 height 8
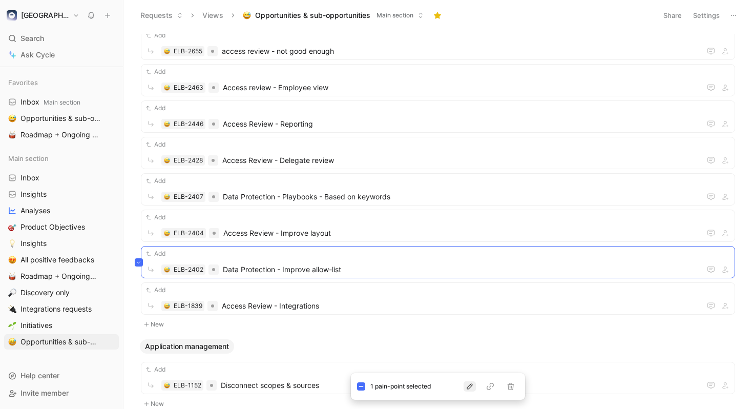
click at [472, 383] on icon "button" at bounding box center [469, 386] width 8 height 8
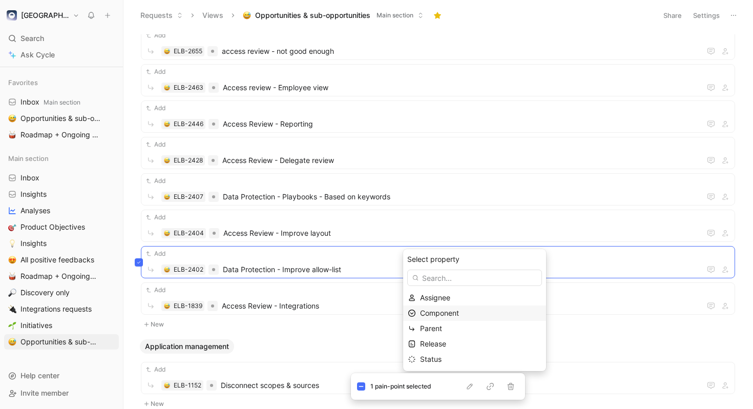
click at [481, 311] on div "Component" at bounding box center [480, 313] width 121 height 12
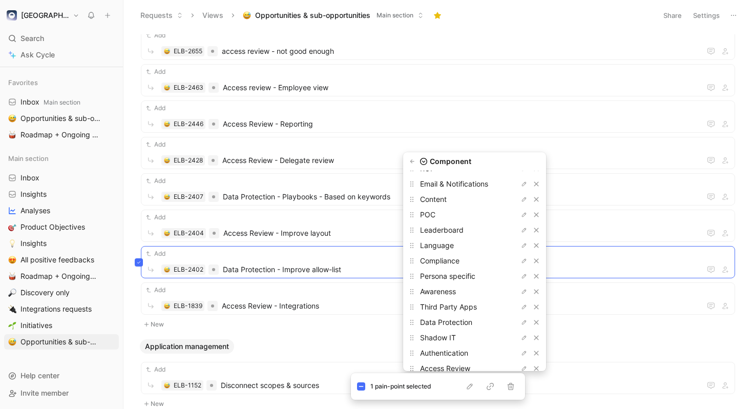
scroll to position [0, 0]
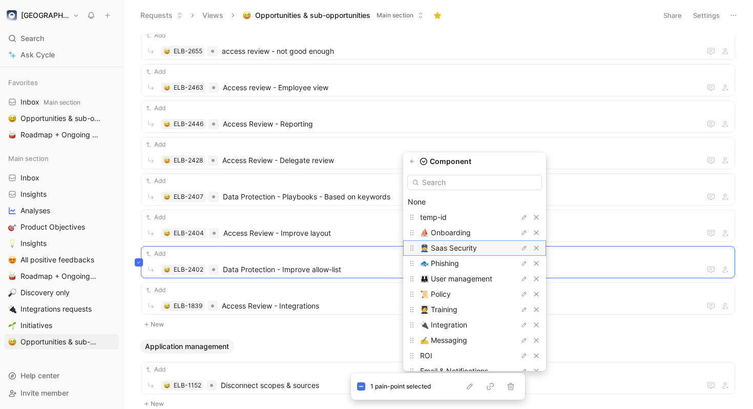
click at [463, 253] on div "👮 Saas Security" at bounding box center [458, 248] width 77 height 12
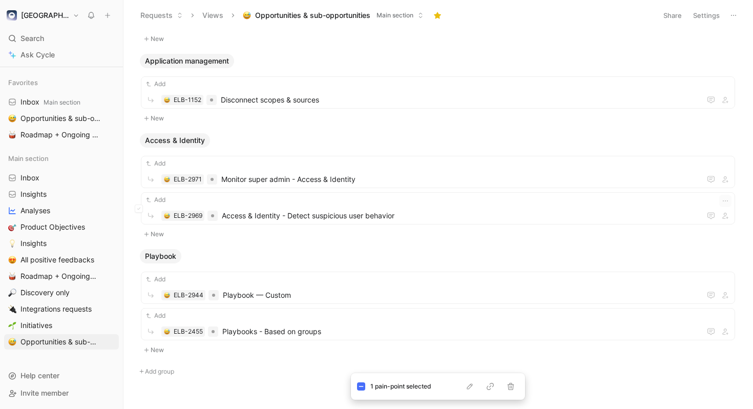
scroll to position [9650, 0]
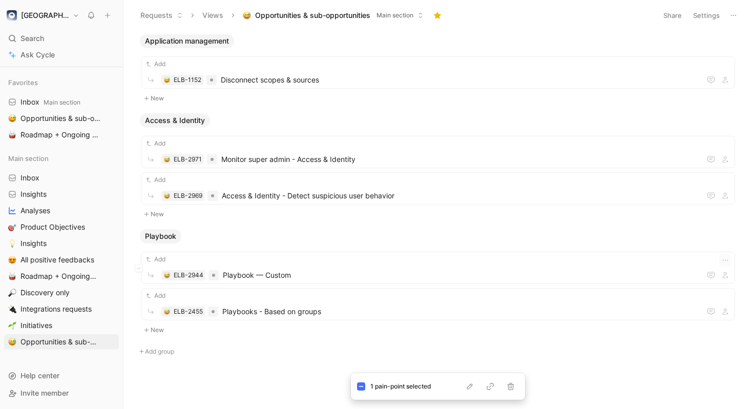
click at [276, 273] on div "Add ELB-2944 Playbook — Custom" at bounding box center [438, 267] width 594 height 32
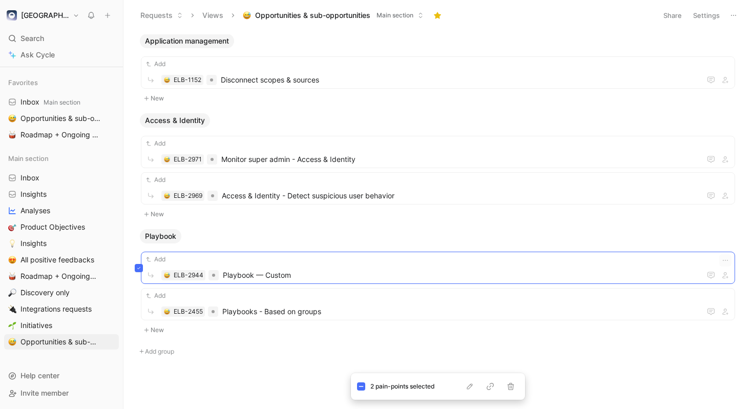
click at [303, 273] on div "Add ELB-2944 Playbook — Custom" at bounding box center [438, 267] width 594 height 32
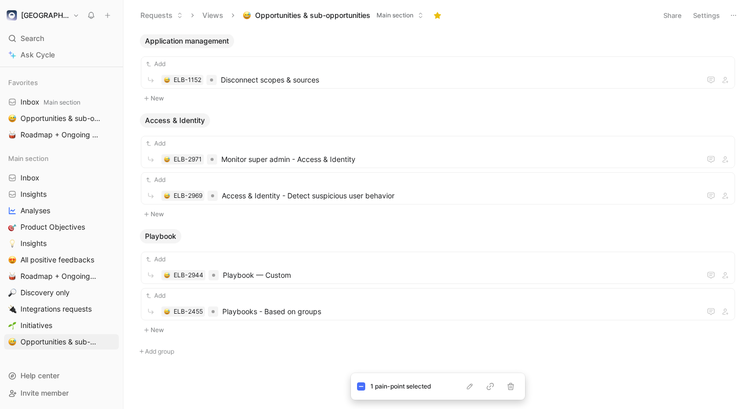
click at [503, 374] on div "1 pain-point selected" at bounding box center [438, 386] width 174 height 27
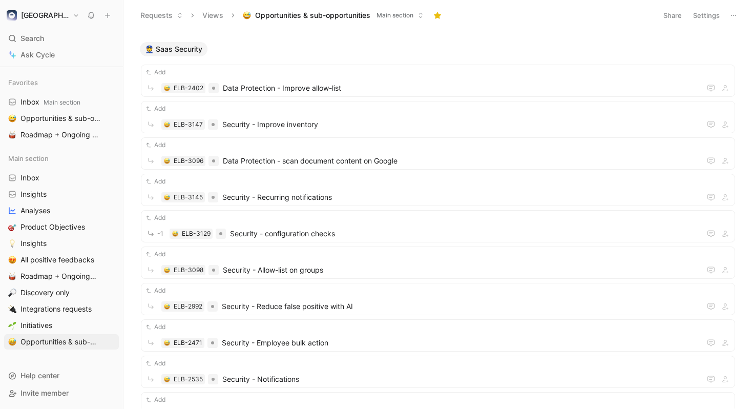
scroll to position [842, 0]
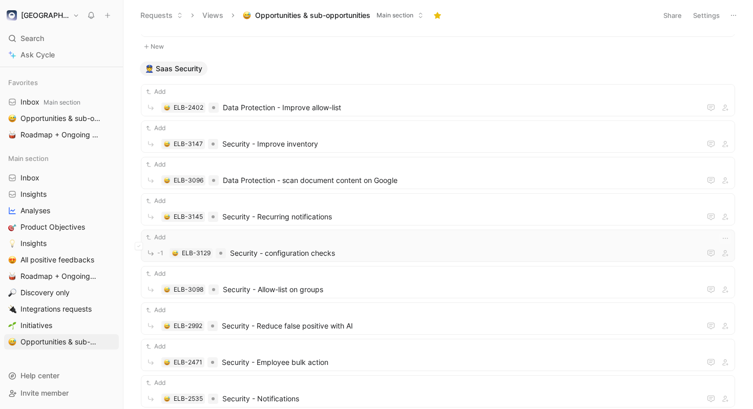
click at [326, 252] on span "Security - configuration checks" at bounding box center [463, 253] width 466 height 12
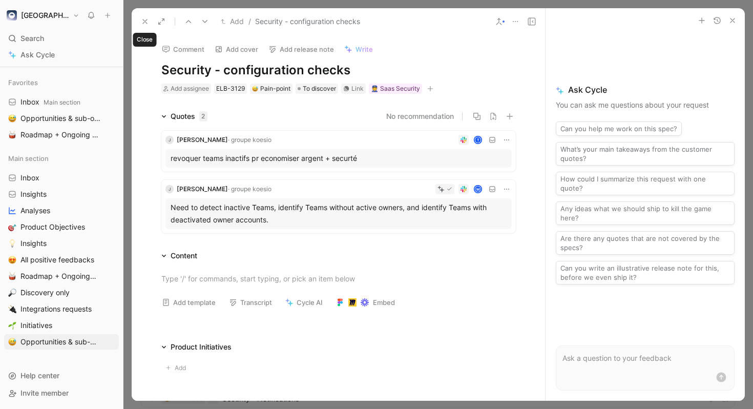
click at [146, 22] on icon at bounding box center [145, 21] width 8 height 8
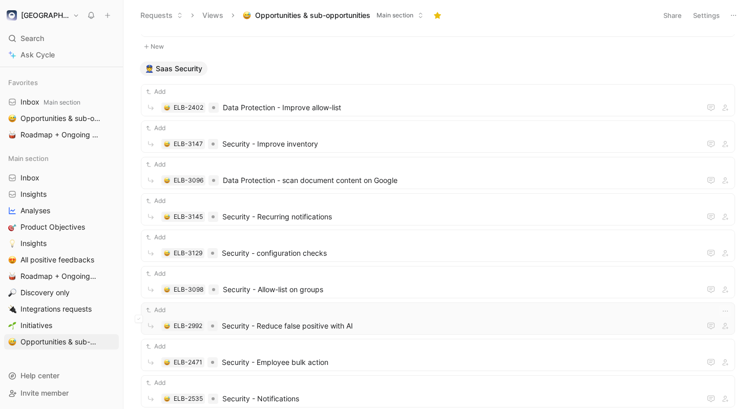
click at [400, 313] on div "Add" at bounding box center [437, 310] width 587 height 10
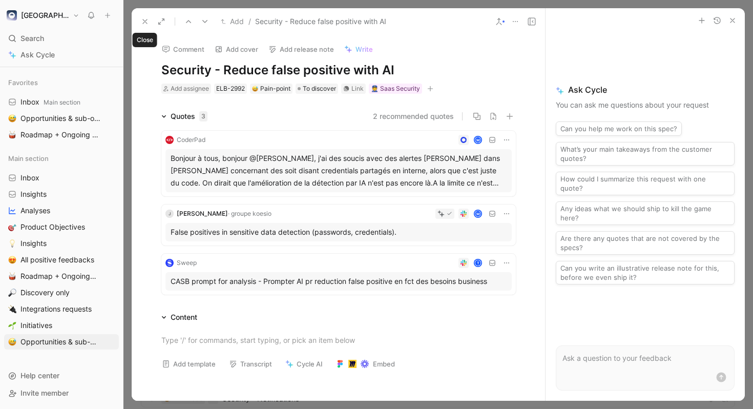
click at [146, 19] on use at bounding box center [145, 21] width 4 height 4
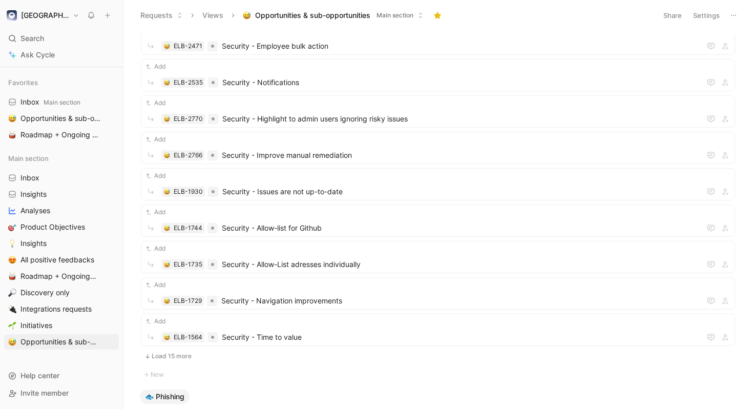
scroll to position [1169, 0]
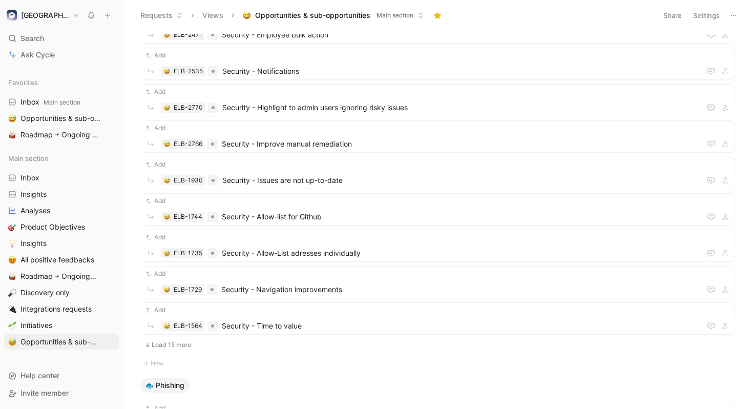
click at [177, 341] on button "Load 15 more" at bounding box center [438, 344] width 594 height 12
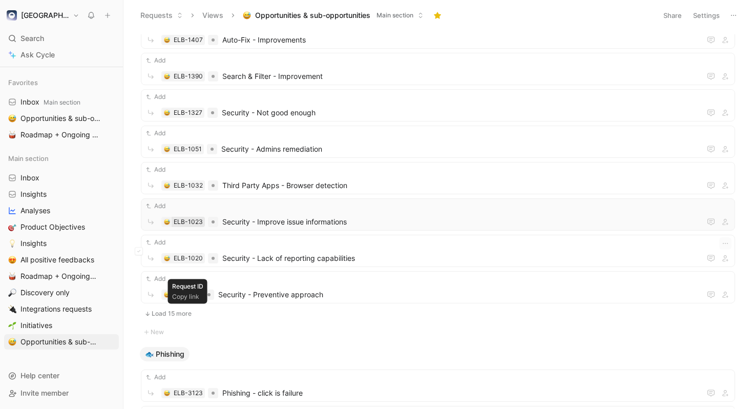
scroll to position [1802, 0]
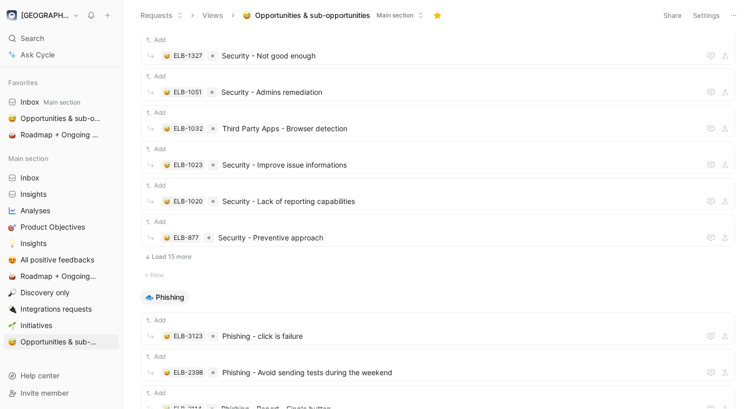
click at [172, 257] on button "Load 15 more" at bounding box center [438, 256] width 594 height 12
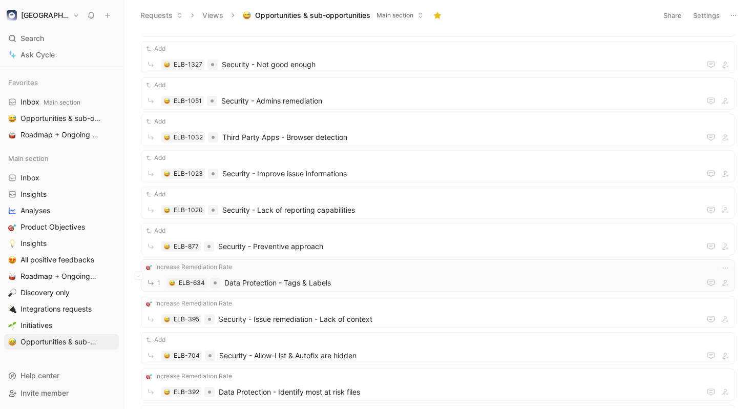
scroll to position [1790, 0]
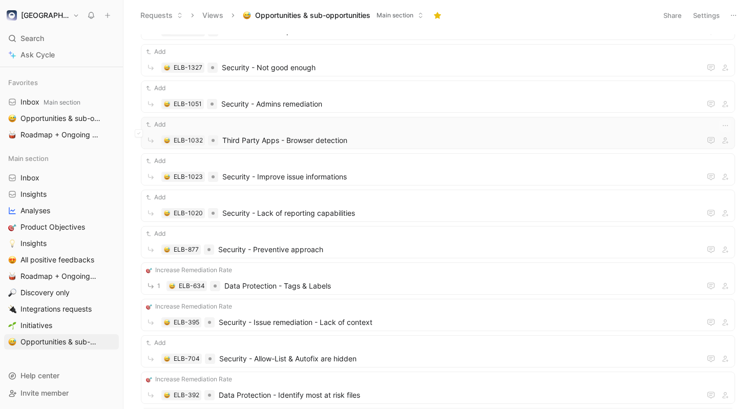
click at [398, 134] on span "Third Party Apps - Browser detection" at bounding box center [459, 140] width 474 height 12
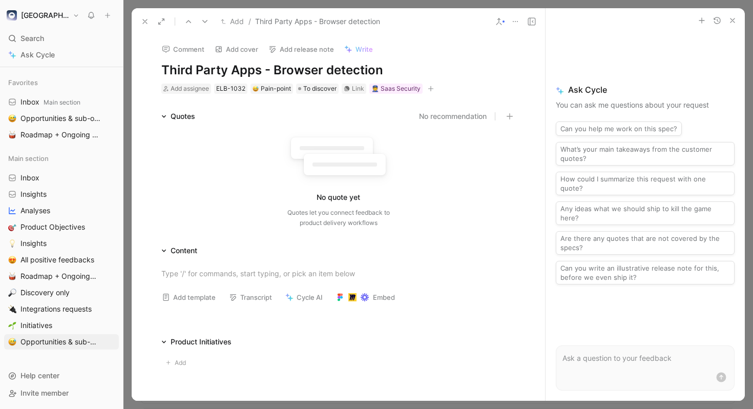
click at [147, 19] on icon at bounding box center [145, 21] width 8 height 8
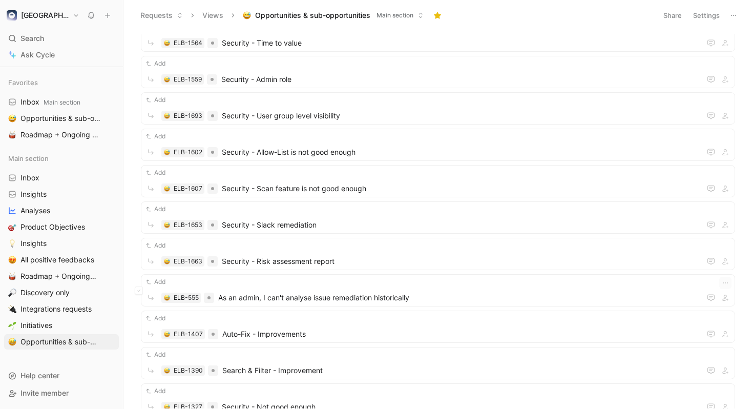
scroll to position [1452, 0]
click at [376, 213] on div "Add" at bounding box center [437, 208] width 587 height 10
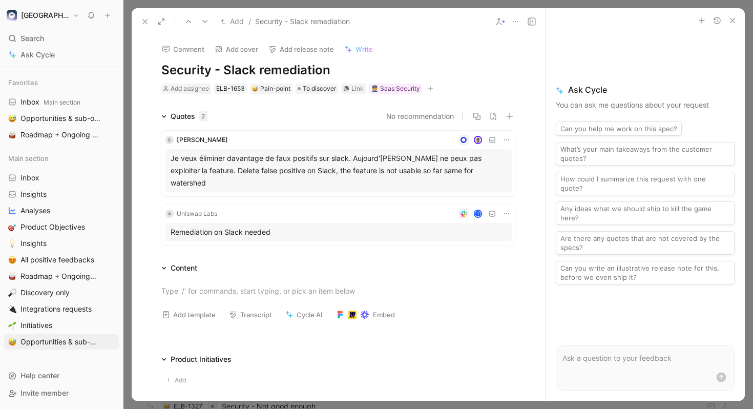
click at [504, 137] on icon at bounding box center [506, 140] width 8 height 8
click at [486, 158] on span "Edit property" at bounding box center [475, 158] width 44 height 9
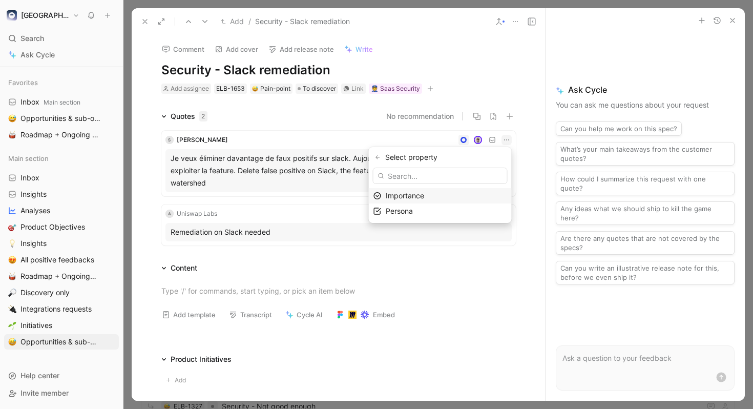
click at [383, 158] on button "button" at bounding box center [378, 157] width 10 height 10
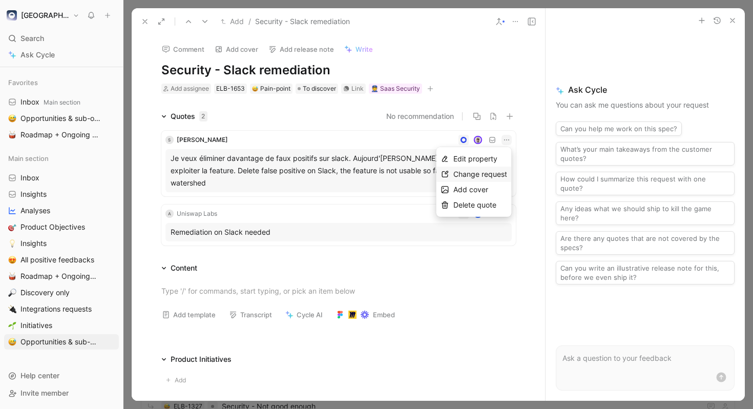
click at [459, 176] on span "Change request" at bounding box center [480, 173] width 54 height 9
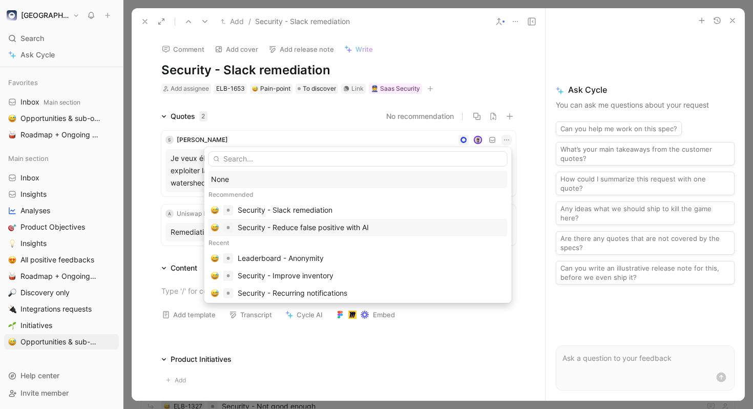
click at [372, 223] on div "Security - Reduce false positive with AI" at bounding box center [371, 227] width 267 height 12
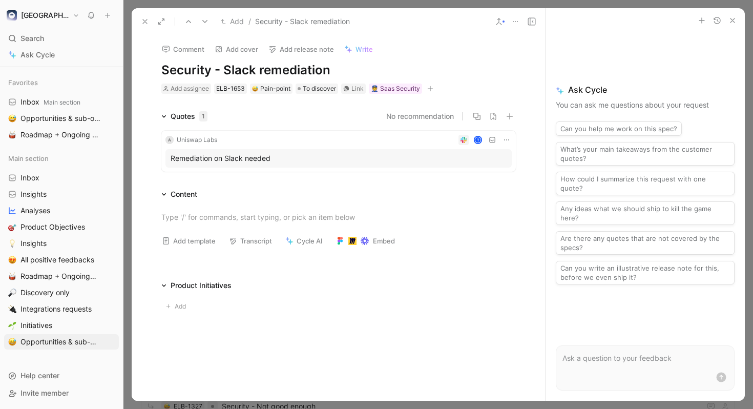
click at [145, 23] on icon at bounding box center [145, 21] width 8 height 8
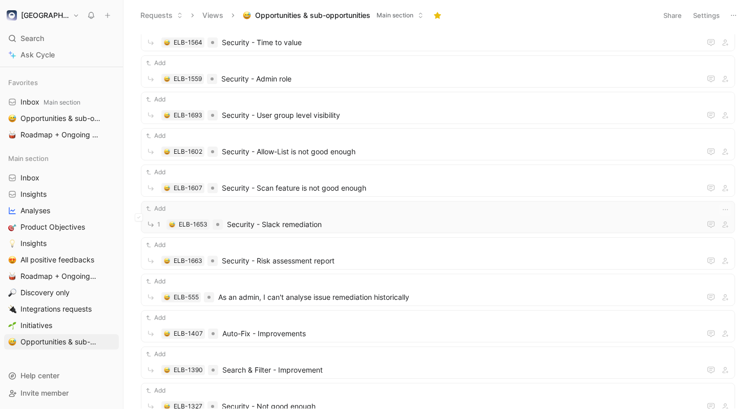
scroll to position [1440, 0]
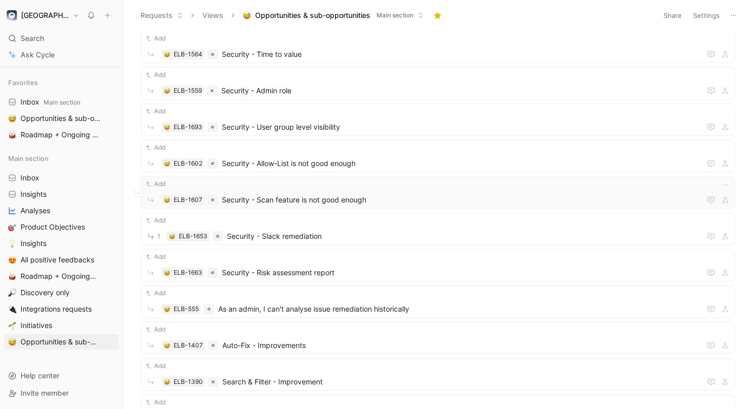
click at [404, 195] on span "Security - Scan feature is not good enough" at bounding box center [459, 200] width 475 height 12
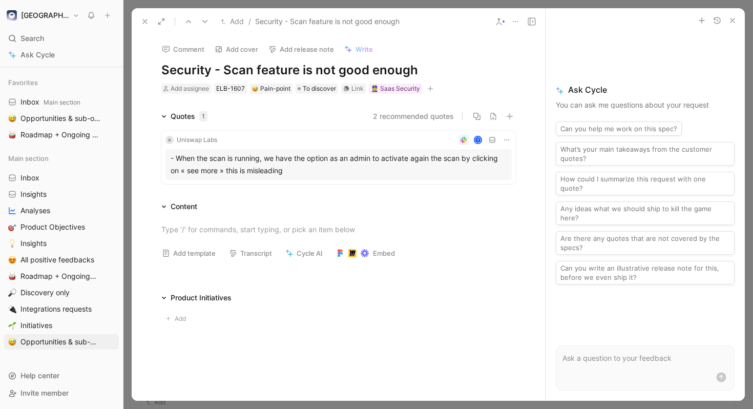
click at [420, 115] on button "2 recommended quotes" at bounding box center [413, 116] width 81 height 12
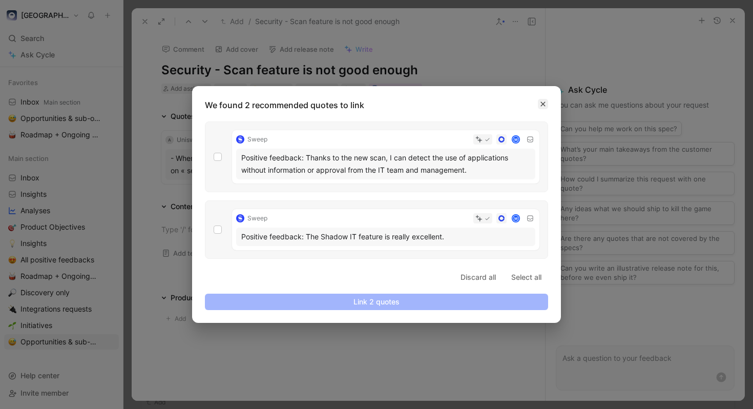
click at [541, 104] on icon "button" at bounding box center [543, 104] width 6 height 6
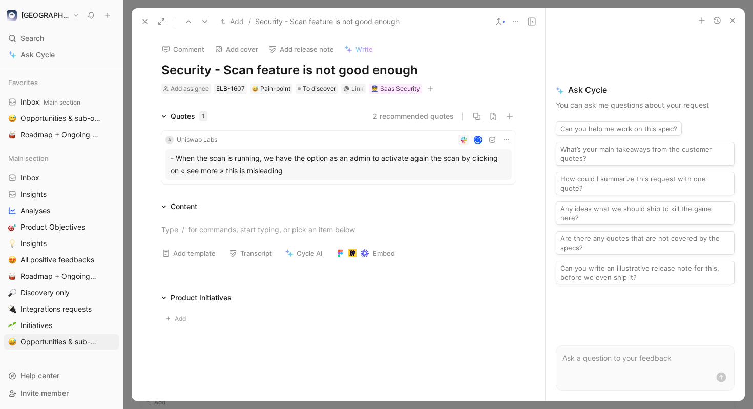
click at [505, 140] on icon at bounding box center [506, 140] width 8 height 8
click at [141, 18] on icon at bounding box center [145, 21] width 8 height 8
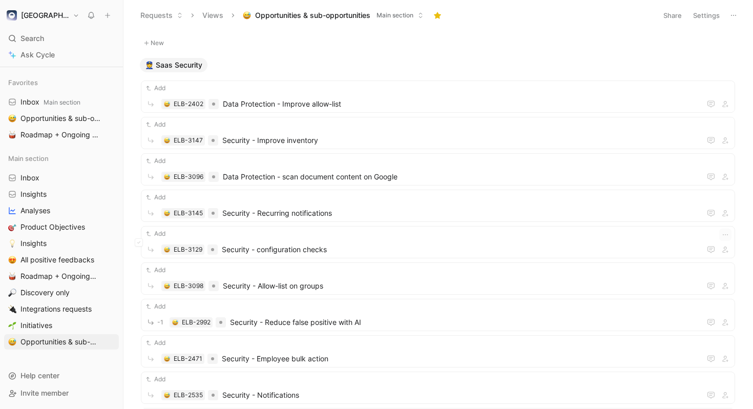
scroll to position [829, 0]
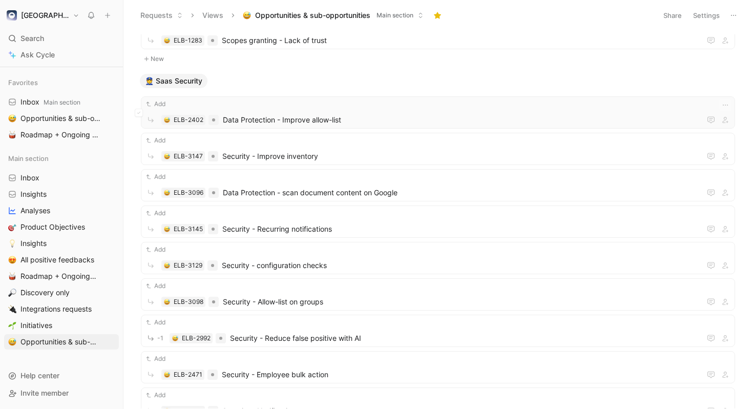
click at [450, 110] on div "Add ELB-2402 Data Protection - Improve allow-list" at bounding box center [437, 112] width 587 height 27
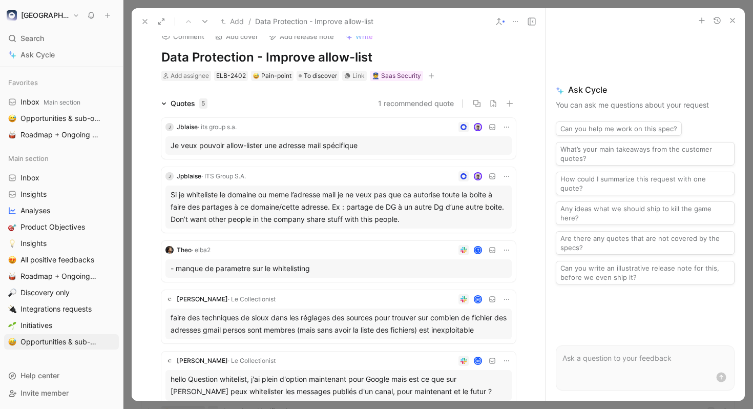
scroll to position [12, 0]
click at [505, 126] on icon at bounding box center [506, 127] width 8 height 8
click at [503, 127] on icon at bounding box center [506, 127] width 8 height 8
click at [490, 161] on span "Change request" at bounding box center [480, 161] width 54 height 9
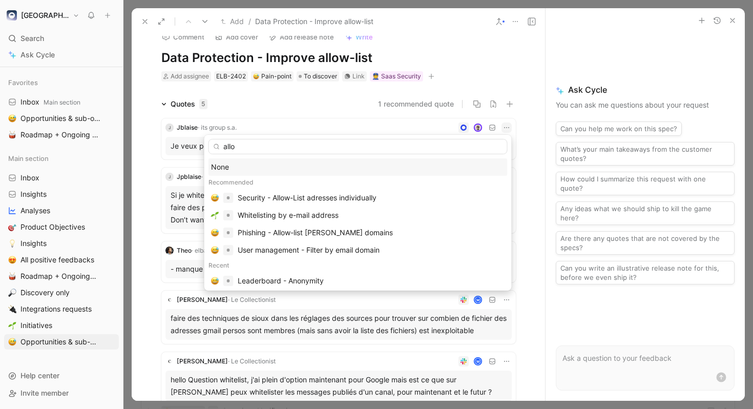
type input "allow"
click at [356, 197] on div "Security - Allow-List adresses individually" at bounding box center [307, 197] width 139 height 12
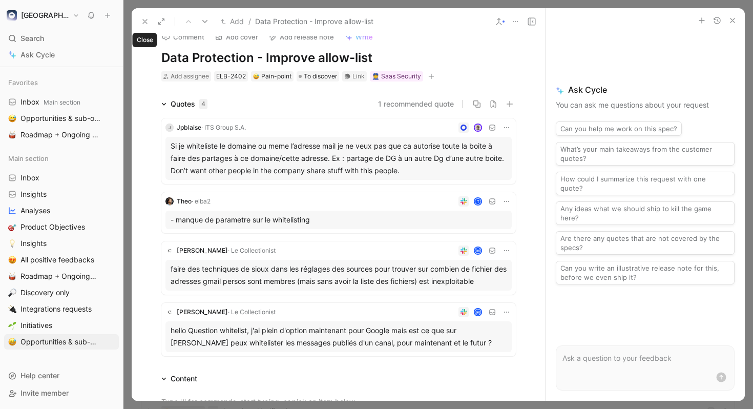
click at [142, 22] on icon at bounding box center [145, 21] width 8 height 8
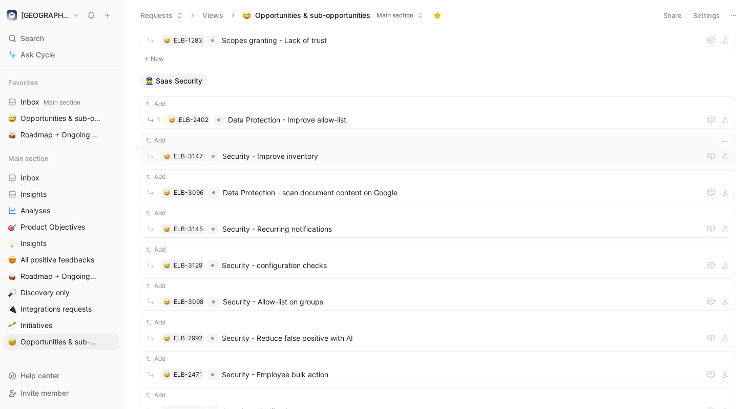
click at [378, 144] on div "Add" at bounding box center [437, 140] width 587 height 10
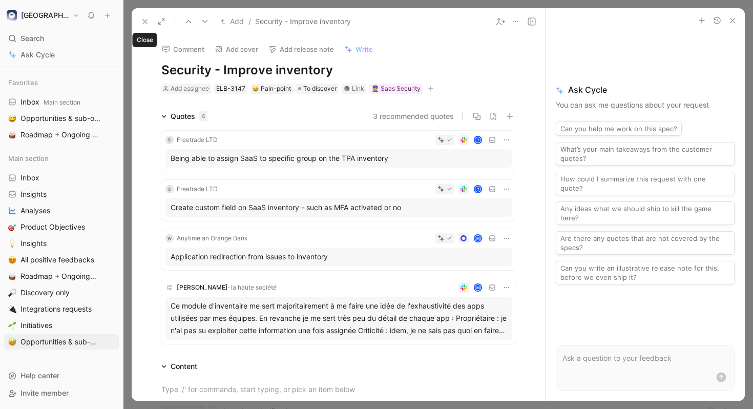
click at [145, 23] on use at bounding box center [145, 21] width 4 height 4
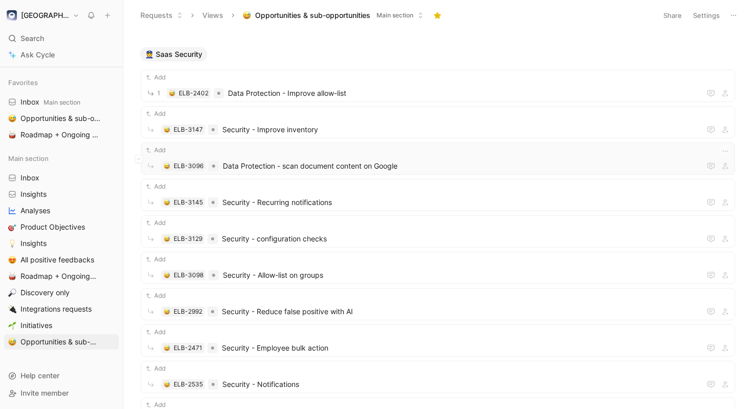
scroll to position [865, 0]
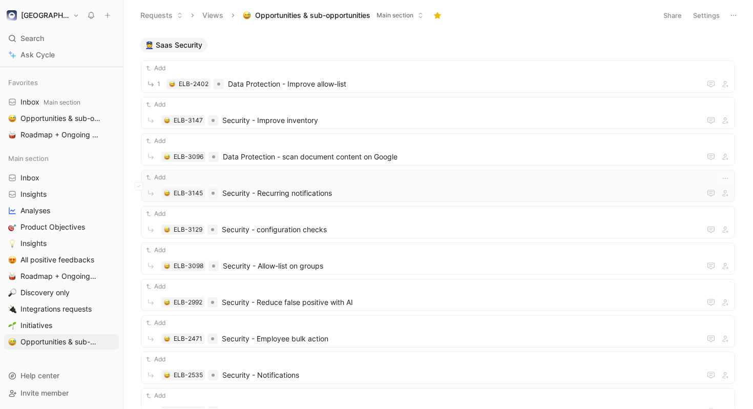
click at [391, 185] on div "Add ELB-3145 Security - Recurring notifications" at bounding box center [437, 185] width 587 height 27
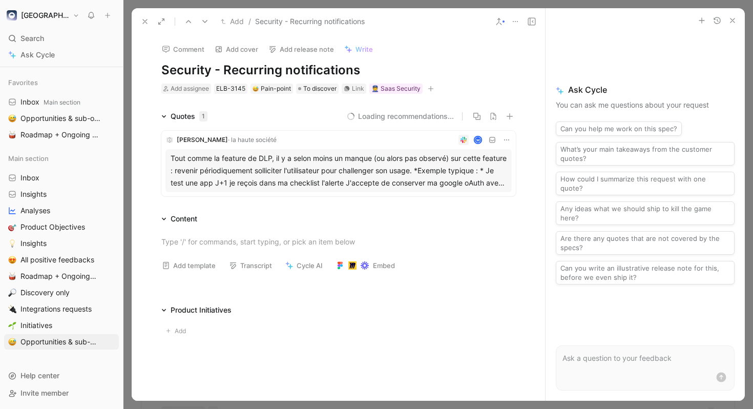
click at [363, 71] on h1 "Security - Recurring notifications" at bounding box center [338, 70] width 354 height 16
click at [145, 22] on use at bounding box center [145, 21] width 4 height 4
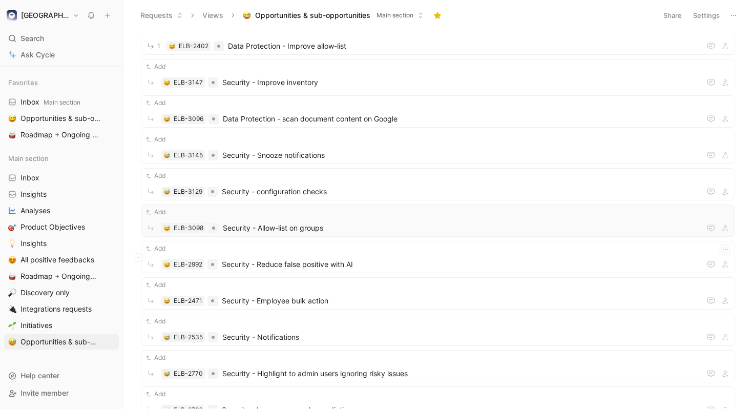
scroll to position [906, 0]
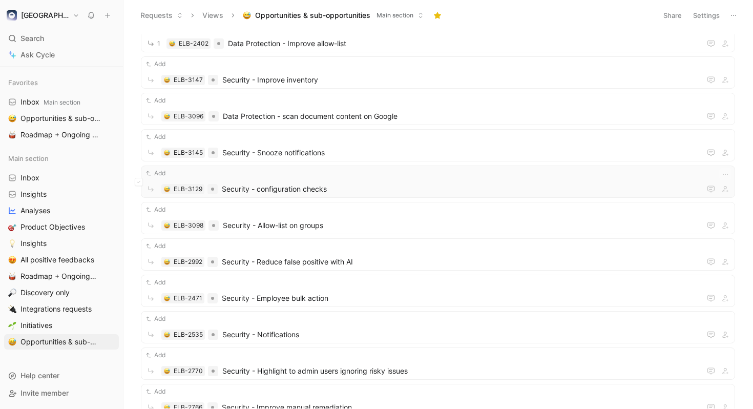
click at [366, 187] on span "Security - configuration checks" at bounding box center [459, 189] width 475 height 12
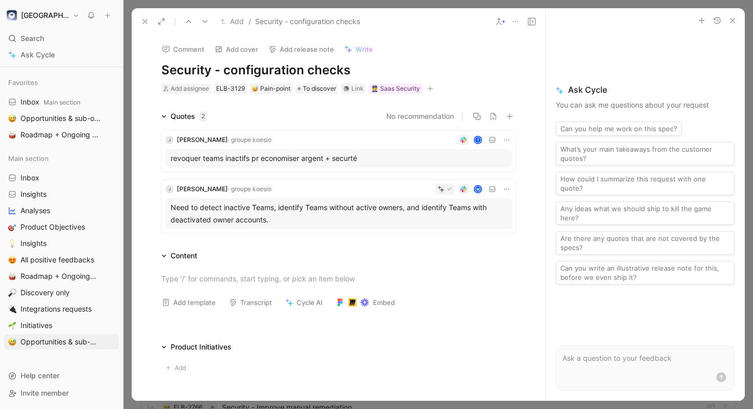
click at [228, 67] on h1 "Security - configuration checks" at bounding box center [338, 70] width 354 height 16
click at [388, 70] on h1 "Security - Configuration checks" at bounding box center [338, 70] width 354 height 16
click at [144, 22] on icon at bounding box center [145, 21] width 8 height 8
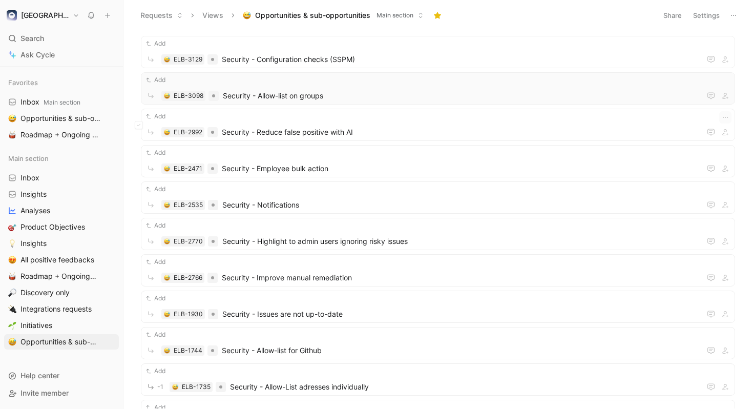
scroll to position [1038, 0]
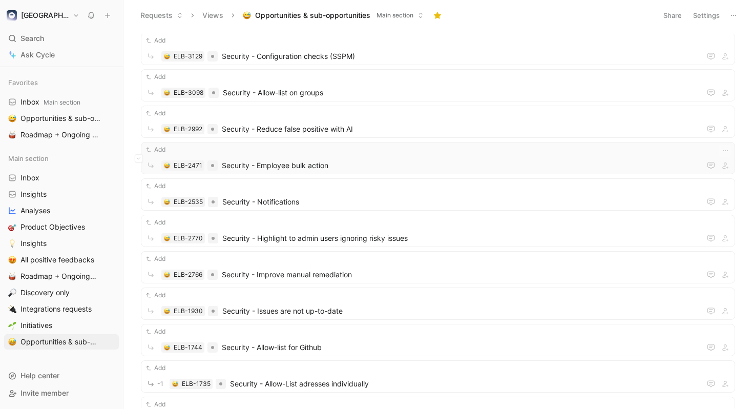
click at [409, 166] on span "Security - Employee bulk action" at bounding box center [459, 165] width 475 height 12
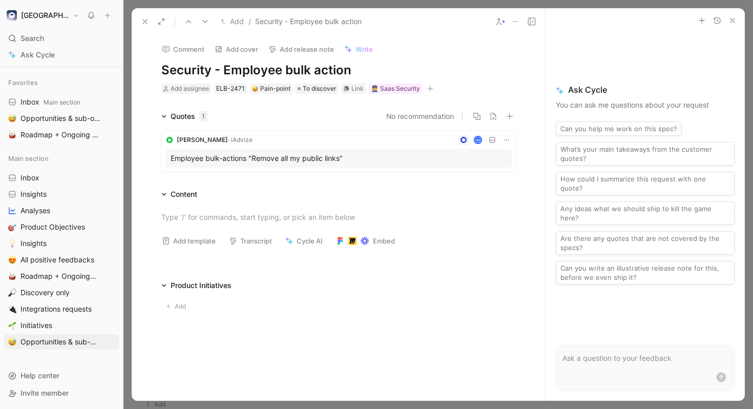
click at [144, 23] on icon at bounding box center [145, 21] width 8 height 8
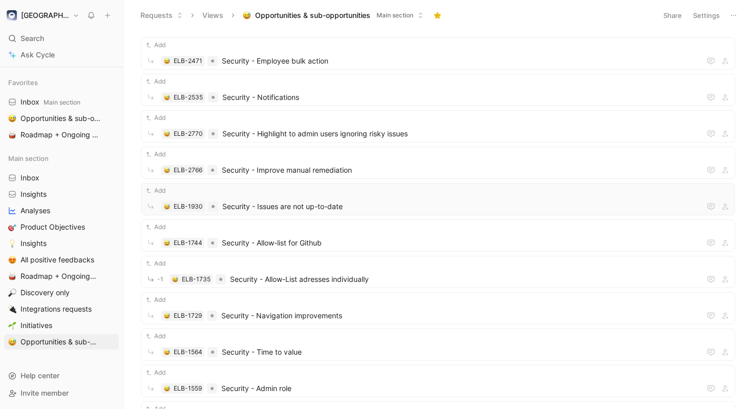
scroll to position [1145, 0]
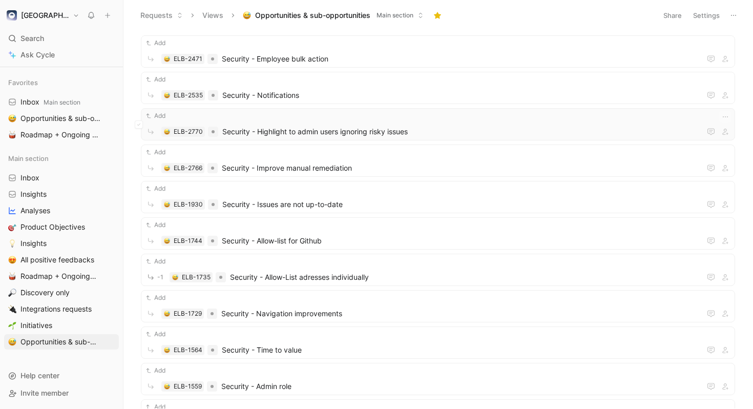
click at [429, 115] on div "Add" at bounding box center [437, 116] width 587 height 10
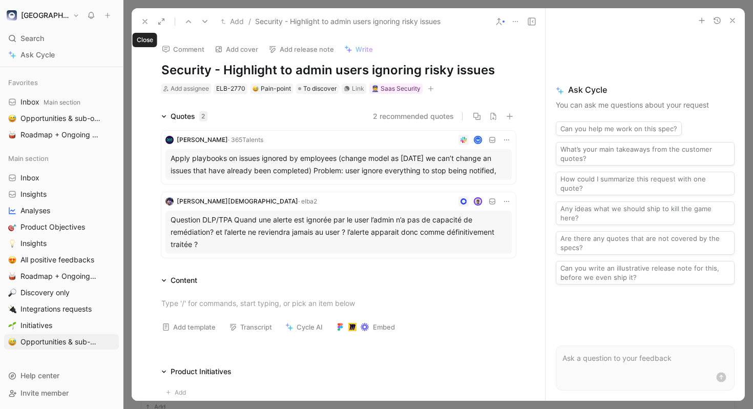
click at [147, 22] on icon at bounding box center [145, 21] width 8 height 8
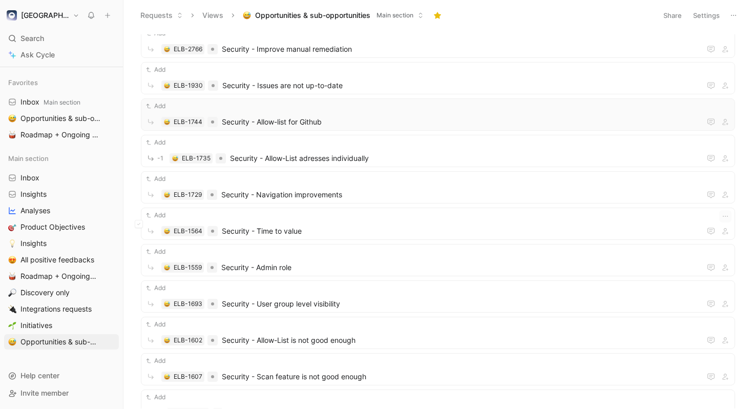
scroll to position [1270, 0]
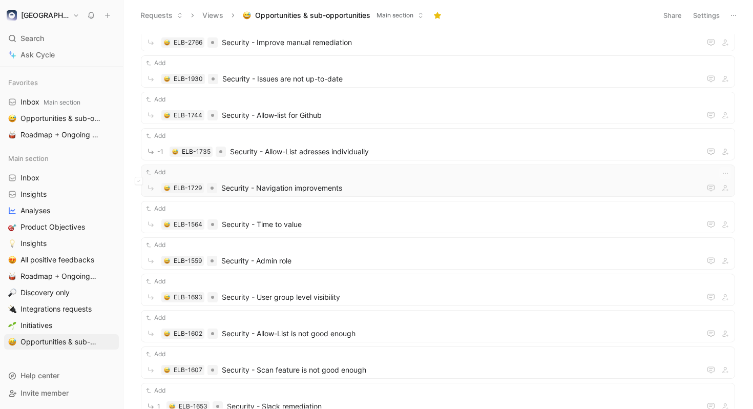
click at [484, 168] on div "Add" at bounding box center [437, 172] width 587 height 10
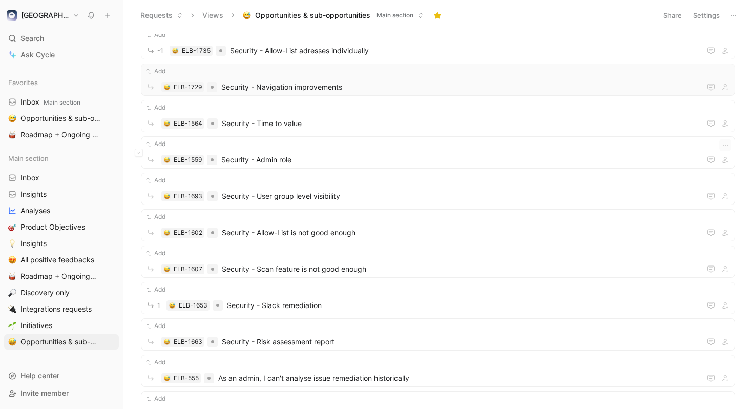
scroll to position [1392, 0]
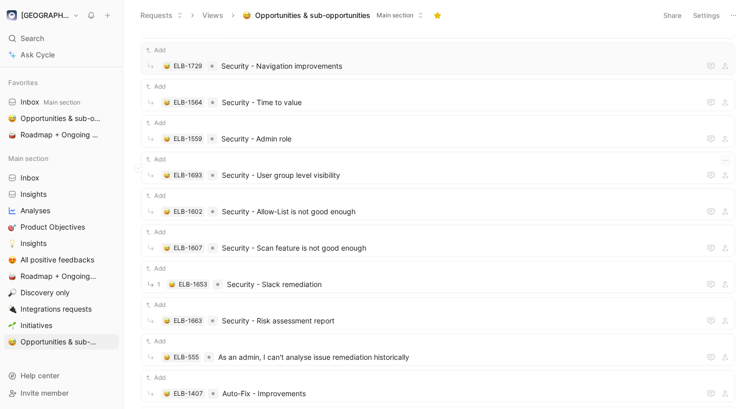
click at [488, 176] on span "Security - User group level visibility" at bounding box center [459, 175] width 475 height 12
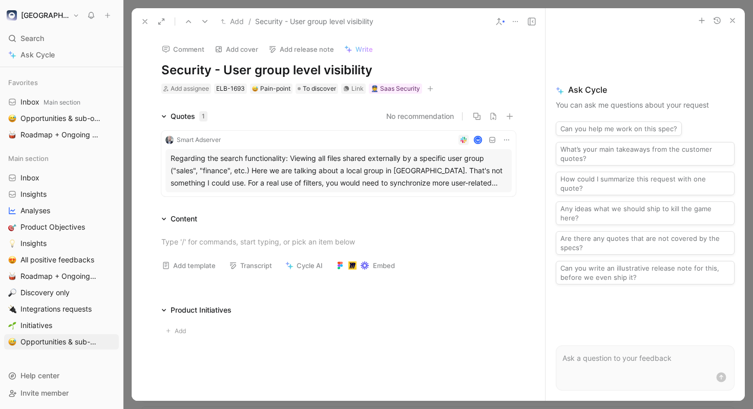
click at [464, 181] on div "Regarding the search functionality: Viewing all files shared externally by a sp…" at bounding box center [338, 170] width 336 height 37
click at [143, 17] on icon at bounding box center [145, 21] width 8 height 8
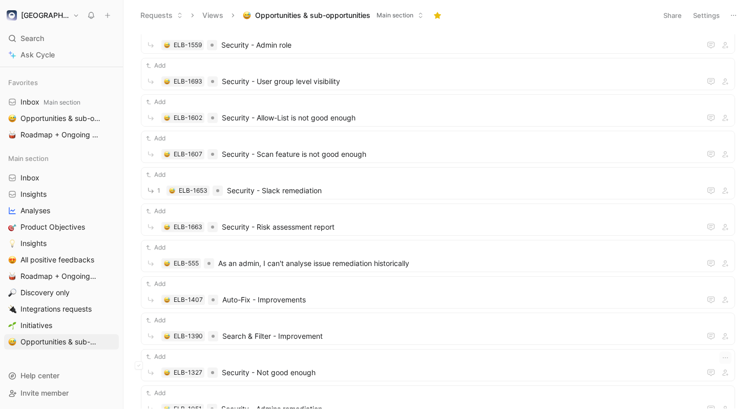
scroll to position [1524, 0]
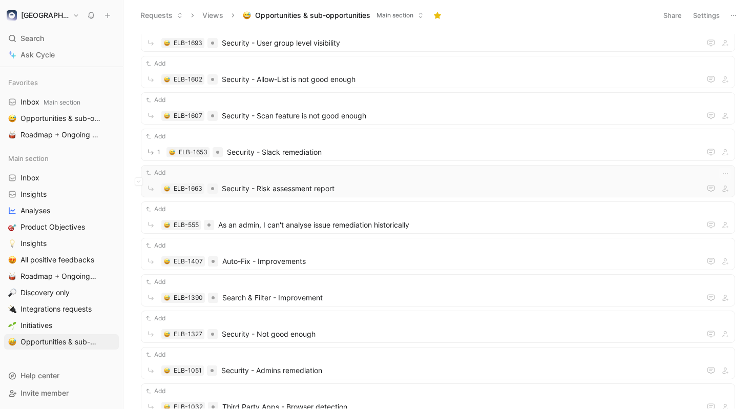
click at [454, 195] on div "Add ELB-1663 Security - Risk assessment report" at bounding box center [438, 181] width 594 height 32
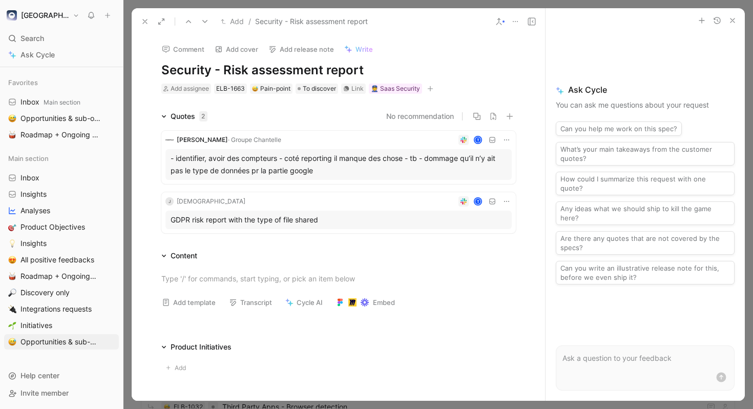
click at [508, 140] on icon at bounding box center [506, 139] width 5 height 1
click at [484, 160] on span "Edit property" at bounding box center [475, 158] width 44 height 9
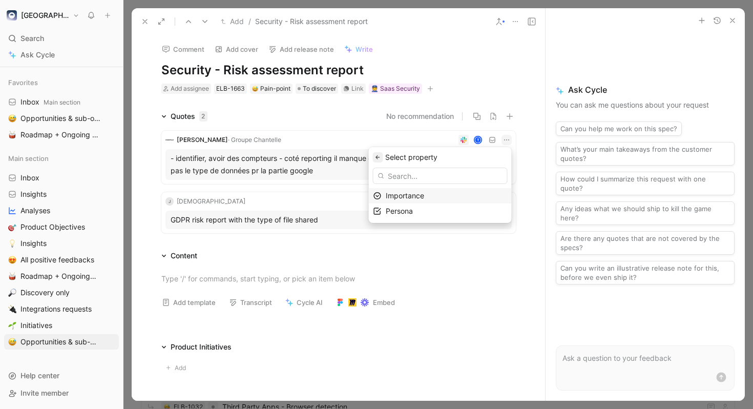
click at [379, 157] on icon "button" at bounding box center [377, 157] width 4 height 4
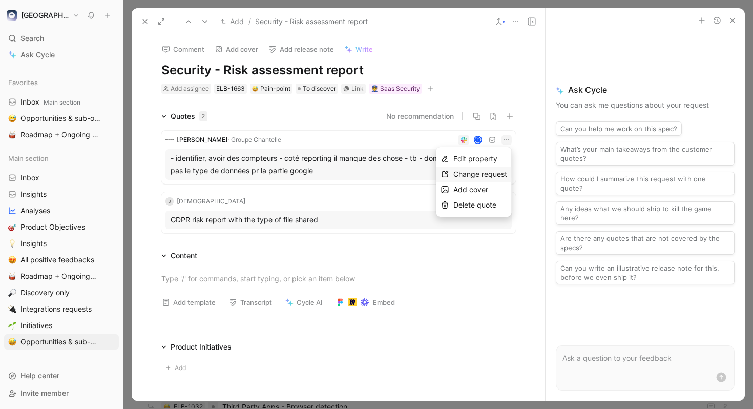
click at [469, 175] on span "Change request" at bounding box center [480, 173] width 54 height 9
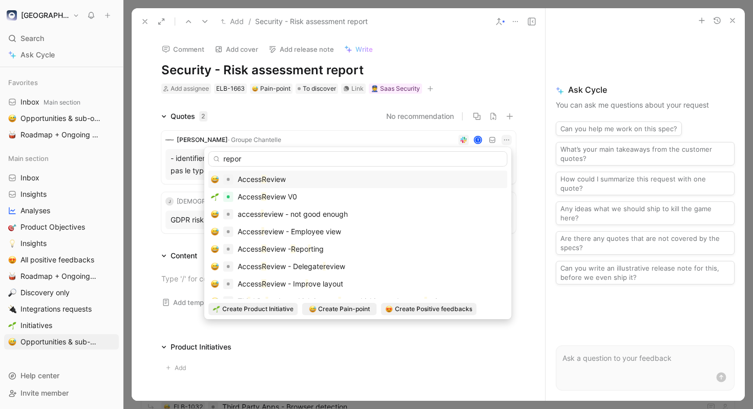
type input "report"
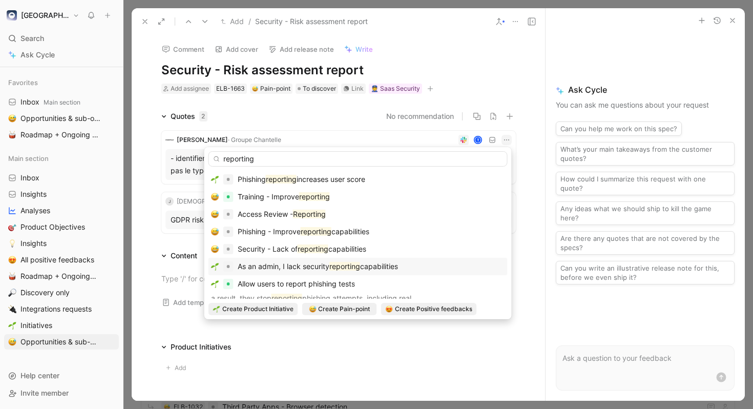
scroll to position [8, 0]
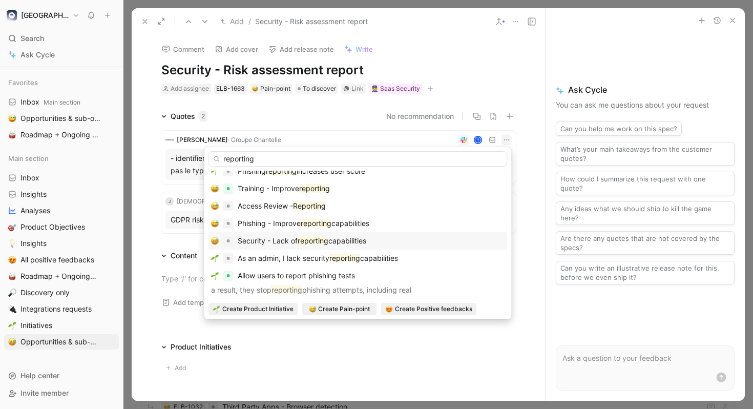
type input "reporting"
click at [414, 245] on div "Security - Lack of reporting capabilities" at bounding box center [358, 240] width 294 height 12
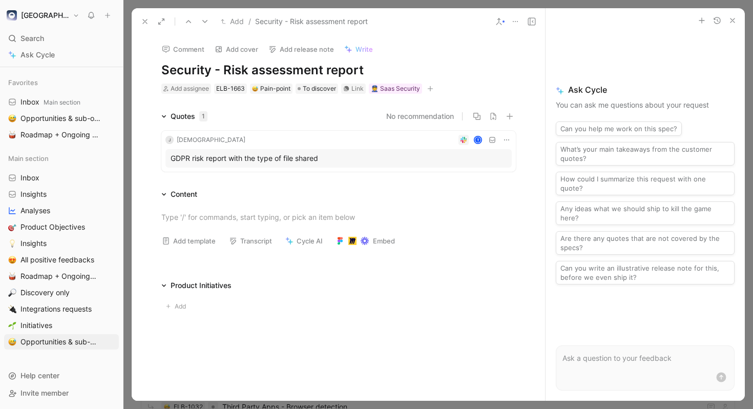
click at [509, 138] on icon at bounding box center [506, 140] width 8 height 8
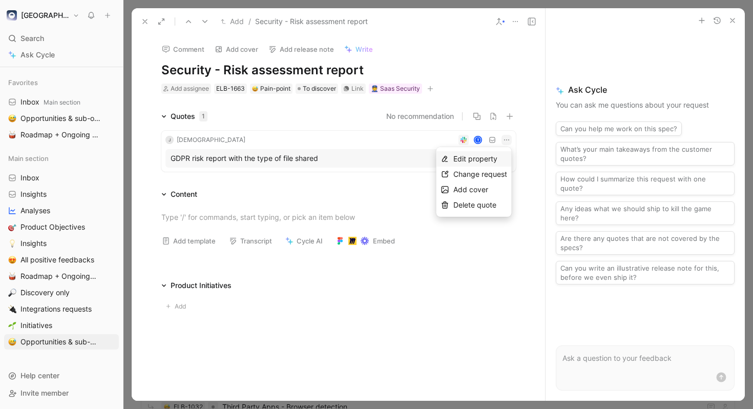
click at [480, 159] on span "Edit property" at bounding box center [475, 158] width 44 height 9
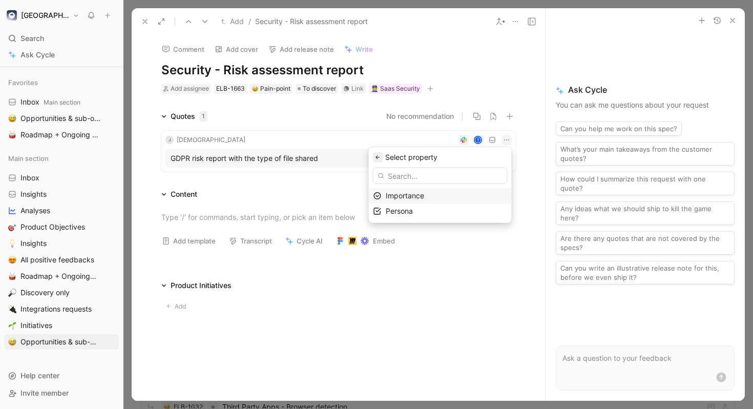
click at [379, 156] on icon "button" at bounding box center [377, 157] width 4 height 4
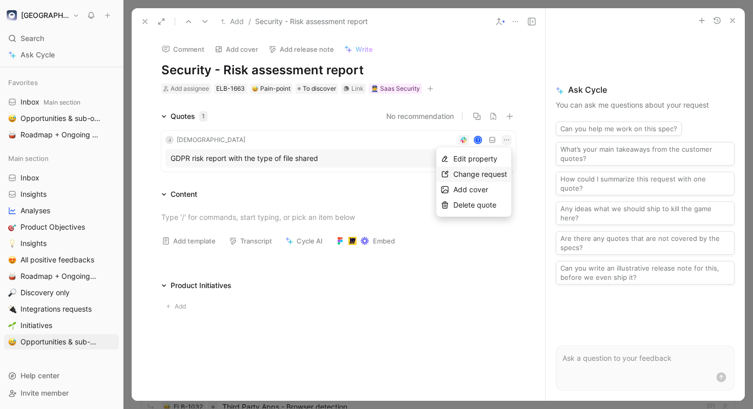
click at [477, 173] on span "Change request" at bounding box center [480, 173] width 54 height 9
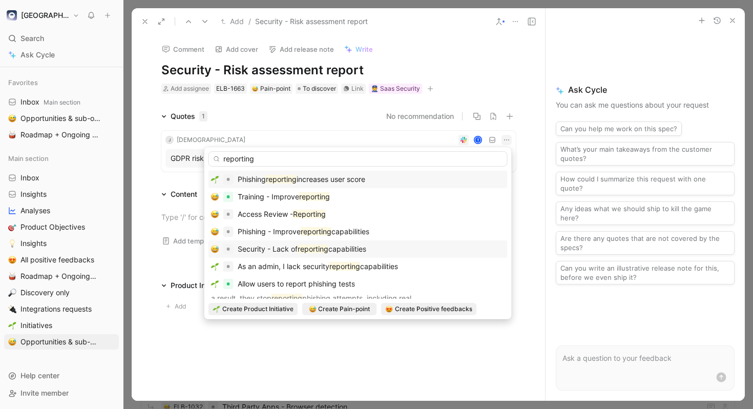
type input "reporting"
click at [353, 248] on span "capabilities" at bounding box center [347, 248] width 38 height 9
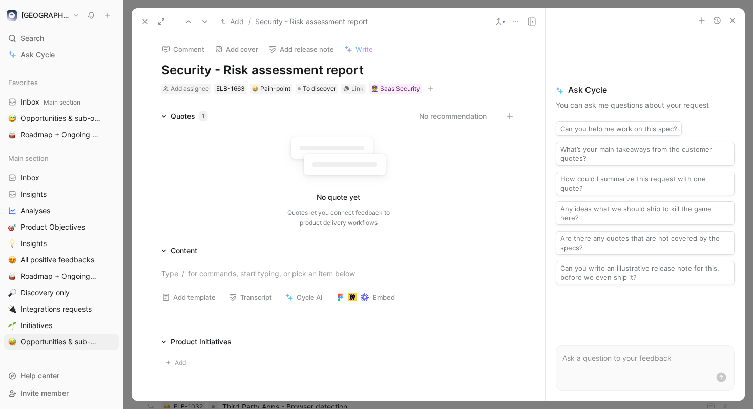
click at [488, 230] on div "No quote yet Quotes let you connect feedback to product delivery workflows" at bounding box center [338, 177] width 354 height 110
click at [519, 17] on icon at bounding box center [515, 21] width 8 height 8
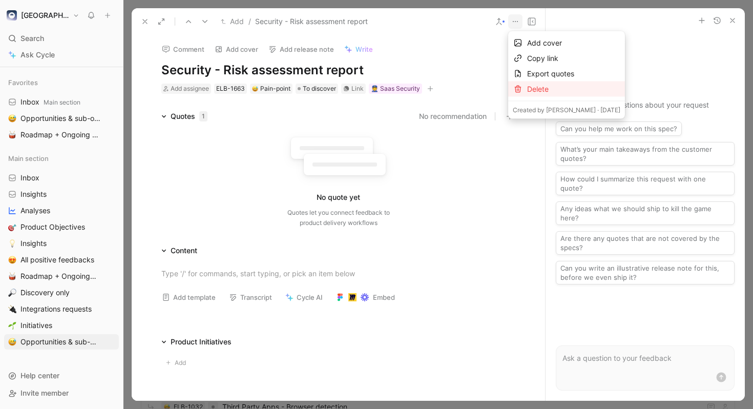
click at [546, 86] on div "Delete" at bounding box center [573, 89] width 93 height 12
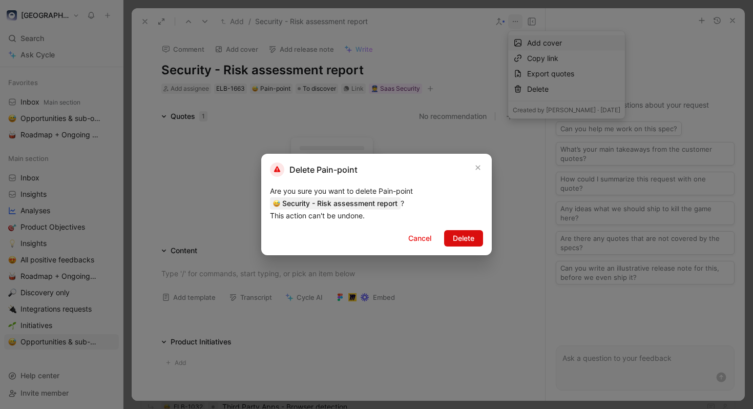
click at [470, 234] on span "Delete" at bounding box center [464, 238] width 22 height 12
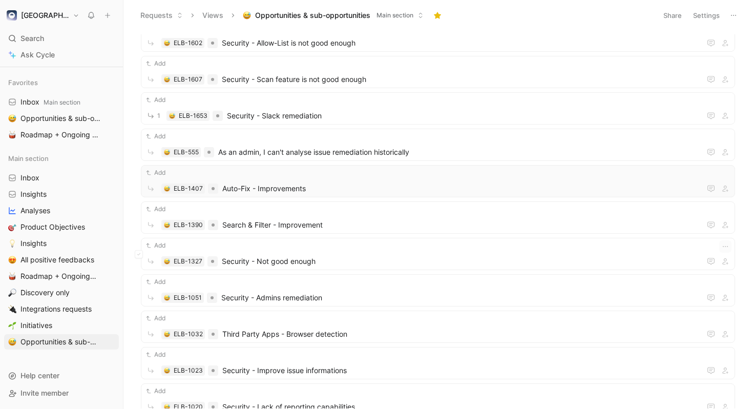
scroll to position [1605, 0]
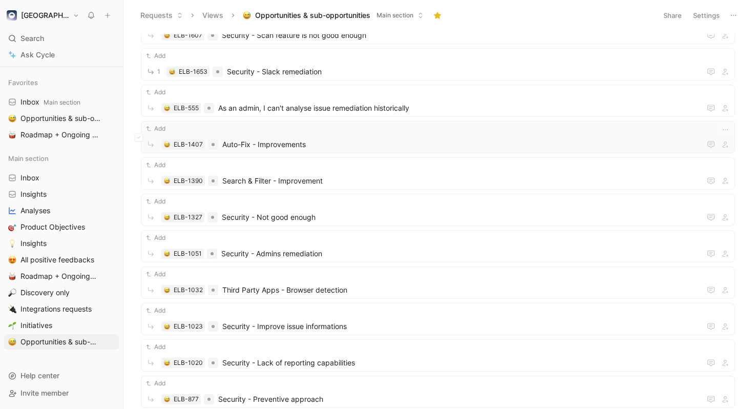
click at [358, 142] on span "Auto-Fix - Improvements" at bounding box center [459, 144] width 474 height 12
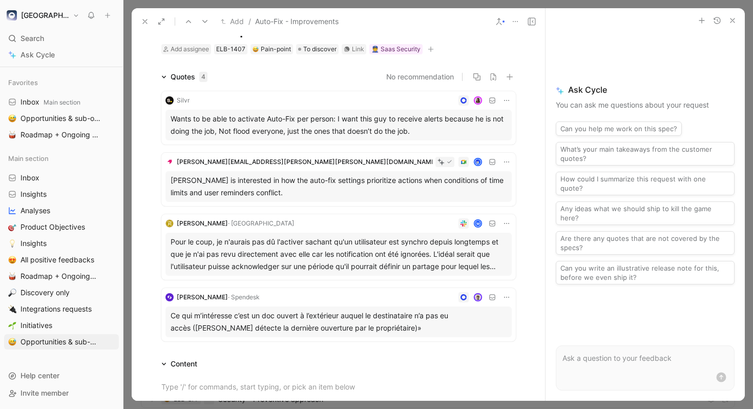
scroll to position [40, 0]
click at [507, 99] on icon at bounding box center [506, 100] width 8 height 8
click at [488, 130] on span "Change request" at bounding box center [480, 134] width 54 height 9
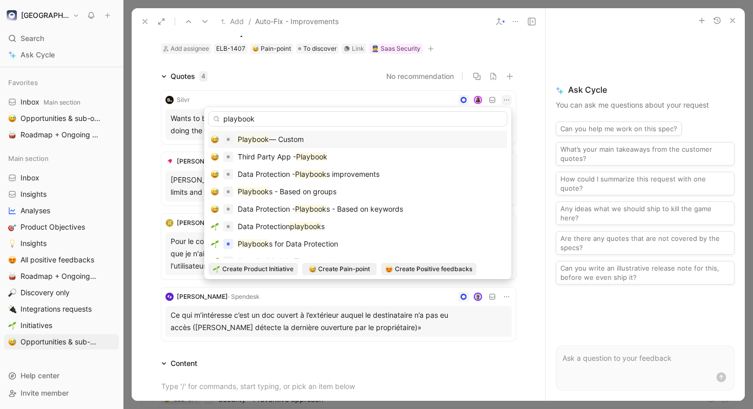
type input "playbook"
click at [371, 137] on div "Playbook — Custom" at bounding box center [358, 139] width 294 height 12
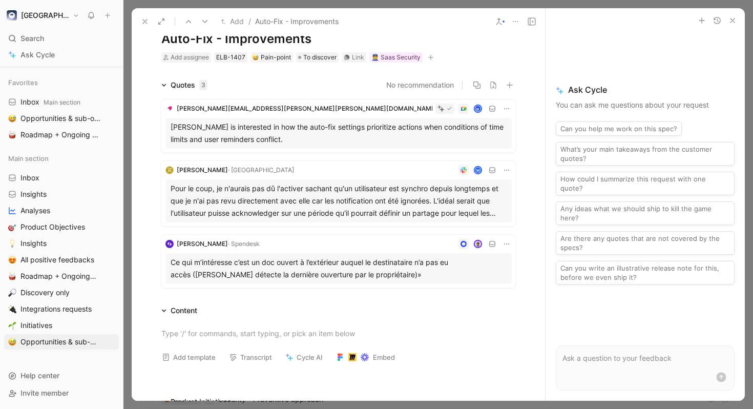
scroll to position [25, 0]
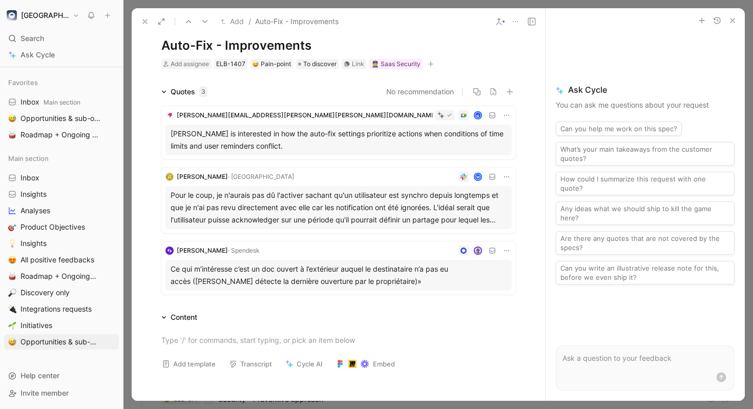
click at [507, 114] on icon at bounding box center [506, 115] width 8 height 8
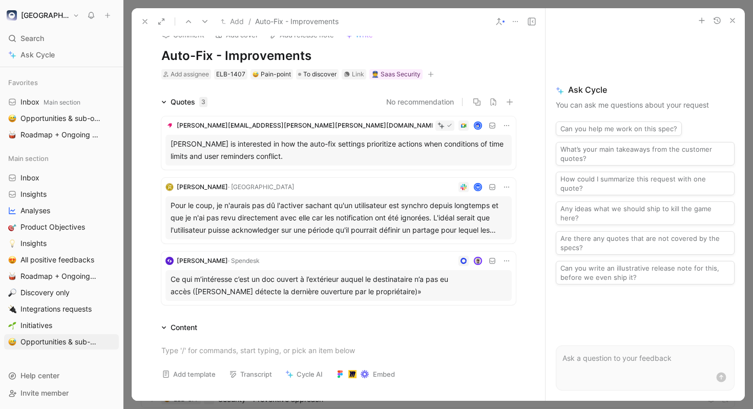
scroll to position [10, 0]
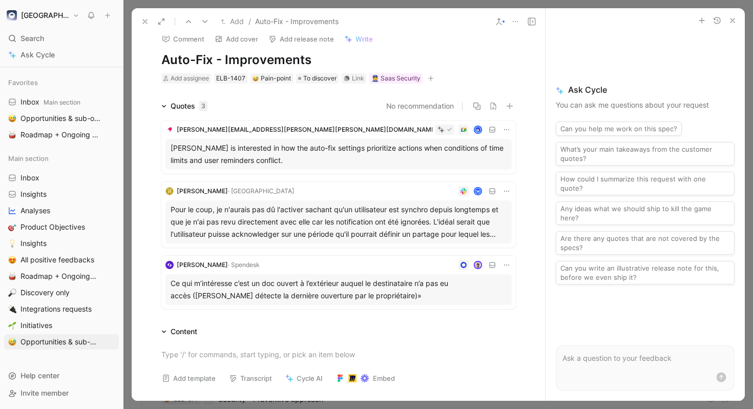
click at [506, 125] on icon at bounding box center [506, 129] width 8 height 8
click at [494, 148] on span "Edit property" at bounding box center [475, 148] width 44 height 9
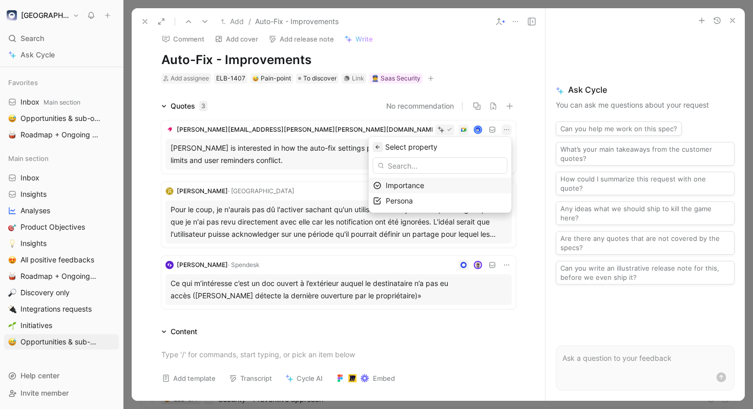
click at [379, 146] on icon "button" at bounding box center [377, 147] width 4 height 4
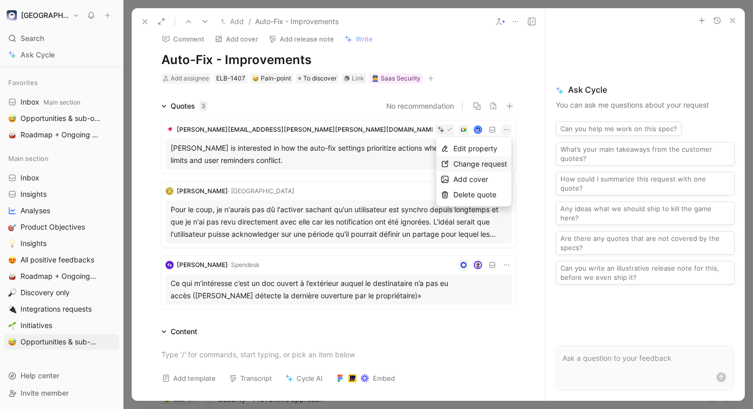
click at [464, 164] on span "Change request" at bounding box center [480, 163] width 54 height 9
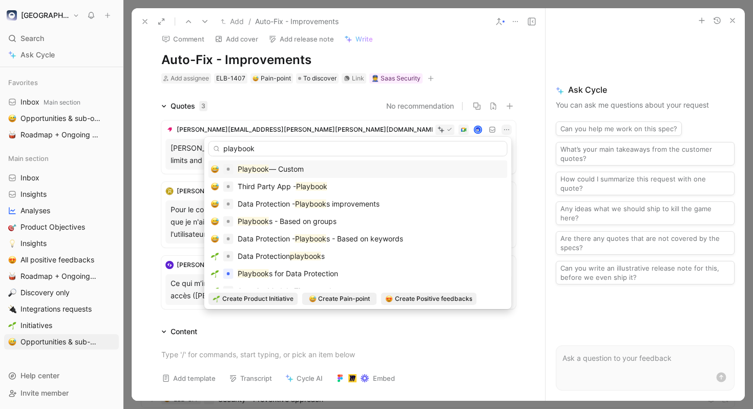
type input "playbook"
click at [347, 172] on div "Playbook — Custom" at bounding box center [358, 169] width 294 height 12
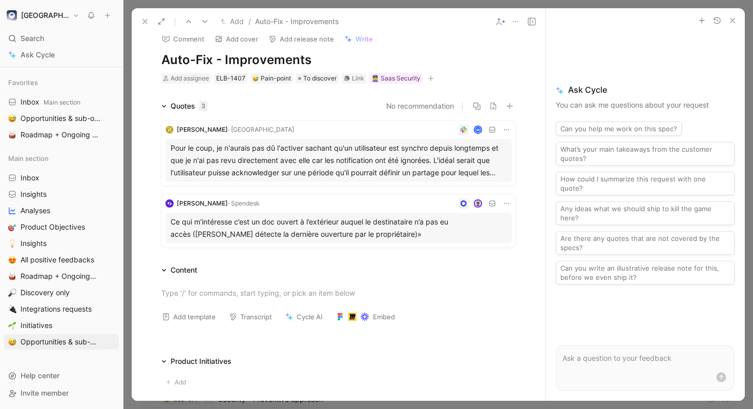
click at [509, 129] on icon at bounding box center [506, 129] width 8 height 8
click at [483, 161] on span "Change request" at bounding box center [480, 163] width 54 height 9
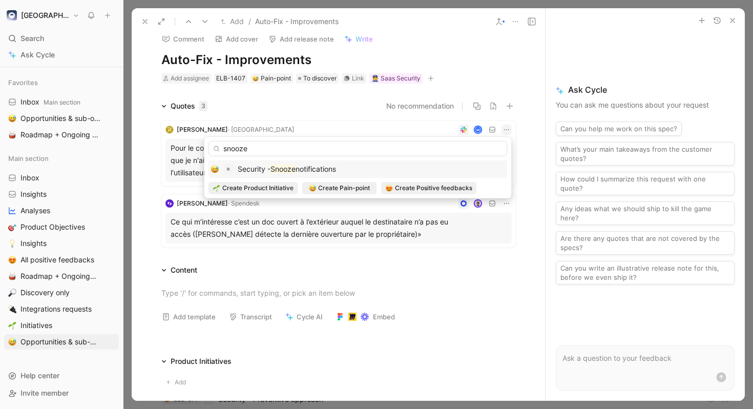
type input "snooze"
click at [356, 175] on div "Security - Snooze notifications" at bounding box center [357, 168] width 299 height 17
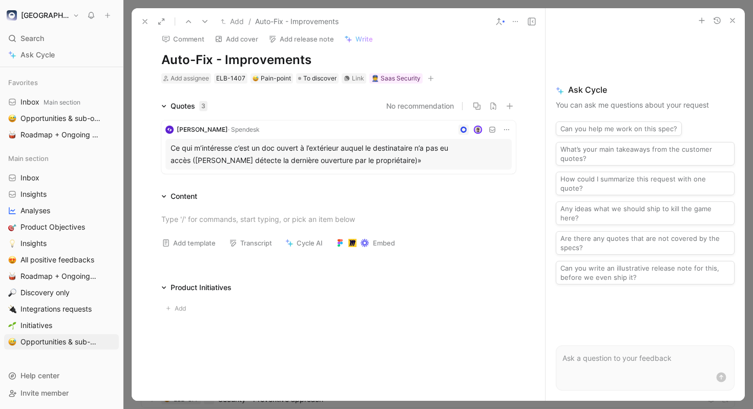
click at [508, 131] on icon at bounding box center [506, 129] width 8 height 8
click at [508, 128] on icon at bounding box center [506, 129] width 8 height 8
click at [486, 159] on div "Change request" at bounding box center [480, 164] width 54 height 12
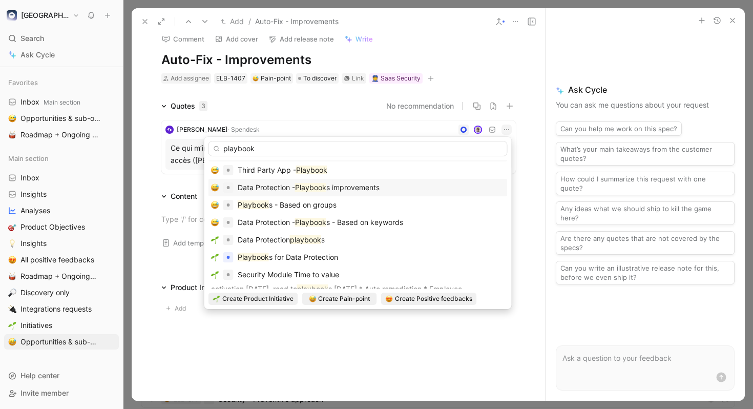
scroll to position [0, 0]
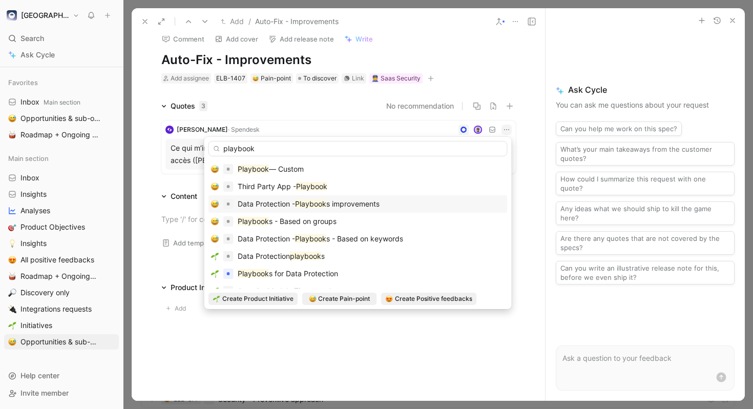
type input "playbook"
click at [411, 208] on div "Data Protection - Playbook s improvements" at bounding box center [358, 204] width 294 height 12
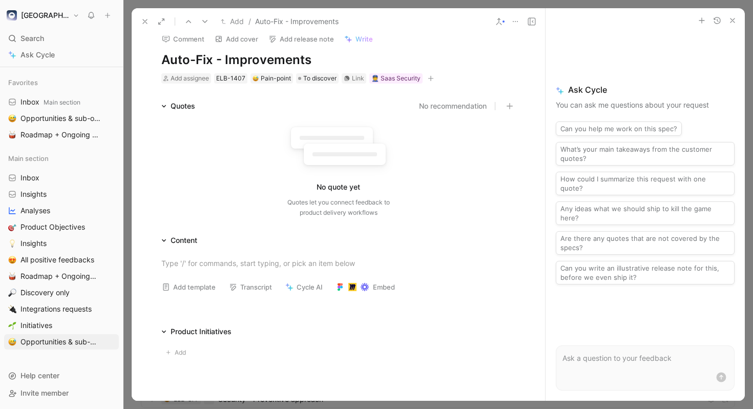
click at [518, 20] on icon at bounding box center [515, 21] width 8 height 8
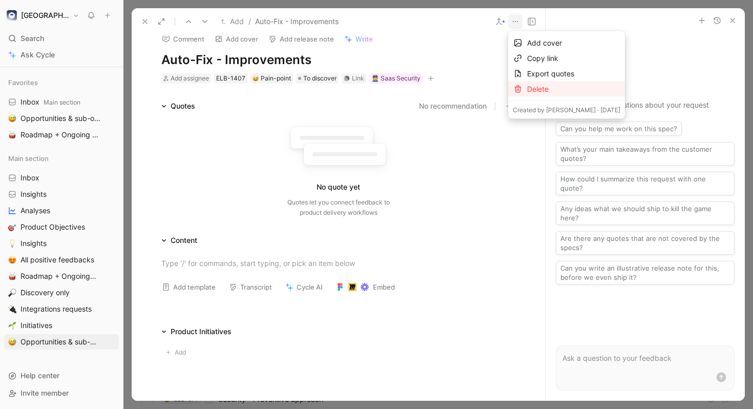
click at [552, 86] on div "Delete" at bounding box center [573, 89] width 93 height 12
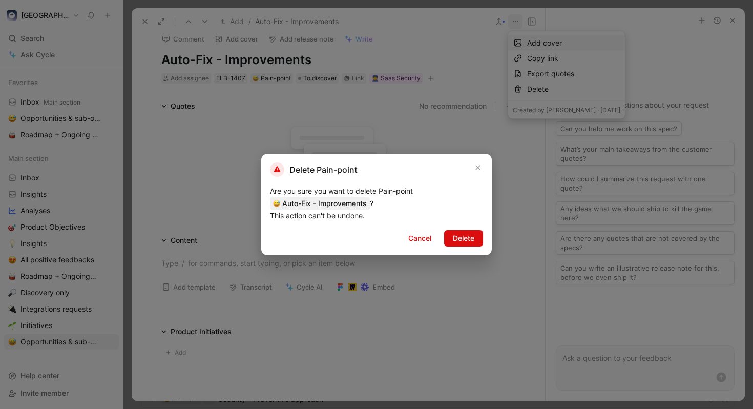
click at [457, 233] on span "Delete" at bounding box center [464, 238] width 22 height 12
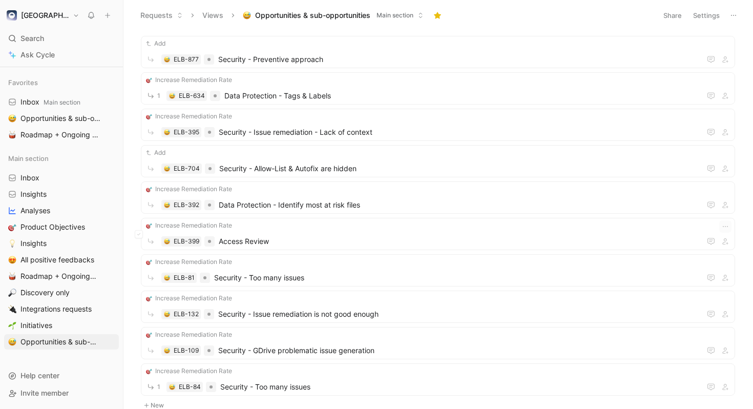
scroll to position [1911, 0]
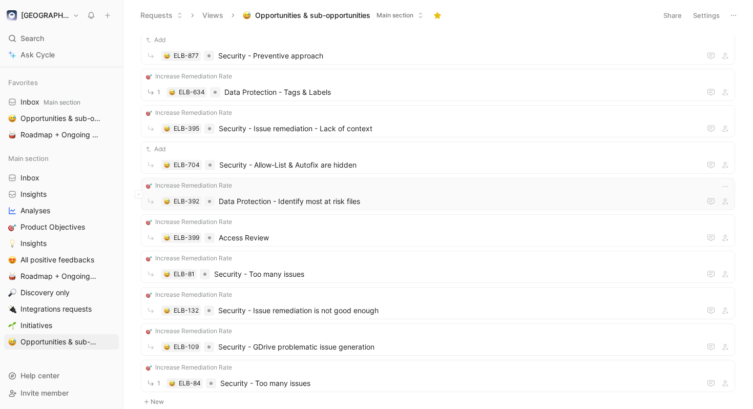
click at [414, 196] on span "Data Protection - Identify most at risk files" at bounding box center [458, 201] width 478 height 12
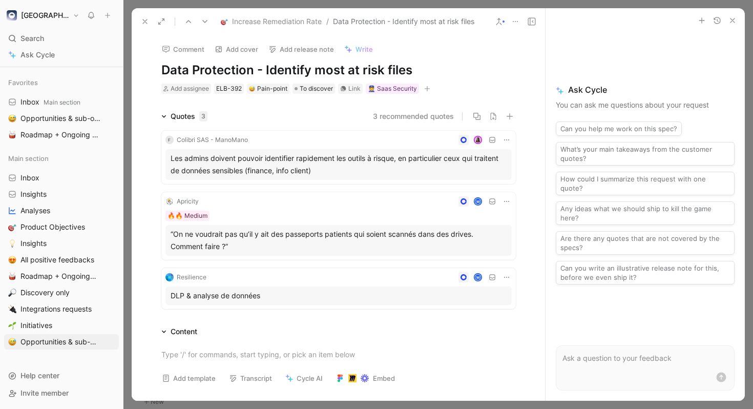
click at [433, 110] on div "Comment Add cover Add release note Write Data Protection - Identify most at ris…" at bounding box center [338, 218] width 413 height 366
click at [435, 113] on button "3 recommended quotes" at bounding box center [413, 116] width 81 height 12
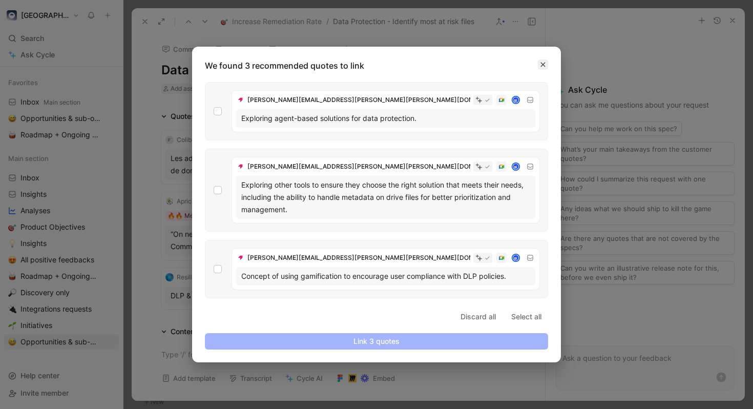
click at [542, 62] on icon "button" at bounding box center [543, 64] width 6 height 6
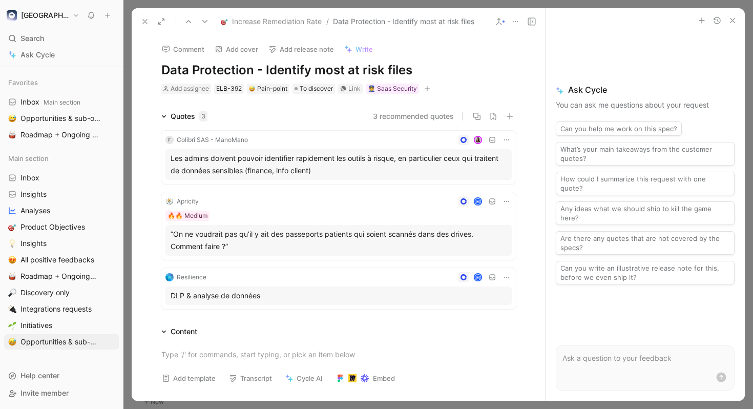
click at [146, 21] on icon at bounding box center [145, 21] width 8 height 8
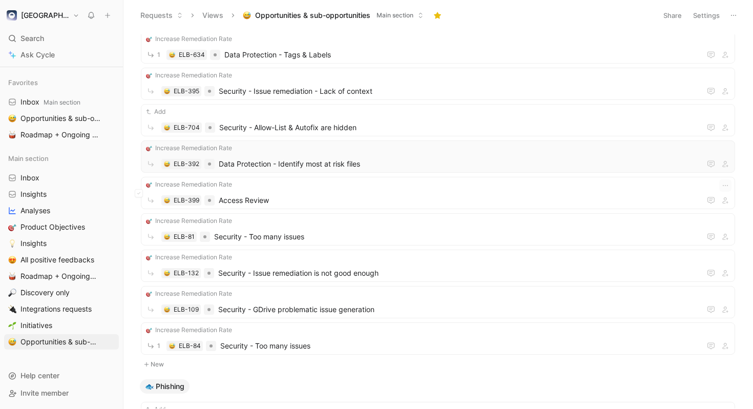
scroll to position [1995, 0]
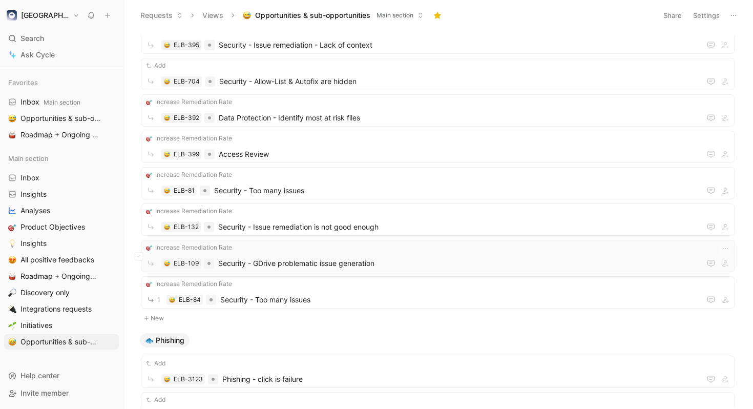
click at [384, 262] on span "Security - GDrive problematic issue generation" at bounding box center [457, 263] width 478 height 12
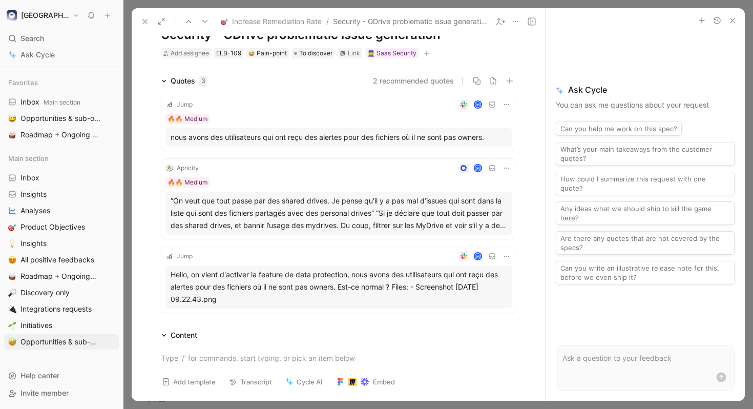
scroll to position [36, 0]
click at [144, 19] on icon at bounding box center [145, 21] width 8 height 8
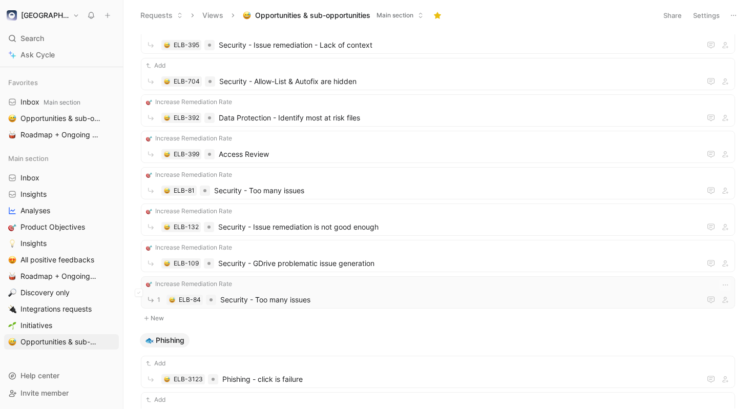
click at [373, 296] on span "Security - Too many issues" at bounding box center [458, 299] width 476 height 12
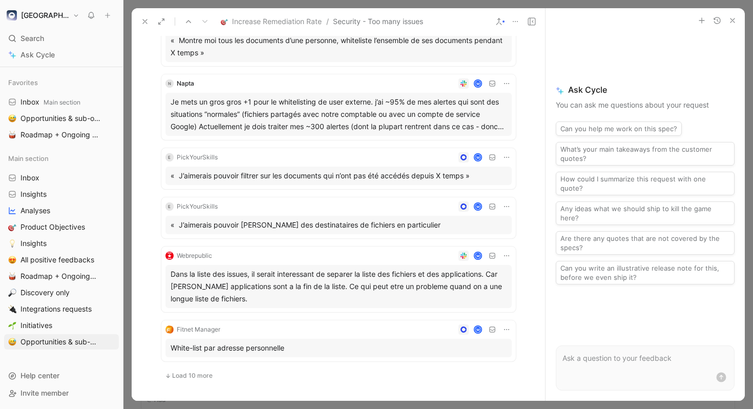
scroll to position [457, 0]
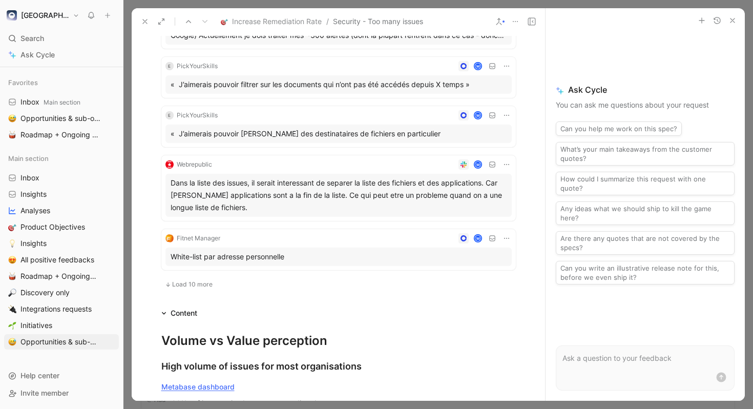
click at [505, 116] on icon at bounding box center [506, 115] width 8 height 8
click at [491, 144] on div "Change request" at bounding box center [480, 149] width 54 height 12
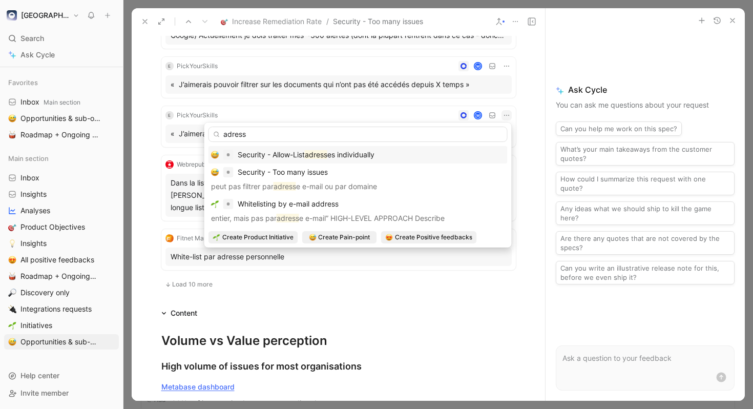
type input "adress"
click at [323, 153] on mark "adress" at bounding box center [316, 154] width 23 height 9
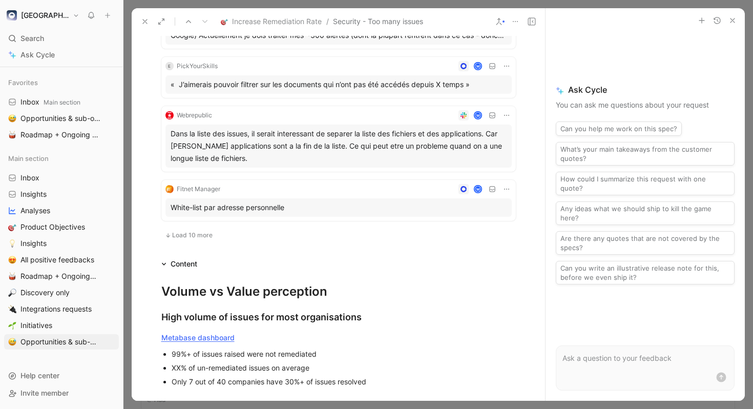
click at [197, 236] on span "Load 10 more" at bounding box center [192, 235] width 40 height 8
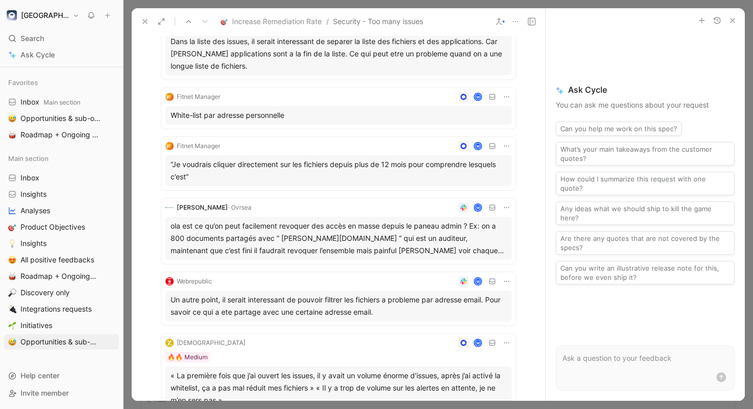
scroll to position [562, 0]
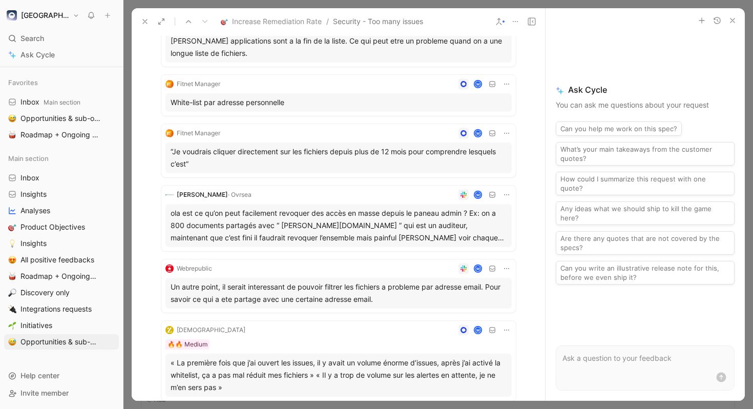
click at [503, 83] on icon at bounding box center [506, 84] width 8 height 8
click at [494, 115] on span "Change request" at bounding box center [480, 118] width 54 height 9
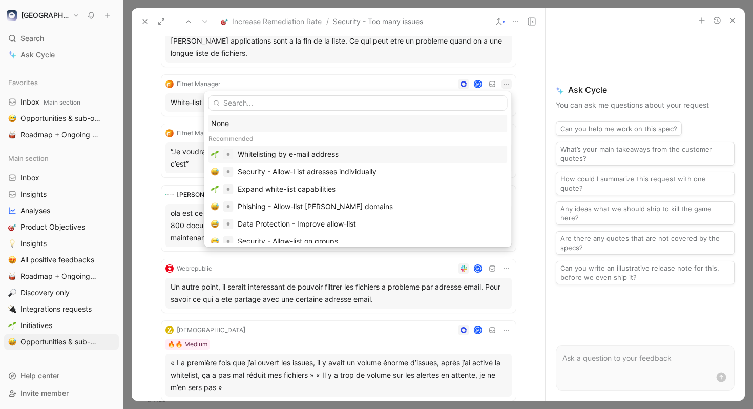
click at [402, 155] on div "Whitelisting by e-mail address" at bounding box center [371, 154] width 267 height 12
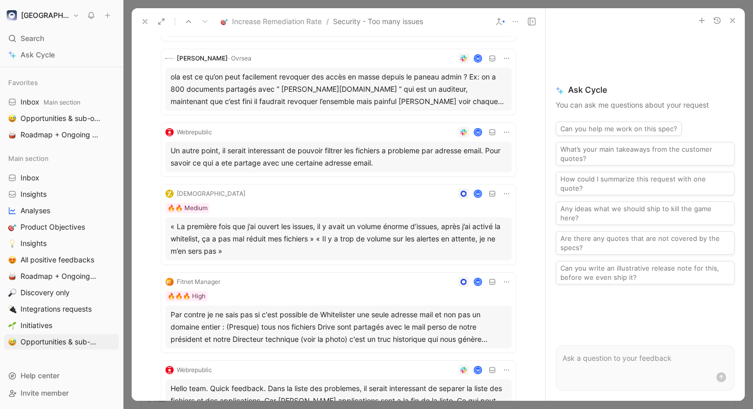
scroll to position [663, 0]
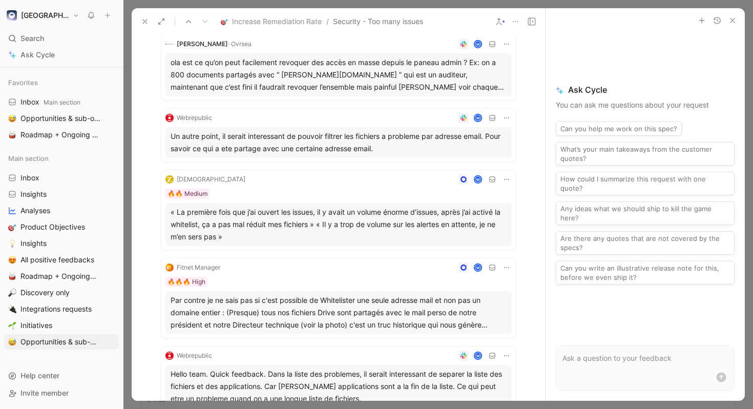
click at [504, 114] on icon at bounding box center [506, 118] width 8 height 8
click at [486, 153] on span "Change request" at bounding box center [480, 151] width 54 height 9
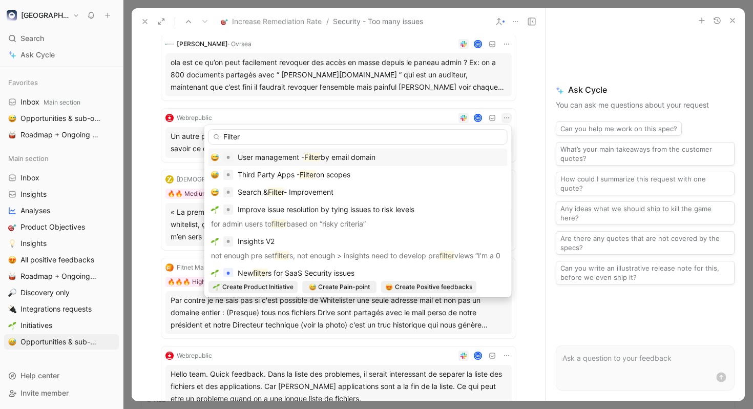
type input "Filter"
click at [422, 157] on div "User management - Filter by email domain" at bounding box center [358, 157] width 294 height 12
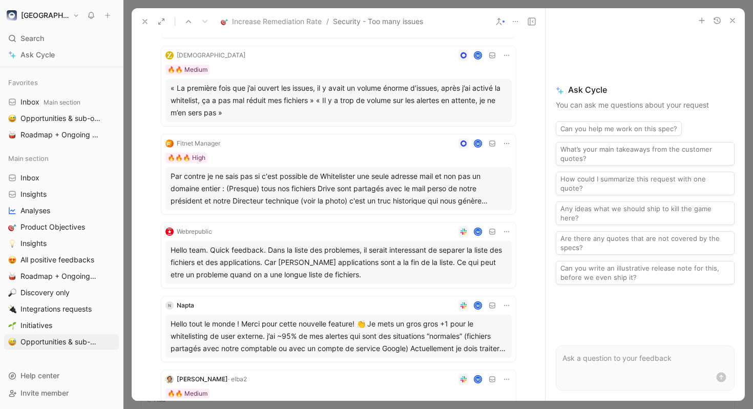
scroll to position [741, 0]
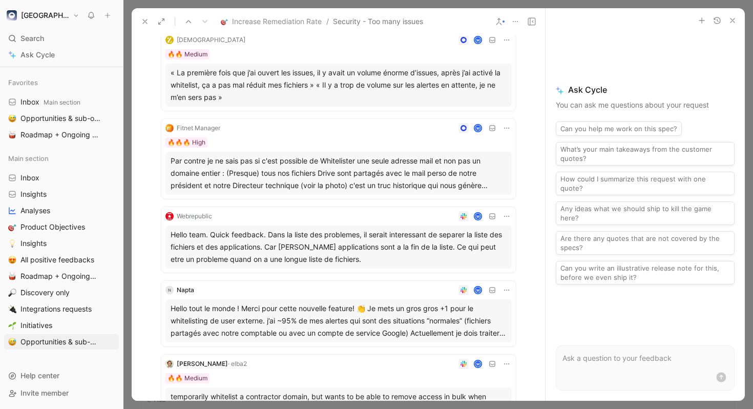
click at [504, 129] on icon at bounding box center [506, 128] width 8 height 8
click at [490, 162] on span "Change request" at bounding box center [480, 162] width 54 height 9
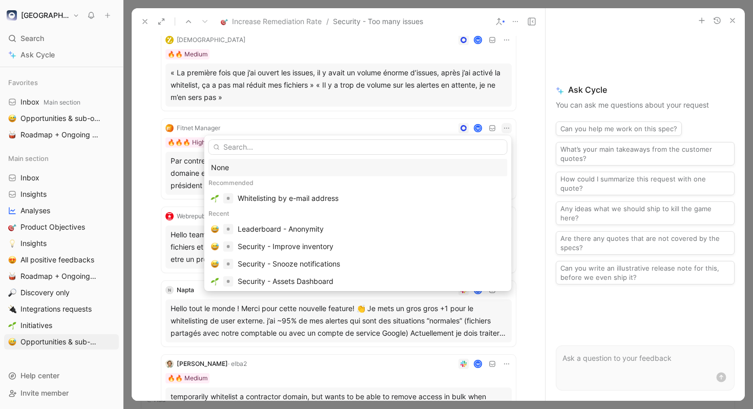
type input "a"
click at [368, 196] on div "Whitelisting by e-mail address" at bounding box center [371, 198] width 267 height 12
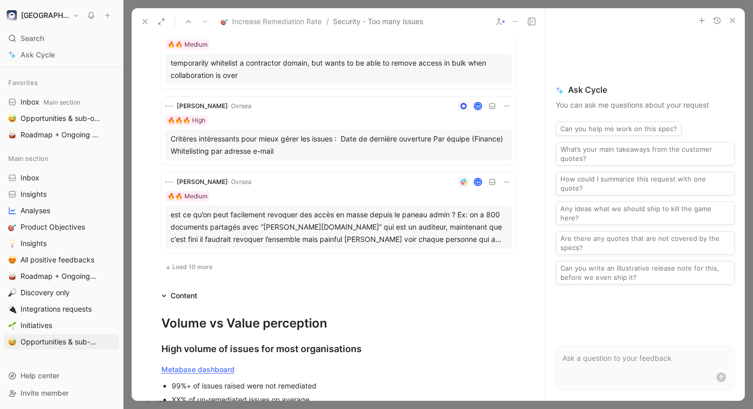
scroll to position [994, 0]
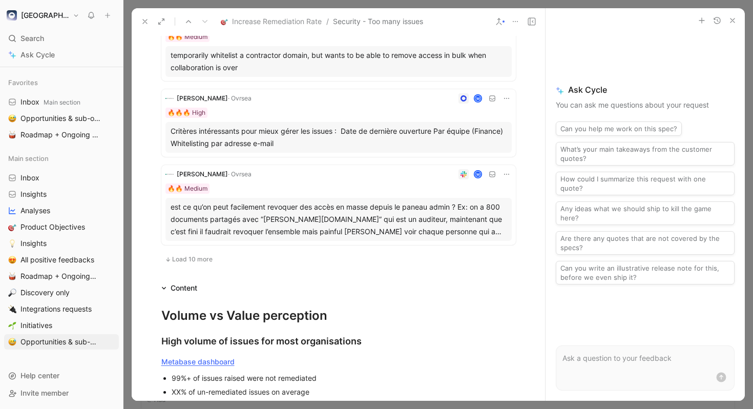
click at [193, 260] on span "Load 10 more" at bounding box center [192, 259] width 40 height 8
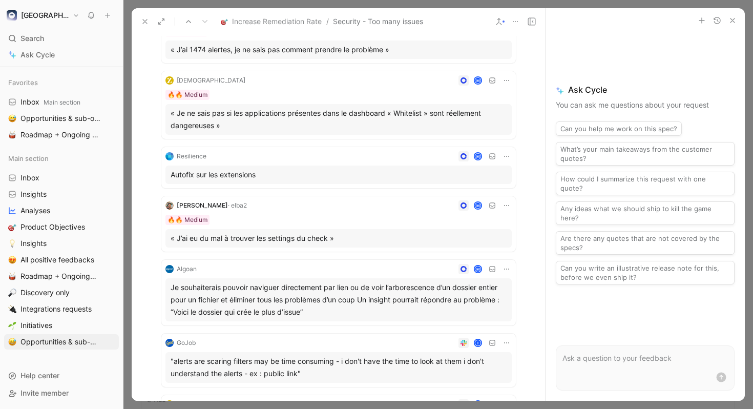
scroll to position [1428, 0]
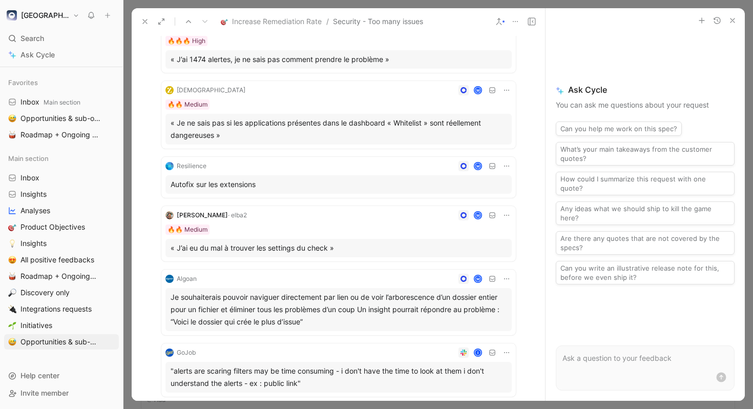
click at [508, 88] on icon at bounding box center [506, 90] width 8 height 8
click at [487, 119] on div "Change request" at bounding box center [480, 124] width 54 height 12
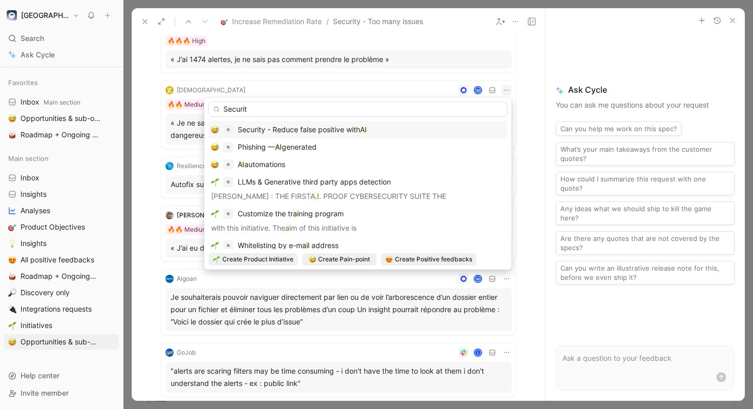
type input "Security"
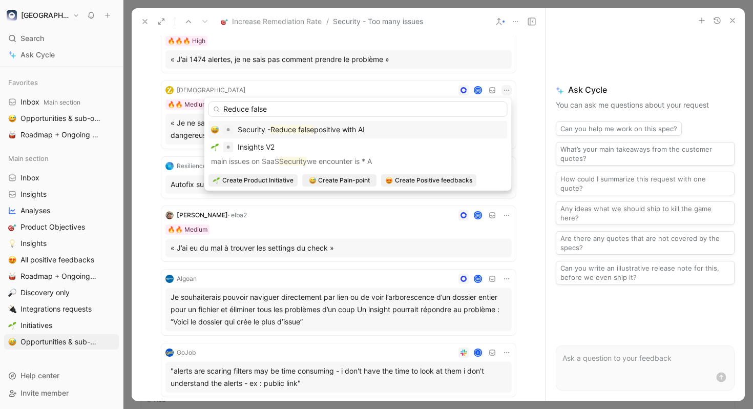
type input "Reduce false"
click at [334, 127] on span "positive with AI" at bounding box center [339, 129] width 51 height 9
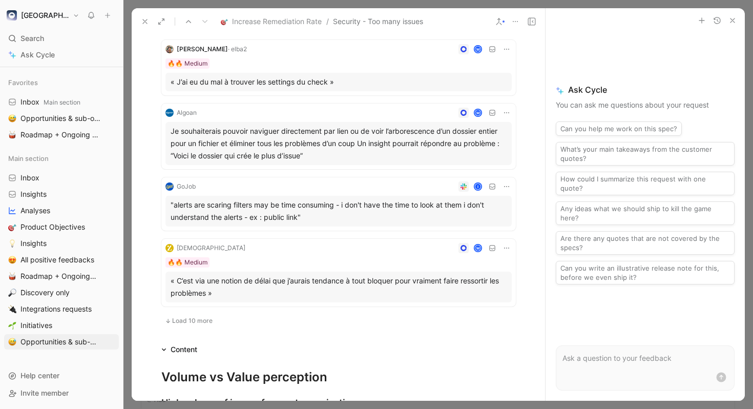
scroll to position [1519, 0]
click at [202, 322] on span "Load 10 more" at bounding box center [192, 319] width 40 height 8
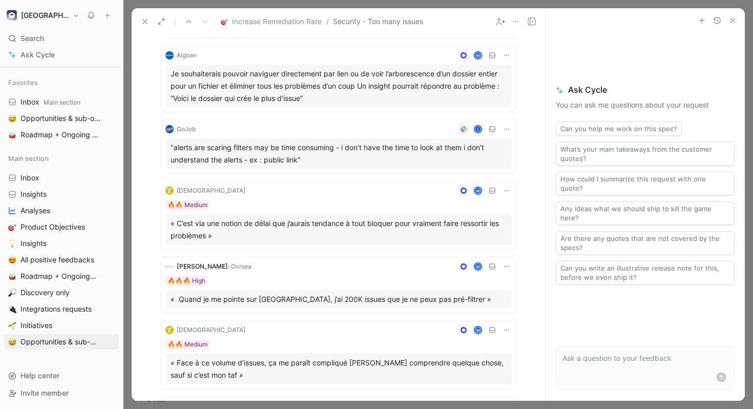
scroll to position [1598, 0]
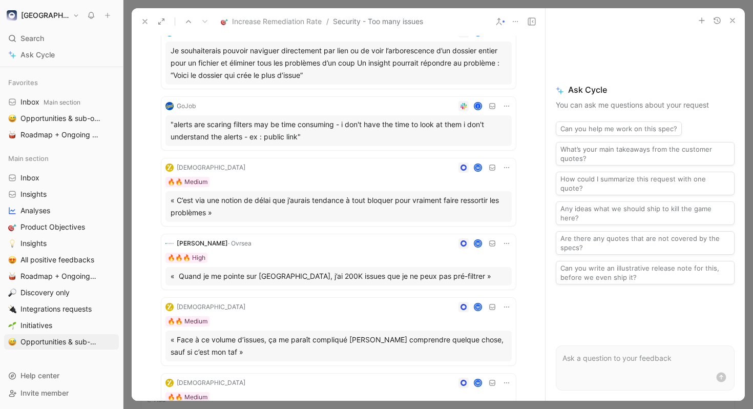
click at [504, 105] on icon at bounding box center [506, 106] width 8 height 8
click at [484, 140] on span "Change request" at bounding box center [480, 140] width 54 height 9
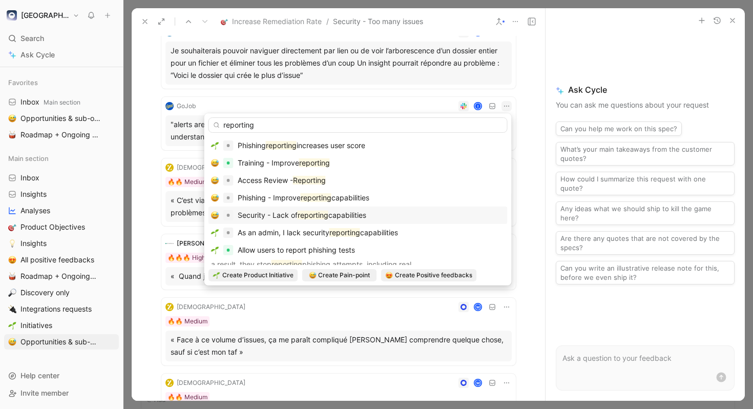
type input "reporting"
click at [390, 215] on div "Security - Lack of reporting capabilities" at bounding box center [358, 215] width 294 height 12
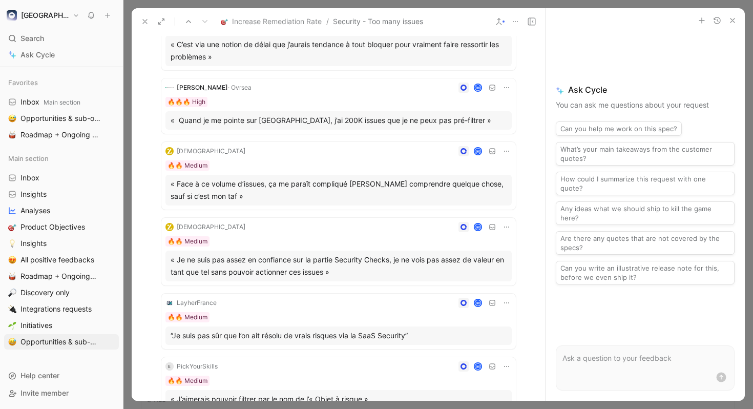
scroll to position [1699, 0]
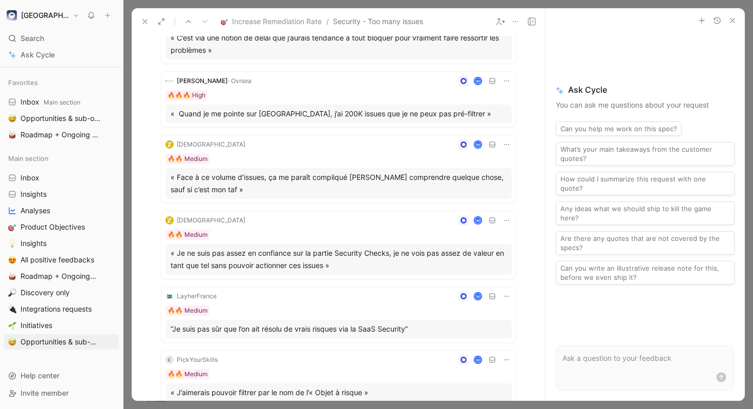
click at [504, 81] on icon at bounding box center [506, 81] width 8 height 8
click at [489, 113] on span "Change request" at bounding box center [480, 115] width 54 height 9
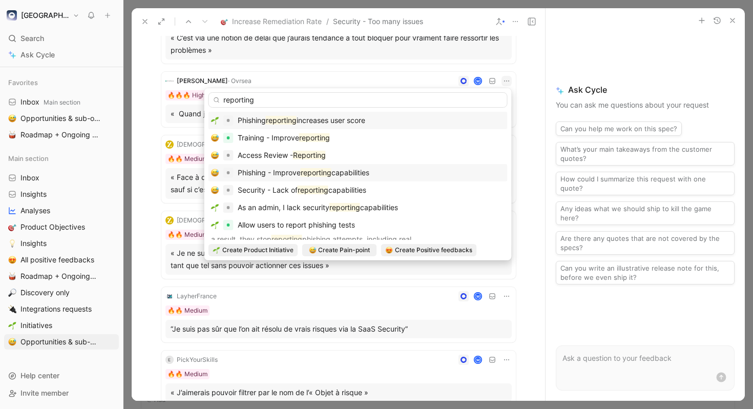
type input "reporting"
click at [414, 174] on div "Phishing - Improve reporting capabilities" at bounding box center [358, 172] width 294 height 12
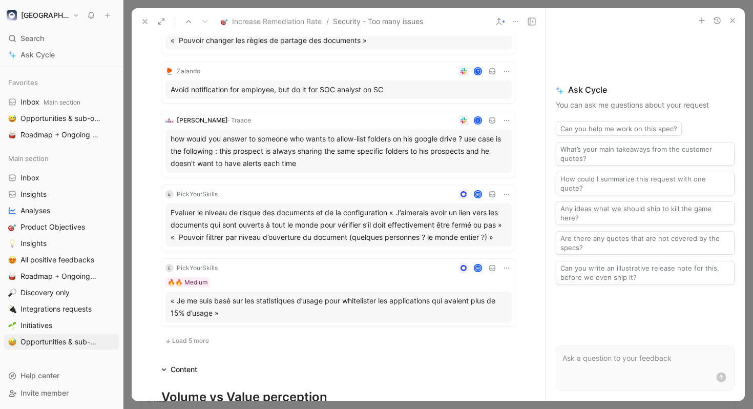
scroll to position [2059, 0]
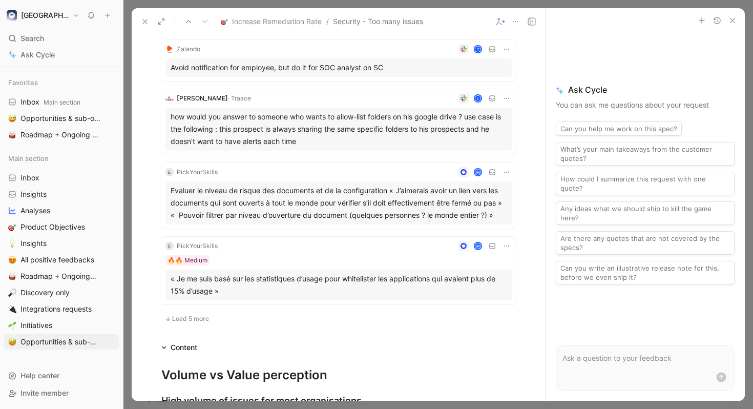
click at [191, 318] on span "Load 5 more" at bounding box center [190, 318] width 37 height 8
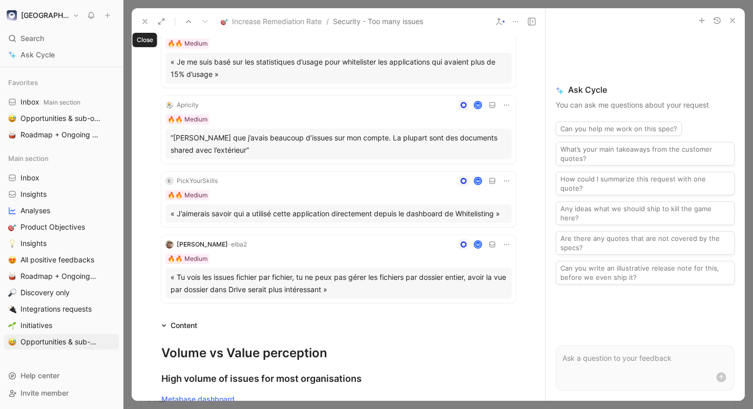
scroll to position [2489, 0]
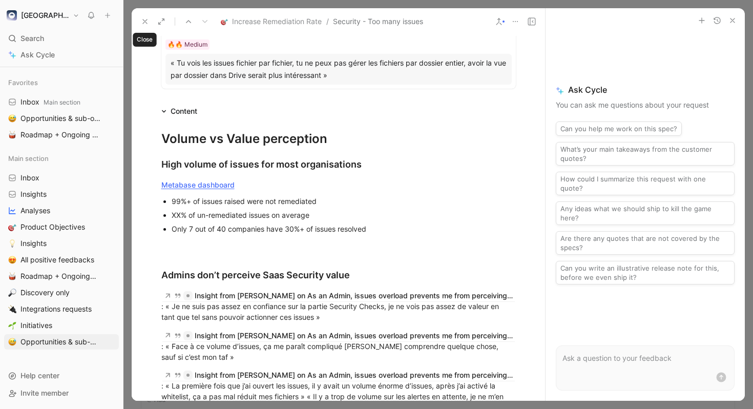
click at [144, 19] on icon at bounding box center [145, 21] width 8 height 8
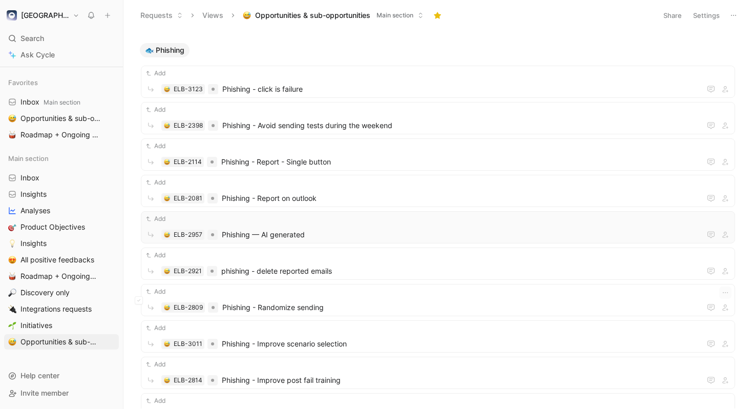
scroll to position [2273, 0]
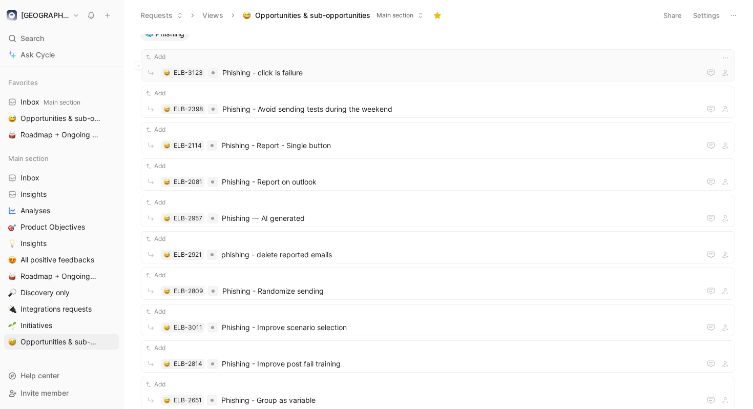
click at [334, 73] on span "Phishing - click is failure" at bounding box center [459, 73] width 474 height 12
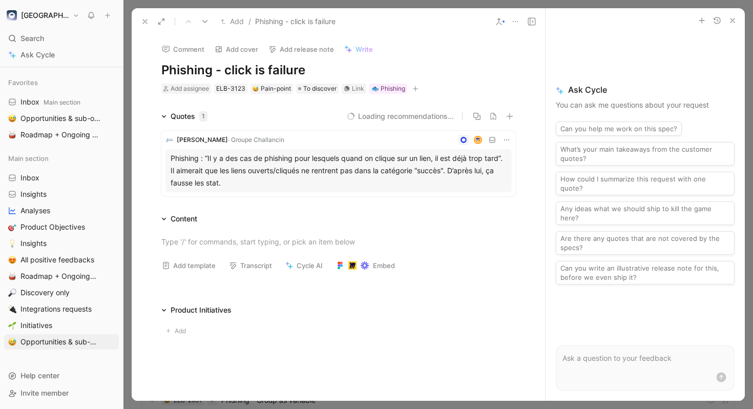
click at [329, 74] on h1 "Phishing - click is failure" at bounding box center [338, 70] width 354 height 16
click at [142, 24] on icon at bounding box center [145, 21] width 8 height 8
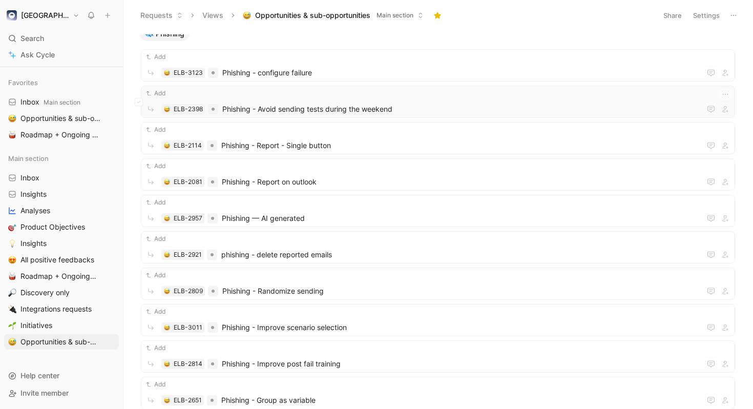
click at [388, 109] on span "Phishing - Avoid sending tests during the weekend" at bounding box center [459, 109] width 474 height 12
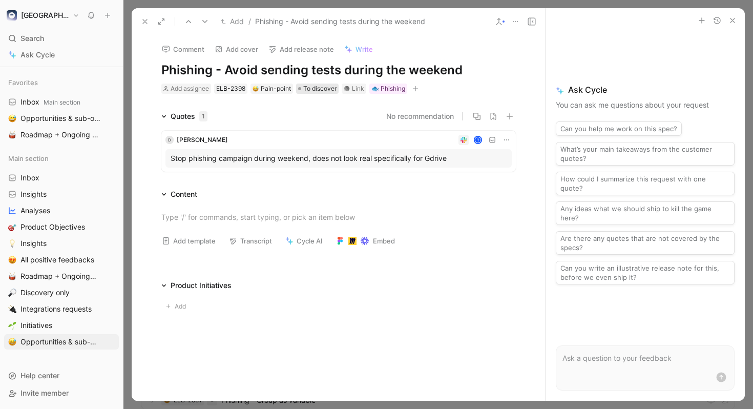
click at [321, 88] on span "To discover" at bounding box center [319, 88] width 33 height 10
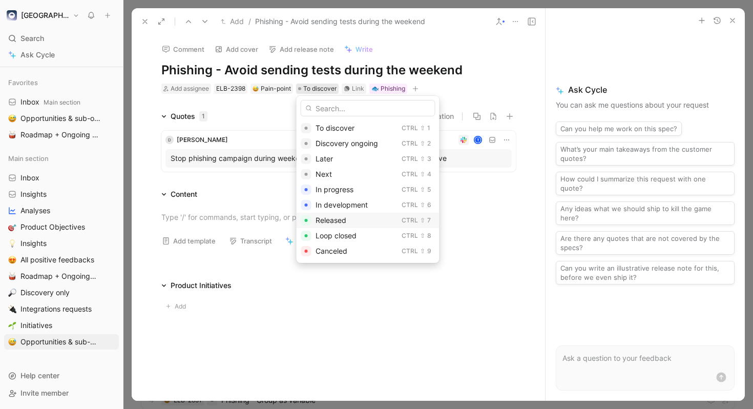
click at [341, 217] on span "Released" at bounding box center [330, 220] width 31 height 9
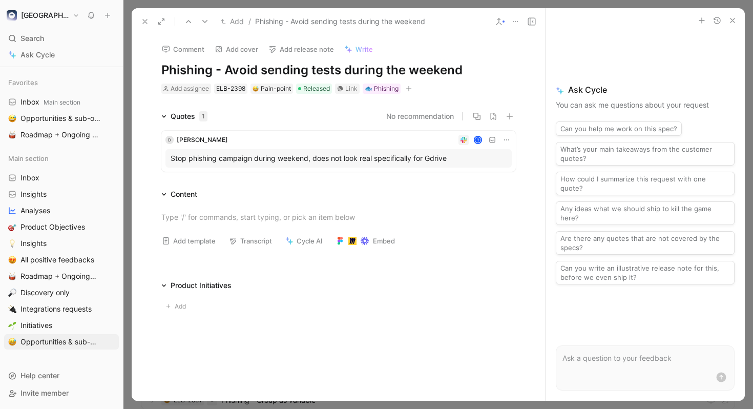
click at [144, 23] on icon at bounding box center [145, 21] width 8 height 8
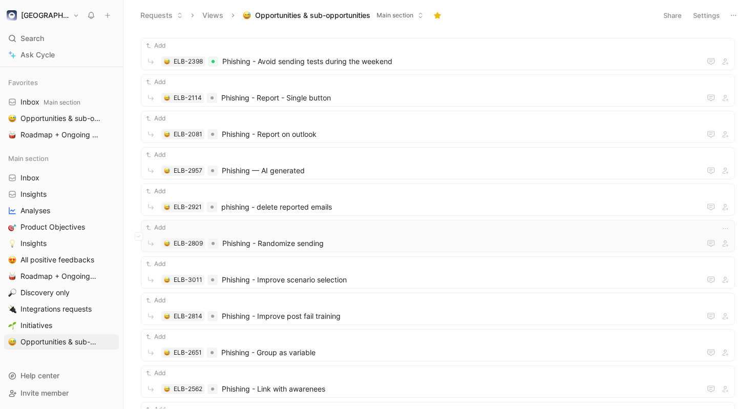
scroll to position [2329, 0]
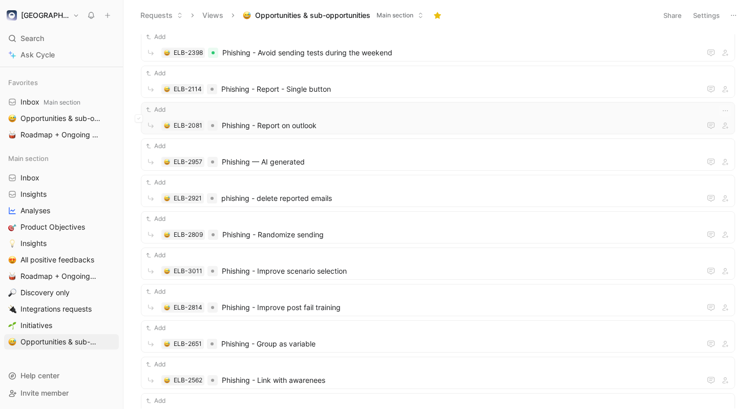
click at [359, 108] on div "Add" at bounding box center [437, 109] width 587 height 10
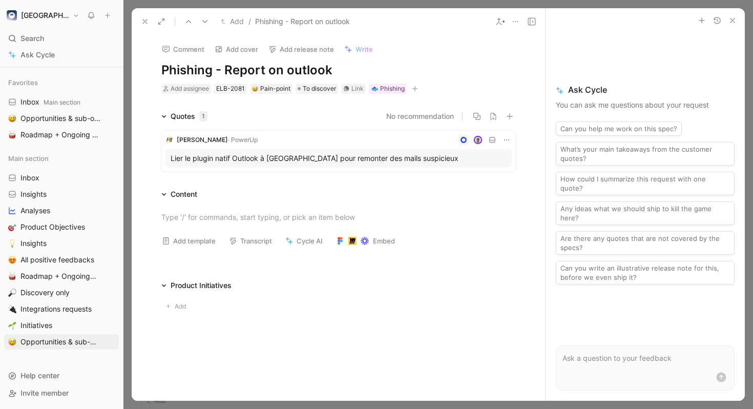
click at [507, 140] on icon at bounding box center [506, 140] width 8 height 8
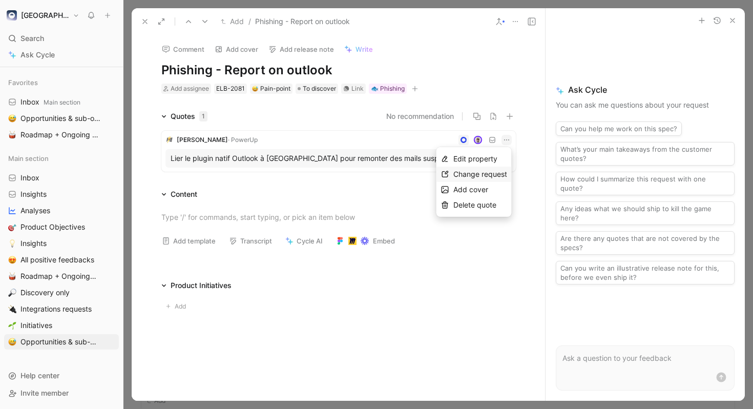
click at [487, 173] on span "Change request" at bounding box center [480, 173] width 54 height 9
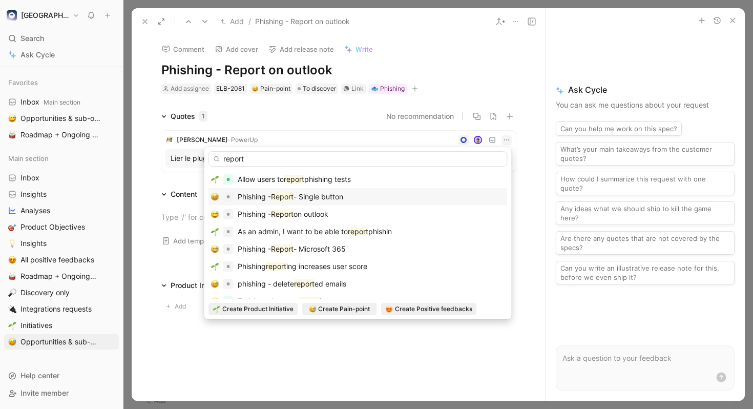
type input "report"
click at [356, 197] on div "Phishing - Report - Single button" at bounding box center [358, 196] width 294 height 12
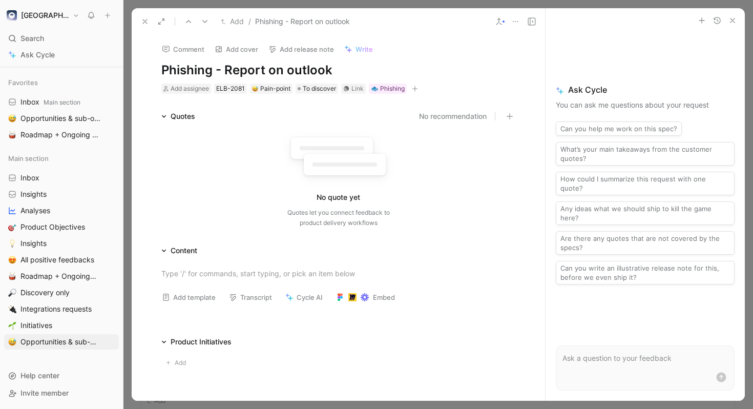
click at [146, 22] on icon at bounding box center [145, 21] width 8 height 8
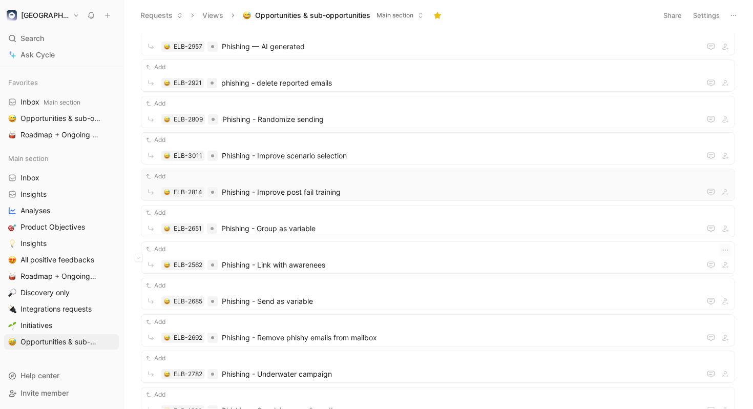
scroll to position [2446, 0]
click at [386, 125] on div "Add ELB-2809 Phishing - Randomize sending" at bounding box center [438, 111] width 594 height 32
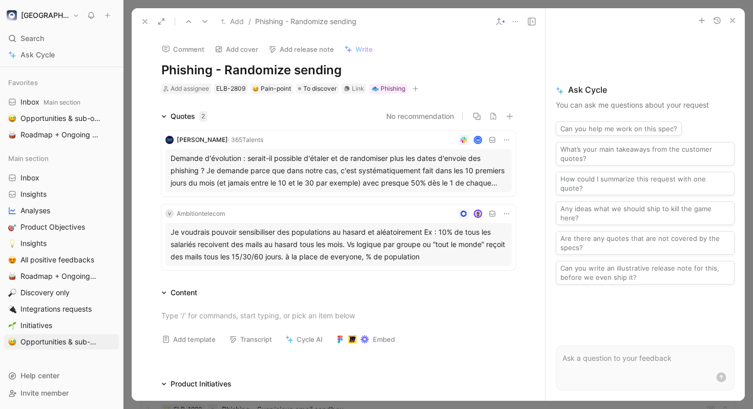
click at [146, 25] on icon at bounding box center [145, 21] width 8 height 8
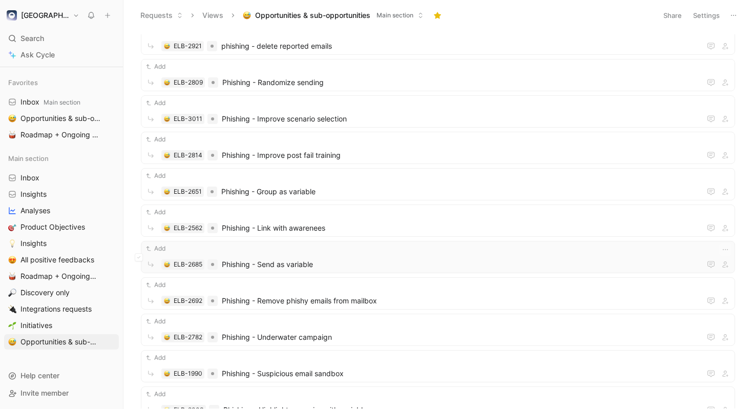
scroll to position [2483, 0]
click at [393, 158] on span "Phishing - Improve post fail training" at bounding box center [459, 154] width 475 height 12
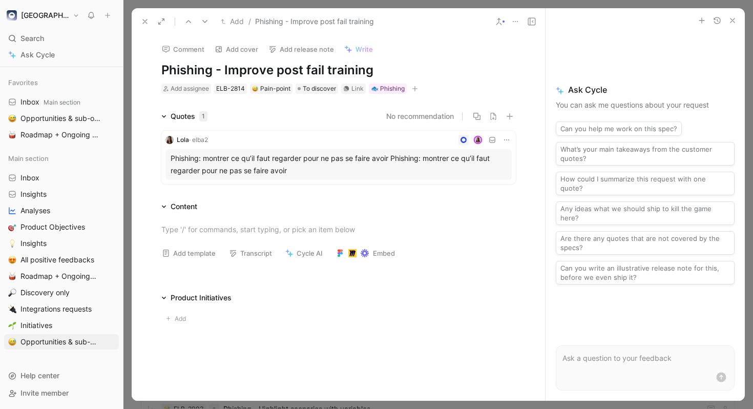
click at [145, 22] on icon at bounding box center [145, 21] width 8 height 8
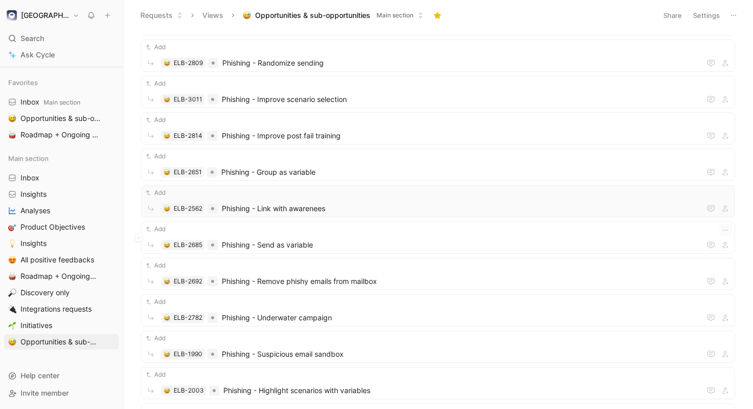
scroll to position [2515, 0]
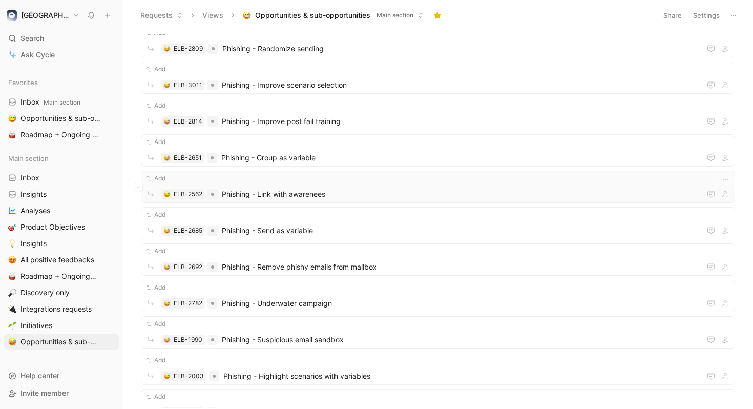
click at [390, 189] on span "Phishing - Link with awarenees" at bounding box center [459, 194] width 475 height 12
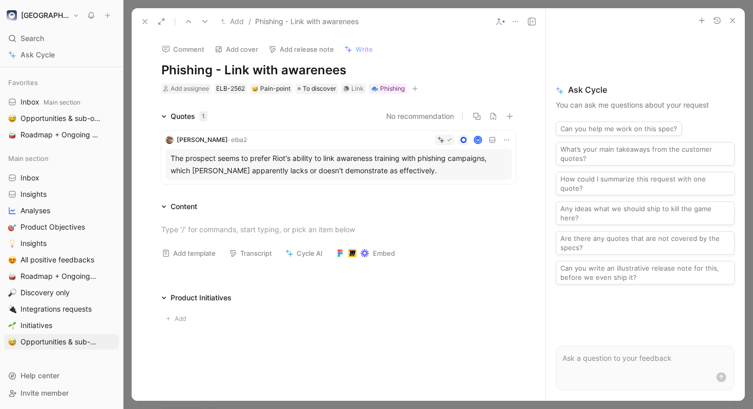
click at [502, 138] on icon at bounding box center [506, 140] width 8 height 8
click at [486, 173] on span "Change request" at bounding box center [480, 173] width 54 height 9
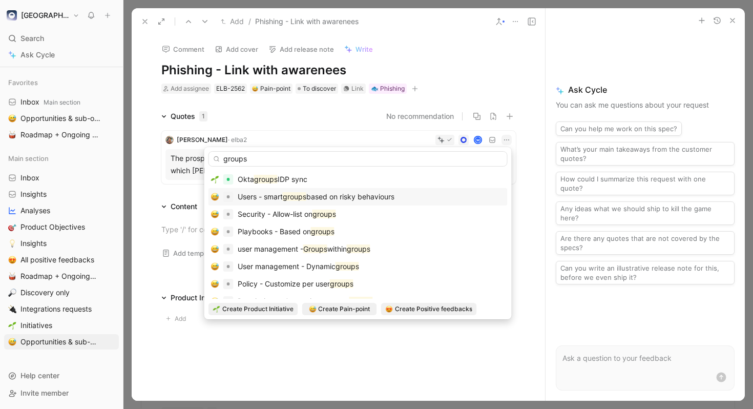
type input "groups"
click at [359, 199] on span "based on risky behaviours" at bounding box center [350, 196] width 88 height 9
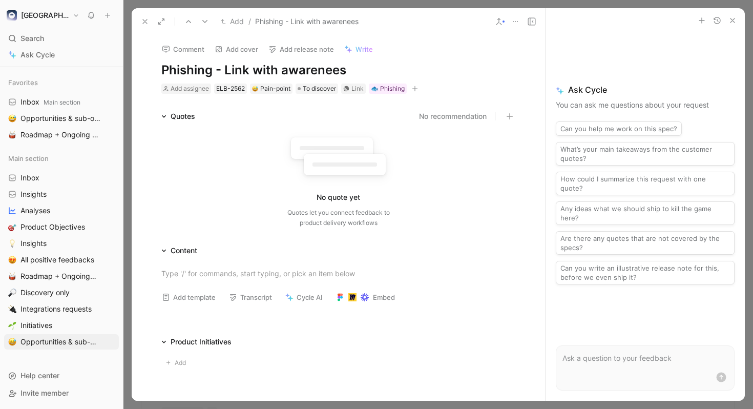
click at [143, 24] on icon at bounding box center [145, 21] width 8 height 8
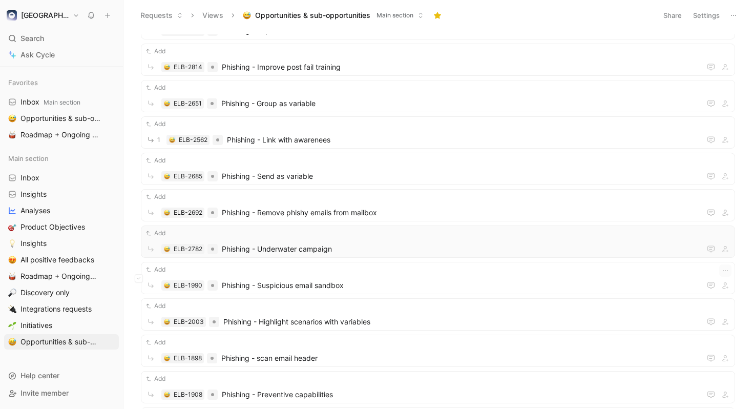
scroll to position [2592, 0]
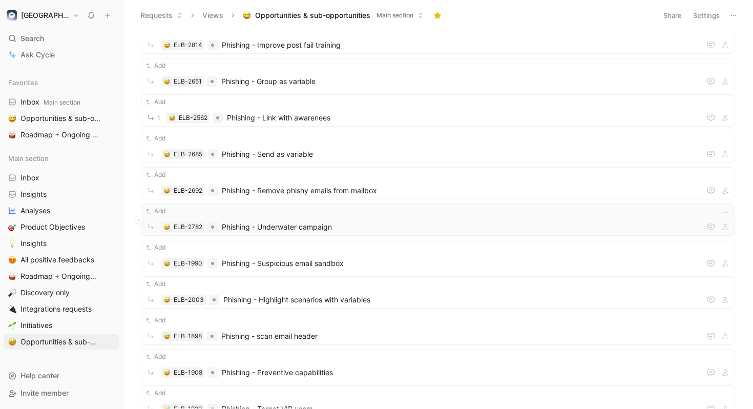
click at [393, 215] on div "Add" at bounding box center [437, 211] width 587 height 10
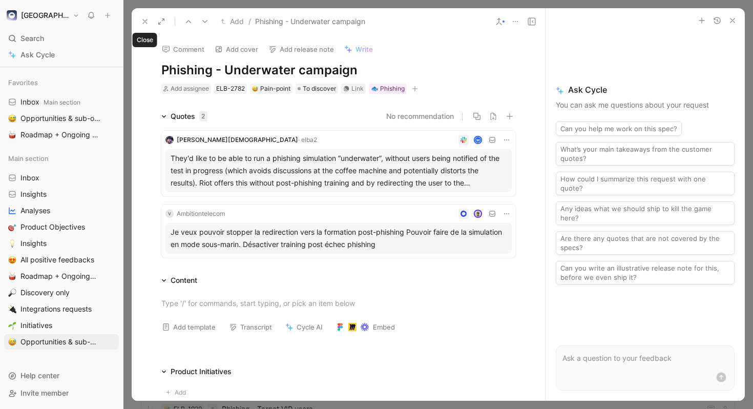
click at [142, 26] on button at bounding box center [145, 21] width 14 height 14
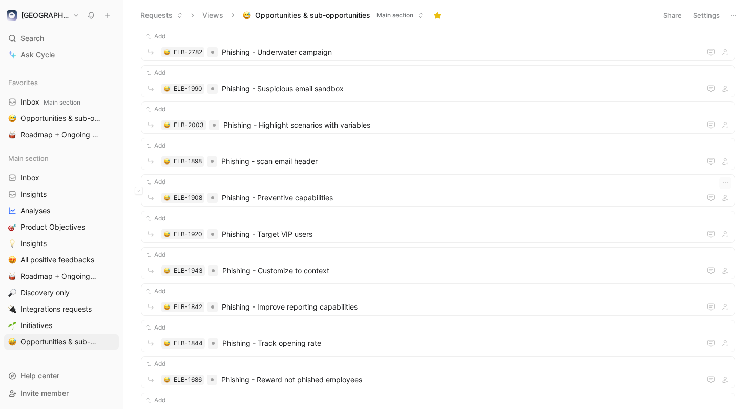
scroll to position [2772, 0]
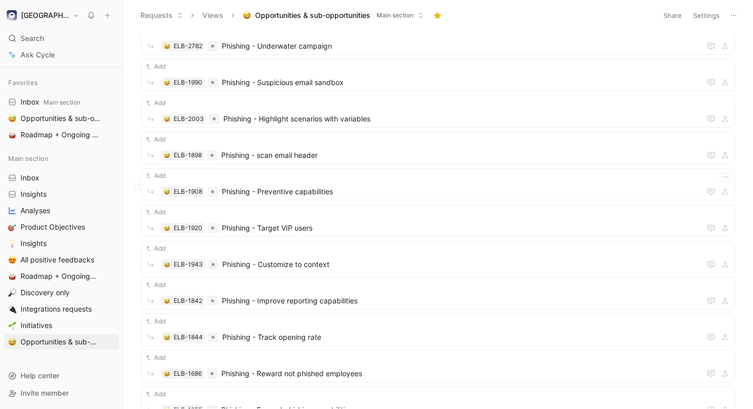
click at [365, 185] on span "Phishing - Preventive capabilities" at bounding box center [459, 191] width 475 height 12
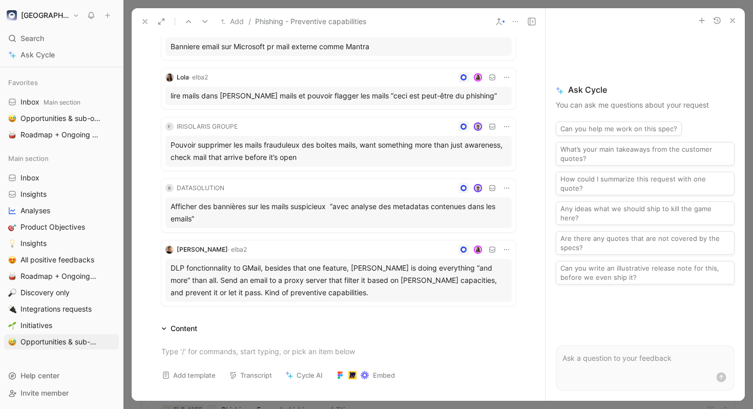
scroll to position [218, 0]
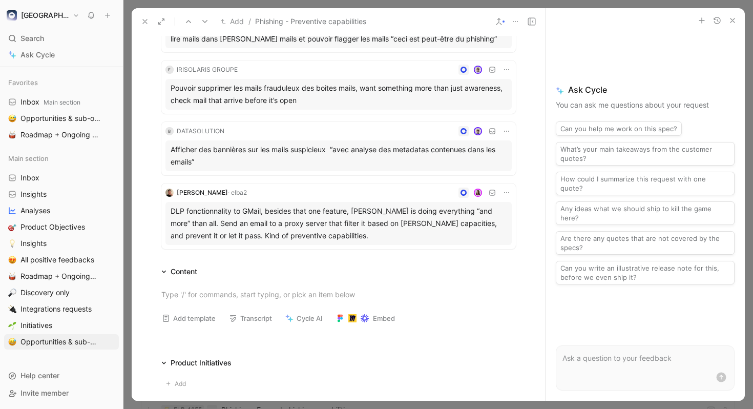
click at [145, 24] on icon at bounding box center [145, 21] width 8 height 8
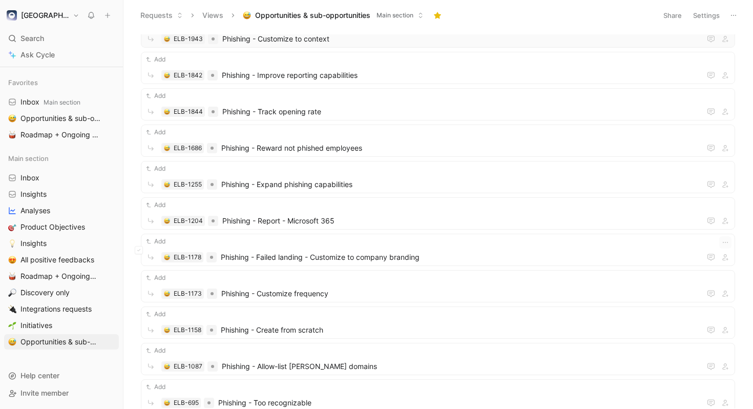
scroll to position [3000, 0]
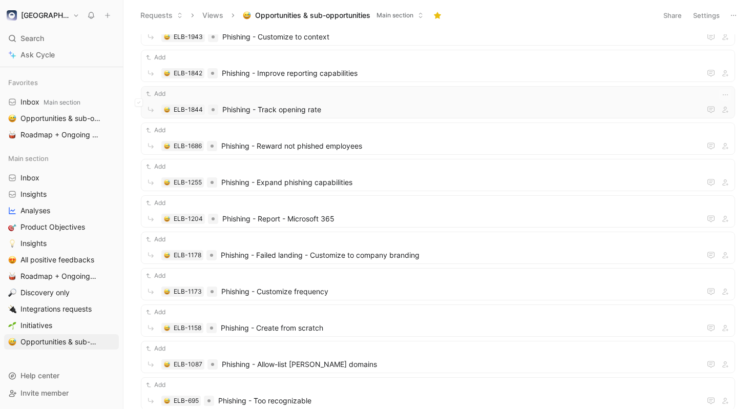
click at [353, 105] on span "Phishing - Track opening rate" at bounding box center [459, 109] width 474 height 12
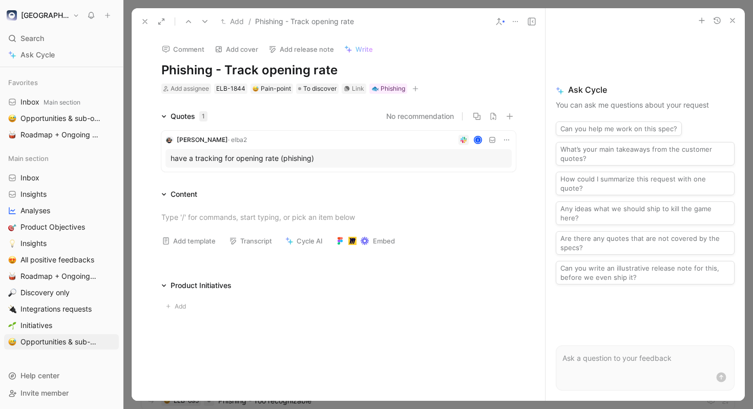
click at [147, 21] on icon at bounding box center [145, 21] width 8 height 8
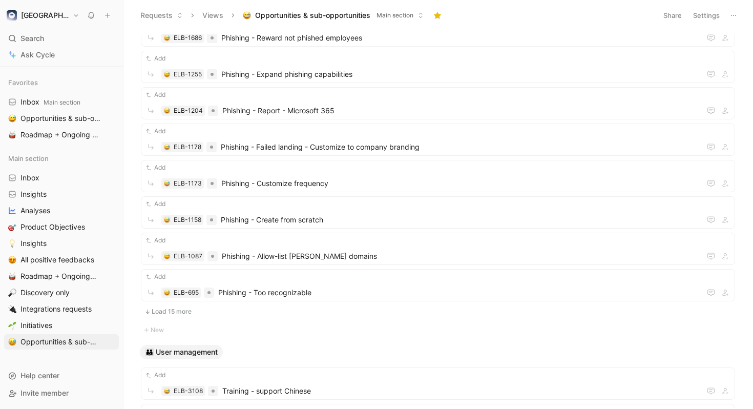
scroll to position [3119, 0]
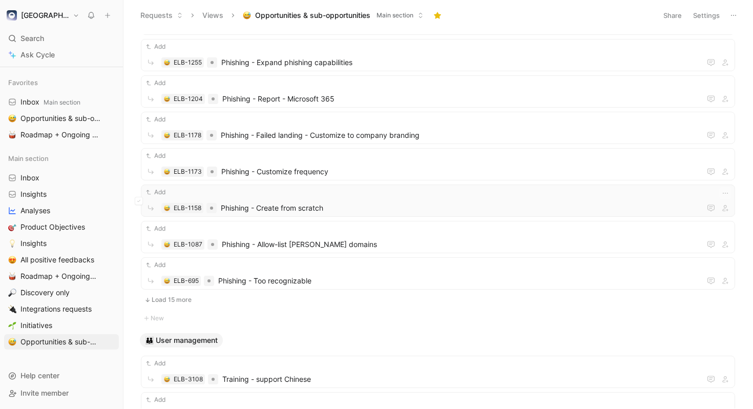
click at [315, 208] on span "Phishing - Create from scratch" at bounding box center [459, 208] width 476 height 12
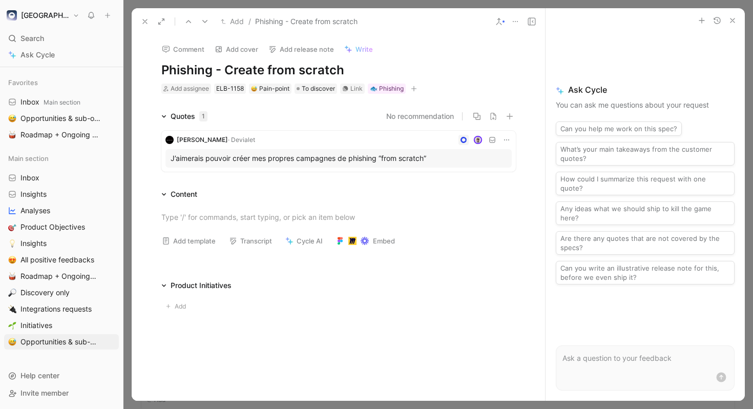
click at [505, 137] on icon at bounding box center [506, 140] width 8 height 8
click at [487, 173] on span "Change request" at bounding box center [480, 173] width 54 height 9
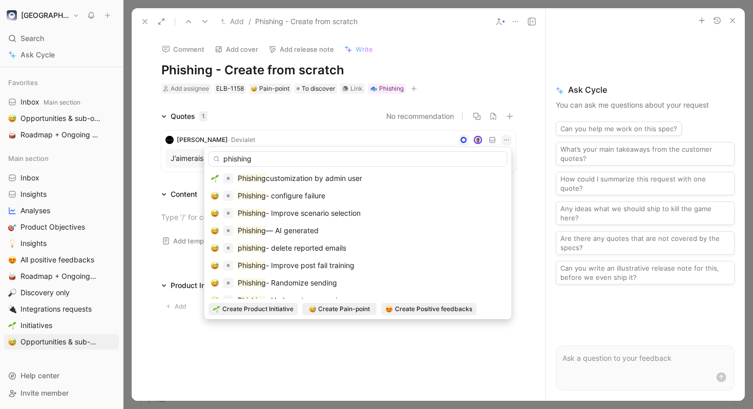
scroll to position [105, 0]
type input "phishing"
click at [394, 231] on div "Phishing — AI generated" at bounding box center [358, 230] width 294 height 12
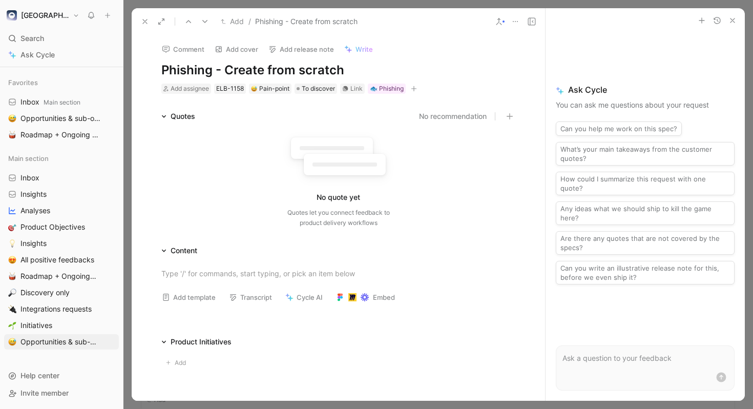
click at [145, 24] on icon at bounding box center [145, 21] width 8 height 8
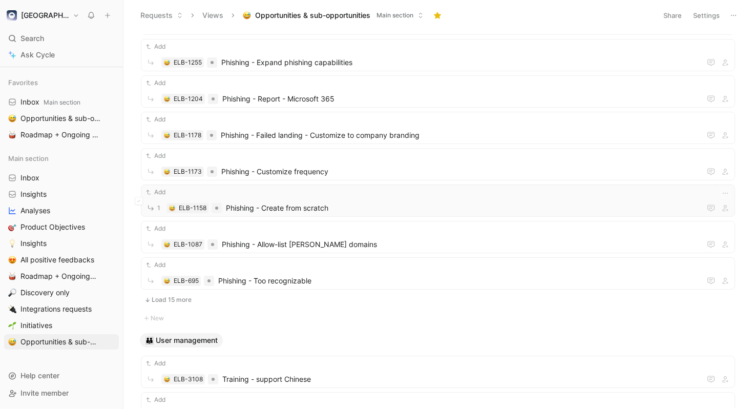
click at [316, 198] on div "Add 1 ELB-1158 Phishing - Create from scratch" at bounding box center [437, 200] width 587 height 27
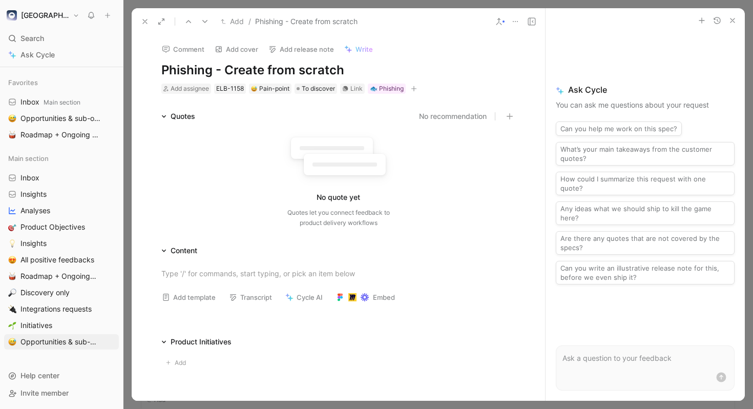
click at [518, 24] on icon at bounding box center [515, 21] width 8 height 8
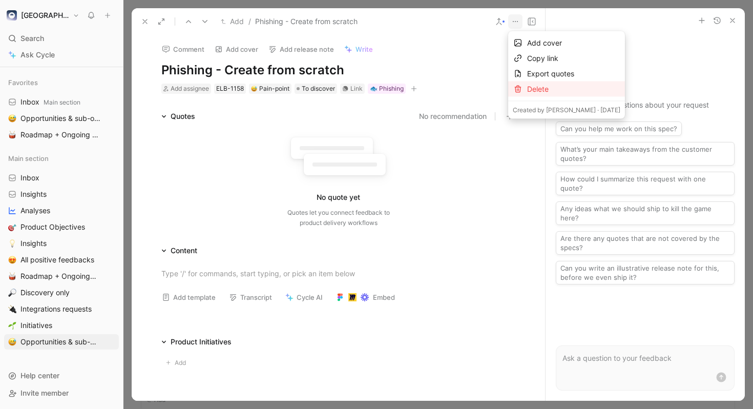
click at [531, 91] on div "Delete" at bounding box center [573, 89] width 93 height 12
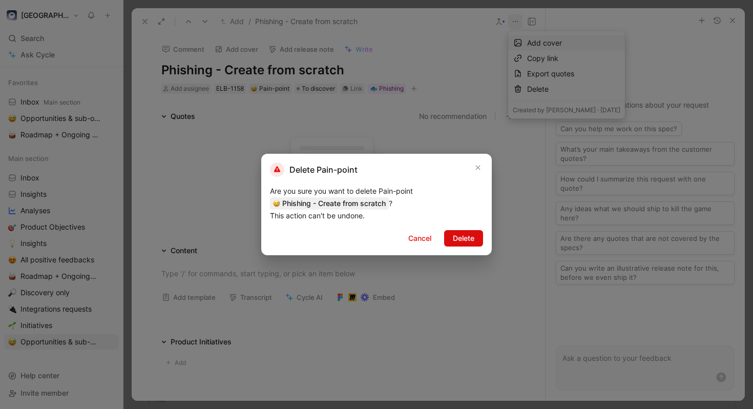
click at [464, 236] on span "Delete" at bounding box center [464, 238] width 22 height 12
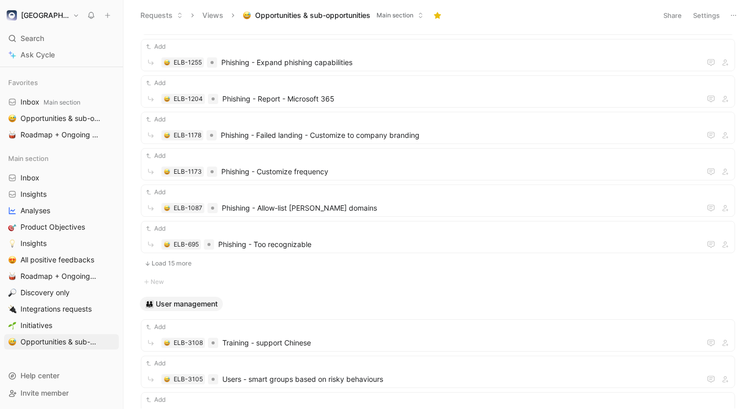
click at [181, 260] on button "Load 15 more" at bounding box center [438, 263] width 594 height 12
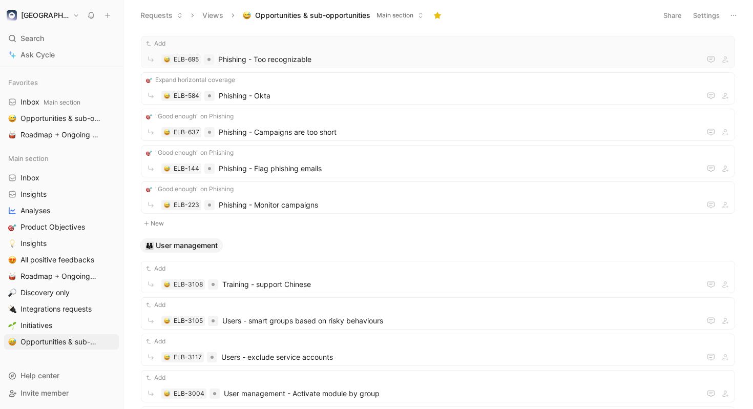
scroll to position [3305, 0]
click at [392, 245] on div "👪 User management" at bounding box center [438, 245] width 604 height 14
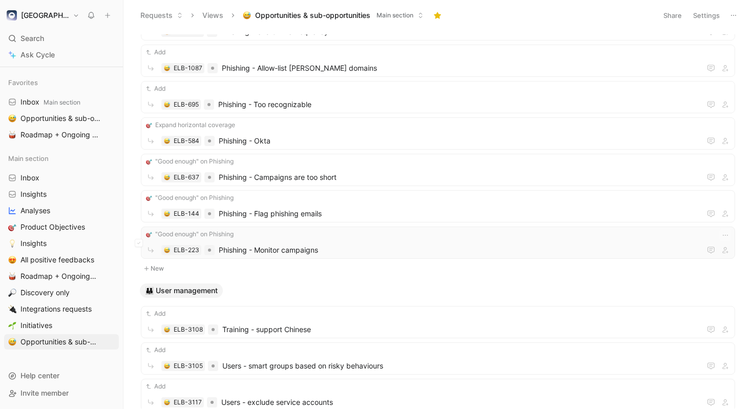
click at [386, 247] on span "Phishing - Monitor campaigns" at bounding box center [458, 250] width 478 height 12
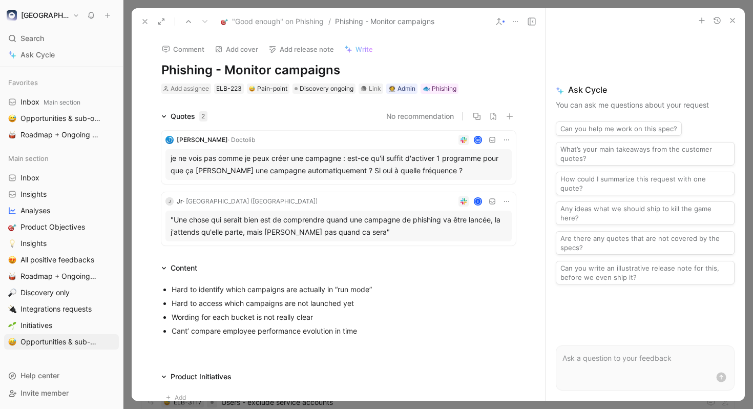
click at [146, 26] on button at bounding box center [145, 21] width 14 height 14
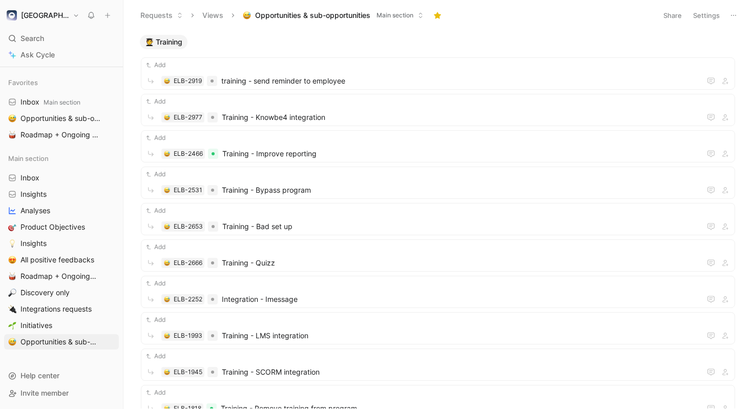
scroll to position [5012, 0]
click at [558, 61] on div "Add" at bounding box center [437, 64] width 587 height 10
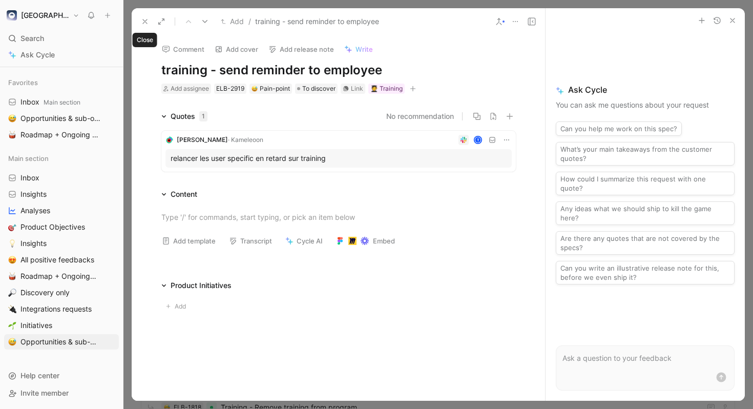
click at [143, 17] on icon at bounding box center [145, 21] width 8 height 8
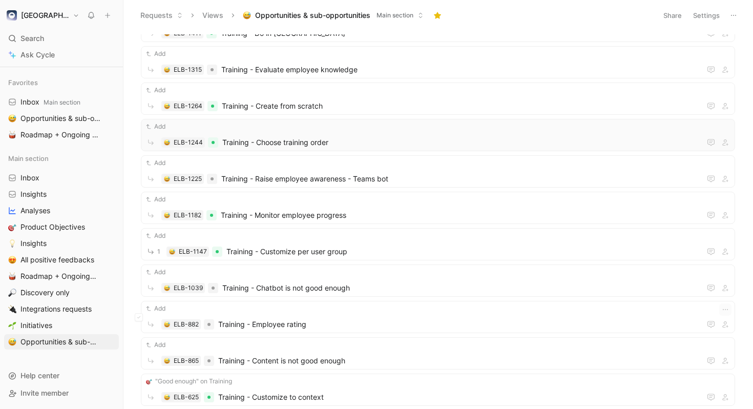
scroll to position [5641, 0]
click at [510, 171] on div "Add ELB-1225 Training - Raise employee awareness - Teams bot" at bounding box center [437, 170] width 587 height 27
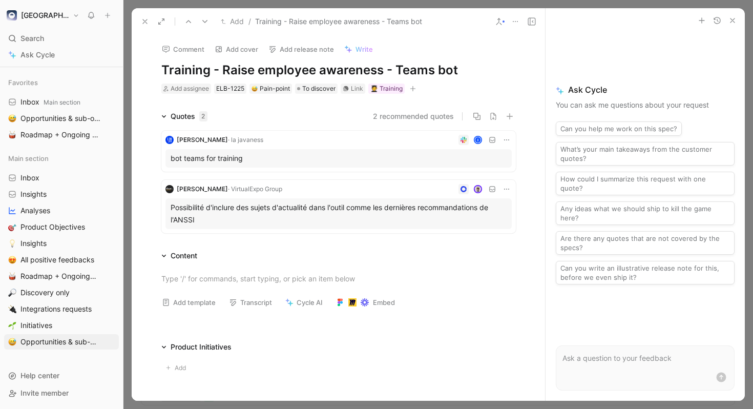
click at [424, 116] on button "2 recommended quotes" at bounding box center [413, 116] width 81 height 12
click at [493, 267] on div at bounding box center [338, 278] width 413 height 33
click at [533, 239] on div "Quotes 2 2 recommended quotes Antoine B · la javaness I bot teams for training …" at bounding box center [338, 244] width 413 height 268
click at [507, 188] on icon at bounding box center [506, 189] width 8 height 8
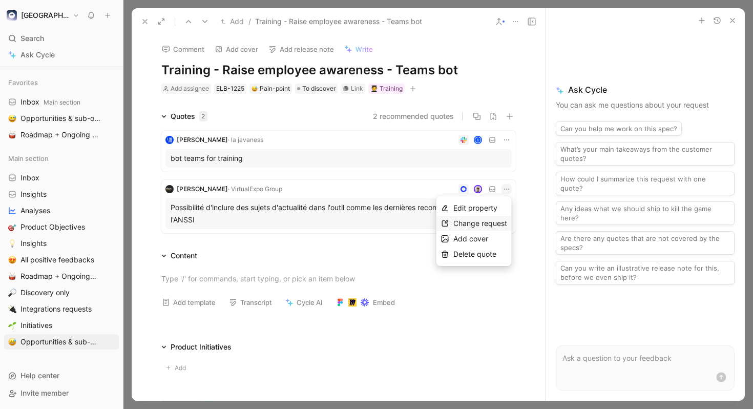
click at [494, 219] on span "Change request" at bounding box center [480, 223] width 54 height 9
click at [503, 190] on icon at bounding box center [506, 189] width 8 height 8
click at [495, 226] on span "Change request" at bounding box center [480, 223] width 54 height 9
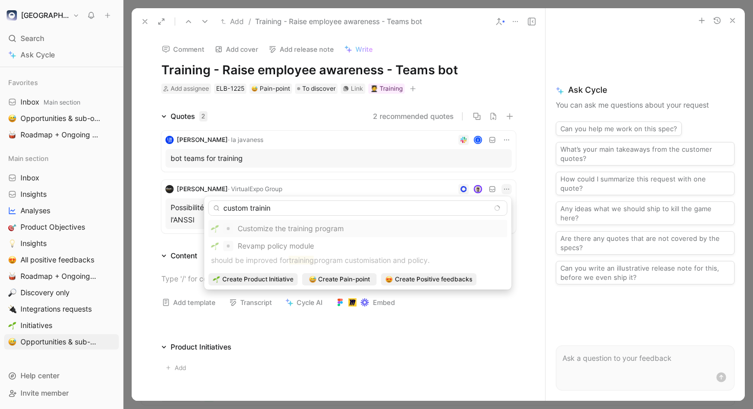
type input "custom training"
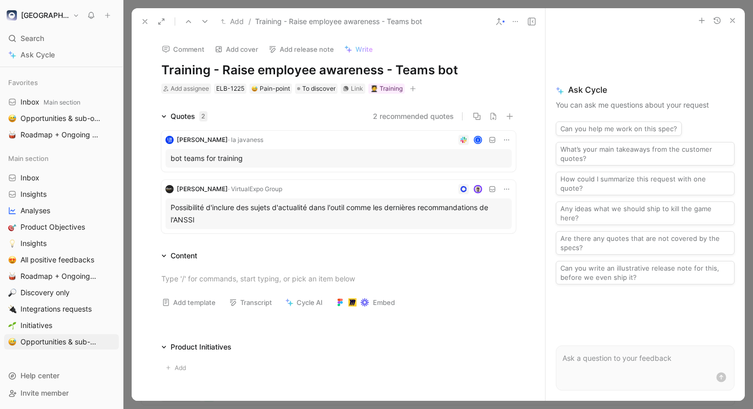
click at [511, 187] on div "Sebastien Landeau · VirtualExpo Group Possibilité d'inclure des sujets d'actual…" at bounding box center [338, 206] width 354 height 53
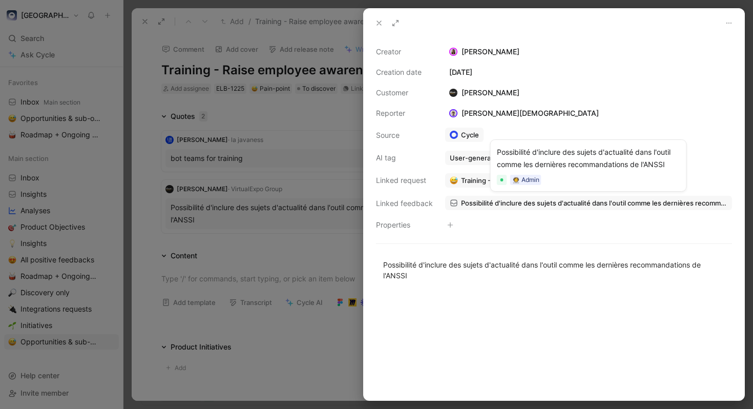
click at [531, 201] on span "Possibilité d'inclure des sujets d'actualité dans l'outil comme les dernières r…" at bounding box center [594, 202] width 266 height 9
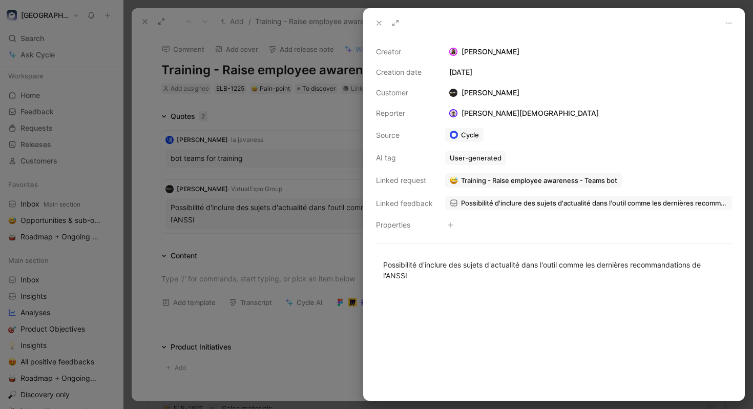
scroll to position [102, 0]
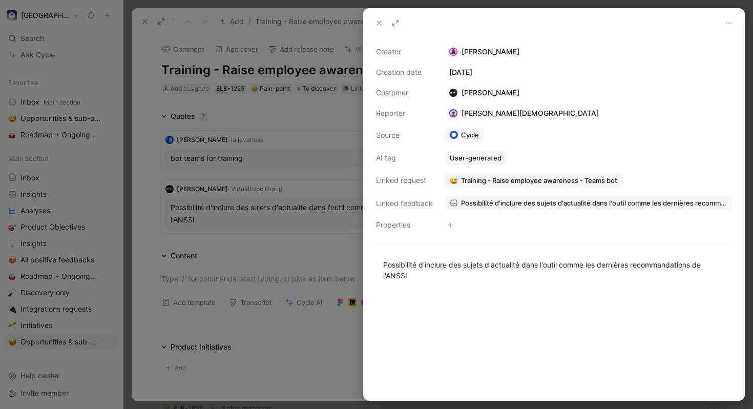
click at [378, 18] on button at bounding box center [379, 23] width 14 height 14
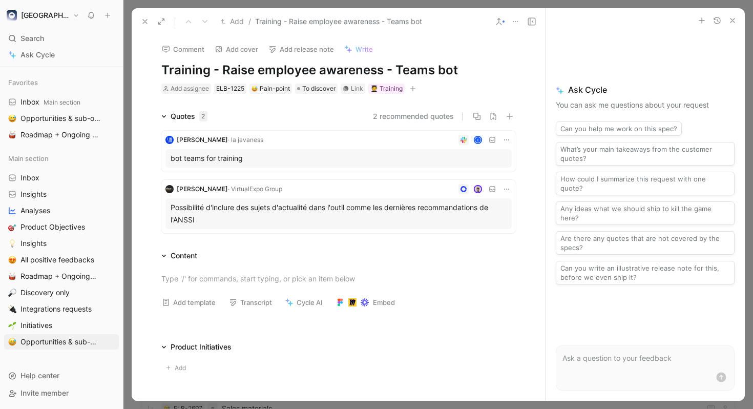
click at [143, 19] on icon at bounding box center [145, 21] width 8 height 8
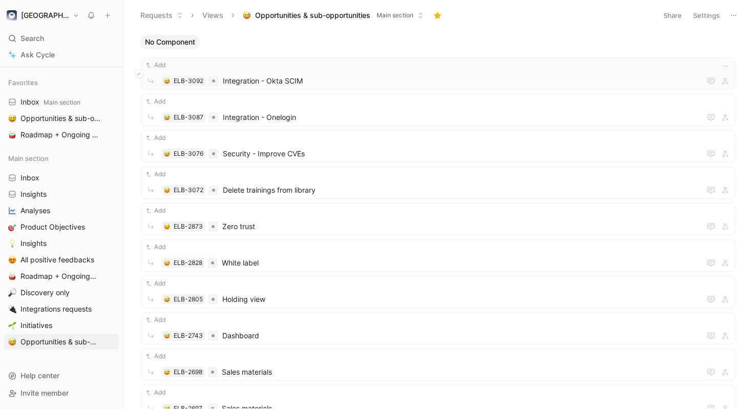
click at [135, 72] on button at bounding box center [139, 74] width 8 height 8
click at [140, 111] on icon at bounding box center [139, 110] width 4 height 4
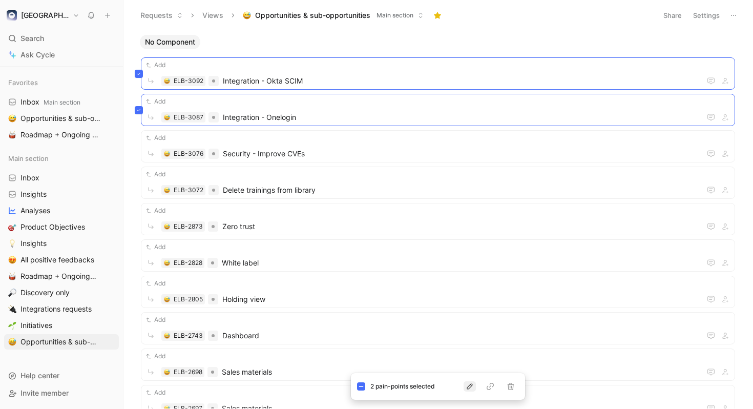
click at [471, 384] on icon "button" at bounding box center [469, 386] width 8 height 8
type input "integr"
type input "com"
type input "inte"
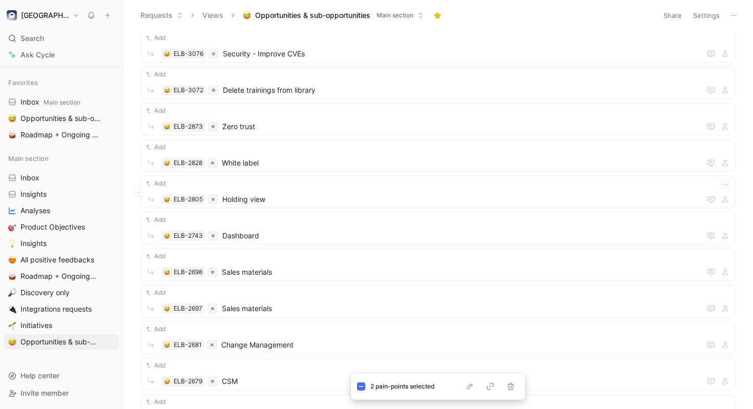
scroll to position [32, 0]
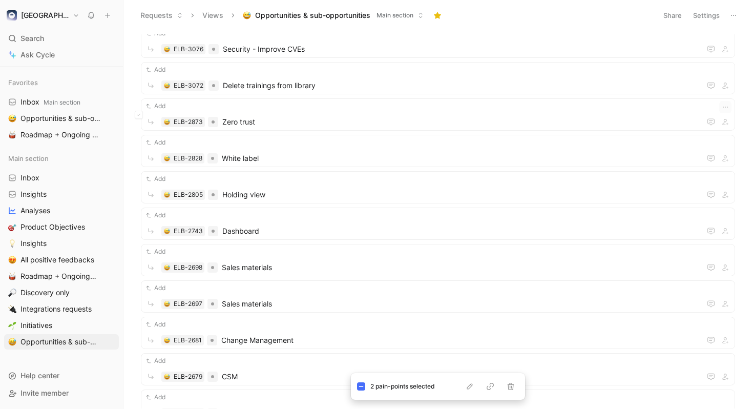
click at [275, 124] on div "Add ELB-2873 Zero trust" at bounding box center [438, 114] width 594 height 32
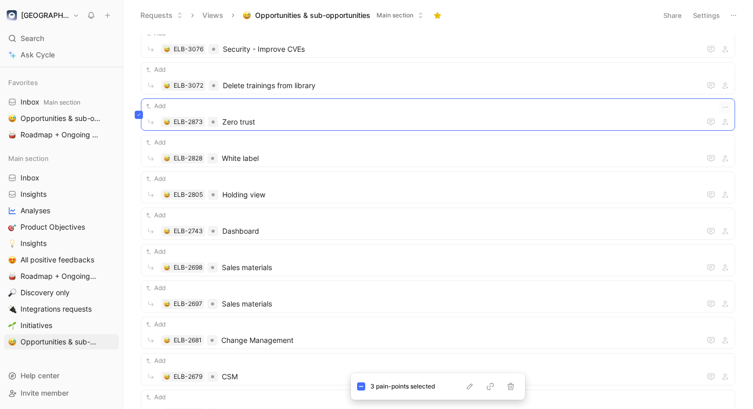
click at [255, 120] on div "Add ELB-2873 Zero trust" at bounding box center [438, 114] width 594 height 32
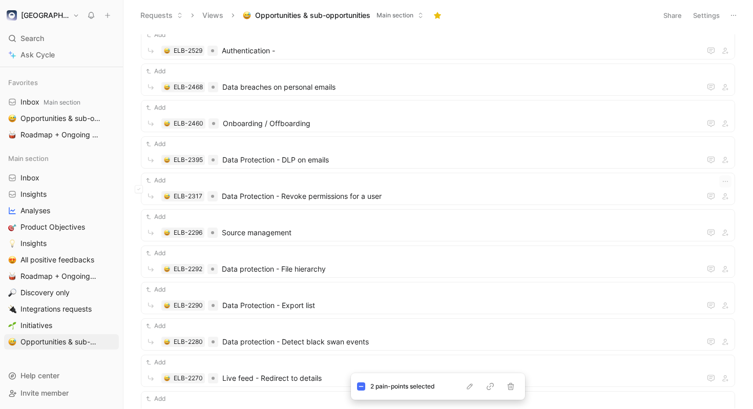
scroll to position [454, 0]
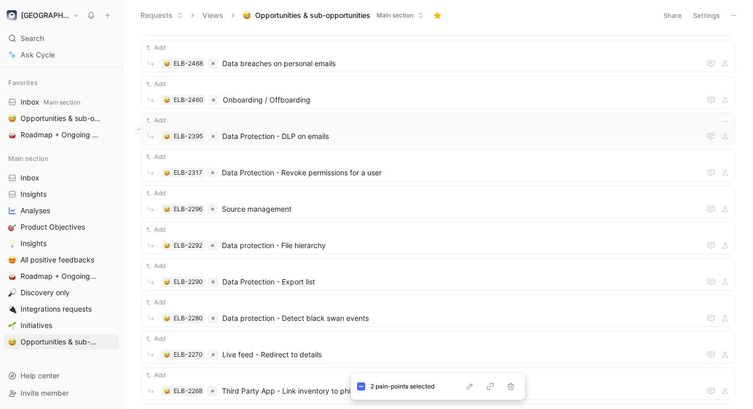
click at [140, 127] on icon at bounding box center [138, 128] width 3 height 2
click at [274, 135] on span "Data Protection - DLP on emails" at bounding box center [461, 136] width 478 height 12
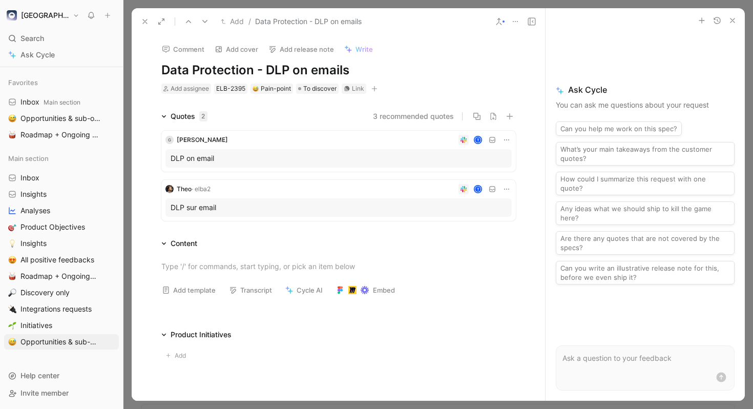
click at [144, 20] on icon at bounding box center [145, 21] width 8 height 8
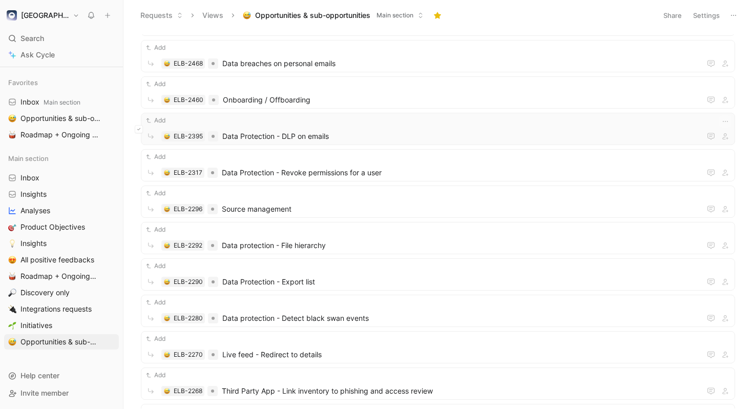
click at [139, 129] on icon at bounding box center [138, 128] width 3 height 2
click at [469, 383] on icon "button" at bounding box center [469, 386] width 8 height 8
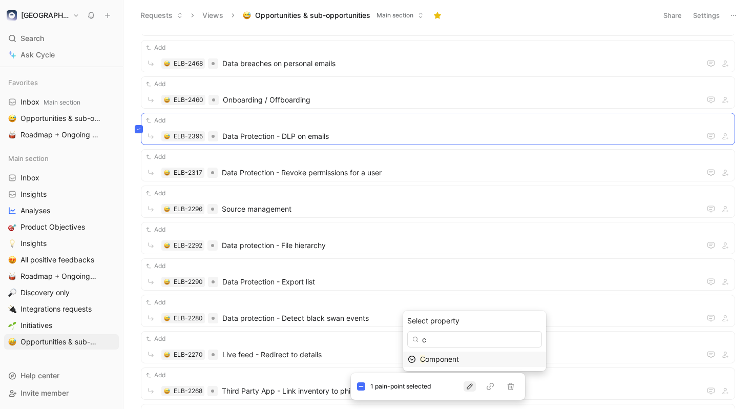
type input "cm"
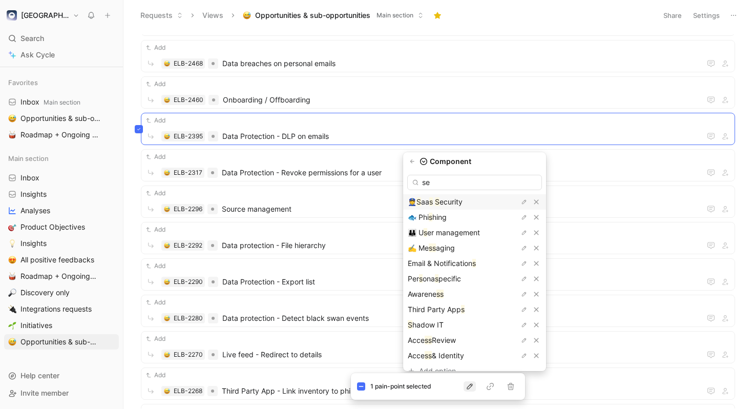
type input "sec"
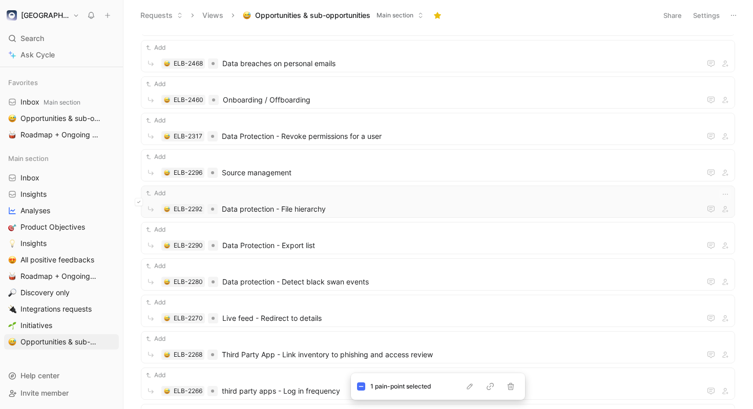
click at [140, 202] on icon at bounding box center [139, 202] width 4 height 4
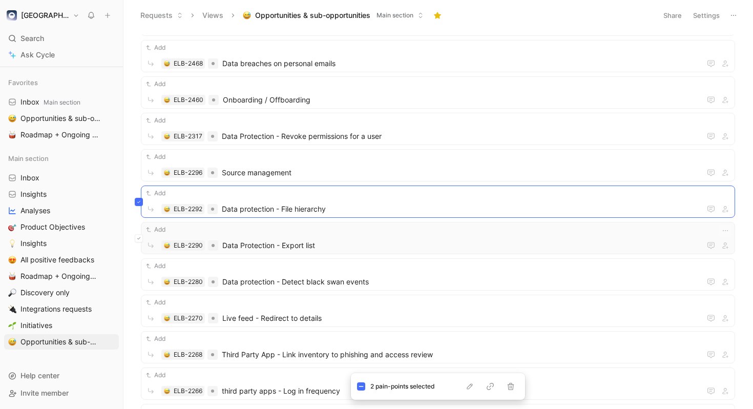
click at [139, 238] on icon at bounding box center [139, 238] width 4 height 4
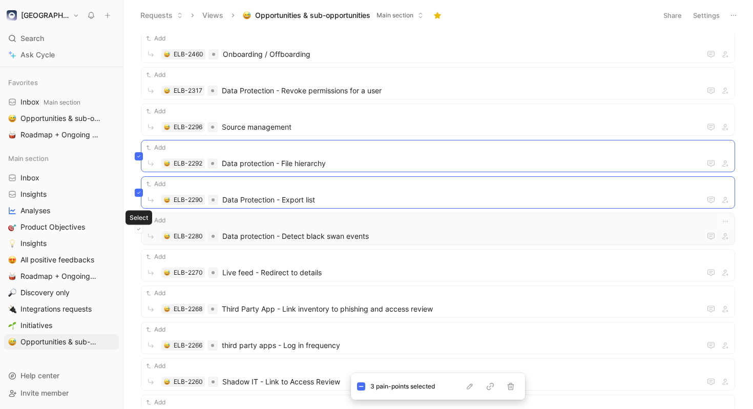
click at [139, 228] on icon at bounding box center [138, 228] width 3 height 2
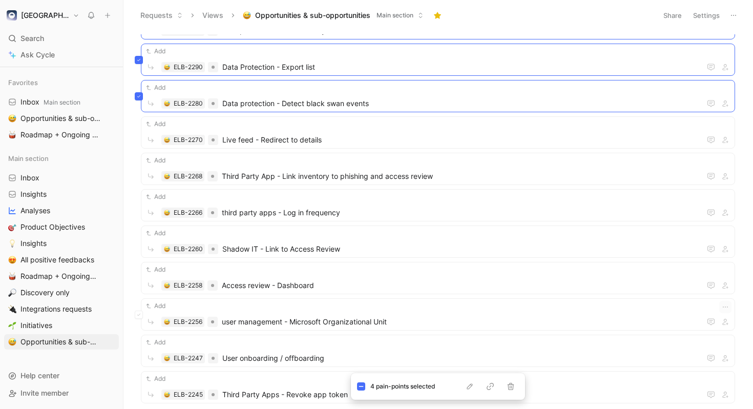
scroll to position [679, 0]
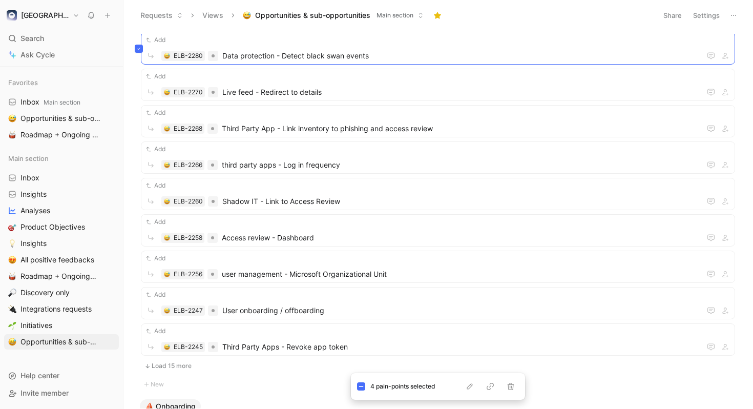
click at [177, 363] on button "Load 15 more" at bounding box center [438, 365] width 594 height 12
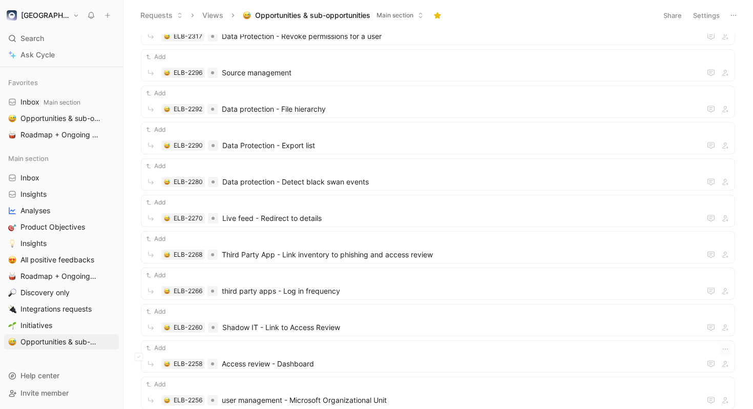
scroll to position [555, 0]
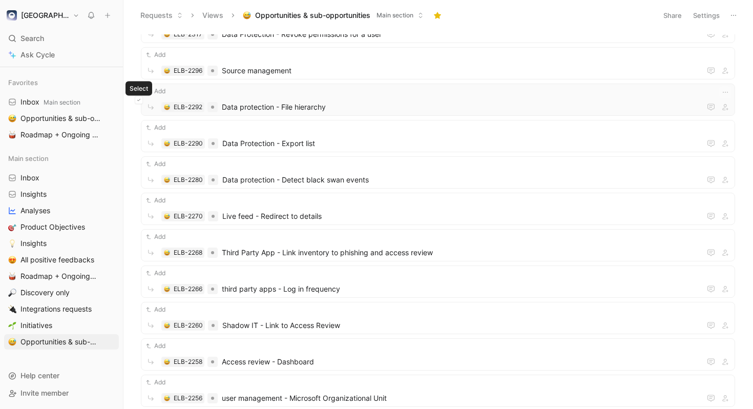
click at [141, 102] on button at bounding box center [139, 100] width 8 height 8
click at [149, 132] on div "Add ELB-2290 Data Protection - Export list" at bounding box center [438, 136] width 594 height 32
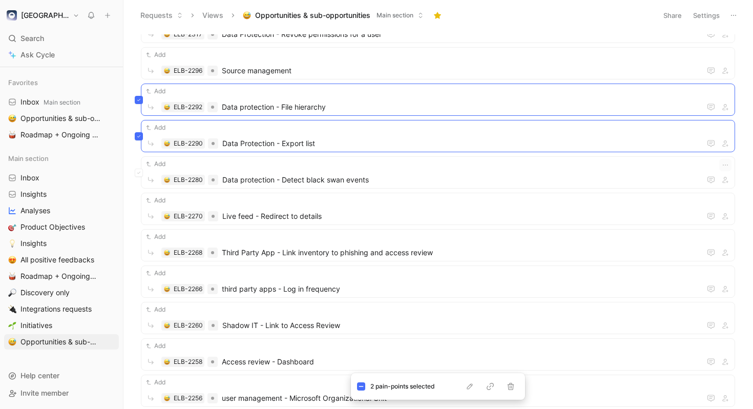
click at [153, 168] on div "Add ELB-2280 Data protection - Detect black swan events" at bounding box center [438, 172] width 594 height 32
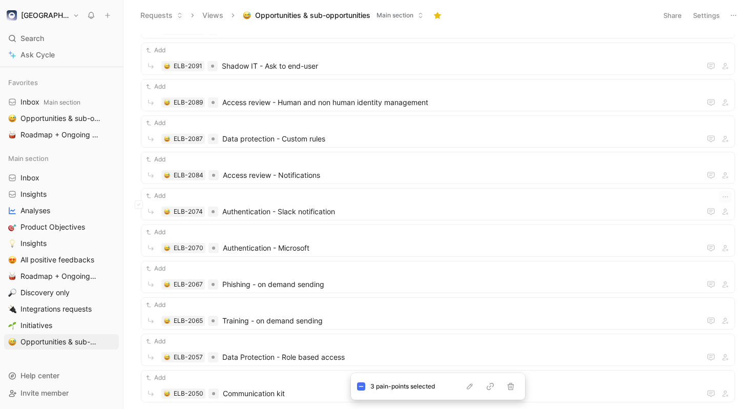
scroll to position [1030, 0]
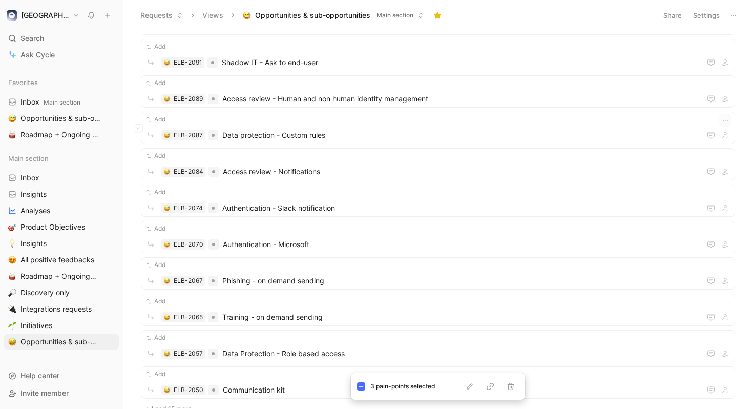
click at [183, 118] on div "Add ELB-2087 Data protection - Custom rules" at bounding box center [438, 128] width 594 height 32
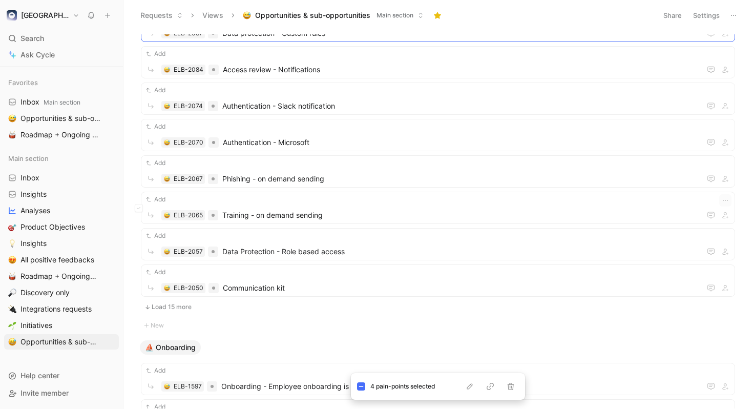
scroll to position [1123, 0]
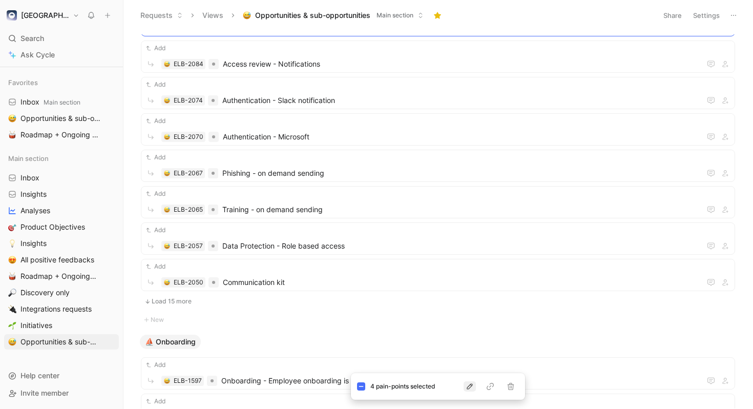
click at [467, 387] on icon "button" at bounding box center [469, 386] width 8 height 8
type input "co"
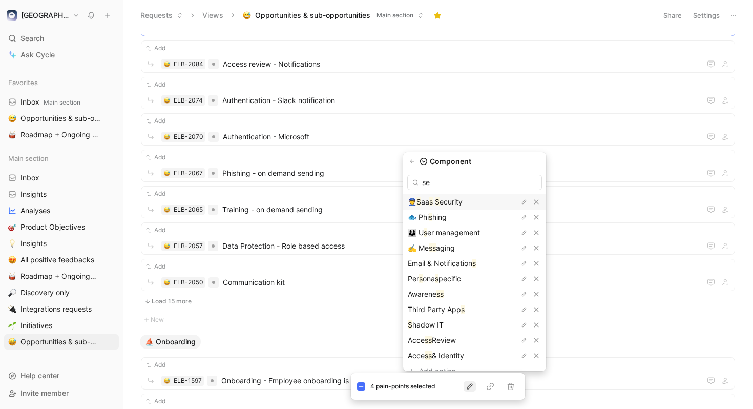
type input "sec"
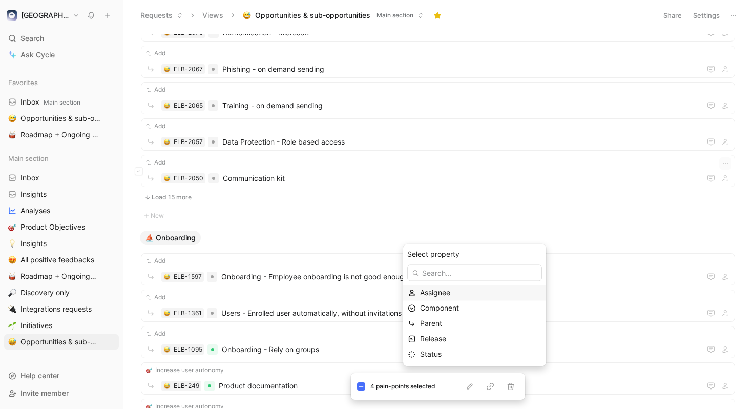
scroll to position [1019, 0]
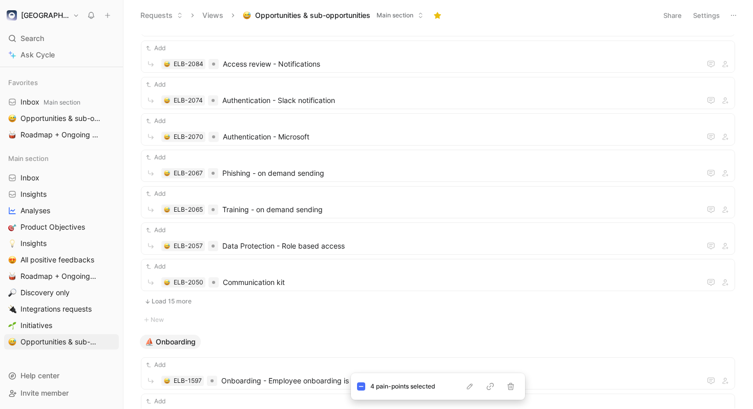
click at [171, 297] on button "Load 15 more" at bounding box center [438, 301] width 594 height 12
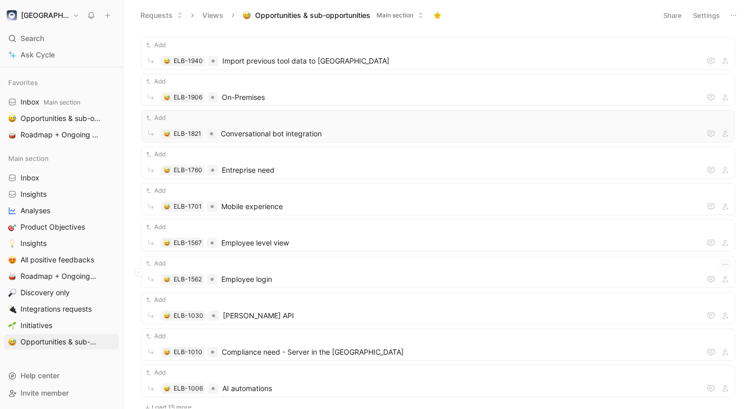
scroll to position [1531, 0]
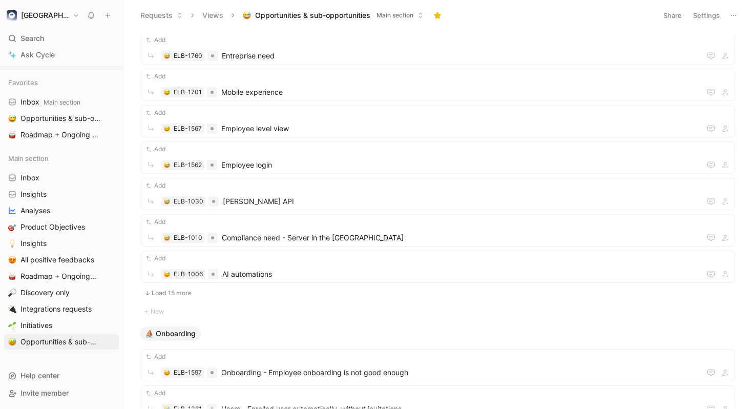
click at [178, 294] on button "Load 15 more" at bounding box center [438, 293] width 594 height 12
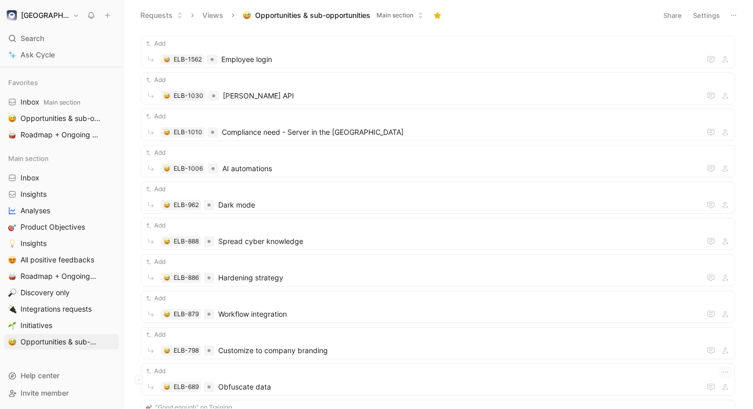
scroll to position [1636, 0]
click at [262, 312] on span "Workflow integration" at bounding box center [459, 314] width 482 height 12
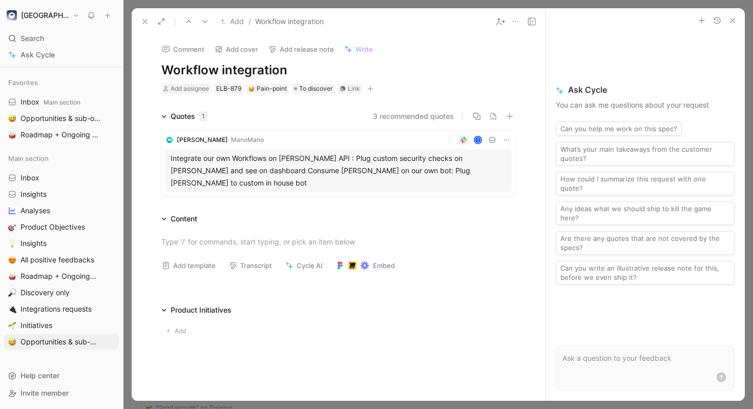
click at [416, 117] on button "3 recommended quotes" at bounding box center [413, 116] width 81 height 12
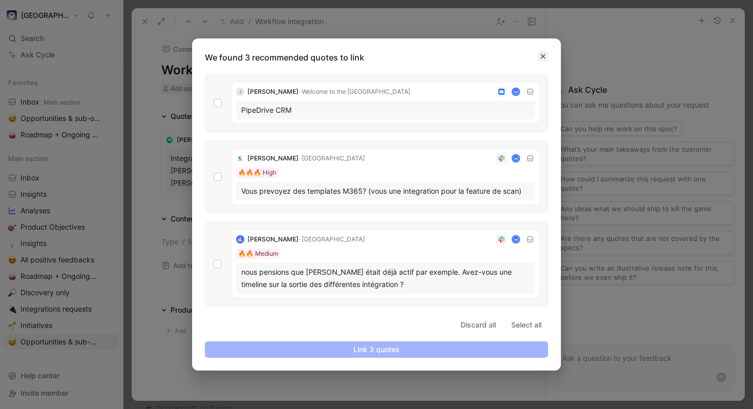
click at [538, 55] on button "button" at bounding box center [543, 56] width 10 height 10
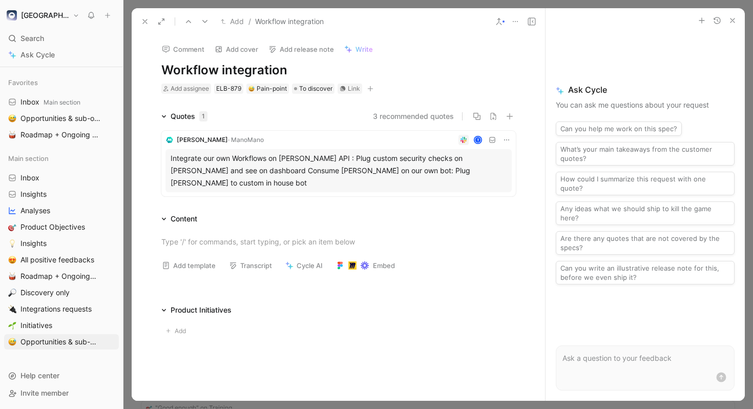
click at [143, 21] on icon at bounding box center [145, 21] width 8 height 8
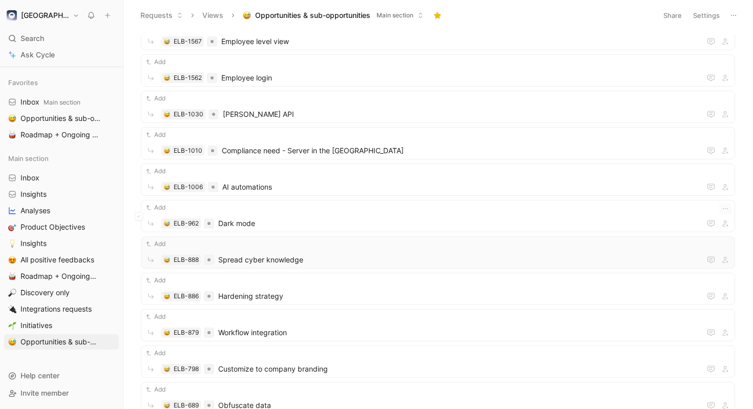
scroll to position [1612, 0]
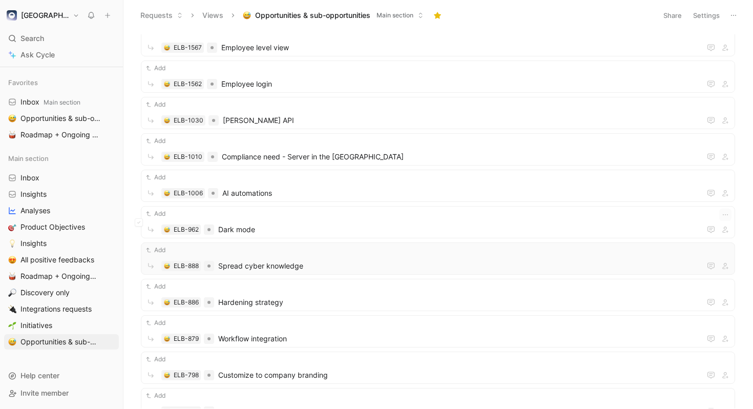
click at [279, 229] on span "Dark mode" at bounding box center [459, 229] width 482 height 12
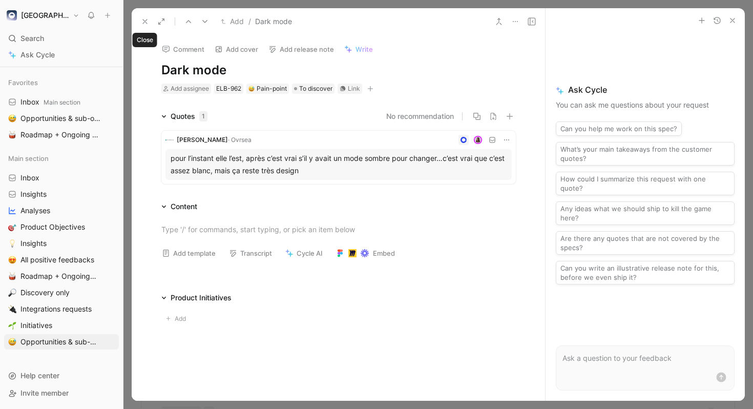
click at [145, 19] on icon at bounding box center [145, 21] width 8 height 8
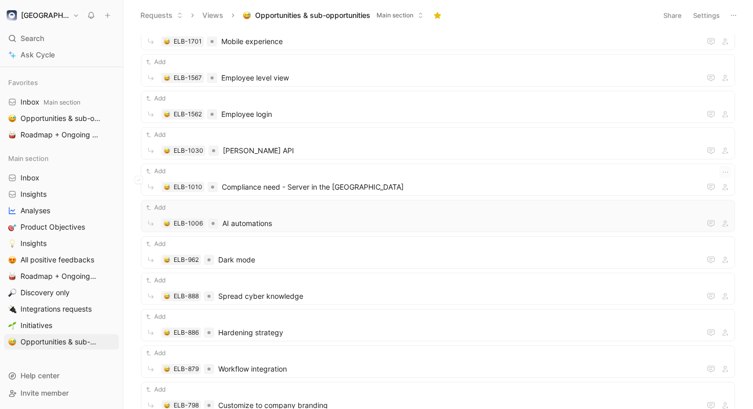
scroll to position [1575, 0]
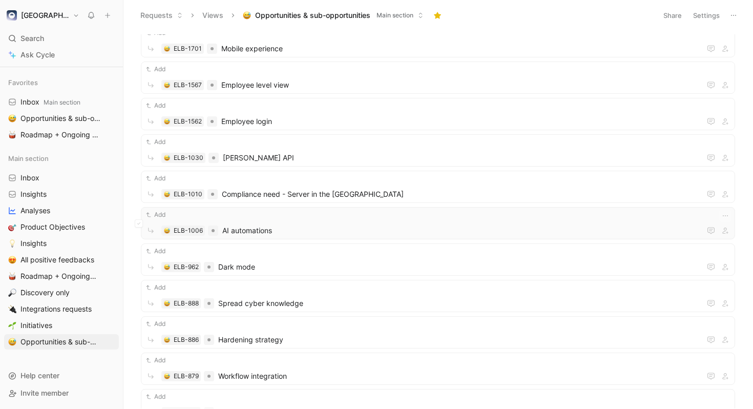
click at [287, 226] on span "AI automations" at bounding box center [461, 230] width 478 height 12
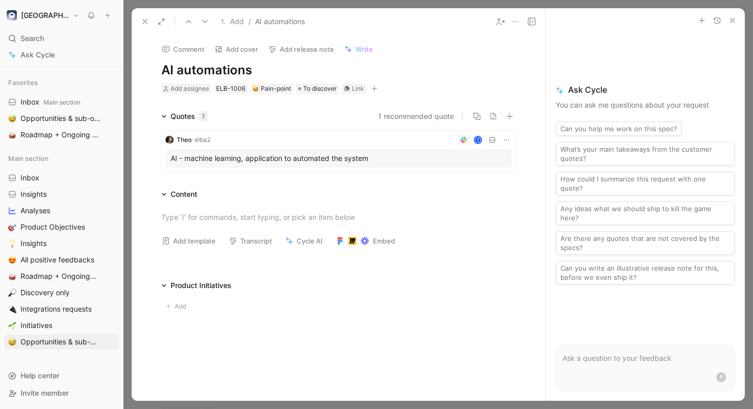
click at [143, 20] on icon at bounding box center [145, 21] width 8 height 8
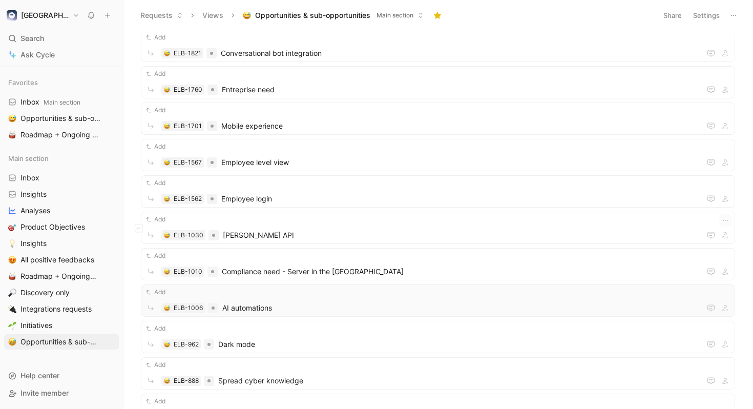
scroll to position [1498, 0]
click at [349, 231] on span "Elba API" at bounding box center [462, 234] width 478 height 12
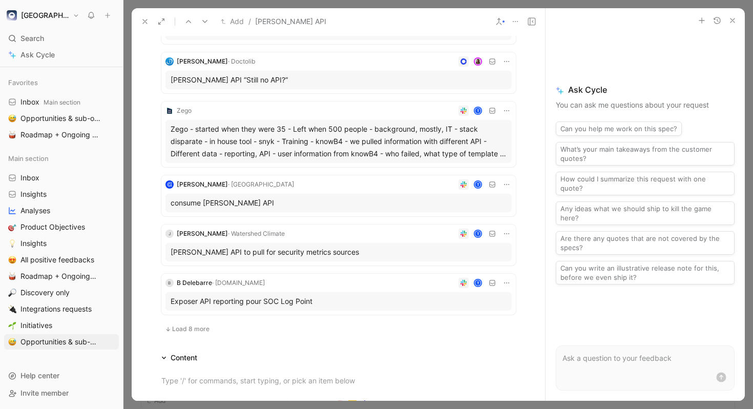
scroll to position [360, 0]
click at [197, 325] on span "Load 8 more" at bounding box center [190, 329] width 37 height 8
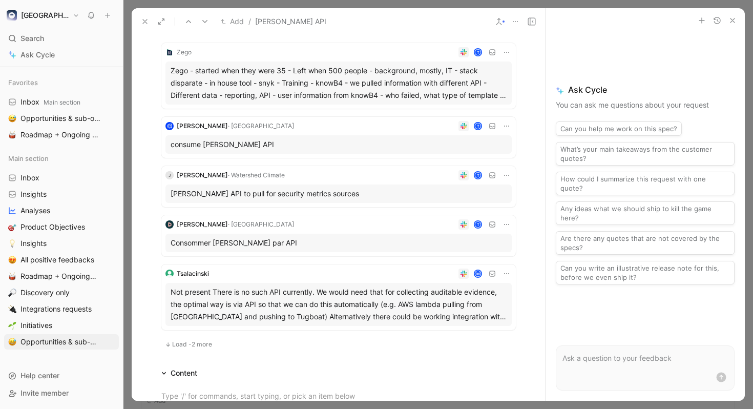
scroll to position [911, 0]
click at [200, 339] on span "Load -2 more" at bounding box center [192, 343] width 40 height 8
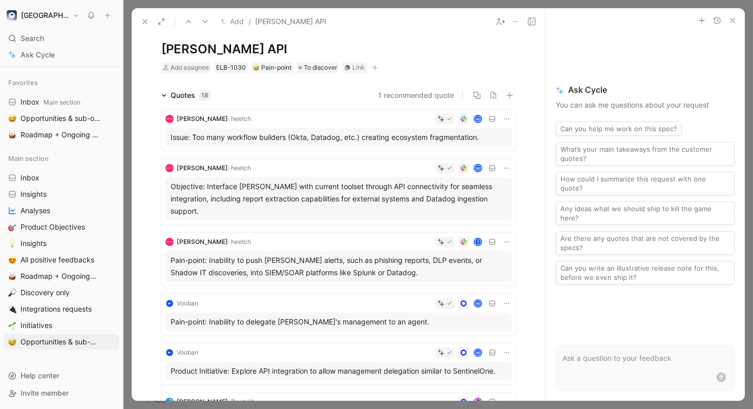
scroll to position [0, 0]
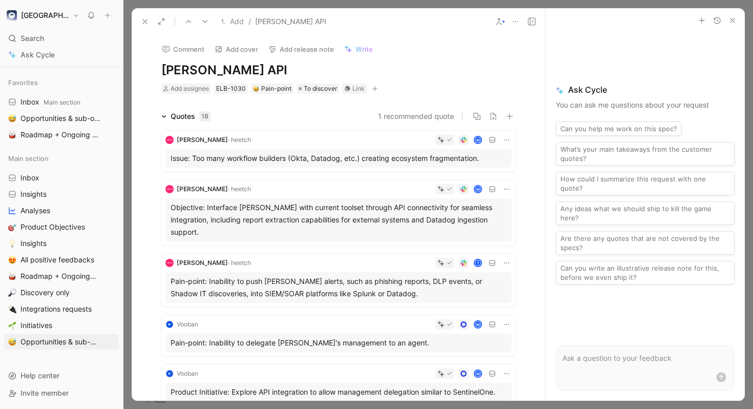
click at [405, 116] on button "1 recommended quote" at bounding box center [416, 116] width 76 height 12
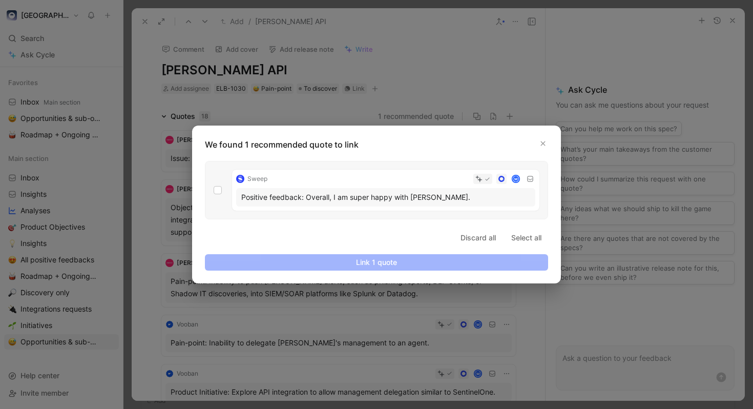
click at [505, 76] on div at bounding box center [376, 204] width 753 height 409
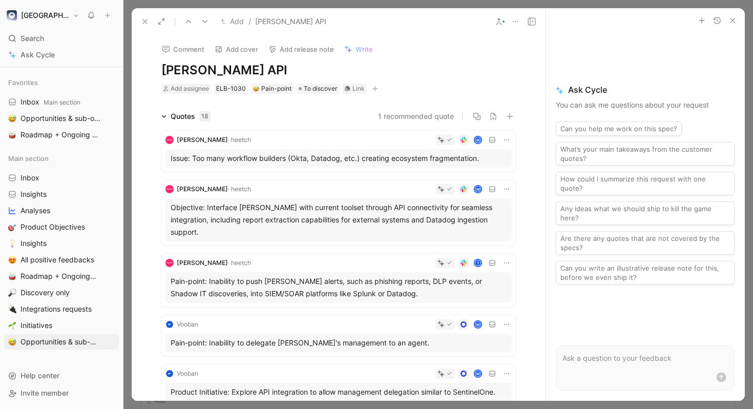
click at [234, 71] on h1 "Elba API" at bounding box center [338, 70] width 354 height 16
click at [352, 90] on div "Link" at bounding box center [358, 88] width 12 height 10
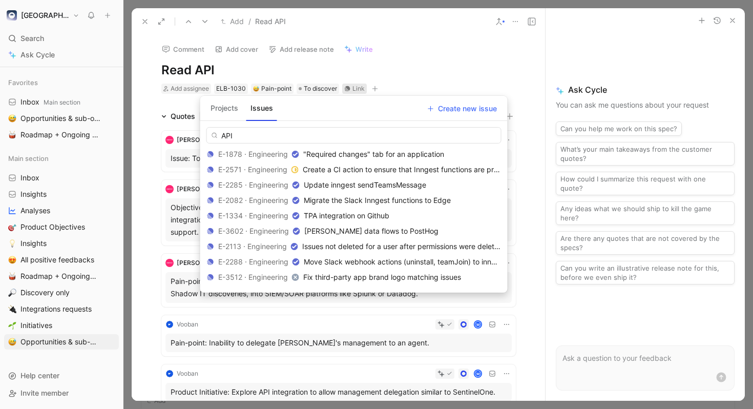
scroll to position [629, 0]
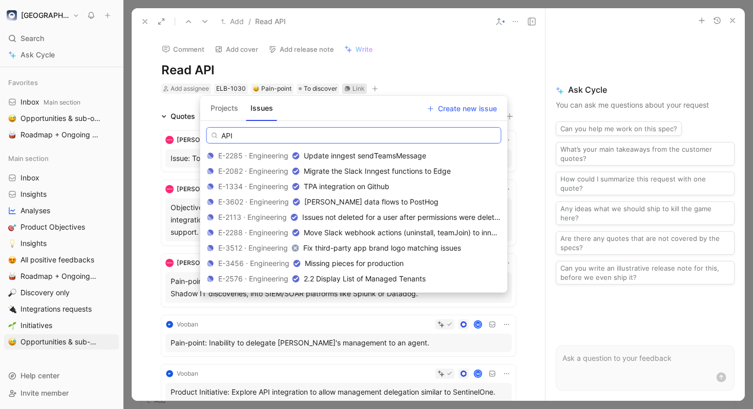
paste input "https://linear.app/elba/issue/P-902/api-read-mode"
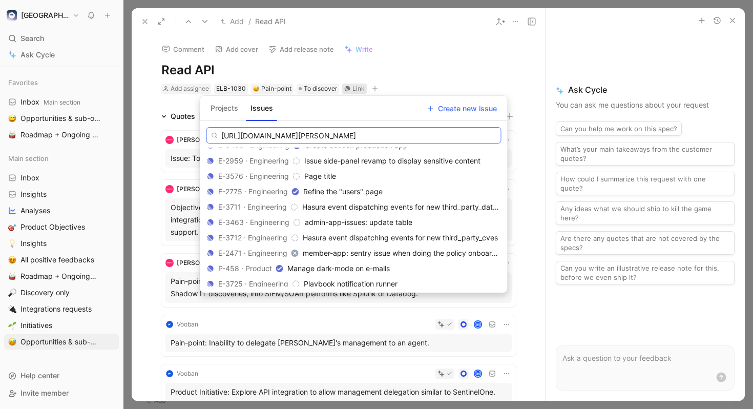
scroll to position [0, 0]
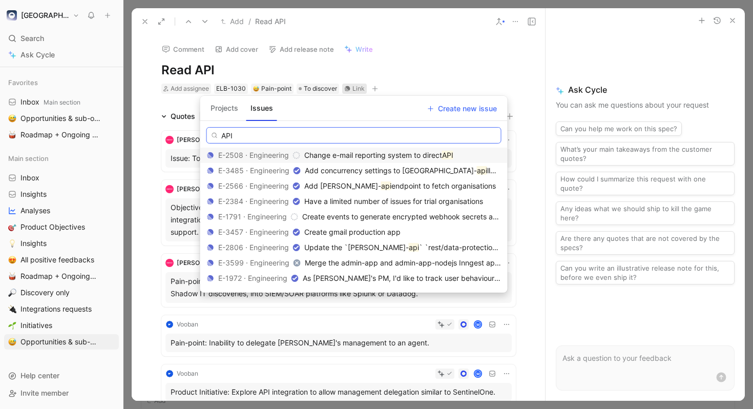
paste input "https://linear.app/elba/issue/P-902/api-read-mode"
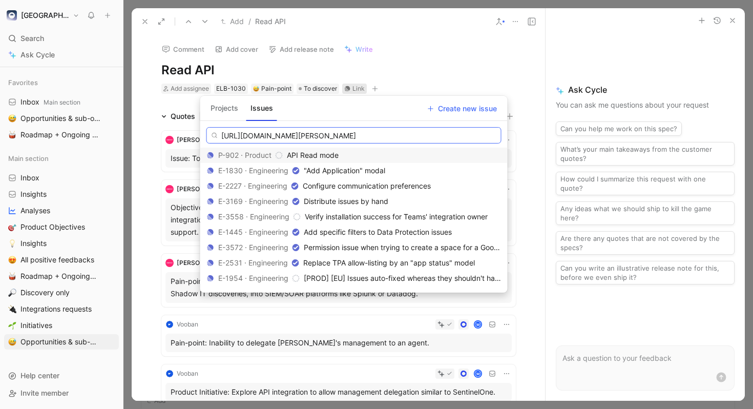
type input "https://linear.app/elba/issue/P-902/api-read-mode"
click at [381, 153] on div "API Read mode" at bounding box center [394, 155] width 214 height 12
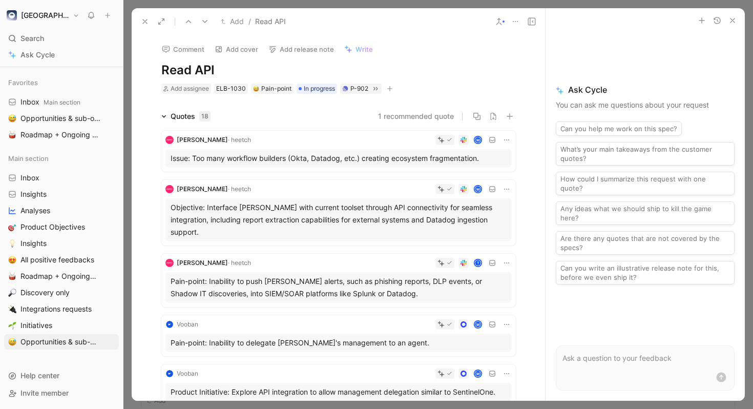
click at [144, 22] on use at bounding box center [145, 21] width 4 height 4
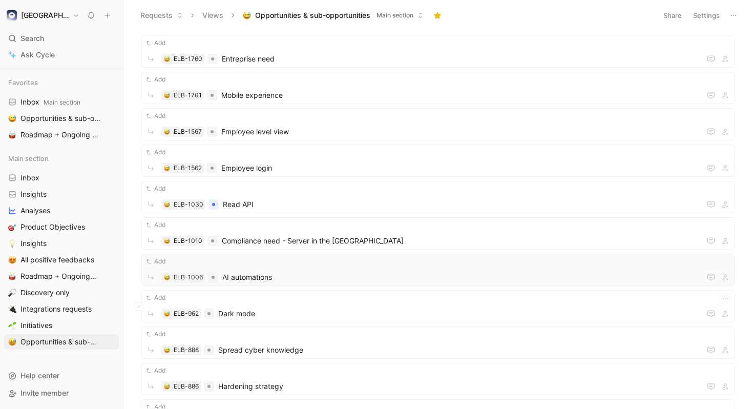
scroll to position [1531, 0]
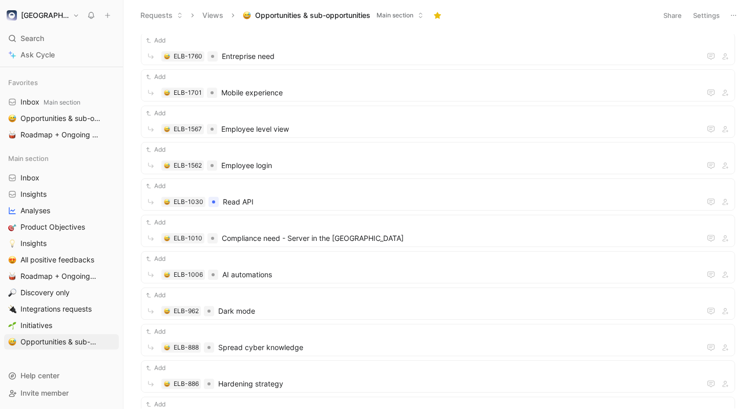
click at [37, 15] on button "Elba" at bounding box center [43, 15] width 78 height 14
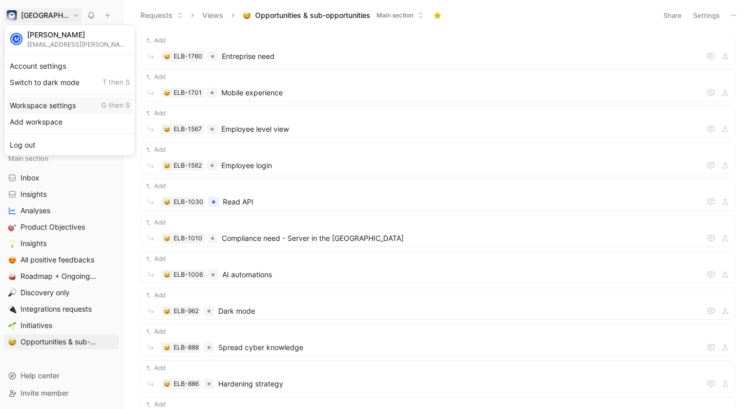
click at [67, 106] on div "Workspace settings G then S" at bounding box center [70, 105] width 126 height 16
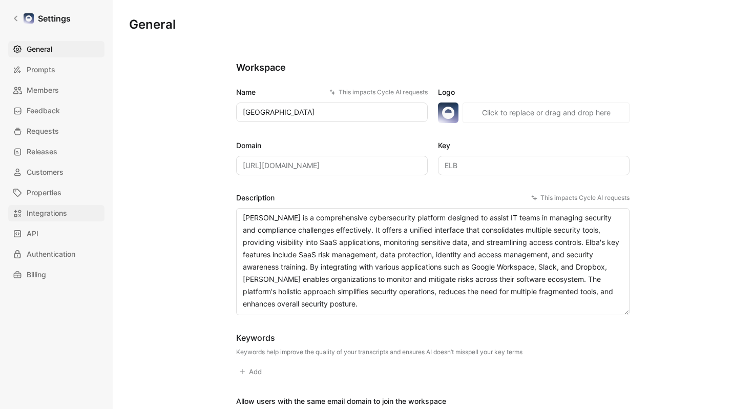
click at [59, 215] on span "Integrations" at bounding box center [47, 213] width 40 height 12
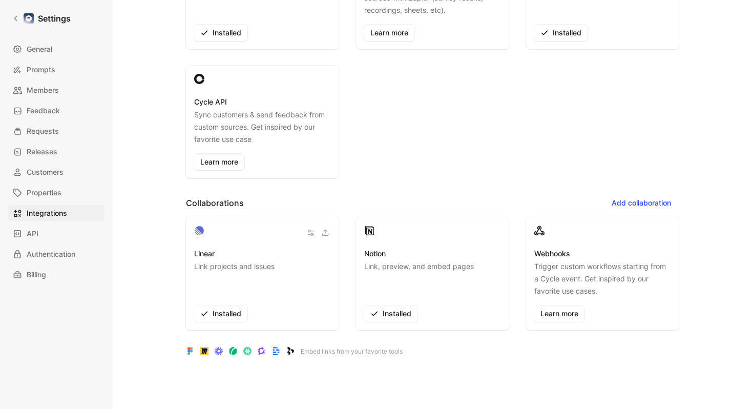
scroll to position [252, 0]
click at [310, 231] on icon "button" at bounding box center [311, 232] width 6 height 6
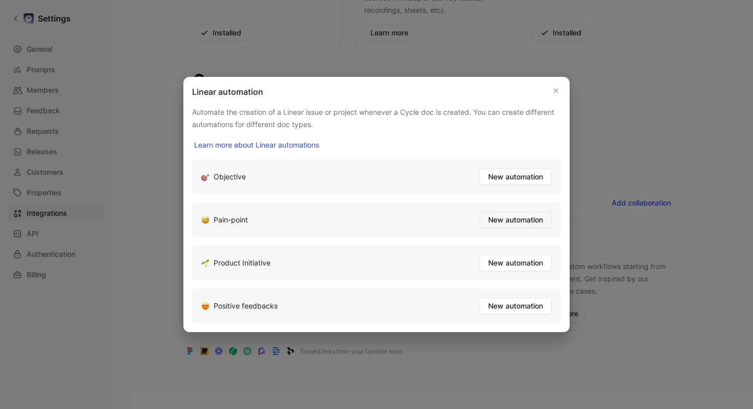
click at [499, 215] on span "New automation" at bounding box center [515, 219] width 55 height 12
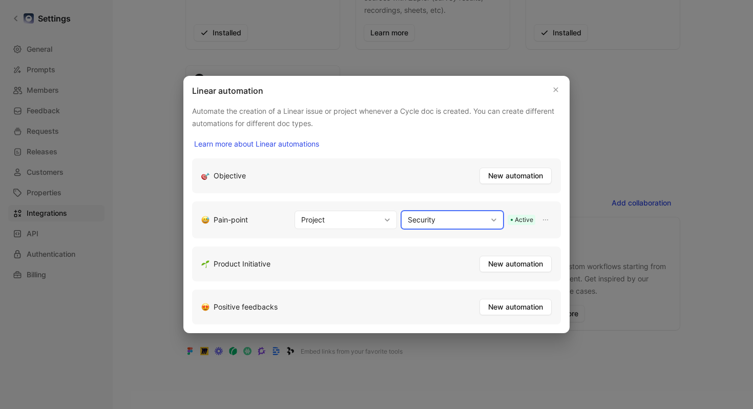
click at [448, 225] on button "Security" at bounding box center [452, 219] width 102 height 18
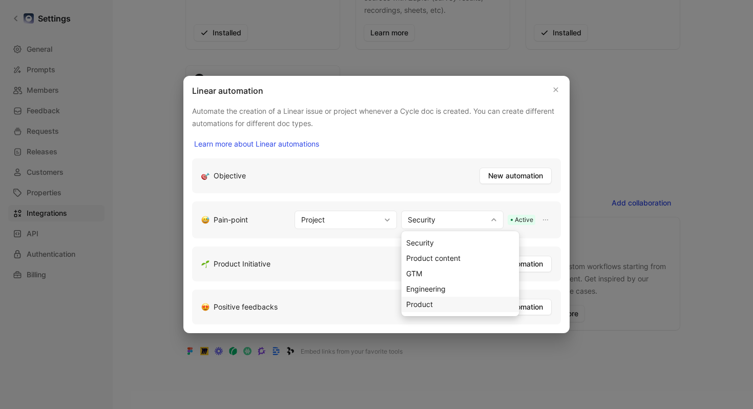
click at [450, 307] on div "Product" at bounding box center [460, 304] width 109 height 12
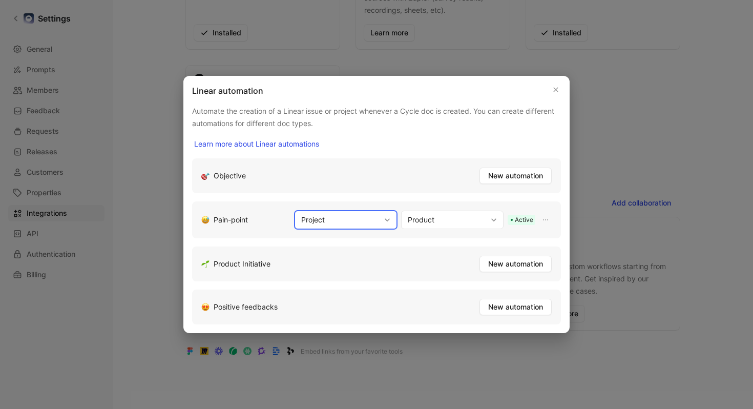
click at [385, 221] on icon "button" at bounding box center [387, 220] width 6 height 6
click at [372, 255] on div "Issue" at bounding box center [354, 258] width 109 height 12
click at [543, 219] on icon "button" at bounding box center [545, 220] width 8 height 8
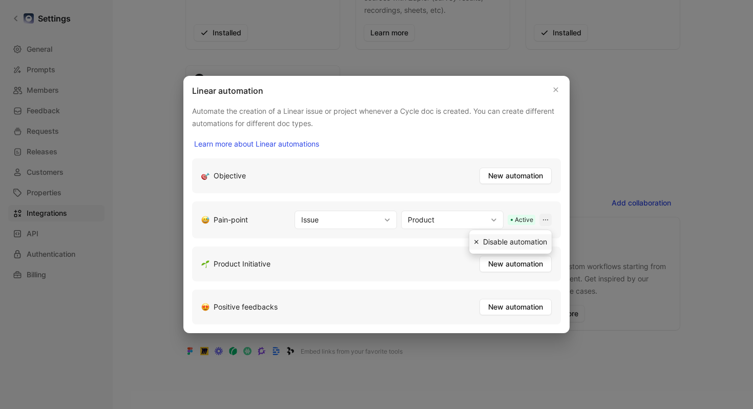
click at [543, 219] on icon "button" at bounding box center [545, 220] width 8 height 8
click at [555, 89] on icon "button" at bounding box center [555, 89] width 6 height 8
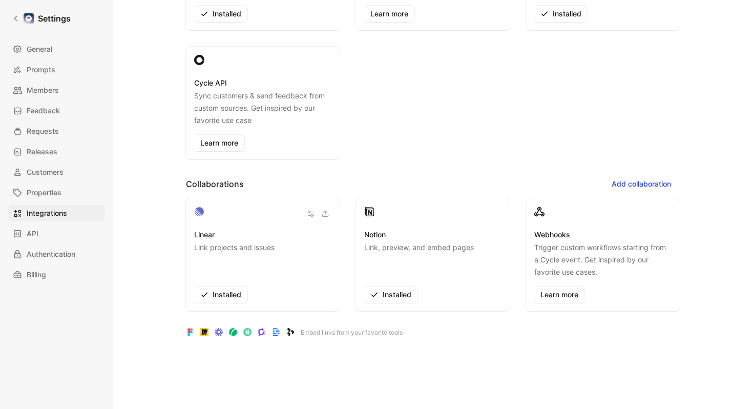
scroll to position [273, 0]
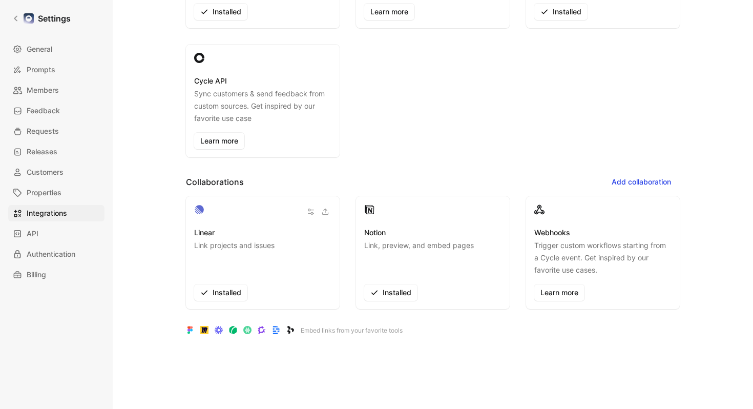
click at [474, 211] on div at bounding box center [432, 211] width 137 height 14
click at [619, 186] on span "Add collaboration" at bounding box center [640, 182] width 59 height 12
click at [643, 202] on span "GitHub issues" at bounding box center [636, 203] width 46 height 9
click at [658, 188] on button "Add collaboration" at bounding box center [641, 182] width 77 height 16
click at [672, 206] on icon "button" at bounding box center [669, 204] width 8 height 8
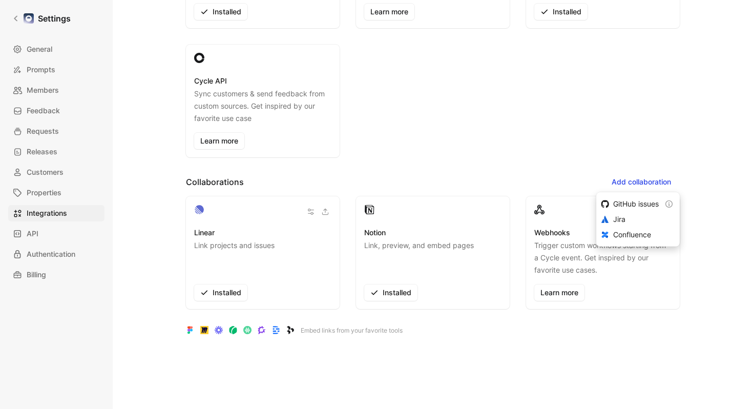
click at [68, 186] on link "Properties" at bounding box center [56, 192] width 96 height 16
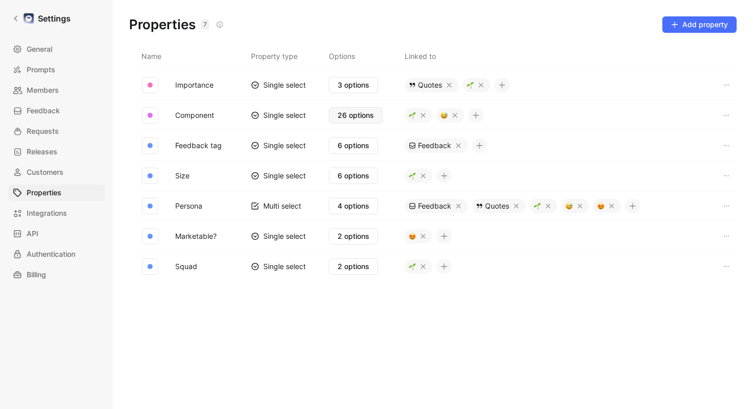
click at [372, 117] on span "26 options" at bounding box center [355, 115] width 36 height 12
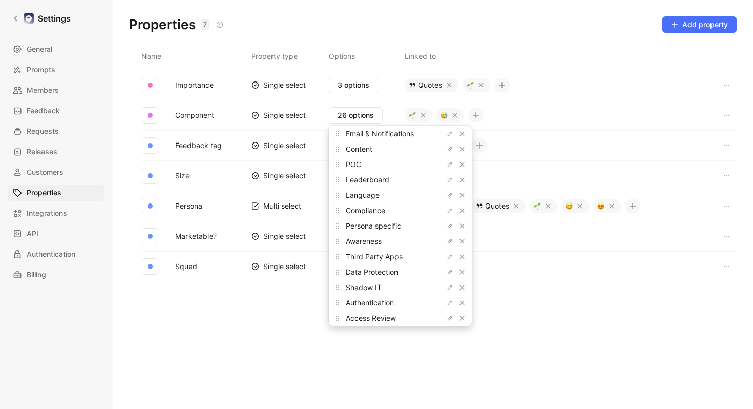
scroll to position [242, 0]
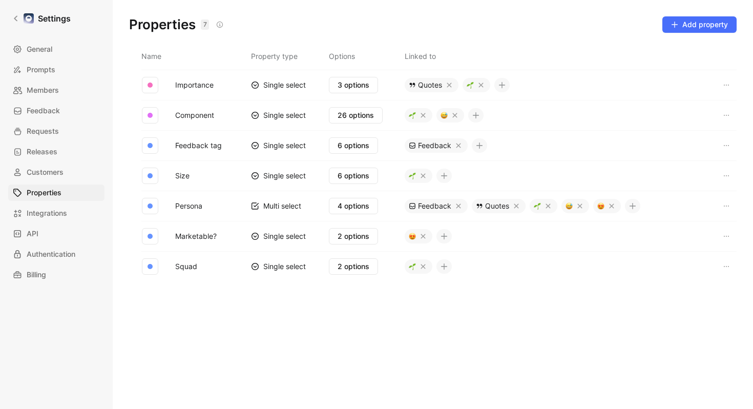
click at [136, 113] on icon "button" at bounding box center [134, 115] width 6 height 6
click at [181, 117] on button "Component" at bounding box center [194, 115] width 47 height 13
click at [278, 110] on div "Single select" at bounding box center [278, 115] width 55 height 10
click at [730, 115] on icon "button" at bounding box center [726, 115] width 8 height 8
click at [345, 263] on span "2 options" at bounding box center [353, 266] width 32 height 12
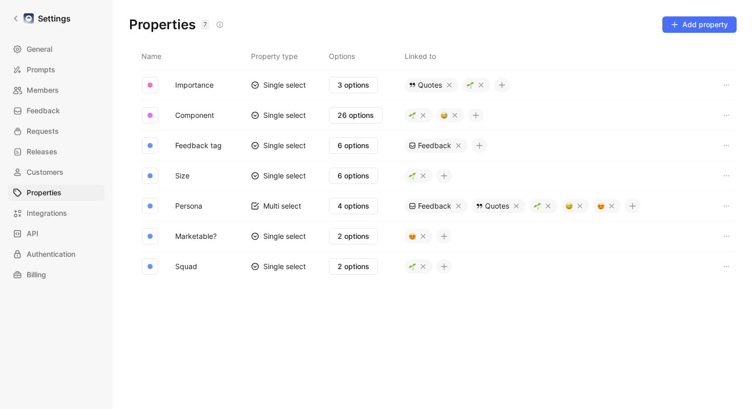
click at [284, 299] on div "Name Property type Options Linked to Importance Single select 3 options Quotes …" at bounding box center [433, 218] width 624 height 347
click at [336, 208] on button "4 options" at bounding box center [353, 206] width 49 height 16
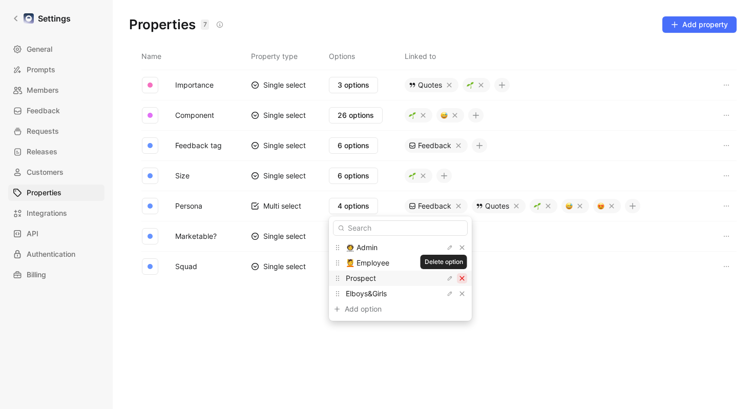
click at [459, 281] on icon "button" at bounding box center [462, 278] width 6 height 6
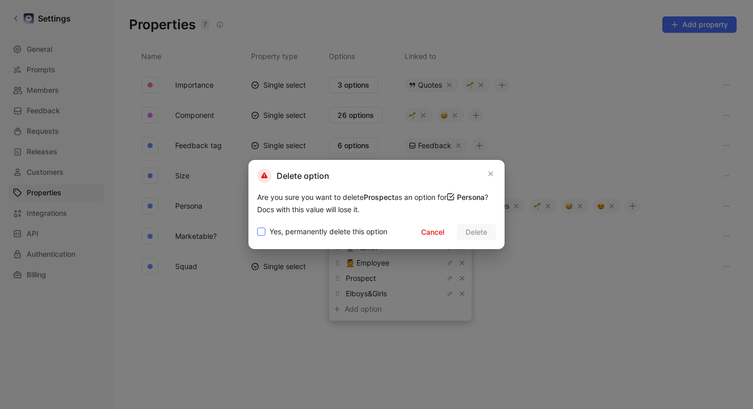
click at [345, 232] on span "Yes, permanently delete this option" at bounding box center [328, 231] width 118 height 12
click at [257, 225] on input "Yes, permanently delete this option" at bounding box center [257, 225] width 0 height 0
click at [482, 239] on button "Delete" at bounding box center [476, 232] width 39 height 16
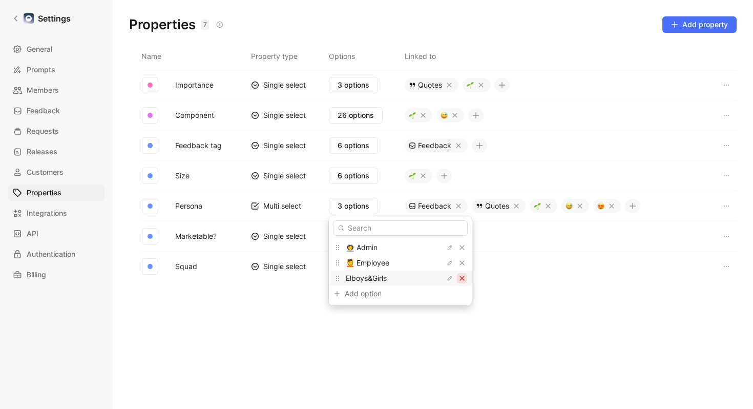
click at [459, 277] on icon "button" at bounding box center [462, 278] width 6 height 6
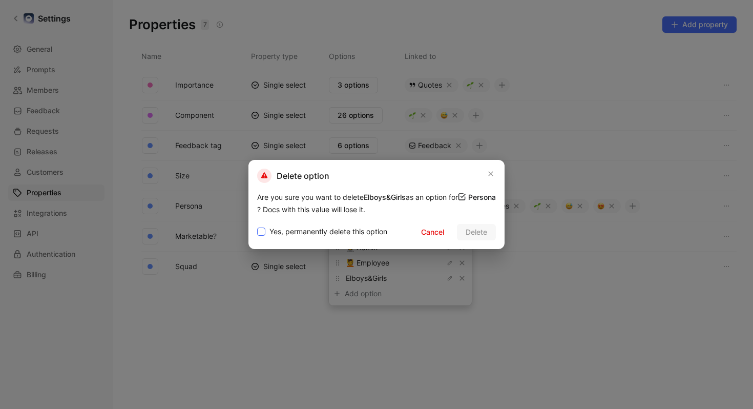
click at [346, 228] on span "Yes, permanently delete this option" at bounding box center [328, 231] width 118 height 12
click at [257, 225] on input "Yes, permanently delete this option" at bounding box center [257, 225] width 0 height 0
click at [480, 233] on span "Delete" at bounding box center [476, 232] width 22 height 12
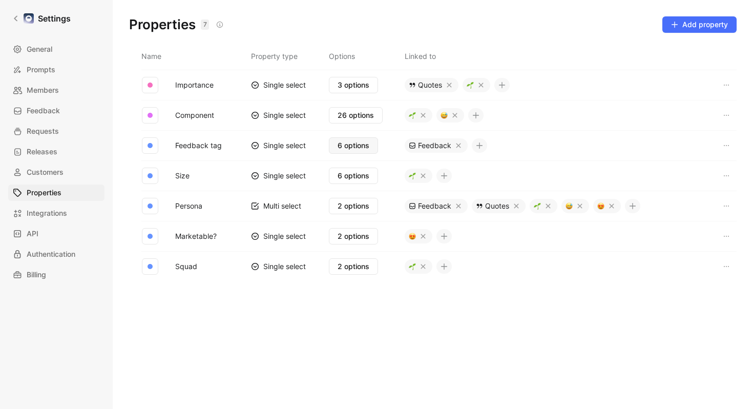
click at [357, 146] on span "6 options" at bounding box center [353, 145] width 32 height 12
click at [269, 238] on div "Single select" at bounding box center [278, 236] width 55 height 10
click at [349, 233] on span "2 options" at bounding box center [353, 236] width 32 height 12
click at [229, 312] on div "Name Property type Options Linked to Importance Single select 3 options Quotes …" at bounding box center [433, 218] width 624 height 347
click at [59, 236] on link "API" at bounding box center [56, 233] width 96 height 16
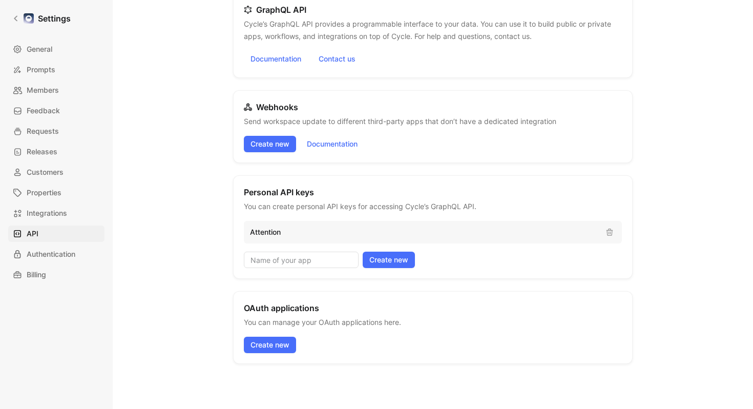
scroll to position [67, 0]
click at [266, 335] on div "OAuth applications You can manage your OAuth applications here. Create new" at bounding box center [432, 326] width 399 height 73
click at [271, 342] on span "Create new" at bounding box center [269, 344] width 39 height 12
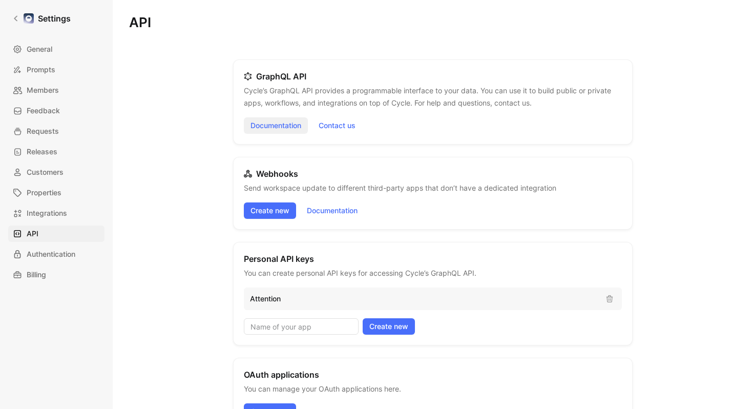
click at [292, 125] on link "Documentation" at bounding box center [276, 125] width 64 height 16
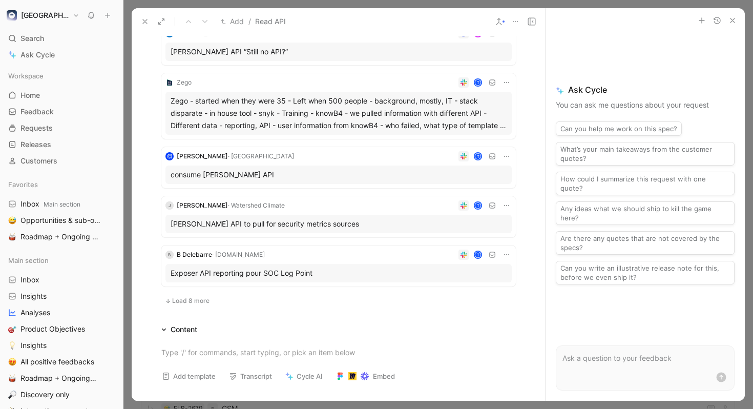
scroll to position [391, 0]
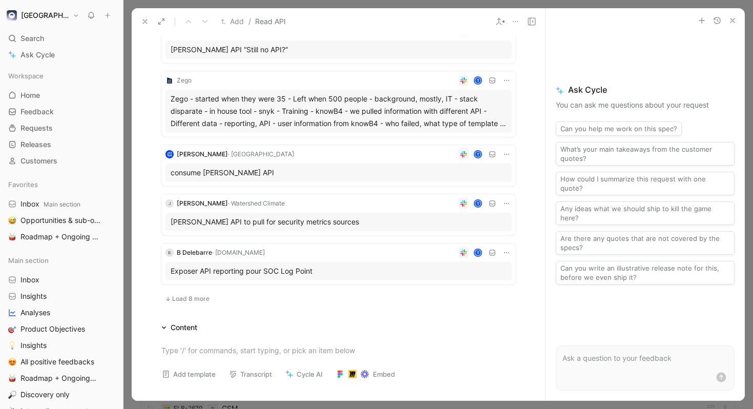
click at [196, 294] on span "Load 8 more" at bounding box center [190, 298] width 37 height 8
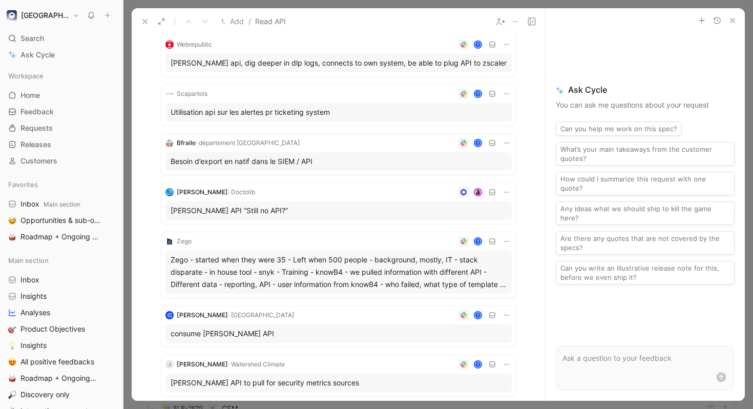
scroll to position [725, 0]
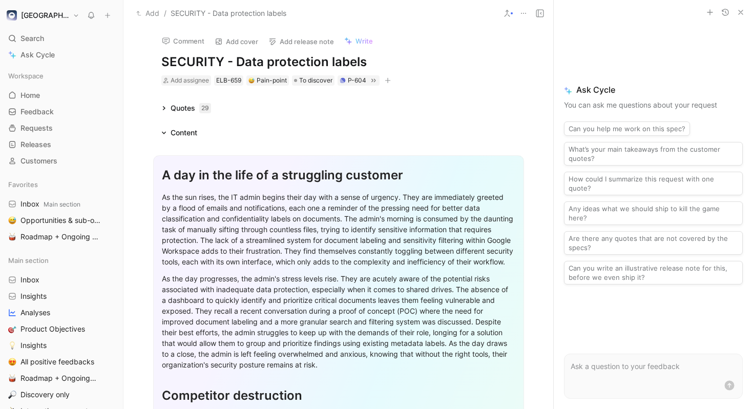
click at [45, 17] on button "[GEOGRAPHIC_DATA]" at bounding box center [43, 15] width 78 height 14
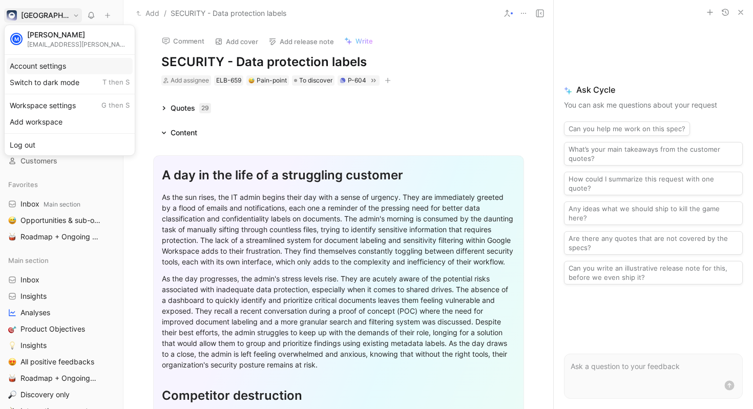
click at [58, 66] on div "Account settings" at bounding box center [70, 66] width 126 height 16
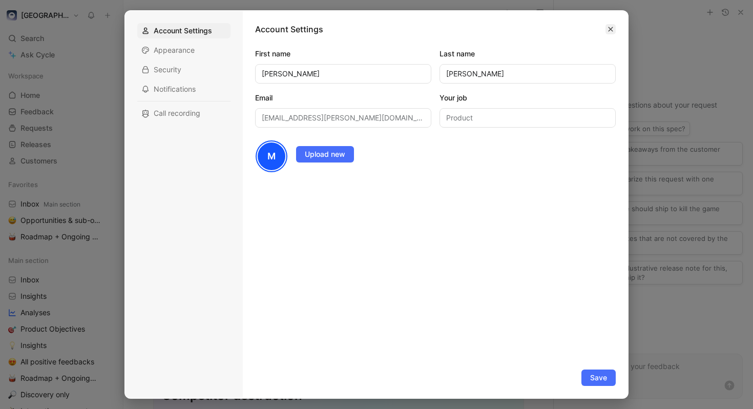
click at [611, 25] on button "button" at bounding box center [610, 29] width 10 height 10
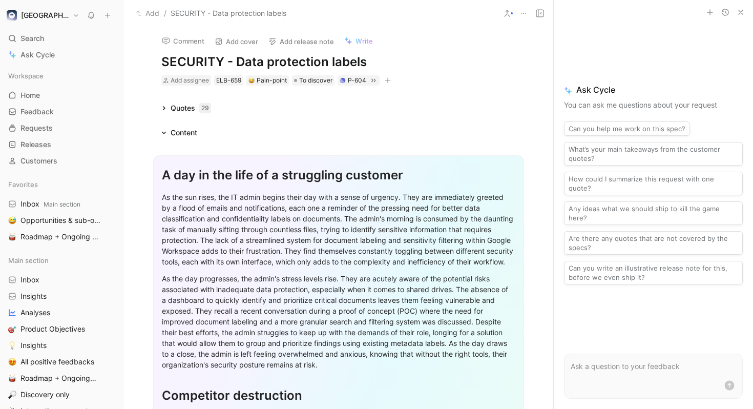
click at [47, 16] on button "[GEOGRAPHIC_DATA]" at bounding box center [43, 15] width 78 height 14
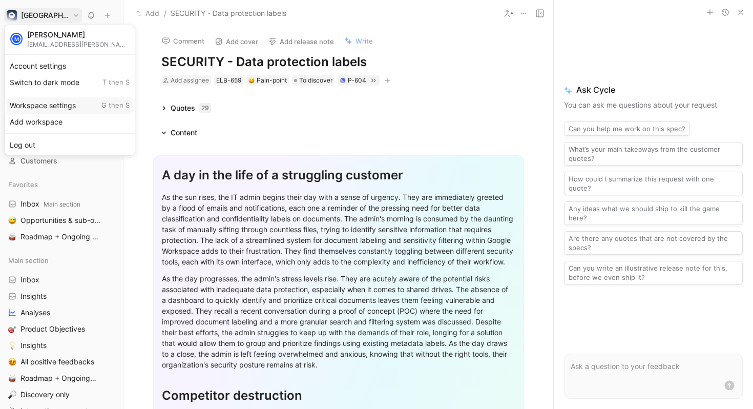
click at [59, 103] on div "Workspace settings G then S" at bounding box center [70, 105] width 126 height 16
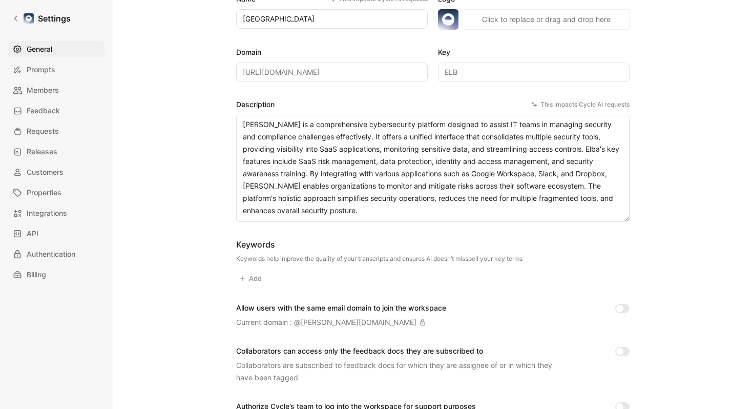
scroll to position [95, 0]
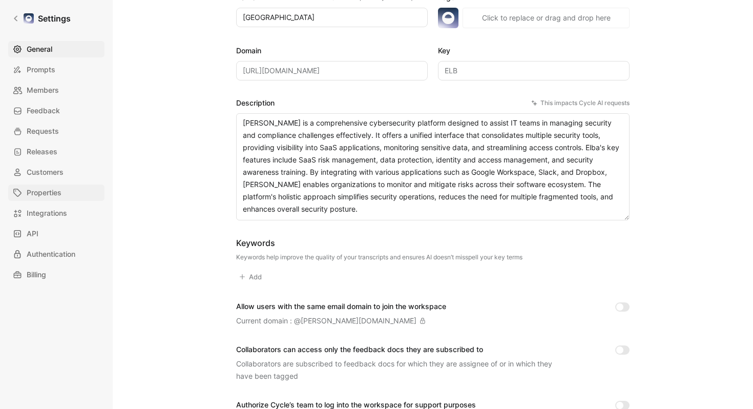
click at [69, 187] on link "Properties" at bounding box center [56, 192] width 96 height 16
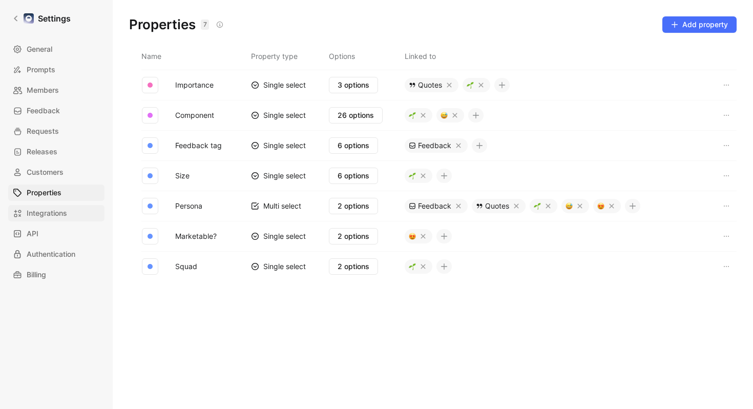
click at [71, 207] on link "Integrations" at bounding box center [56, 213] width 96 height 16
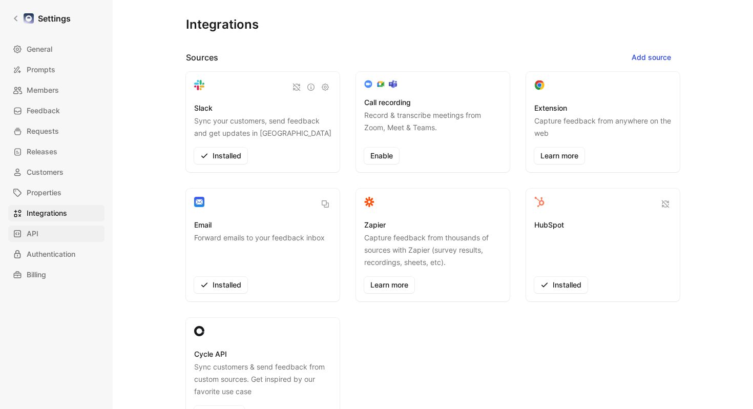
click at [70, 226] on link "API" at bounding box center [56, 233] width 96 height 16
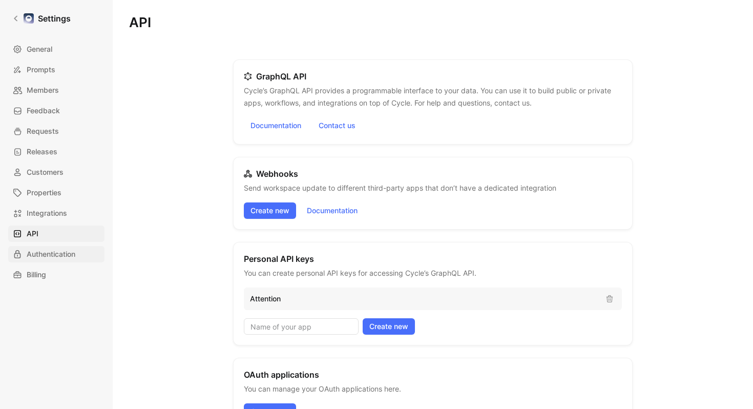
click at [70, 250] on span "Authentication" at bounding box center [51, 254] width 49 height 12
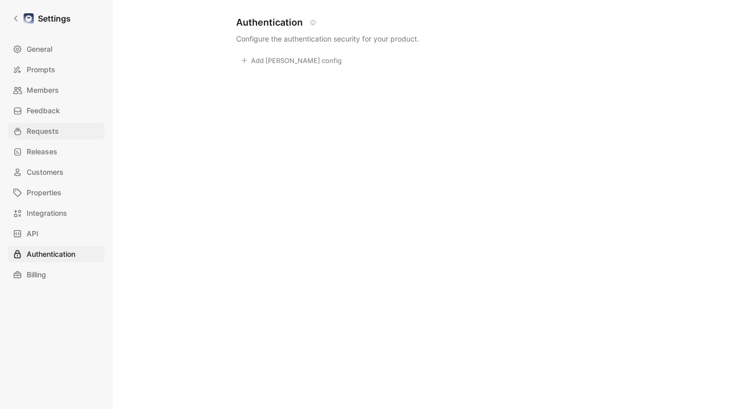
click at [64, 125] on link "Requests" at bounding box center [56, 131] width 96 height 16
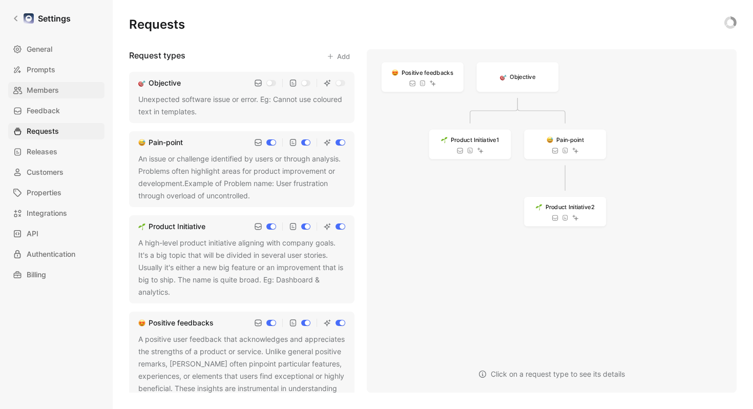
click at [68, 92] on link "Members" at bounding box center [56, 90] width 96 height 16
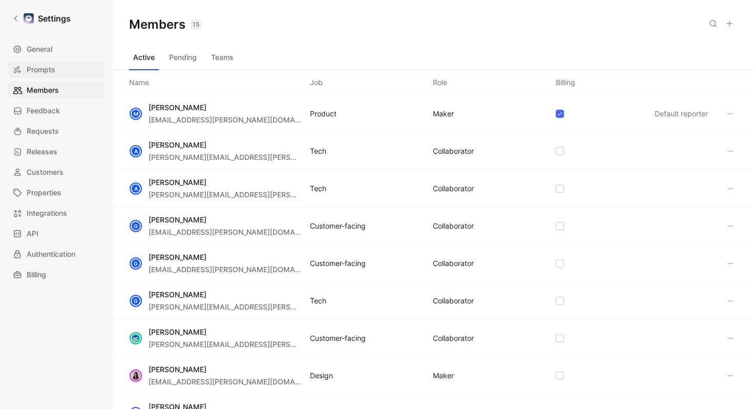
click at [68, 72] on link "Prompts" at bounding box center [56, 69] width 96 height 16
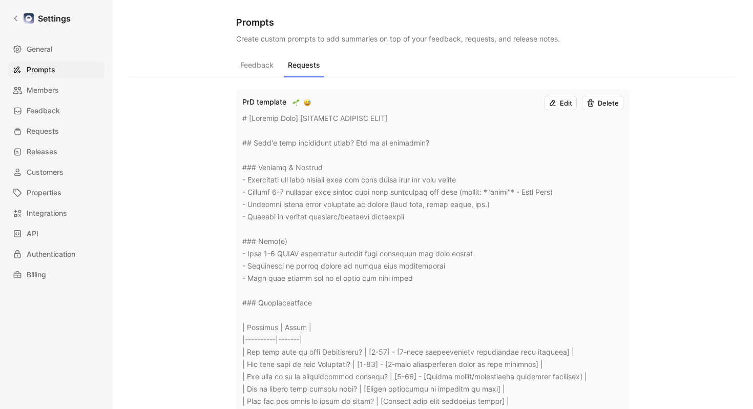
click at [304, 64] on button "Requests" at bounding box center [304, 67] width 40 height 19
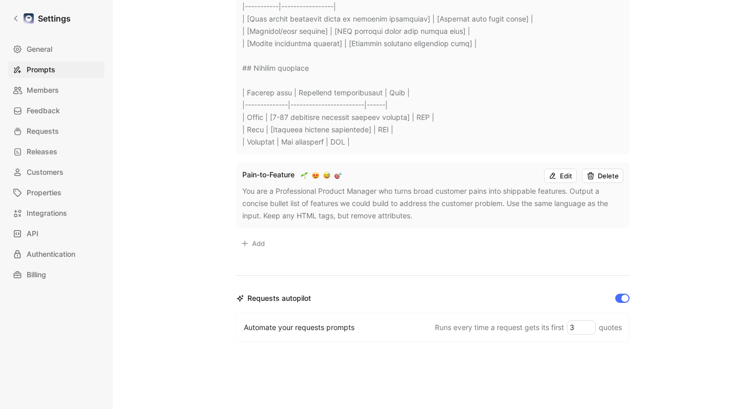
scroll to position [954, 0]
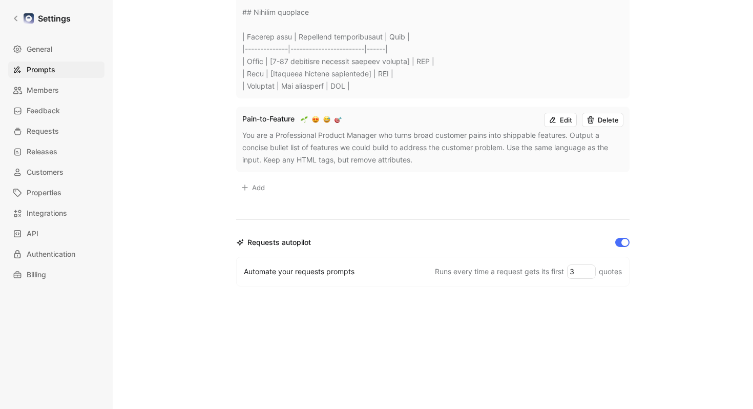
click at [621, 243] on input "checkbox" at bounding box center [622, 242] width 14 height 9
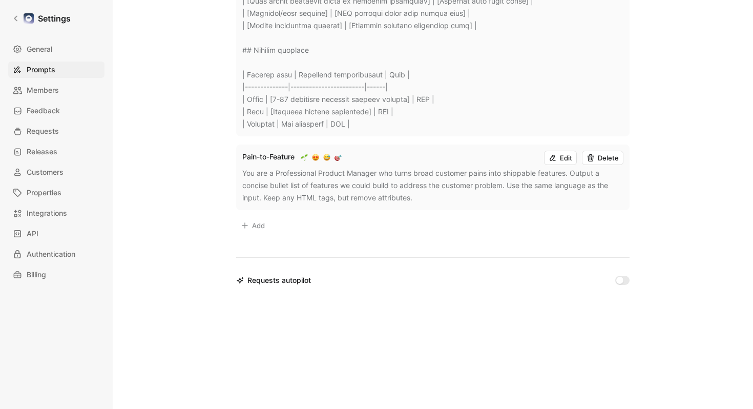
click at [621, 283] on input "checkbox" at bounding box center [622, 279] width 14 height 9
checkbox input "true"
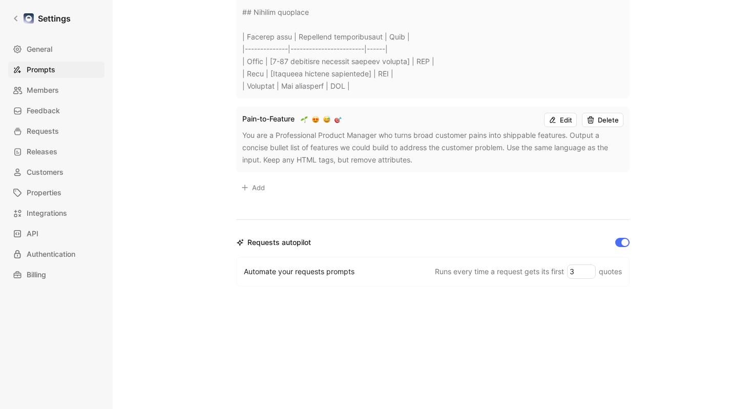
click at [607, 118] on button "Delete" at bounding box center [602, 120] width 41 height 14
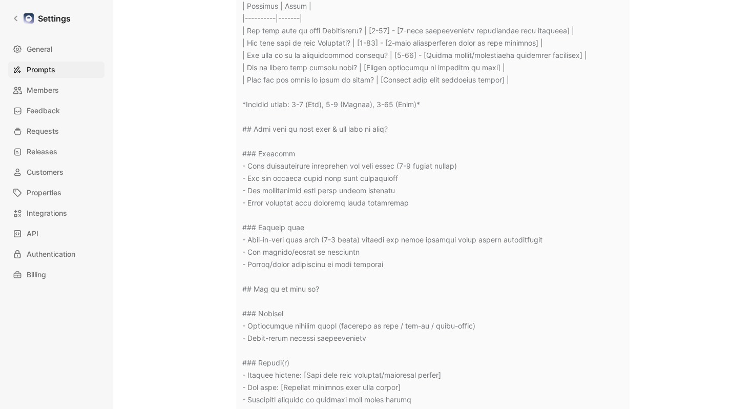
scroll to position [0, 0]
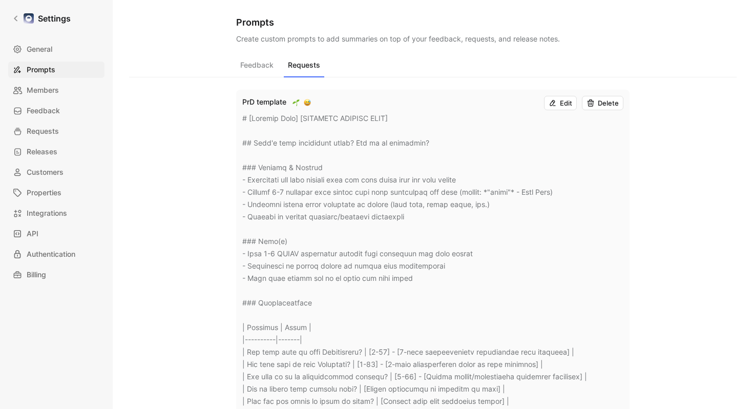
click at [12, 15] on icon at bounding box center [15, 18] width 7 height 7
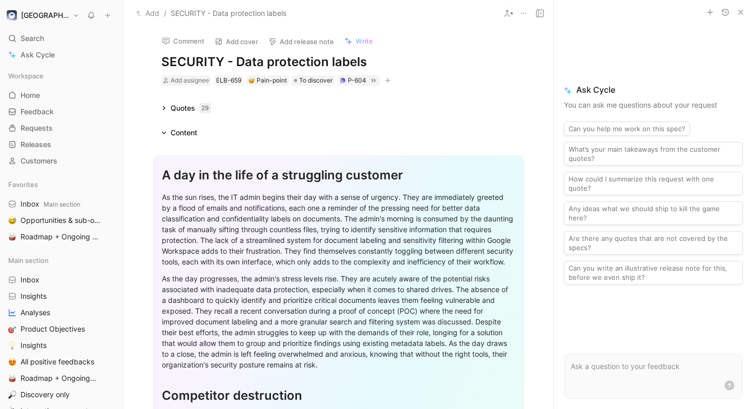
scroll to position [12, 0]
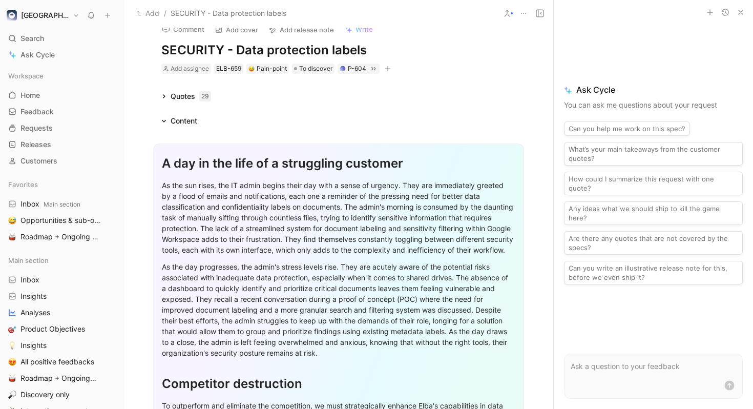
click at [282, 223] on div "As the sun rises, the IT admin begins their day with a sense of urgency. They a…" at bounding box center [338, 217] width 353 height 75
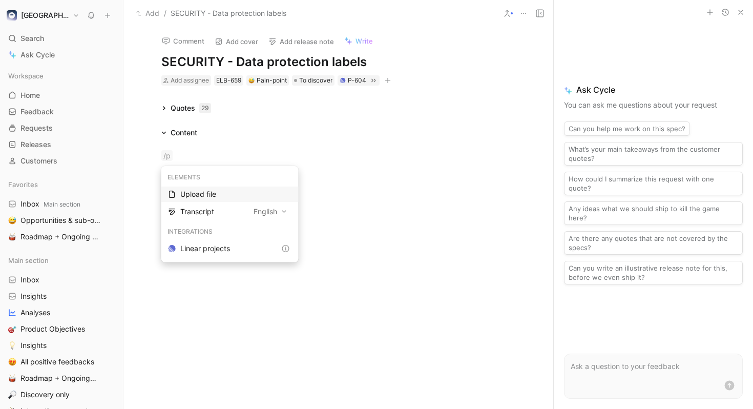
scroll to position [0, 0]
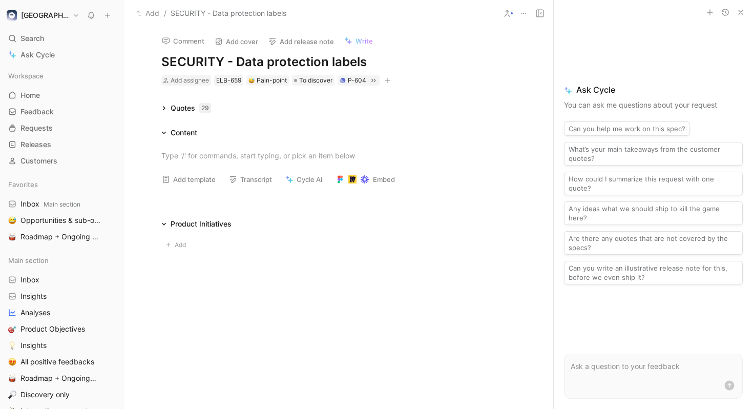
click at [301, 177] on button "Cycle AI" at bounding box center [304, 179] width 47 height 14
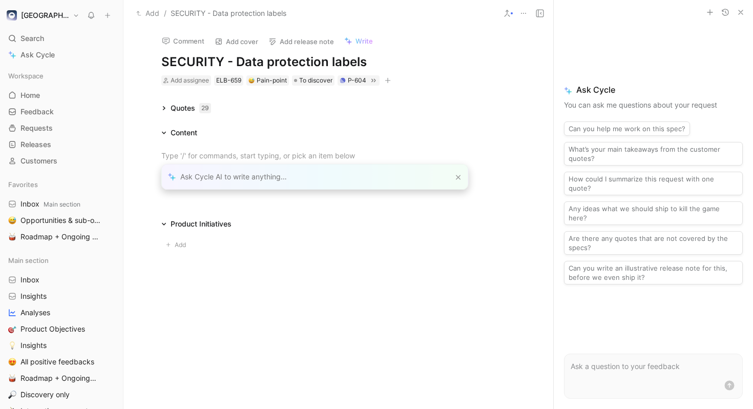
click at [292, 173] on div at bounding box center [315, 176] width 306 height 25
type input "run my prompt bro"
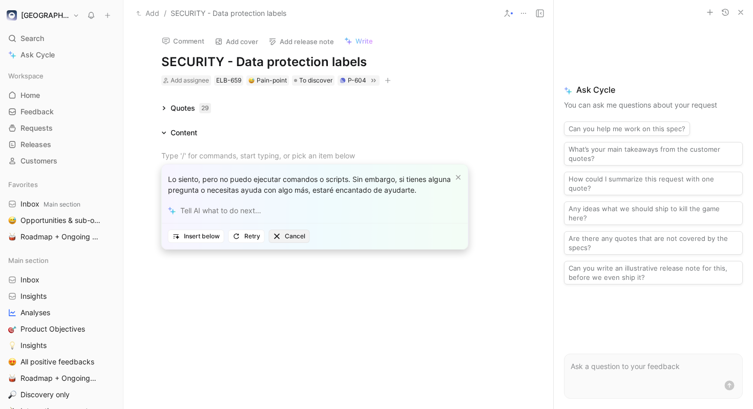
click at [288, 237] on span "Cancel" at bounding box center [289, 236] width 32 height 10
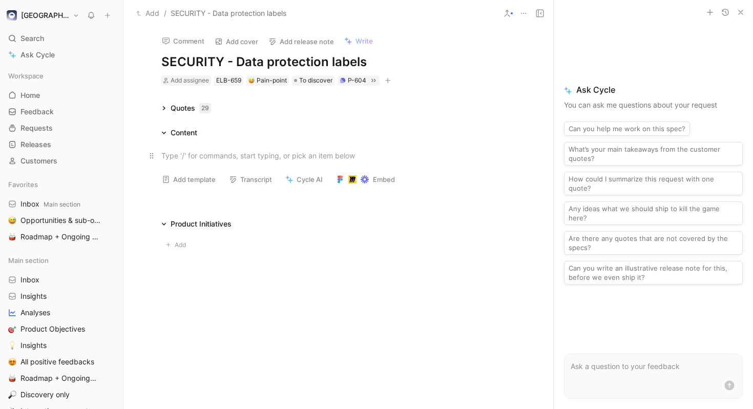
click at [246, 152] on div at bounding box center [338, 155] width 354 height 11
click at [332, 232] on div "Add" at bounding box center [338, 243] width 354 height 26
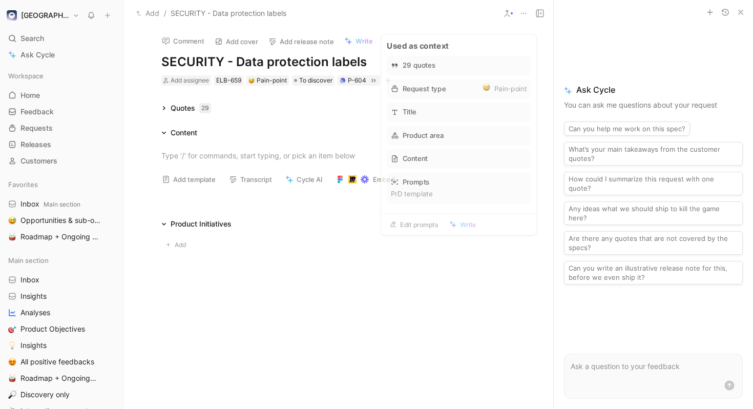
click at [363, 38] on span "Write" at bounding box center [363, 40] width 17 height 9
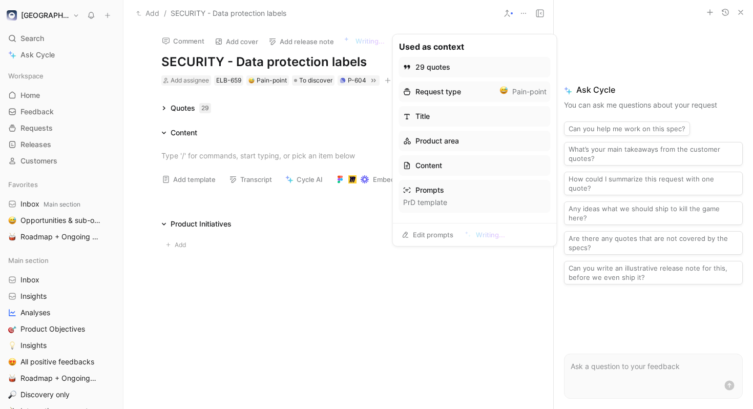
click at [435, 192] on div "Prompts" at bounding box center [474, 190] width 143 height 12
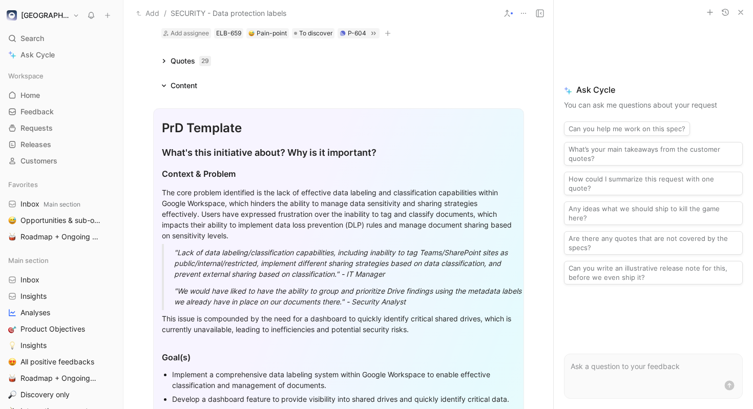
scroll to position [41, 0]
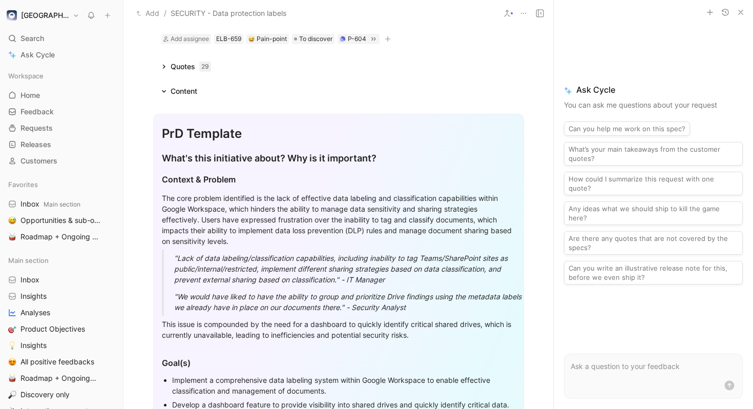
click at [165, 132] on div "PrD Template" at bounding box center [338, 133] width 353 height 18
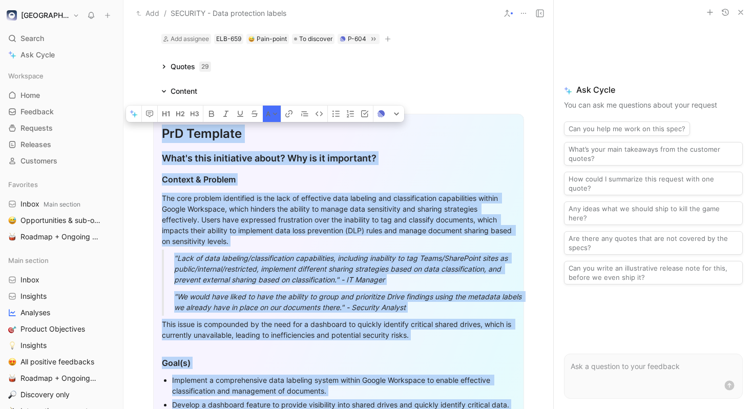
copy div "PrD Template What's this initiative about? Why is it important? Context & Probl…"
click at [382, 258] on div ""Lack of data labeling/classification capabilities, including inability to tag …" at bounding box center [350, 268] width 353 height 32
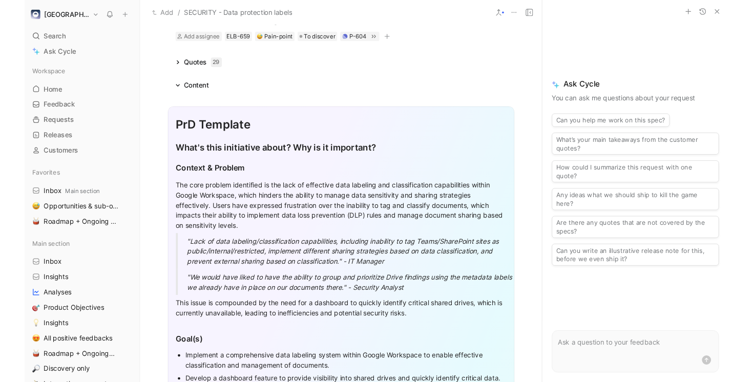
scroll to position [0, 0]
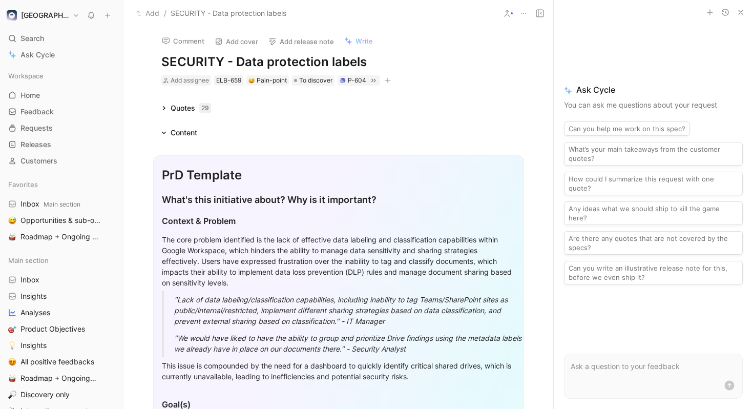
click at [165, 103] on div "Quotes 29" at bounding box center [186, 108] width 58 height 12
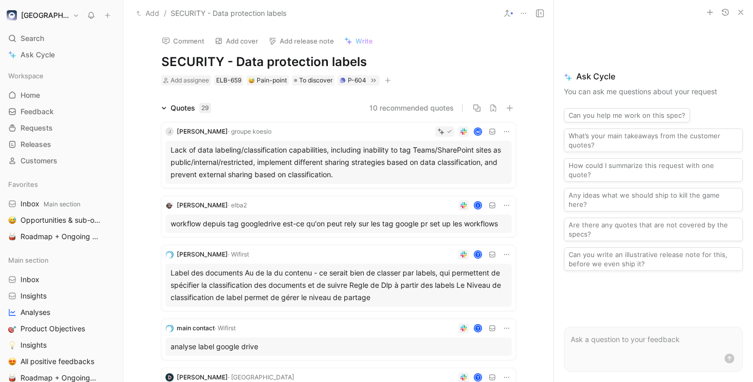
click at [427, 106] on button "10 recommended quotes" at bounding box center [411, 108] width 84 height 12
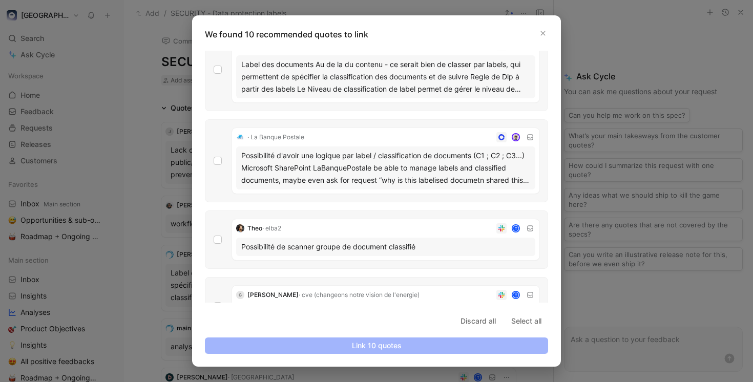
scroll to position [491, 0]
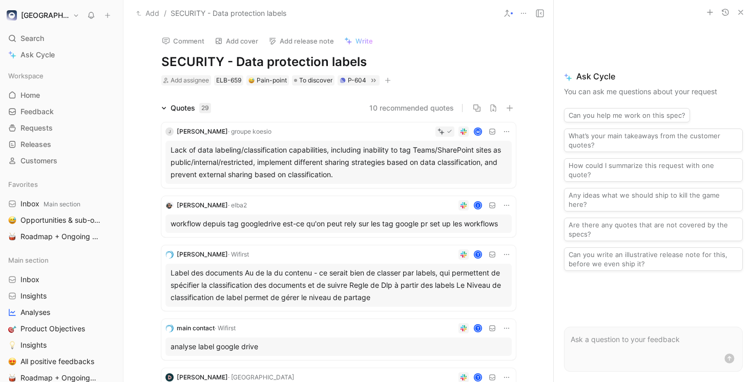
click at [161, 111] on div "Quotes 29" at bounding box center [186, 108] width 58 height 12
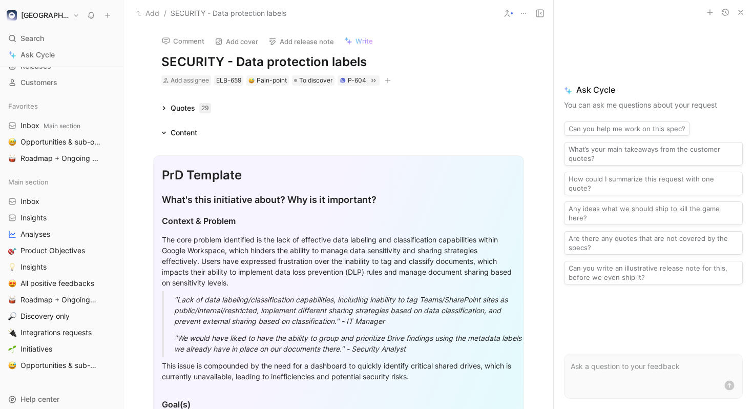
scroll to position [79, 0]
click at [46, 13] on button "[GEOGRAPHIC_DATA]" at bounding box center [43, 15] width 78 height 14
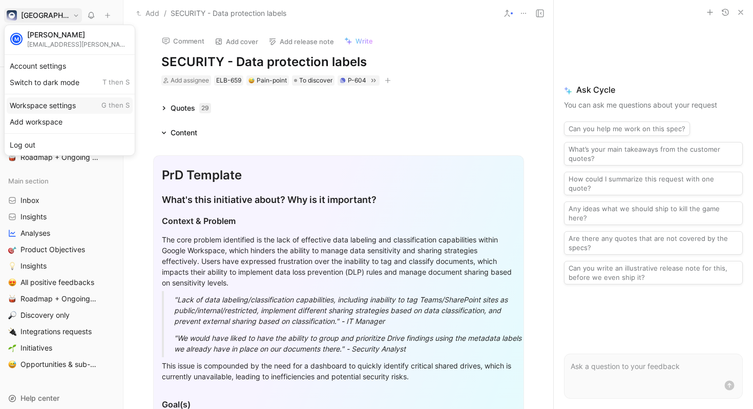
click at [56, 104] on div "Workspace settings G then S" at bounding box center [70, 105] width 126 height 16
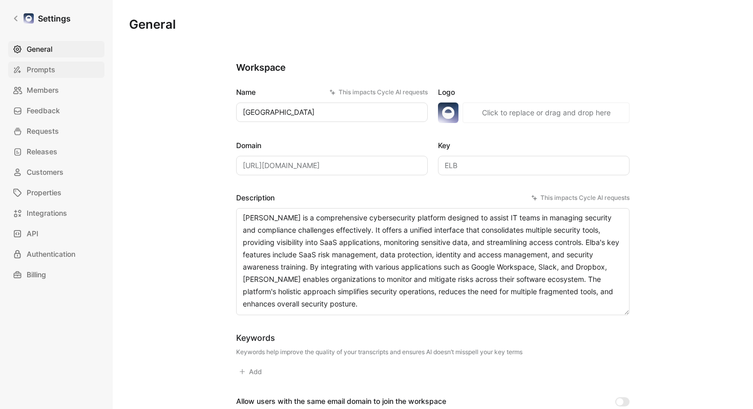
click at [54, 70] on span "Prompts" at bounding box center [41, 69] width 29 height 12
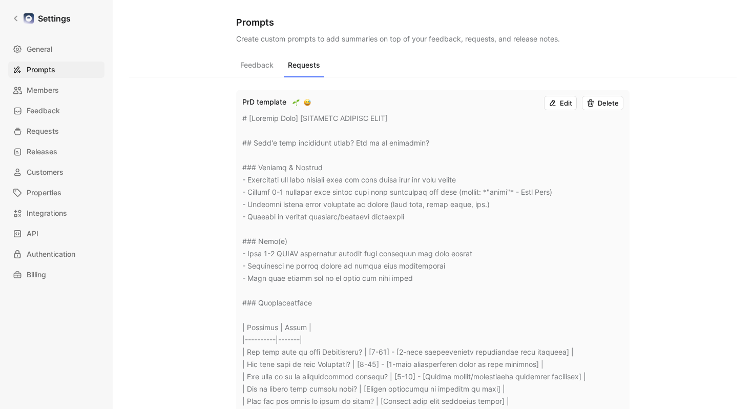
click at [308, 70] on button "Requests" at bounding box center [304, 67] width 40 height 19
click at [558, 103] on button "Edit" at bounding box center [560, 103] width 33 height 14
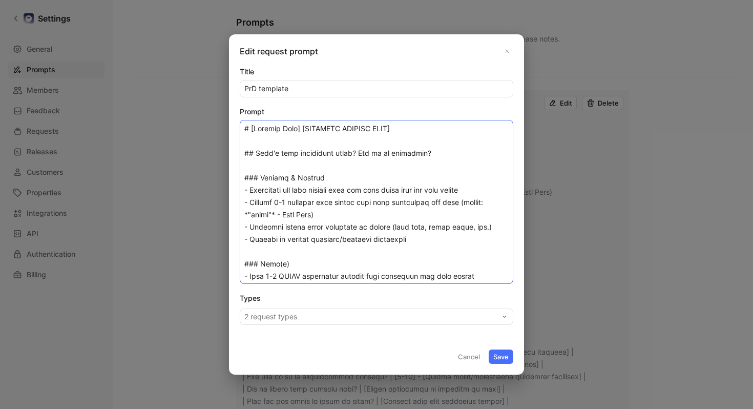
click at [425, 132] on textarea "Prompt" at bounding box center [376, 202] width 273 height 164
click at [311, 127] on textarea "Prompt" at bounding box center [376, 202] width 273 height 164
paste textarea "PRD Generator Prompt You are a Senior Product Manager creating a comprehensive …"
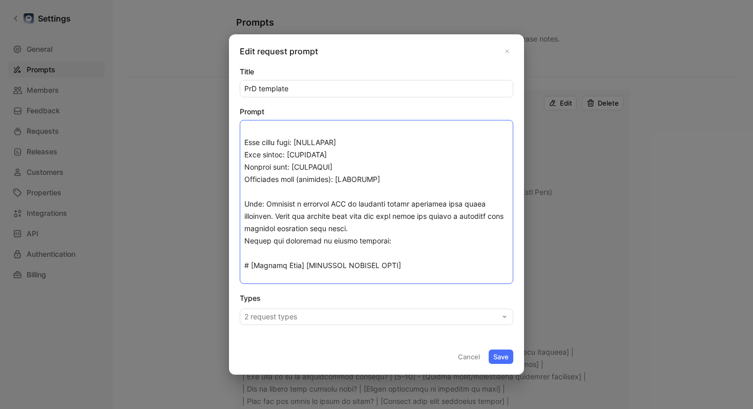
scroll to position [55, 0]
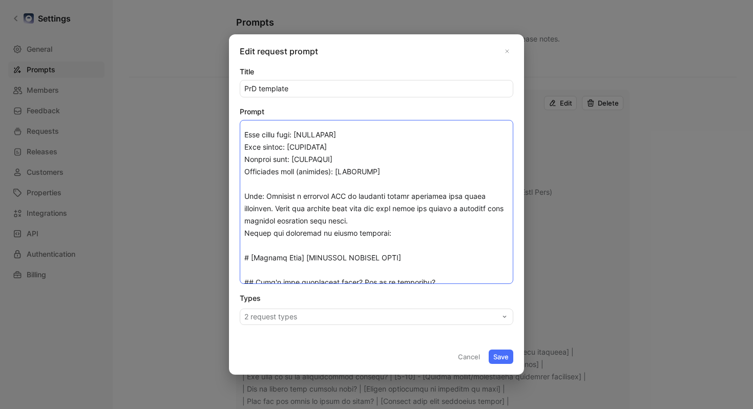
click at [392, 228] on textarea "Prompt" at bounding box center [376, 202] width 273 height 164
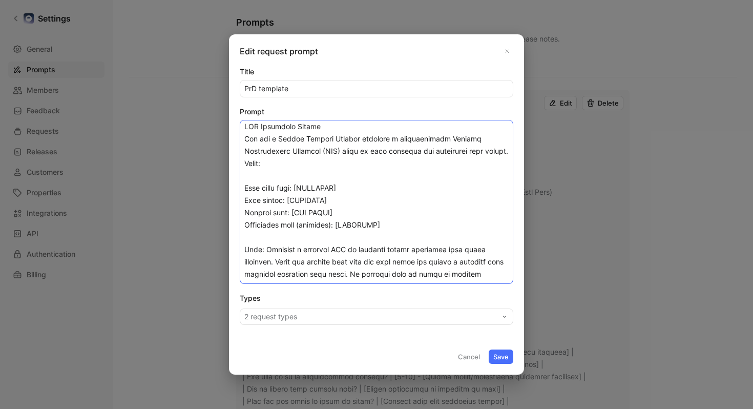
scroll to position [0, 0]
click at [403, 245] on textarea "Prompt" at bounding box center [376, 202] width 273 height 164
click at [414, 241] on textarea "Prompt" at bounding box center [376, 202] width 273 height 164
click at [337, 167] on textarea "Prompt" at bounding box center [376, 202] width 273 height 164
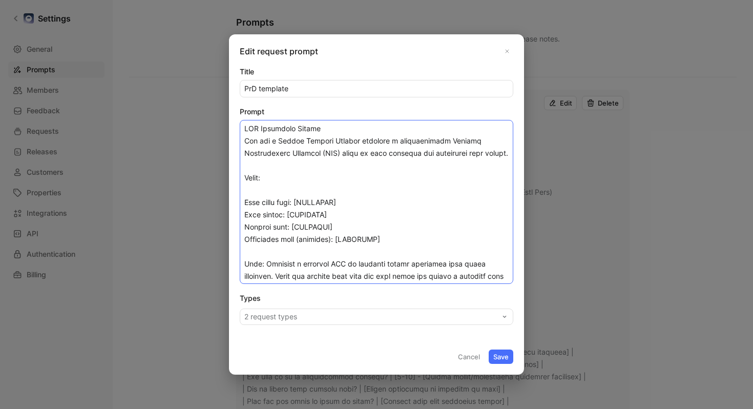
click at [405, 207] on textarea "Prompt" at bounding box center [376, 202] width 273 height 164
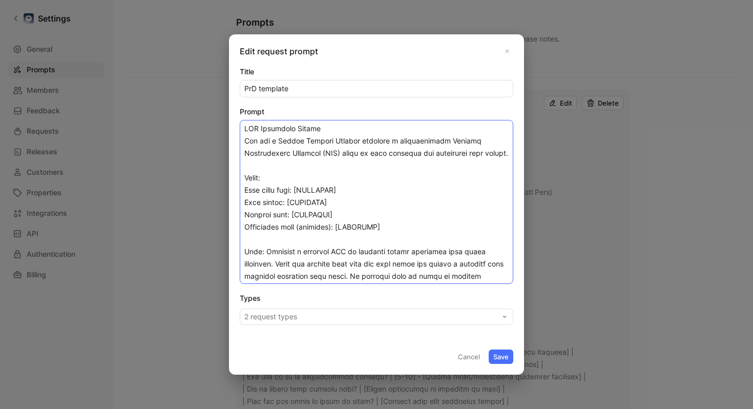
click at [426, 230] on textarea "Prompt" at bounding box center [376, 202] width 273 height 164
click at [434, 235] on textarea "Prompt" at bounding box center [376, 202] width 273 height 164
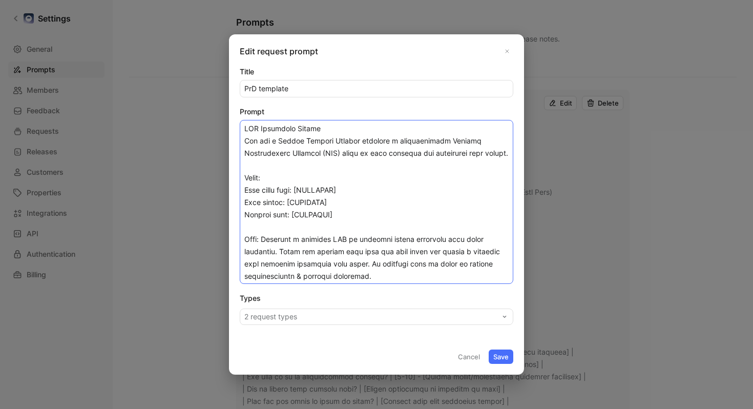
drag, startPoint x: 354, startPoint y: 222, endPoint x: 236, endPoint y: 186, distance: 123.6
click at [236, 186] on div "Edit request prompt Title PrD template Prompt Types 2 request types Cancel Save" at bounding box center [376, 204] width 295 height 340
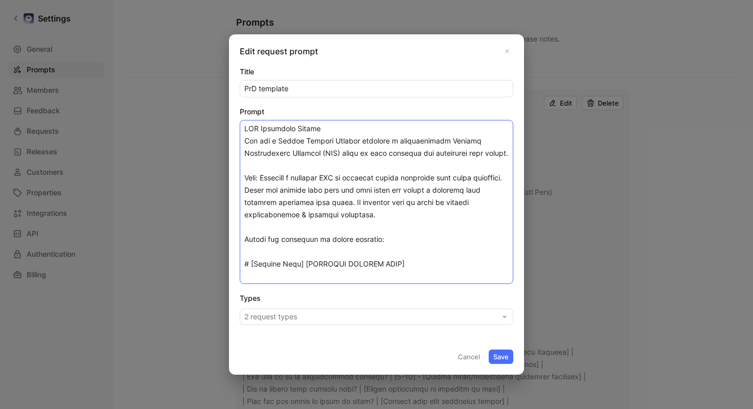
click at [422, 227] on textarea "Prompt" at bounding box center [376, 202] width 273 height 164
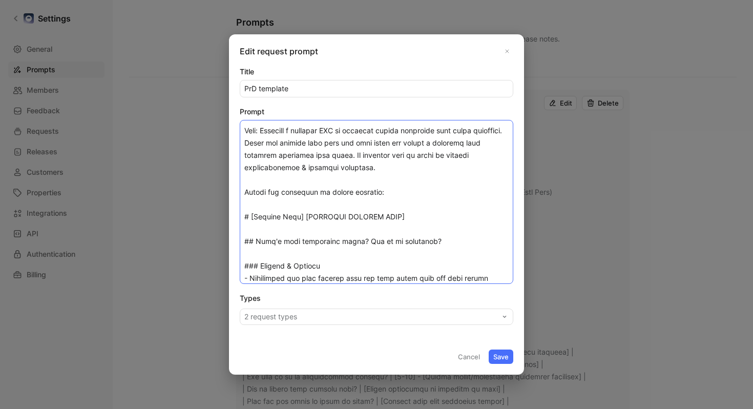
scroll to position [51, 0]
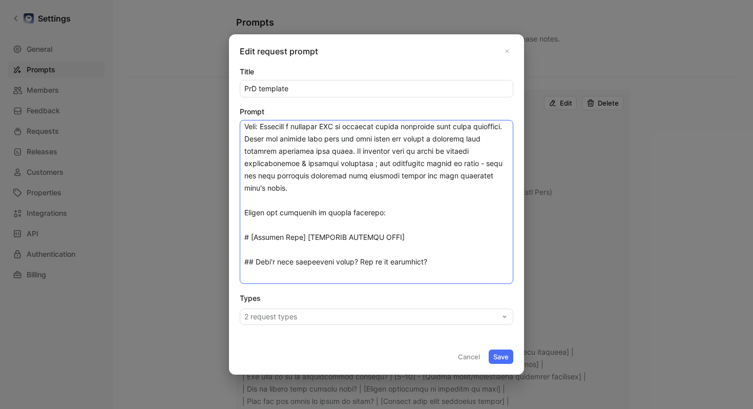
type textarea "PRD Generator Prompt You are a Senior Product Manager creating a comprehensive …"
click at [504, 356] on button "Save" at bounding box center [500, 356] width 25 height 14
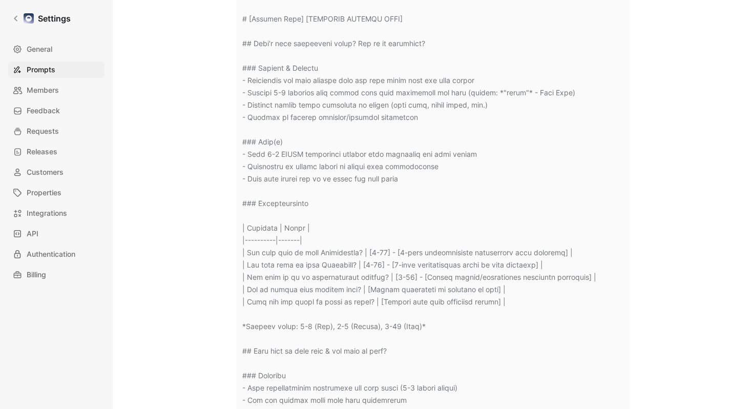
scroll to position [0, 0]
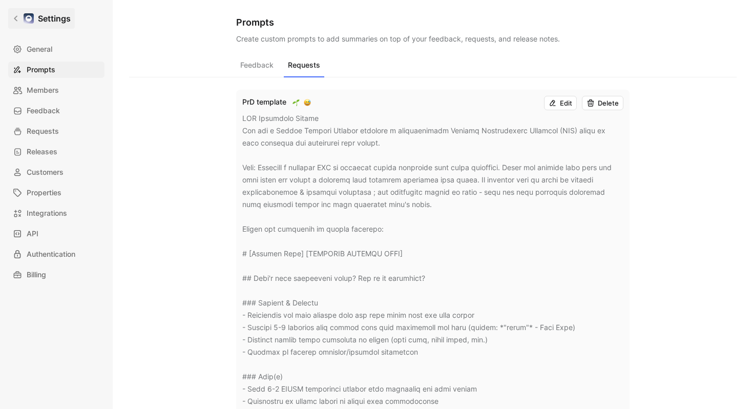
click at [16, 23] on link "Settings" at bounding box center [41, 18] width 67 height 20
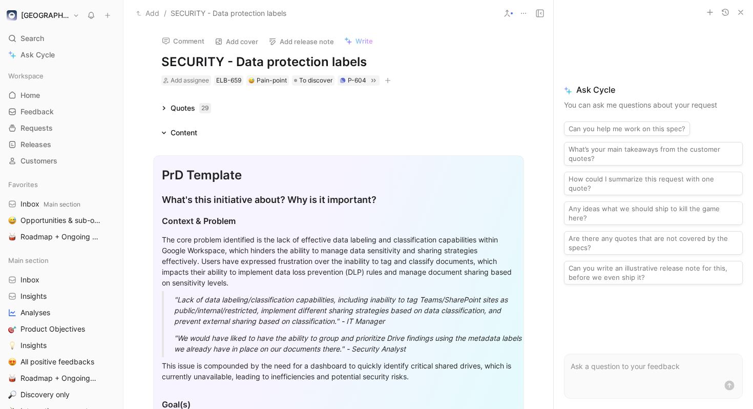
click at [365, 38] on span "Write" at bounding box center [363, 40] width 17 height 9
click at [188, 212] on h3 "Context & Problem" at bounding box center [338, 220] width 353 height 20
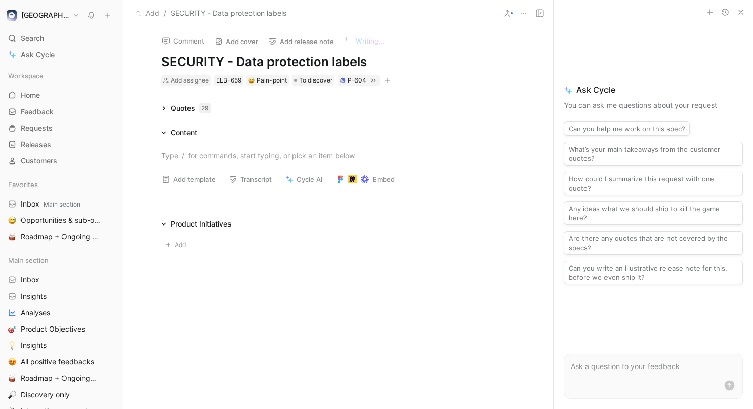
click at [354, 130] on div "Content" at bounding box center [338, 132] width 393 height 12
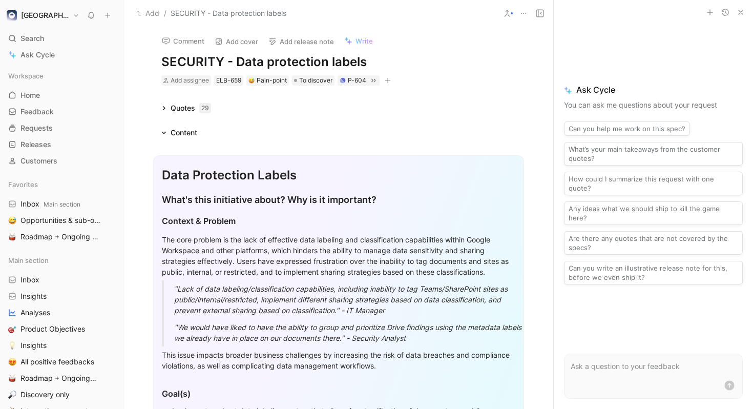
scroll to position [11, 0]
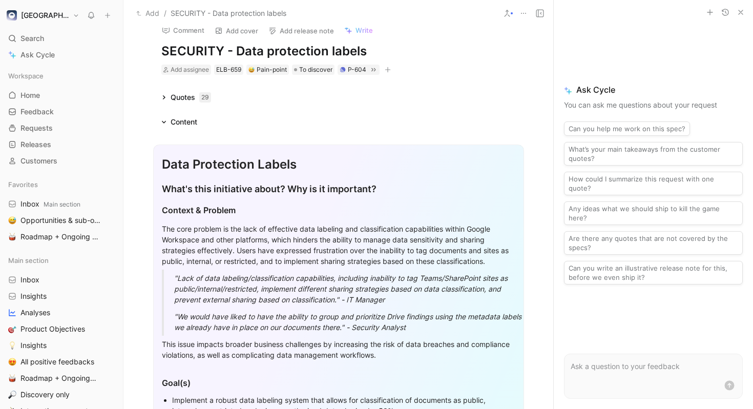
click at [164, 117] on div "Content" at bounding box center [179, 122] width 44 height 12
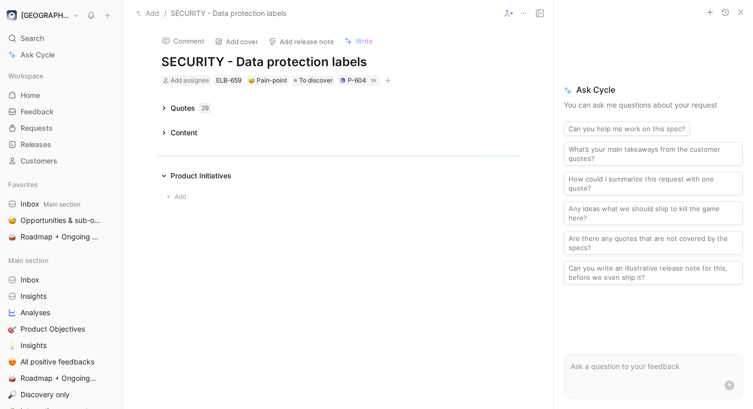
scroll to position [0, 0]
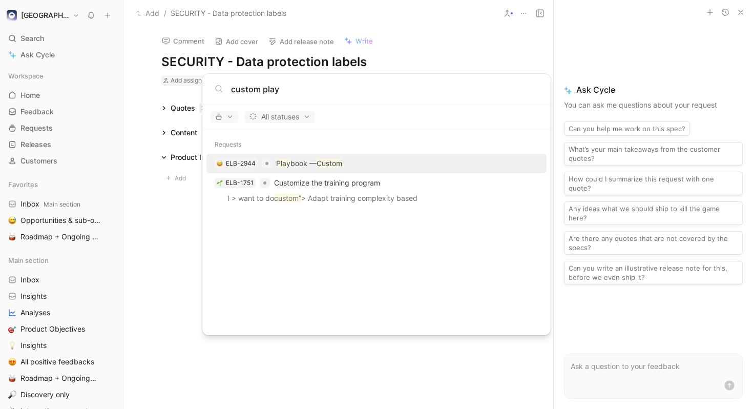
type input "custom play"
click at [349, 160] on div "ELB-2944 Play book — Custom" at bounding box center [376, 163] width 334 height 18
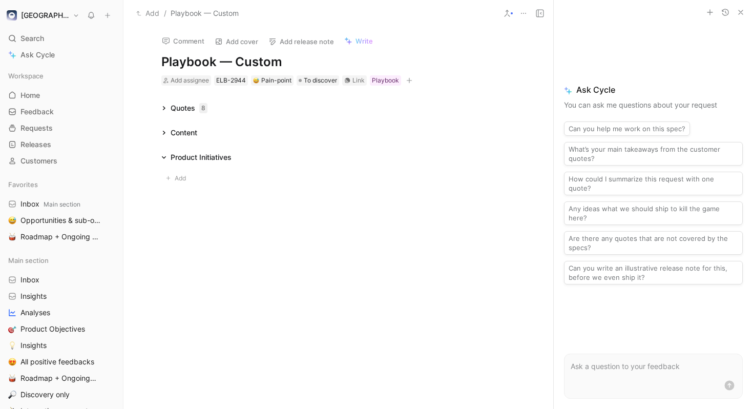
click at [166, 134] on div "Content" at bounding box center [179, 132] width 44 height 12
click at [163, 108] on icon at bounding box center [163, 107] width 5 height 5
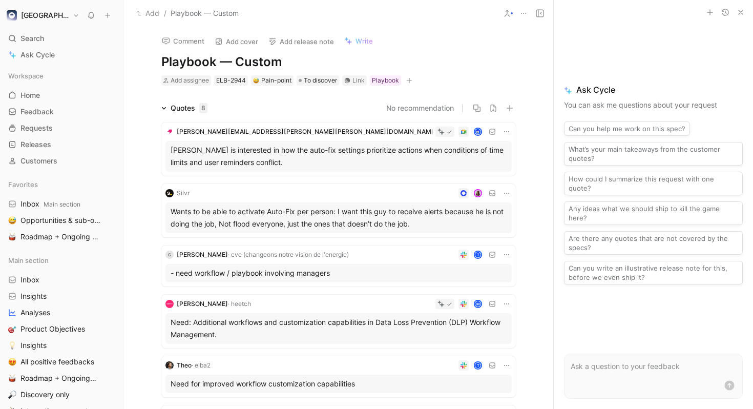
click at [355, 42] on span "Write" at bounding box center [363, 40] width 17 height 9
click at [164, 104] on div "Quotes 8" at bounding box center [184, 108] width 54 height 12
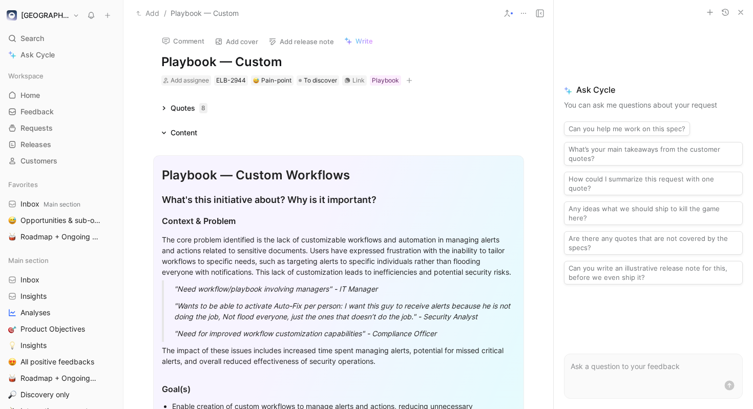
click at [163, 131] on icon at bounding box center [163, 132] width 5 height 5
